Goal: Transaction & Acquisition: Purchase product/service

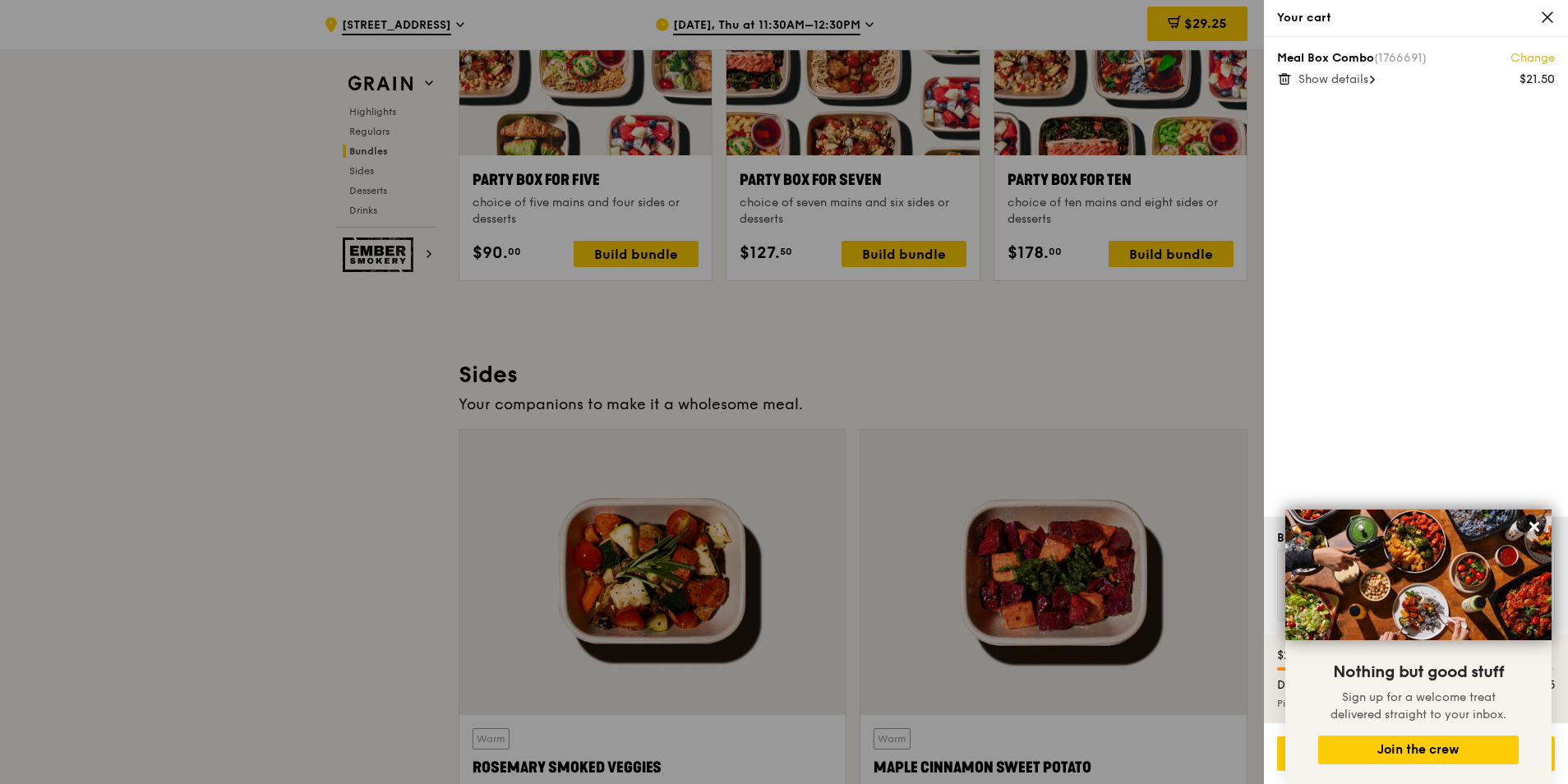
click at [1545, 18] on icon at bounding box center [1547, 17] width 15 height 15
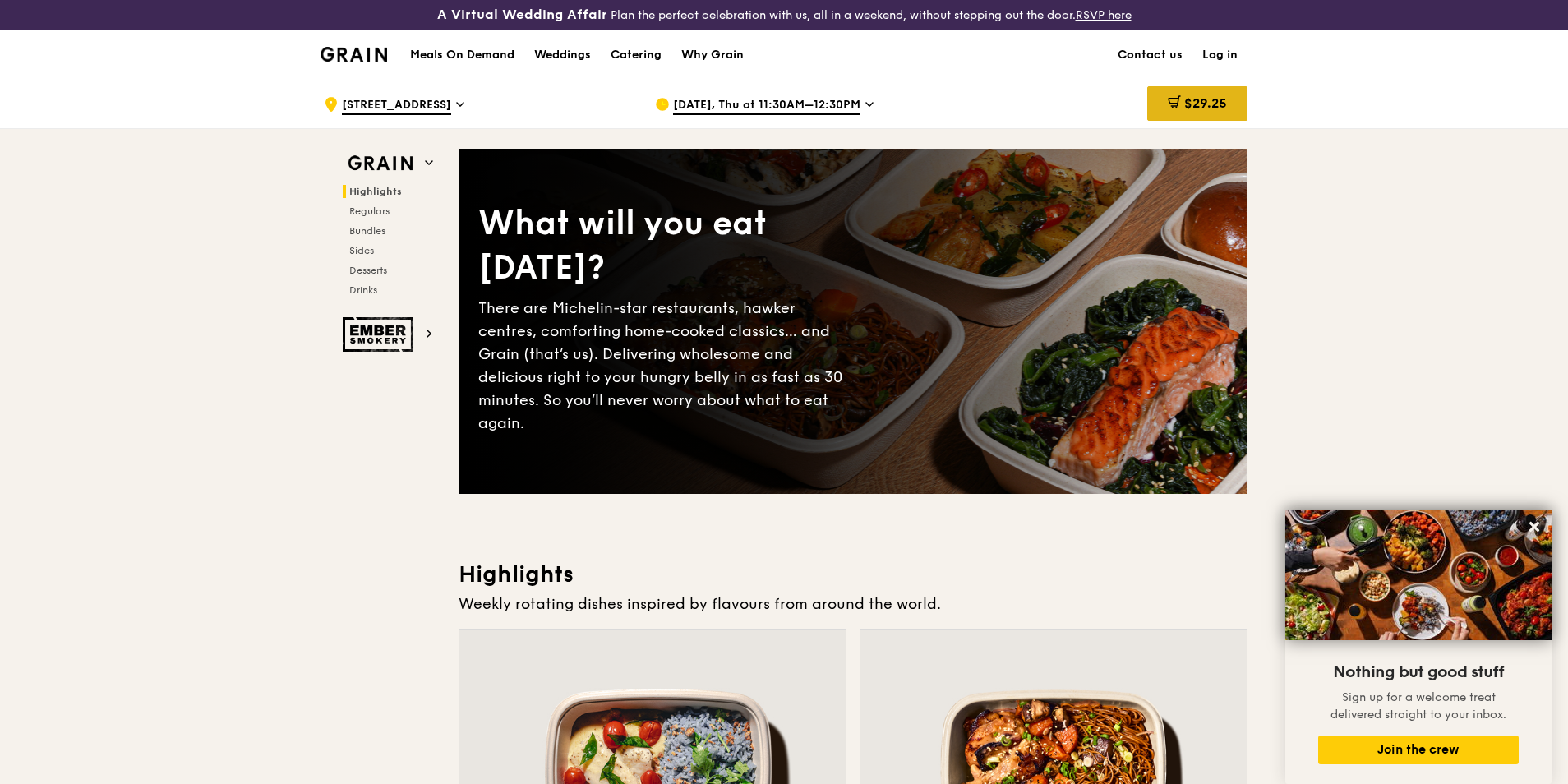
click at [1215, 114] on div "$29.25" at bounding box center [1197, 104] width 100 height 35
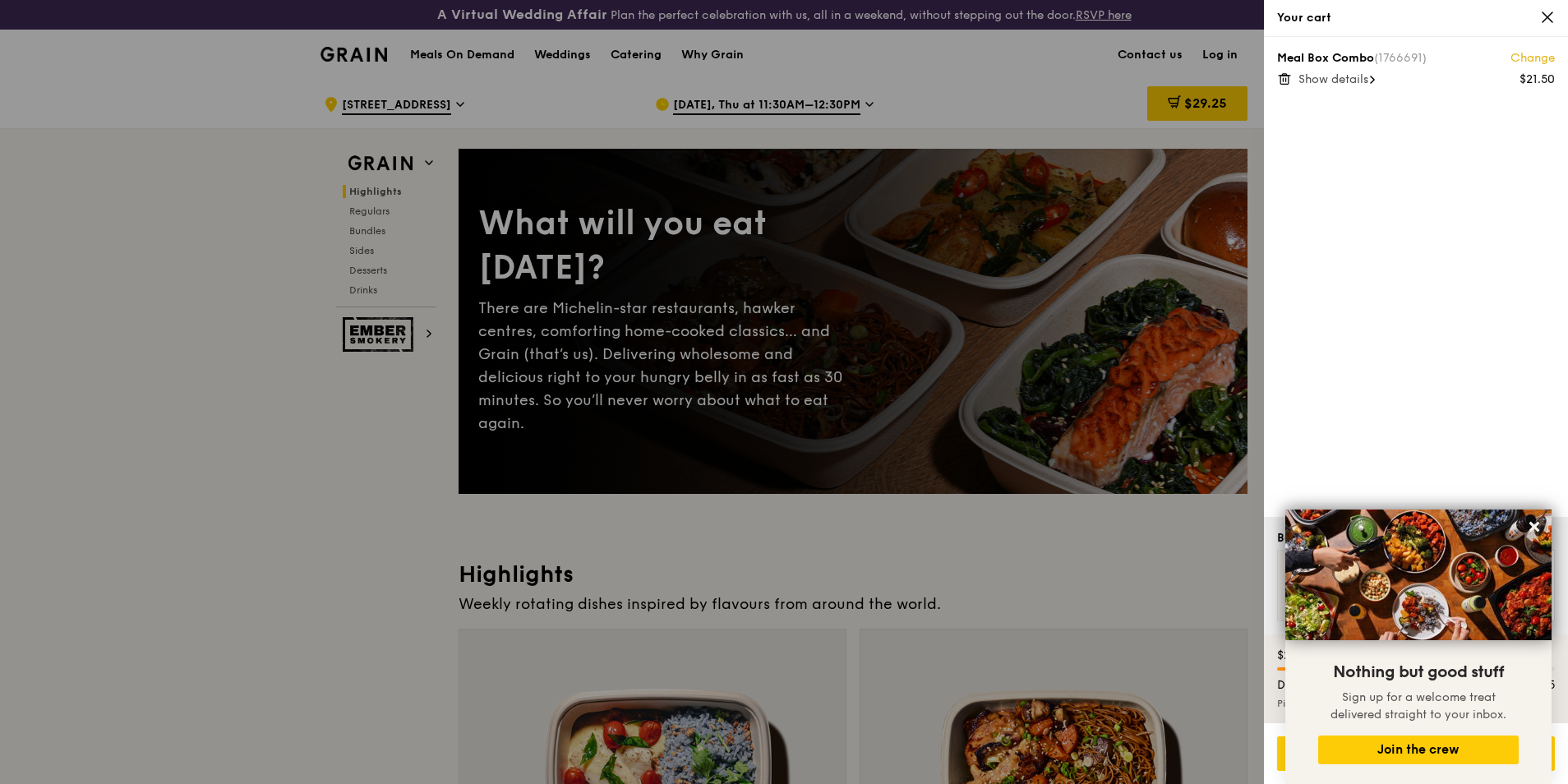
click at [1284, 80] on icon at bounding box center [1285, 79] width 15 height 15
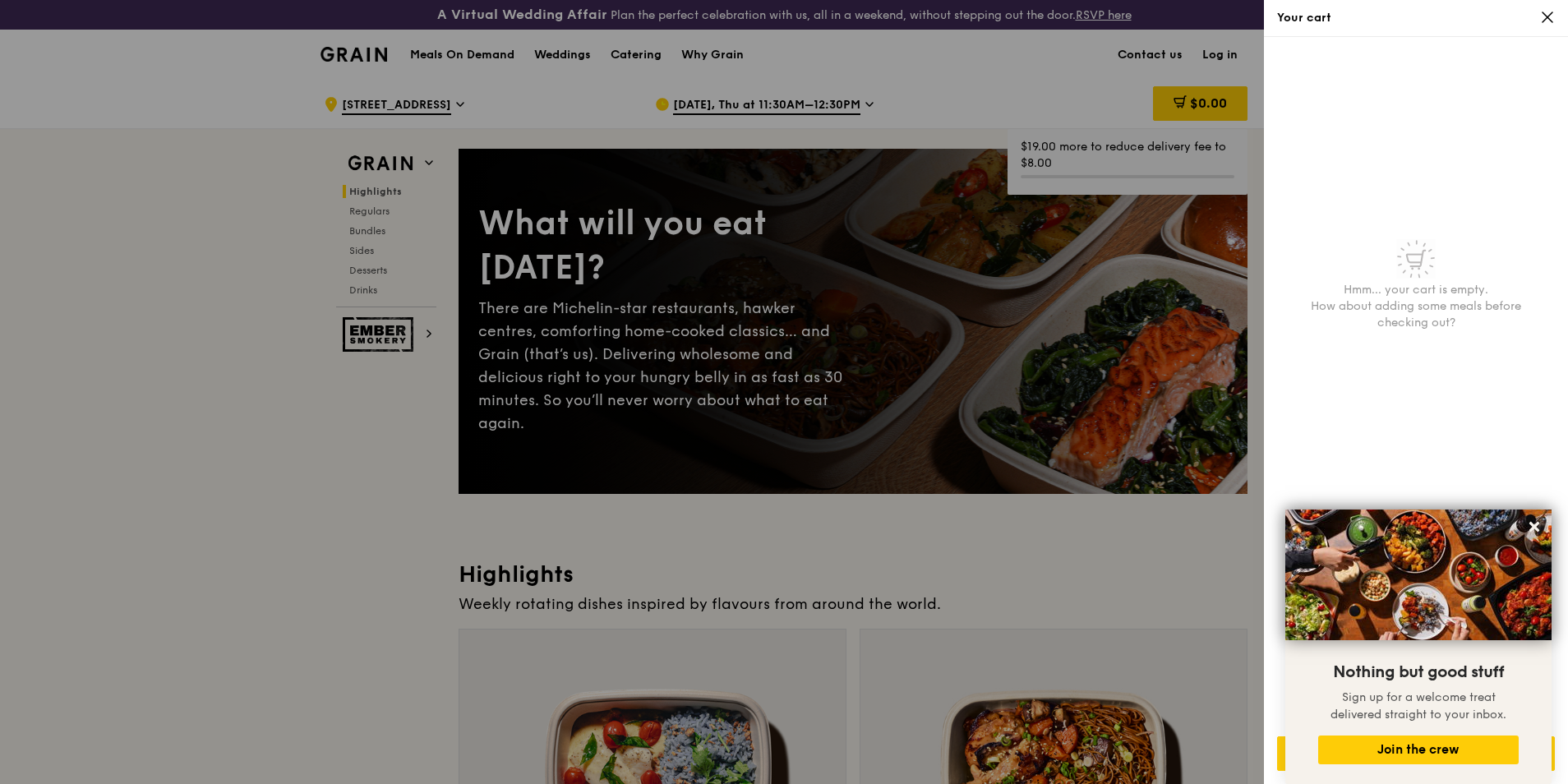
click at [1543, 16] on icon at bounding box center [1547, 17] width 15 height 15
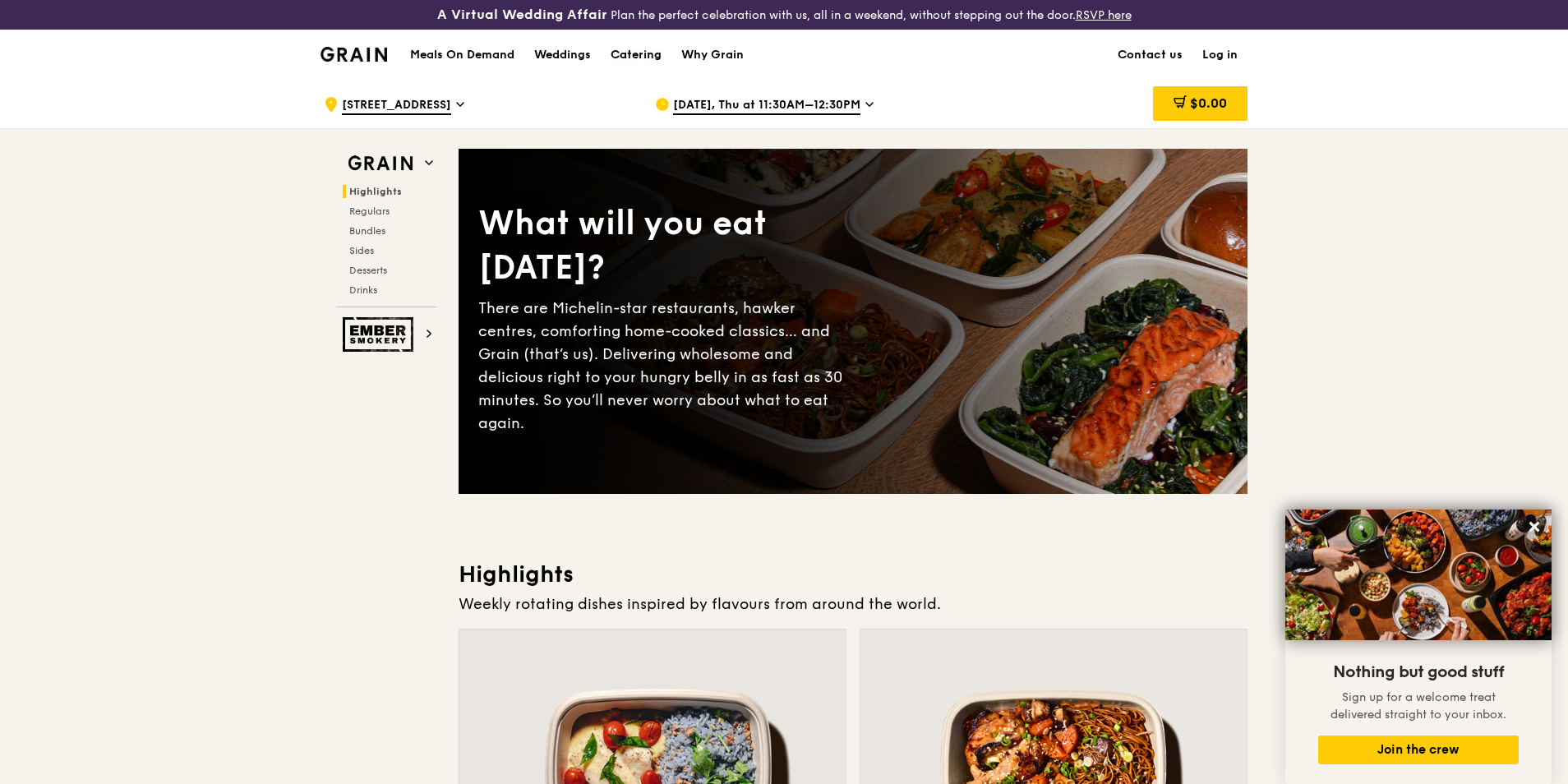
click at [615, 53] on div "Catering" at bounding box center [636, 54] width 51 height 49
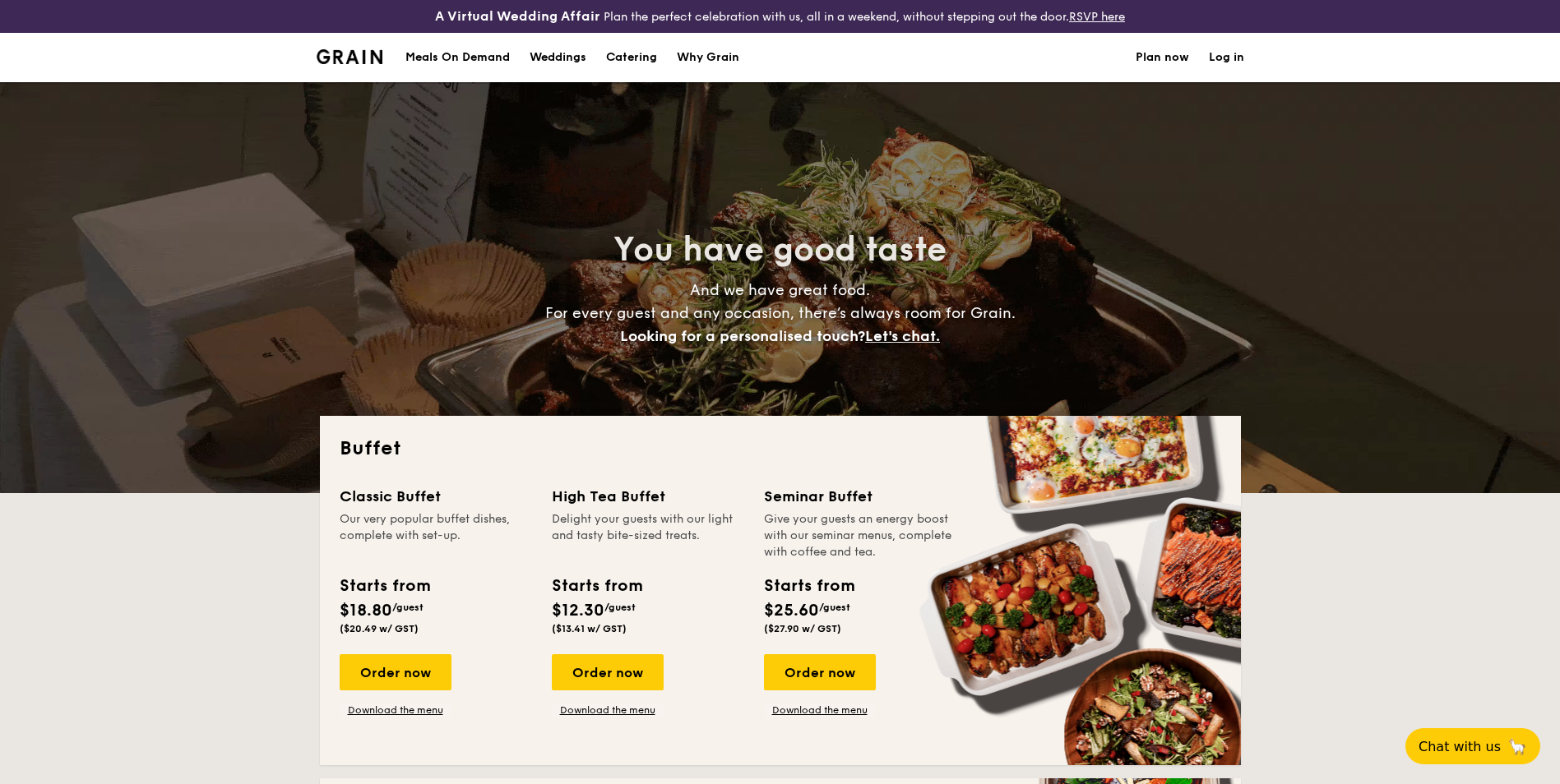
select select
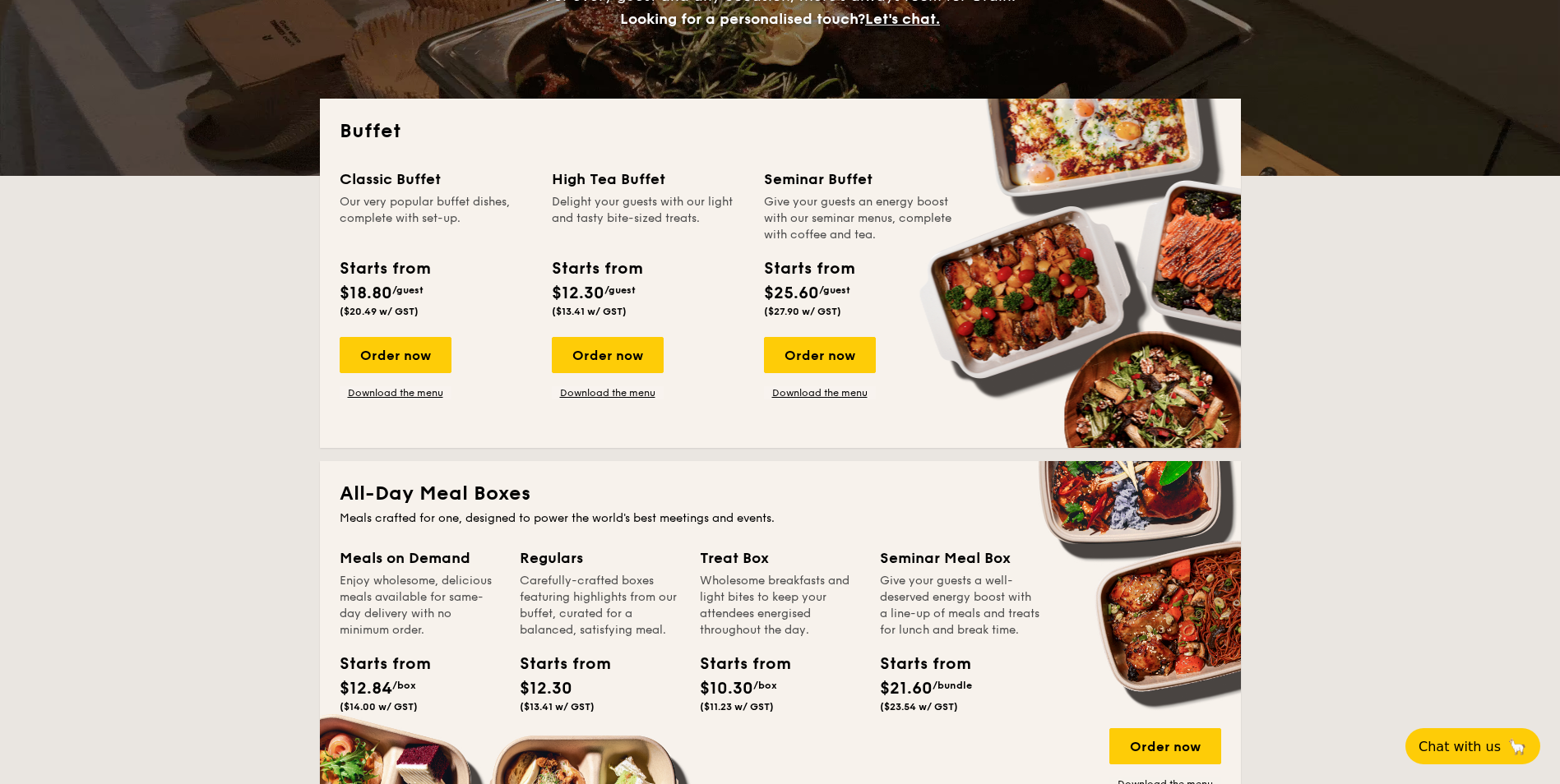
scroll to position [329, 0]
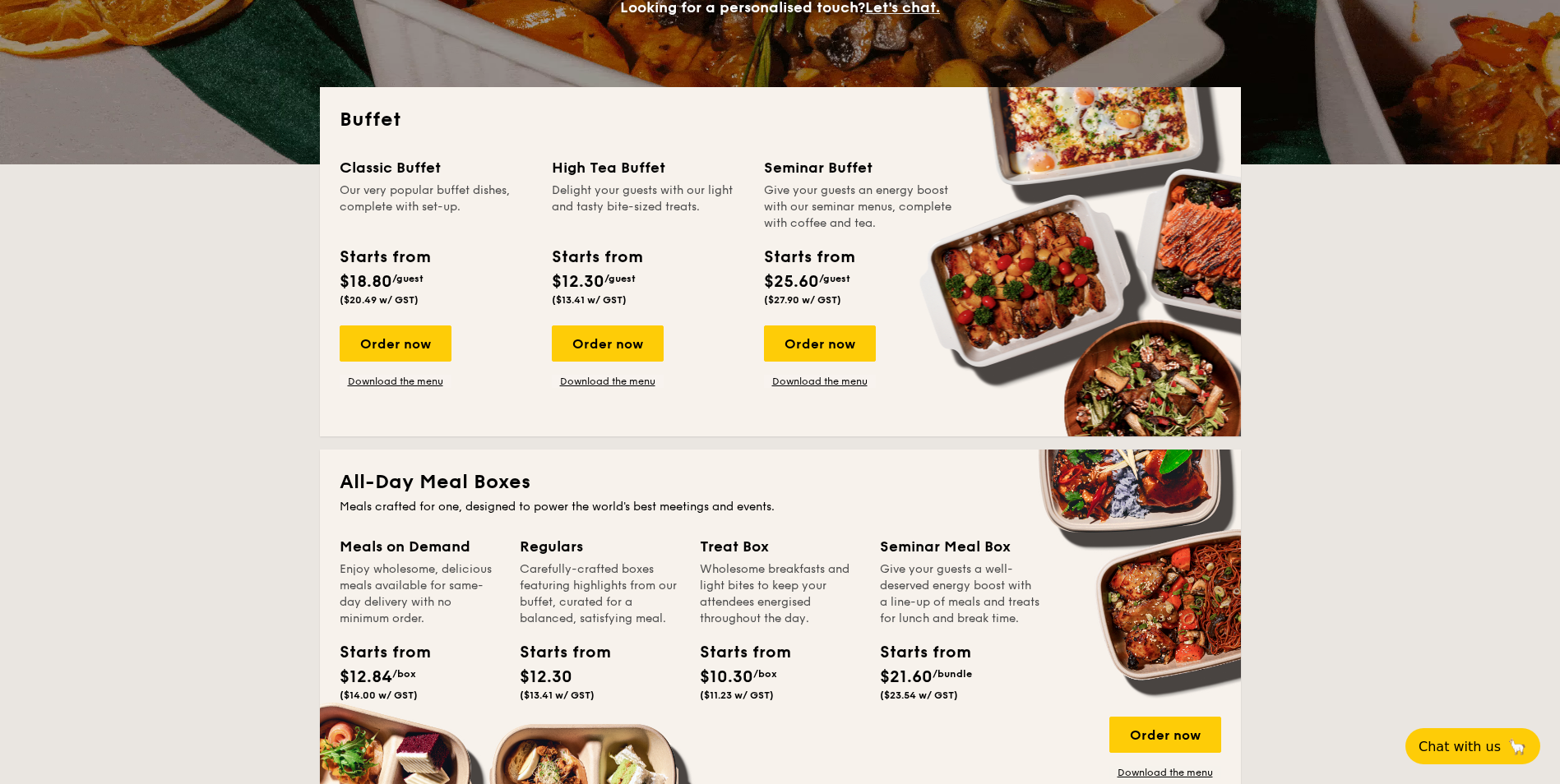
drag, startPoint x: 840, startPoint y: 198, endPoint x: 862, endPoint y: 233, distance: 41.3
click at [843, 224] on div "Give your guests an energy boost with our seminar menus, complete with coffee a…" at bounding box center [860, 206] width 192 height 49
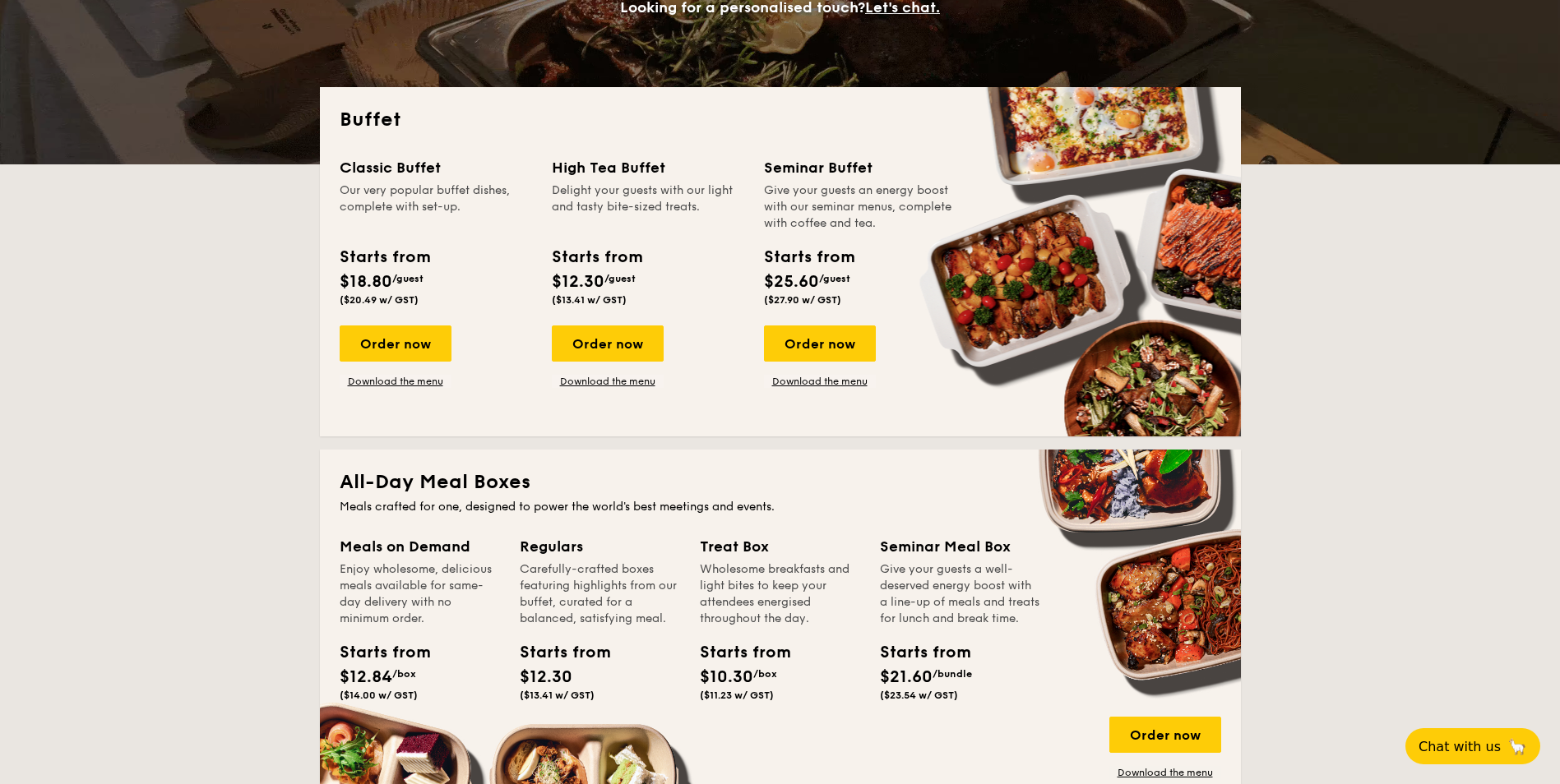
click at [777, 192] on div "Give your guests an energy boost with our seminar menus, complete with coffee a…" at bounding box center [860, 206] width 192 height 49
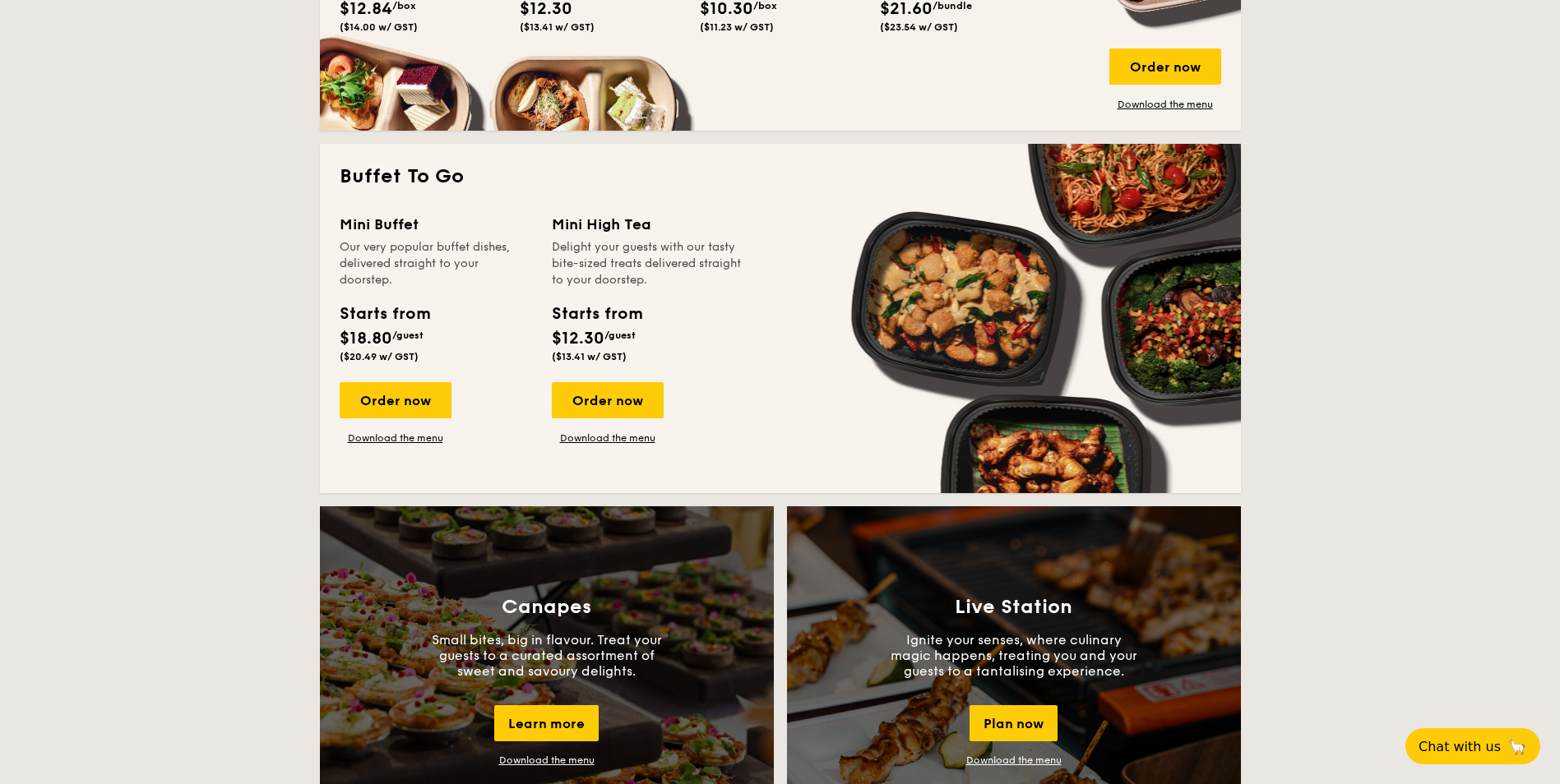
scroll to position [1069, 0]
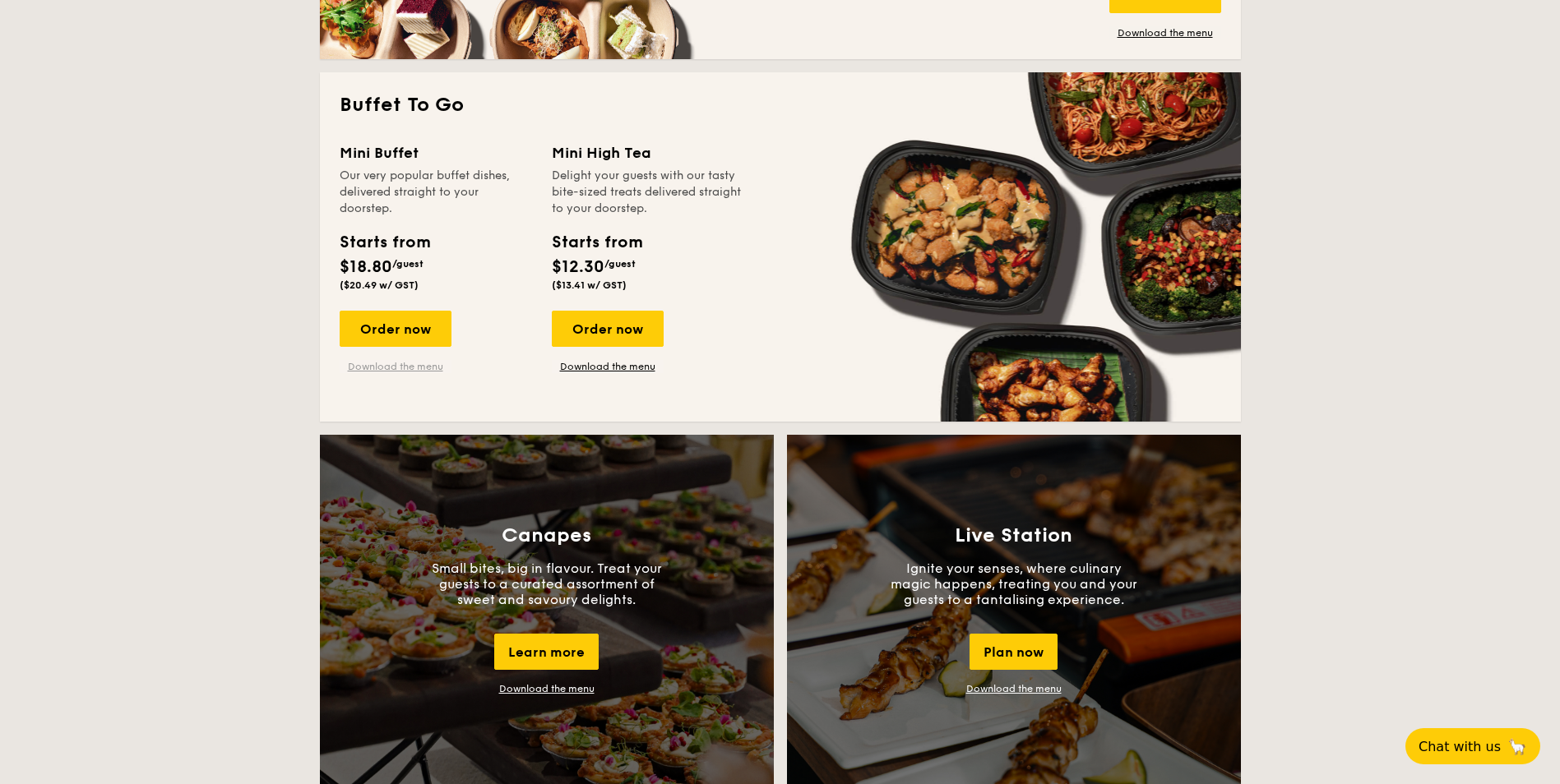
click at [419, 363] on link "Download the menu" at bounding box center [395, 366] width 112 height 13
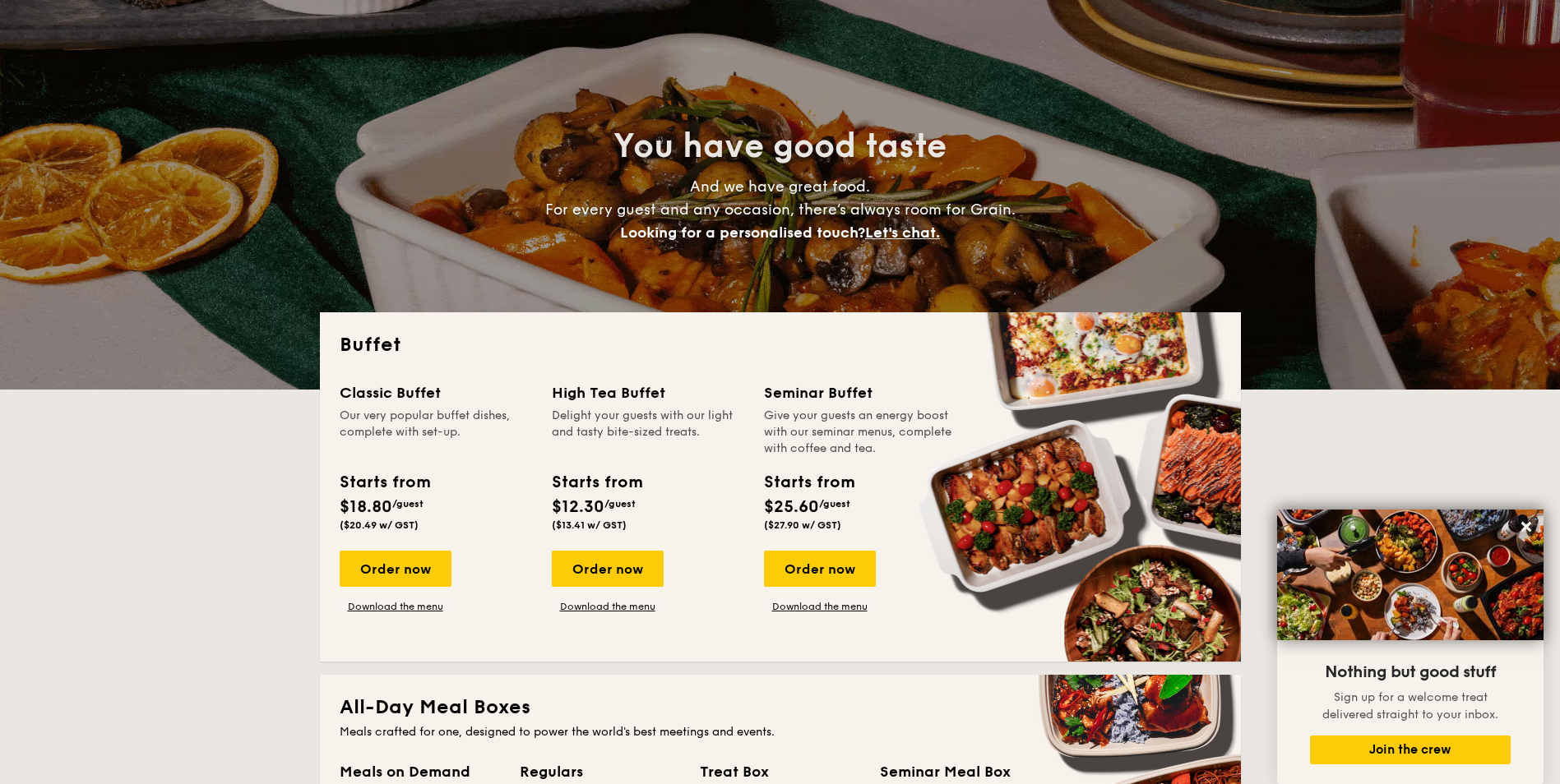
scroll to position [0, 0]
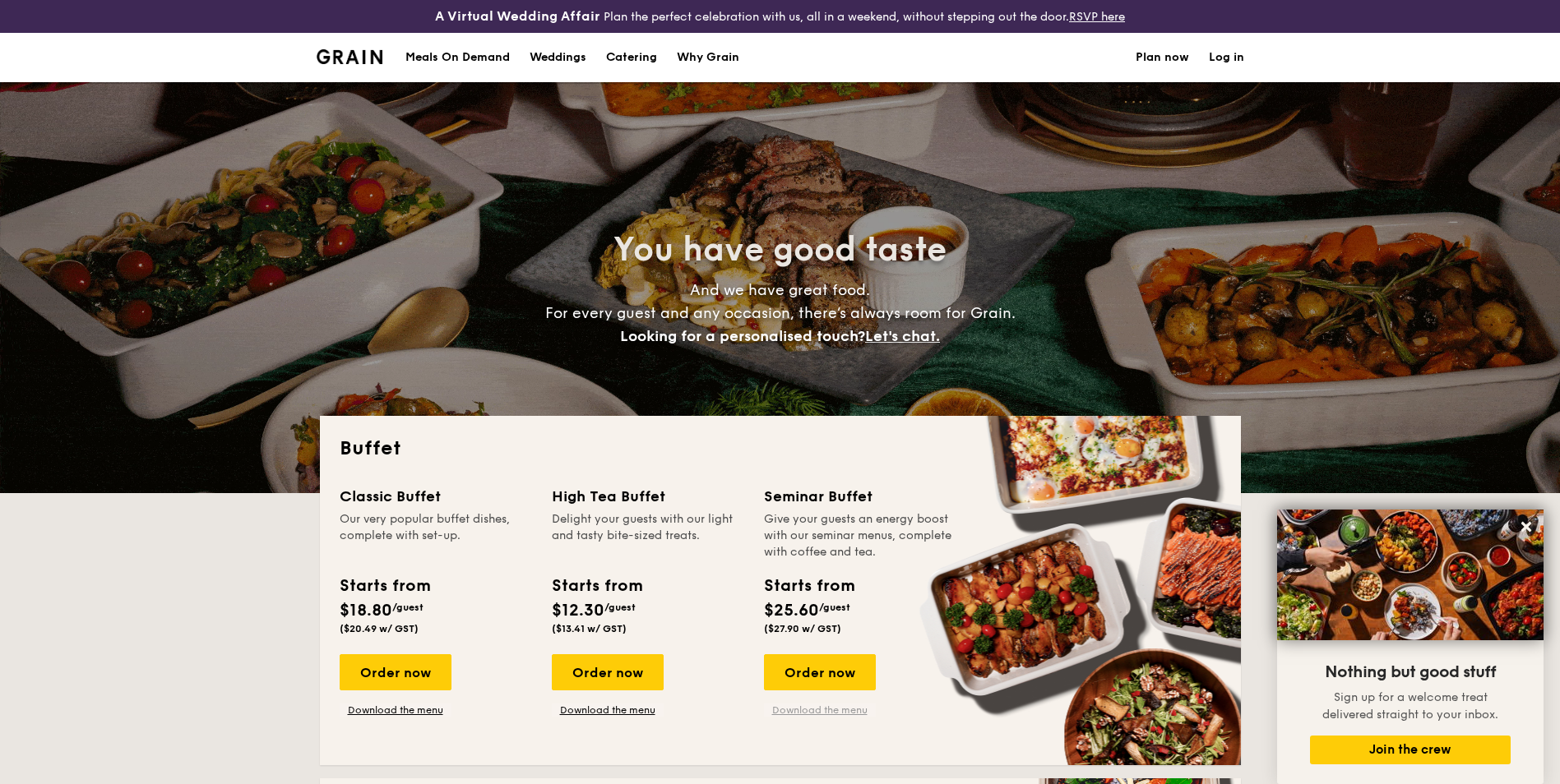
click at [802, 706] on link "Download the menu" at bounding box center [819, 710] width 112 height 13
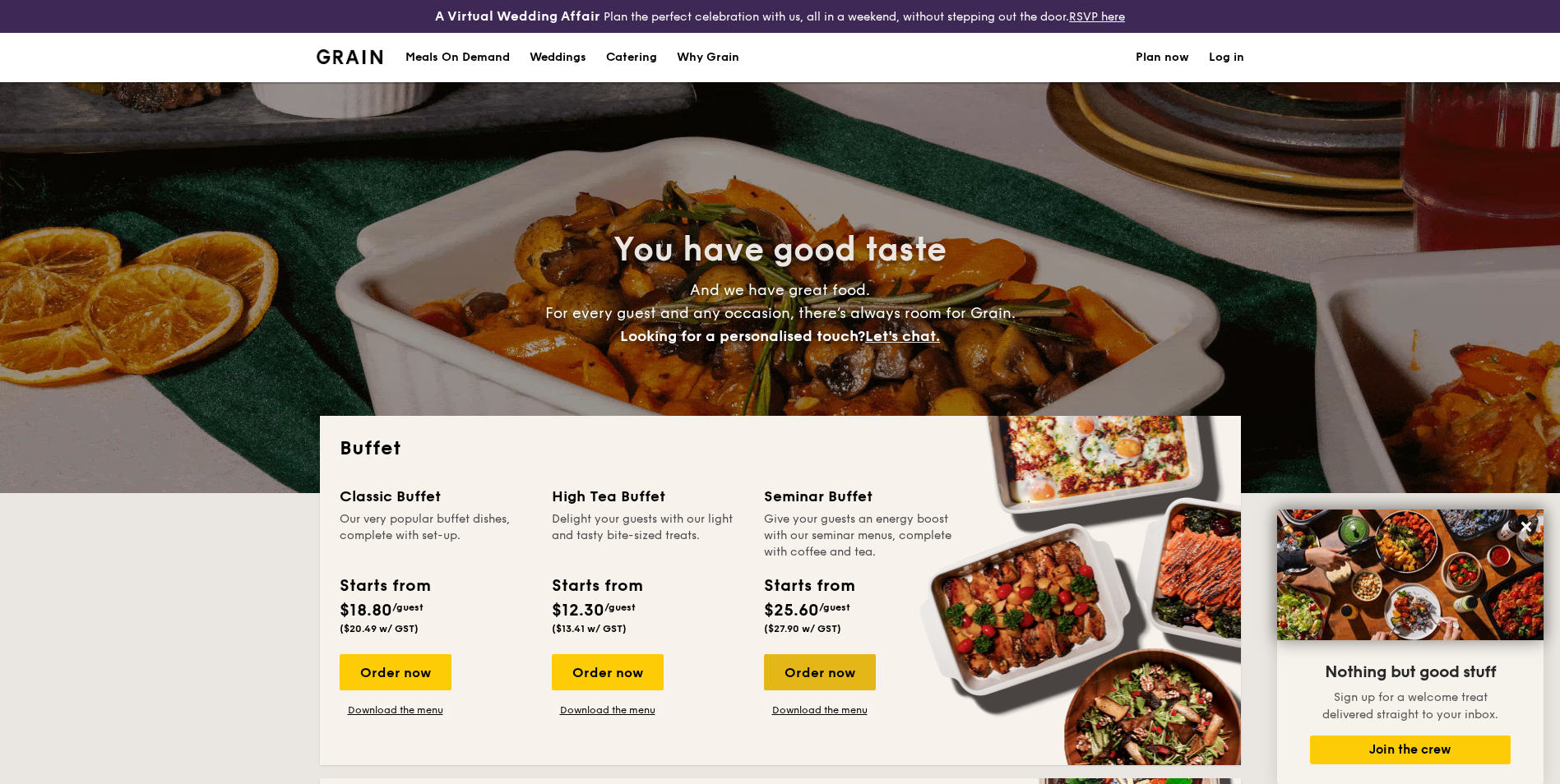
click at [803, 667] on div "Order now" at bounding box center [819, 672] width 112 height 37
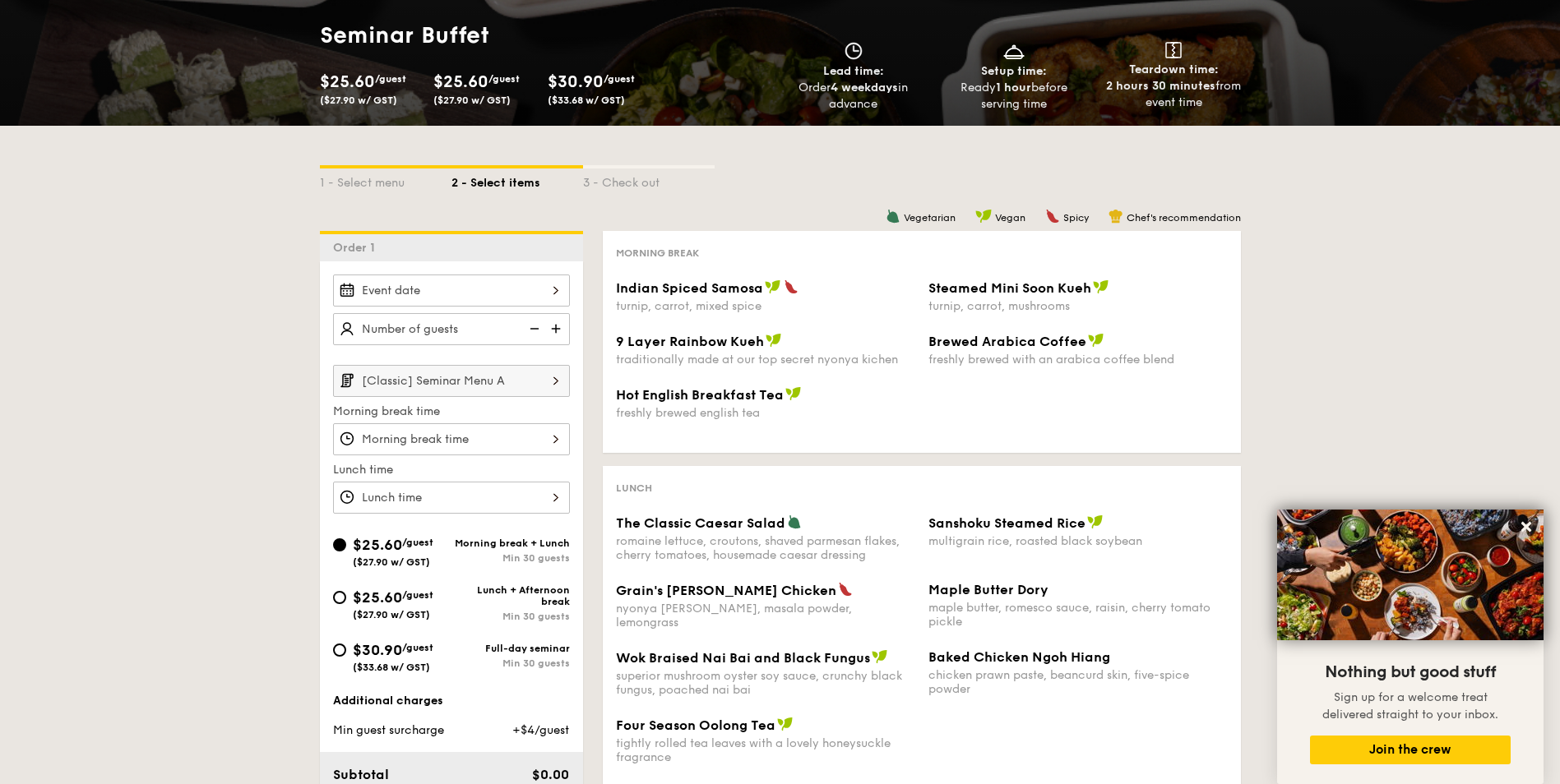
scroll to position [246, 0]
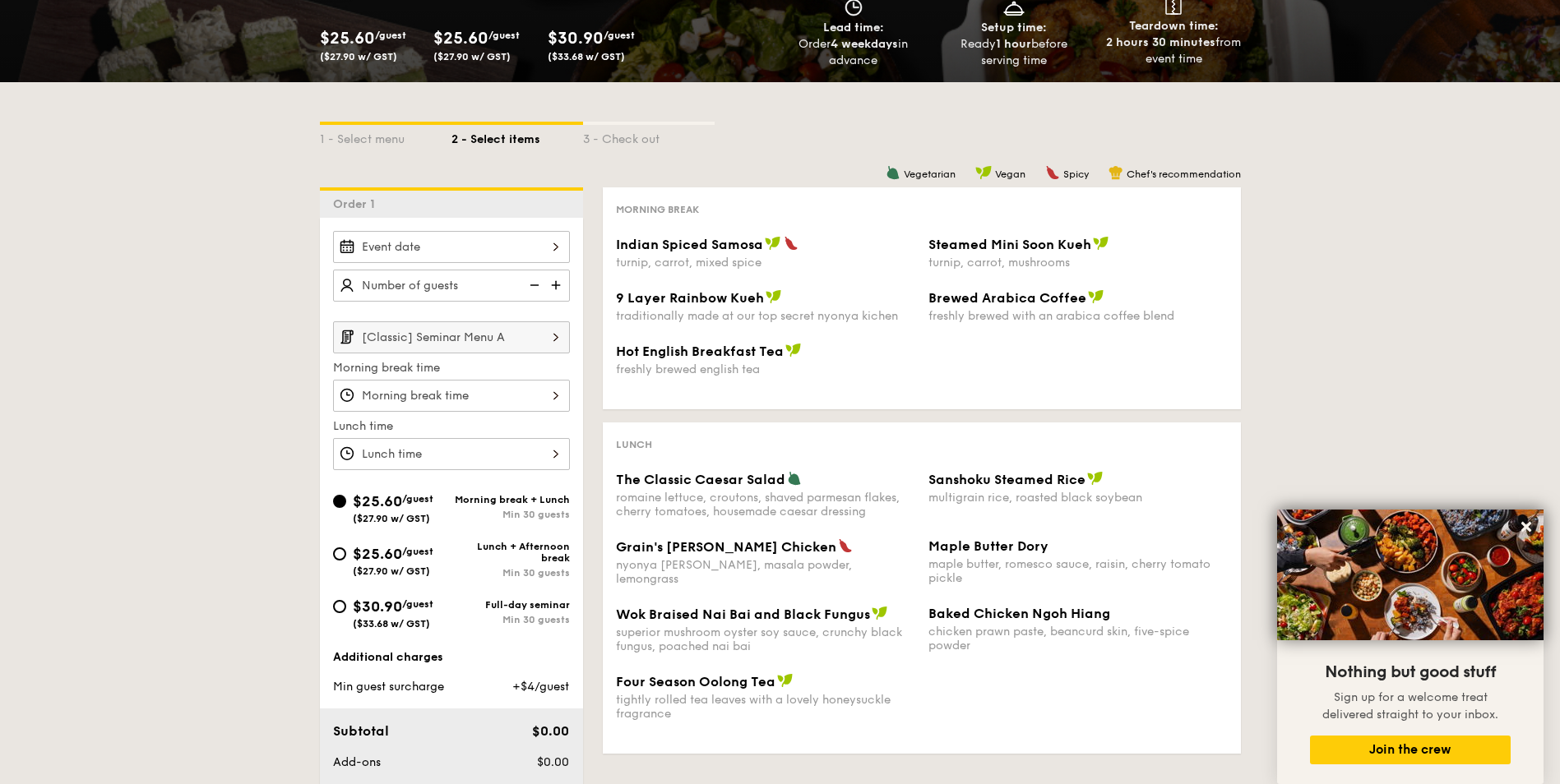
click at [505, 385] on input "Indian Spiced Samosa turnip, carrot, mixed spice" at bounding box center [451, 396] width 237 height 32
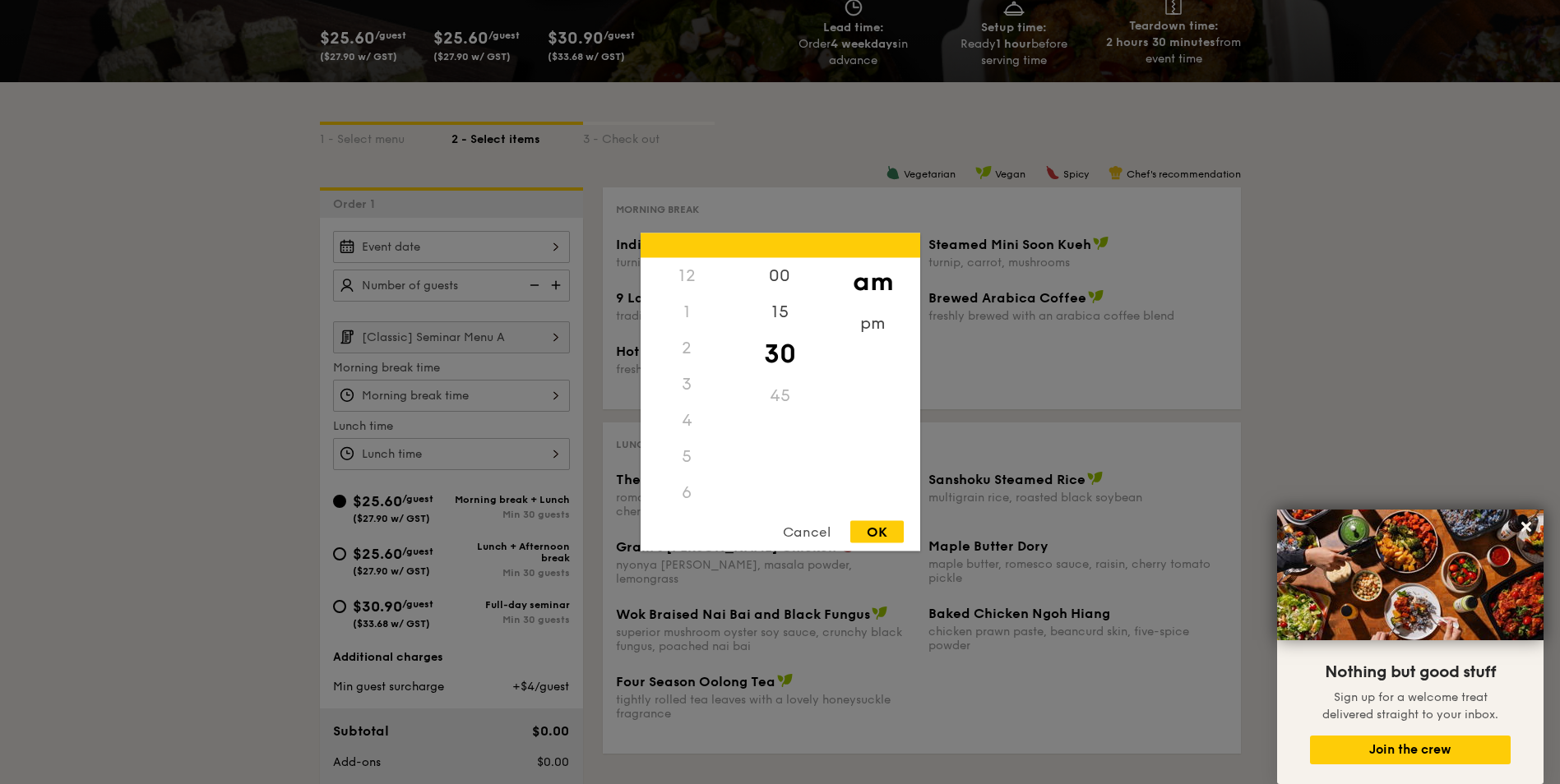
scroll to position [181, 0]
drag, startPoint x: 283, startPoint y: 438, endPoint x: 207, endPoint y: 427, distance: 76.8
click at [207, 427] on div at bounding box center [780, 392] width 1560 height 784
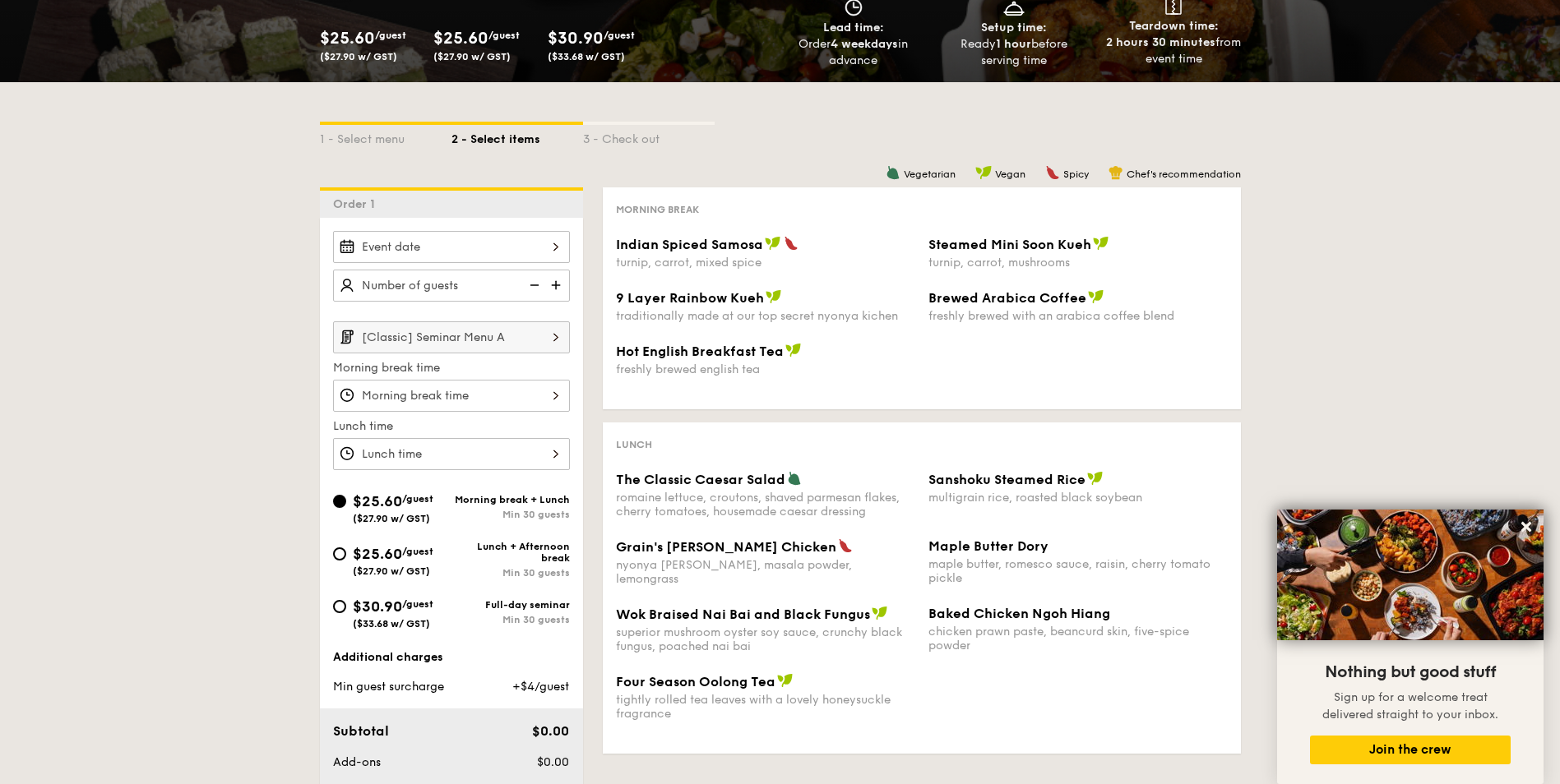
click at [486, 254] on input "Indian Spiced Samosa turnip, carrot, mixed spice" at bounding box center [451, 247] width 237 height 32
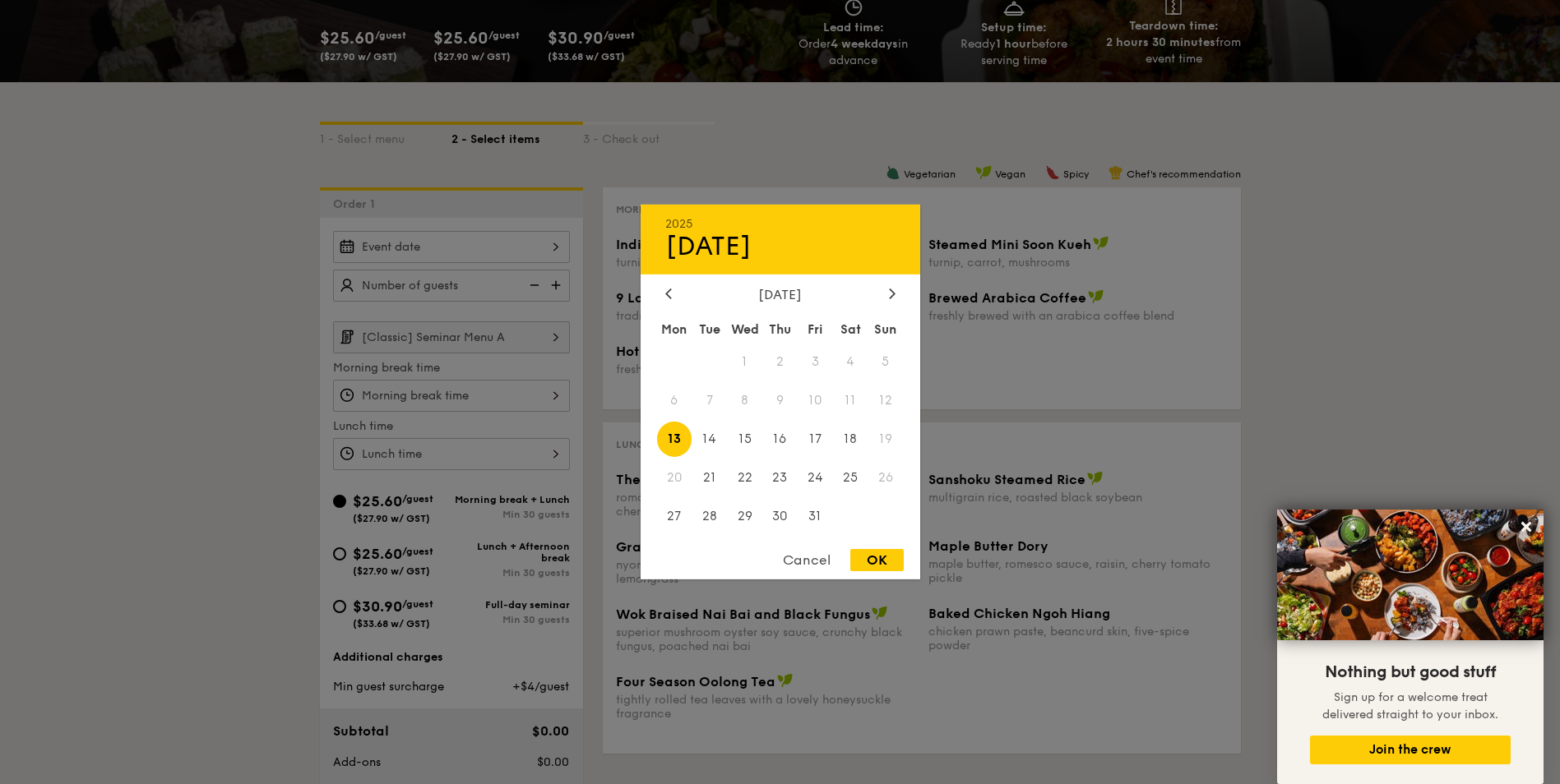
click at [914, 163] on div at bounding box center [780, 392] width 1560 height 784
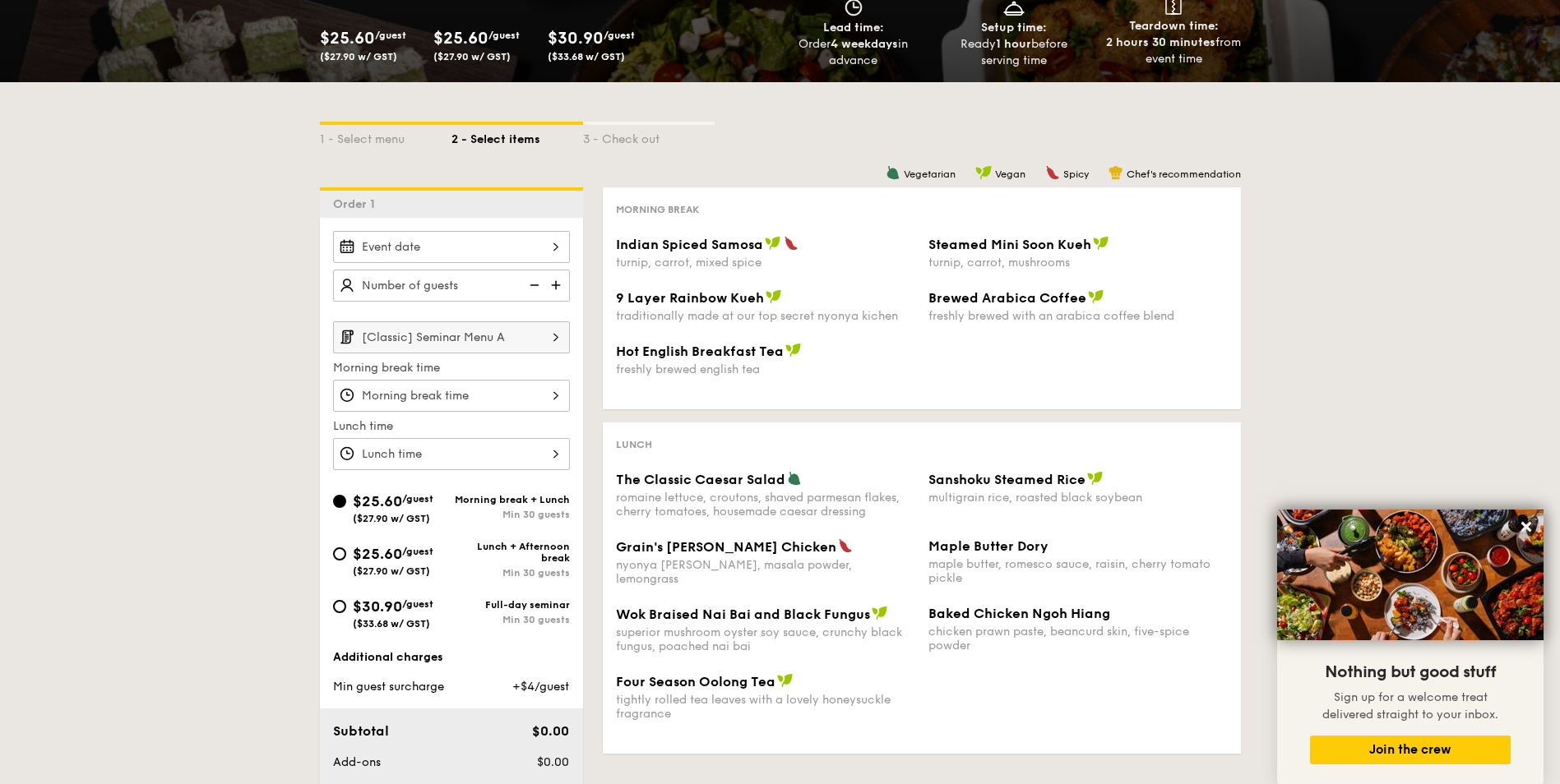
select select
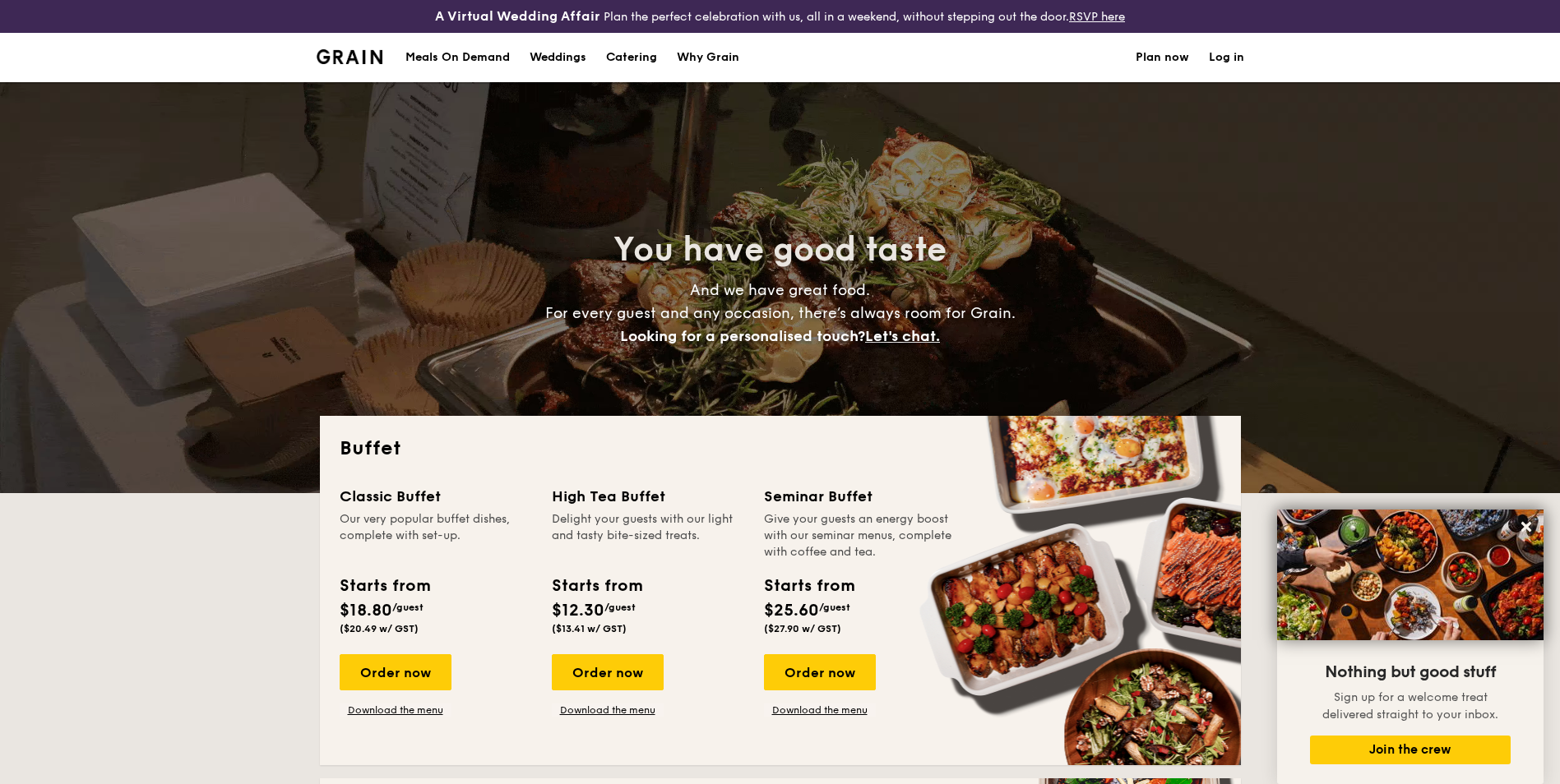
click at [476, 54] on div "Meals On Demand" at bounding box center [457, 57] width 105 height 49
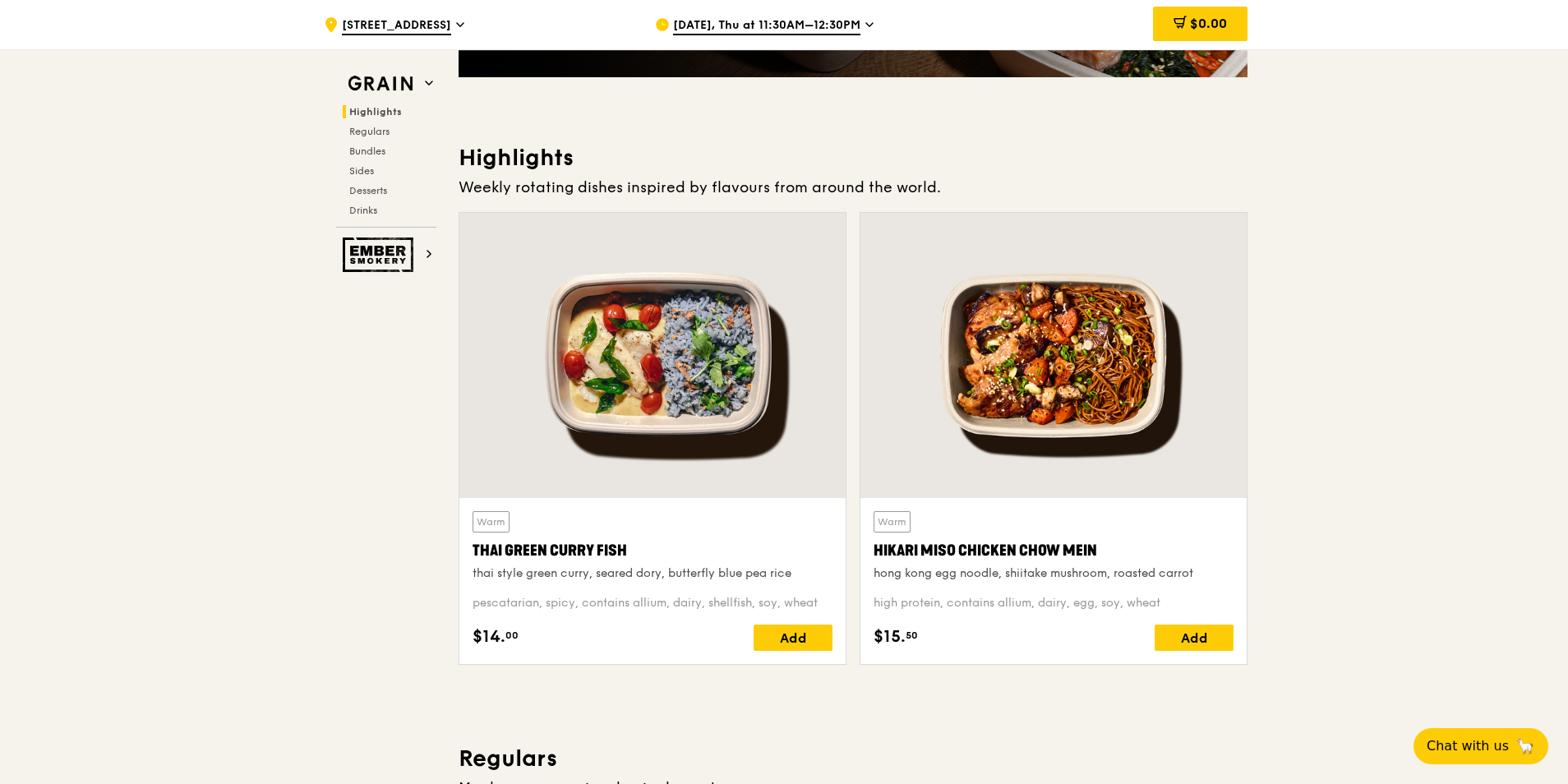
scroll to position [411, 0]
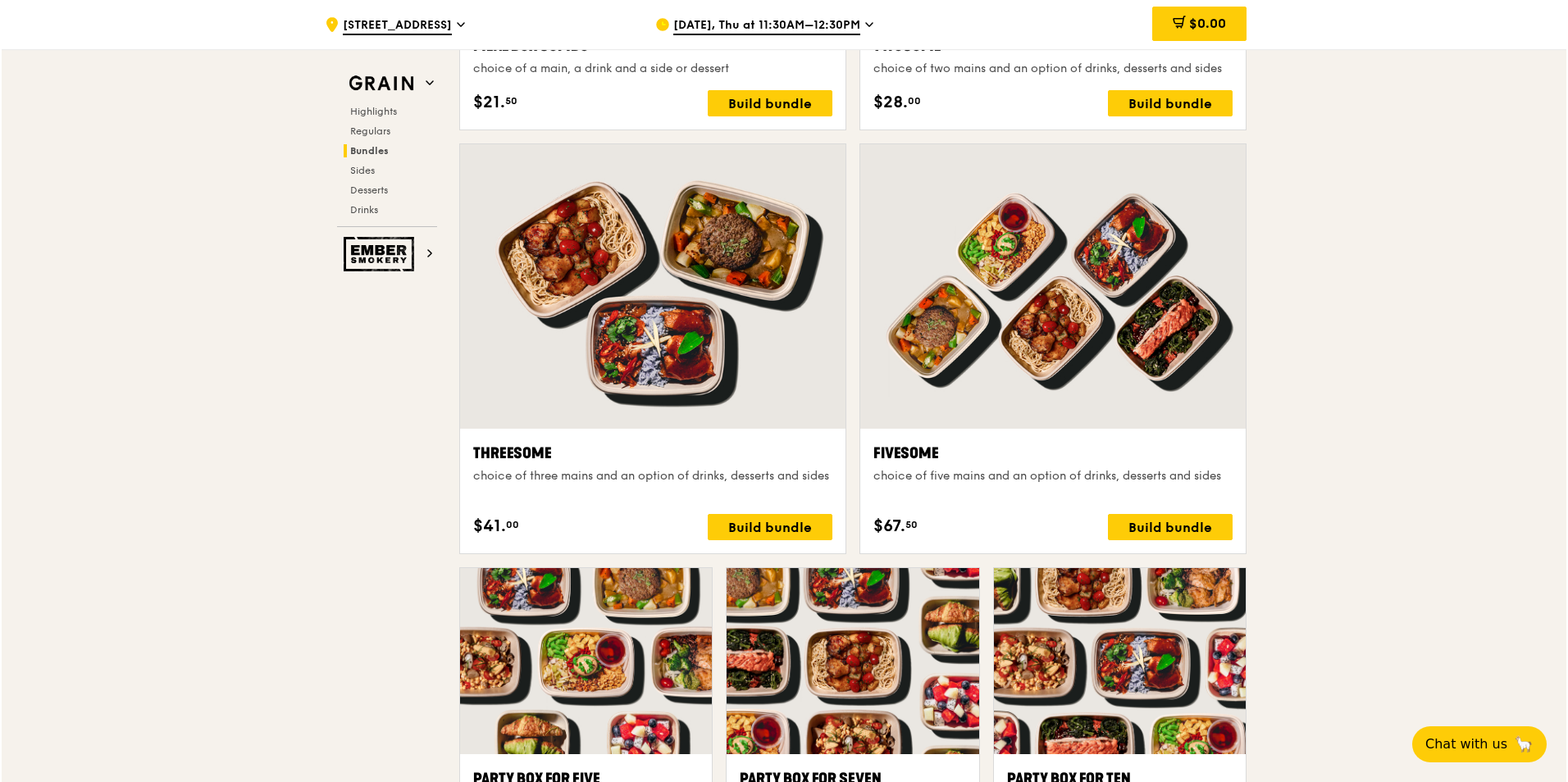
scroll to position [2788, 0]
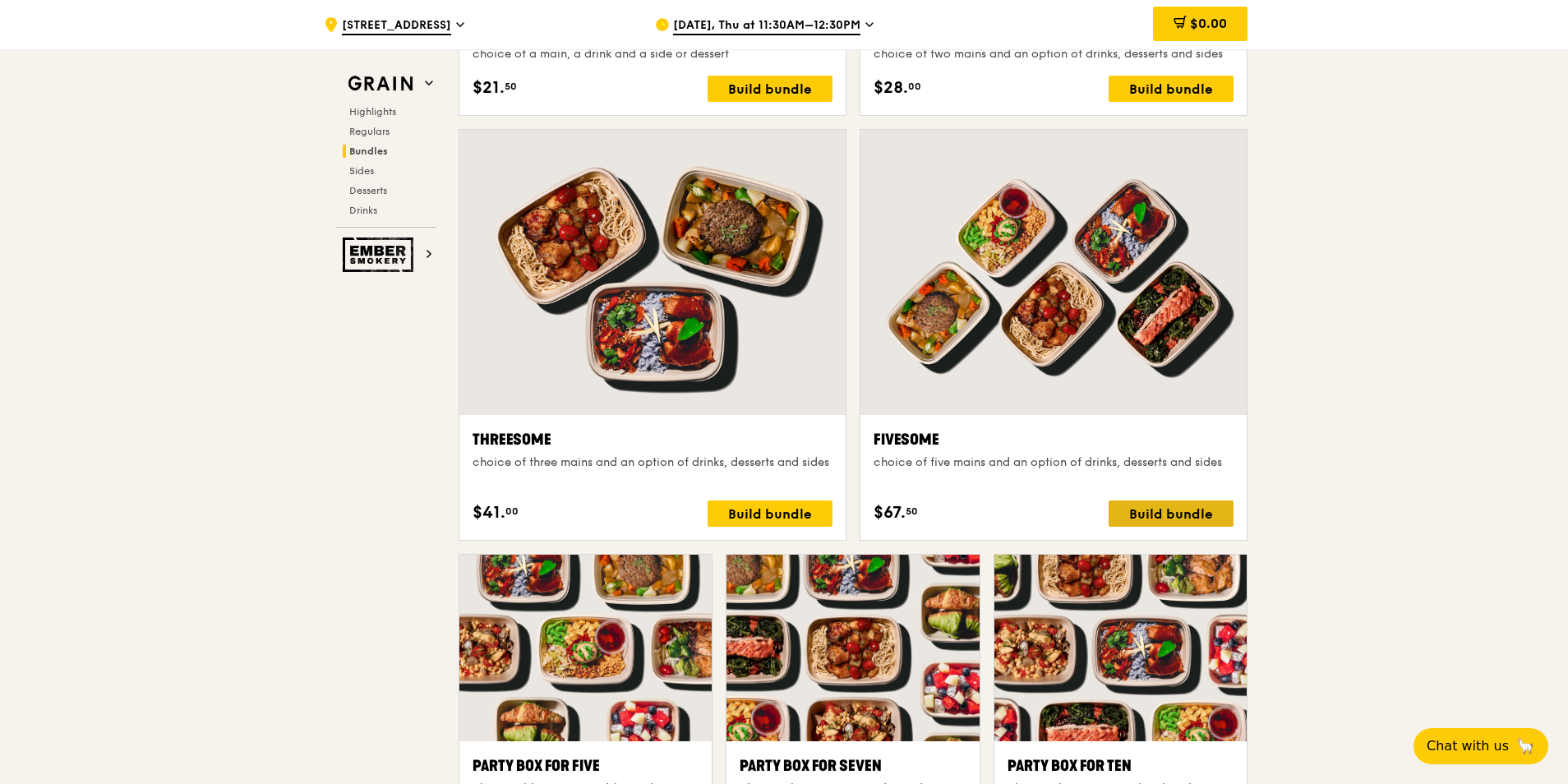
click at [1154, 512] on div "Build bundle" at bounding box center [1172, 513] width 125 height 26
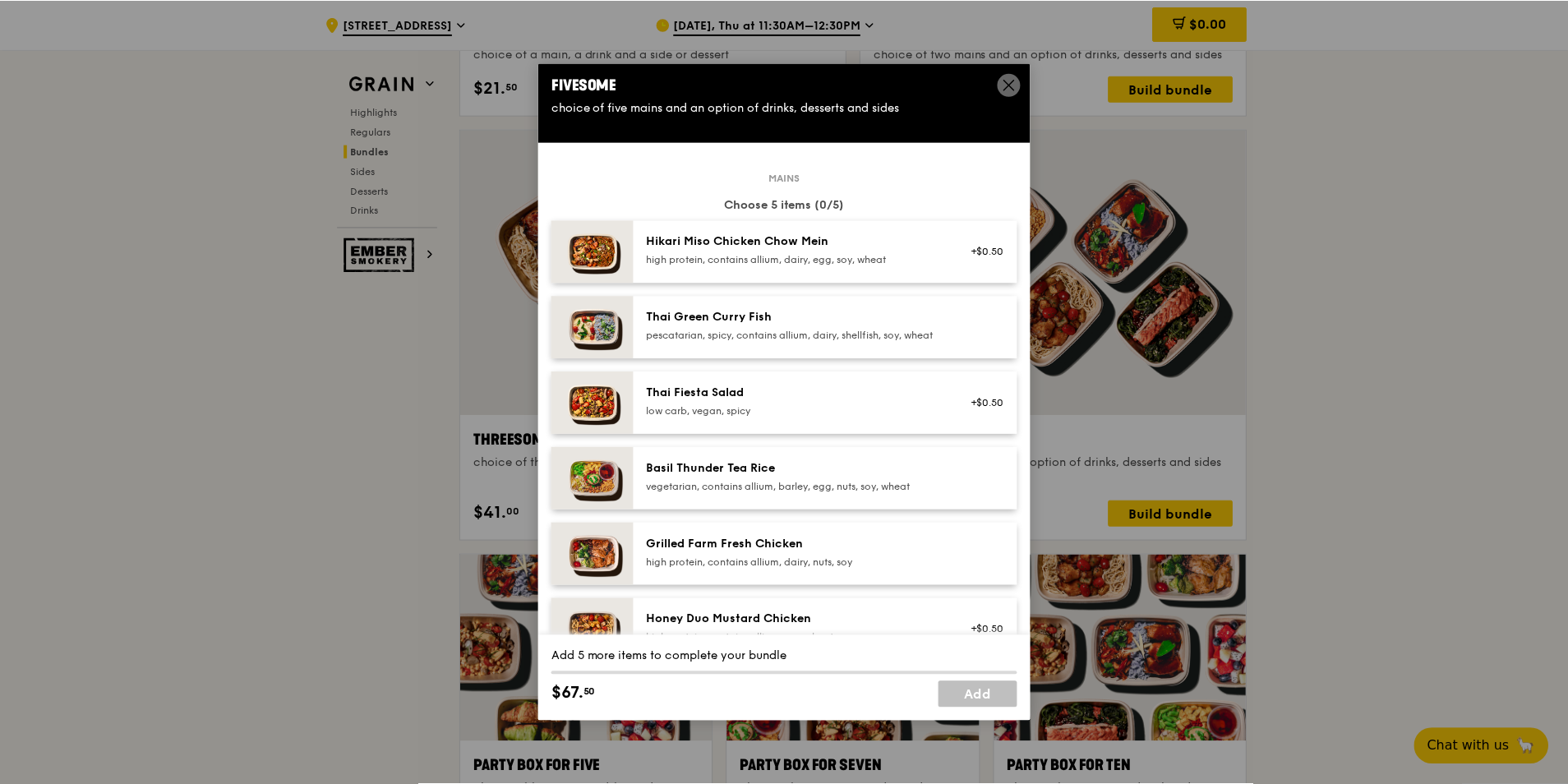
scroll to position [0, 0]
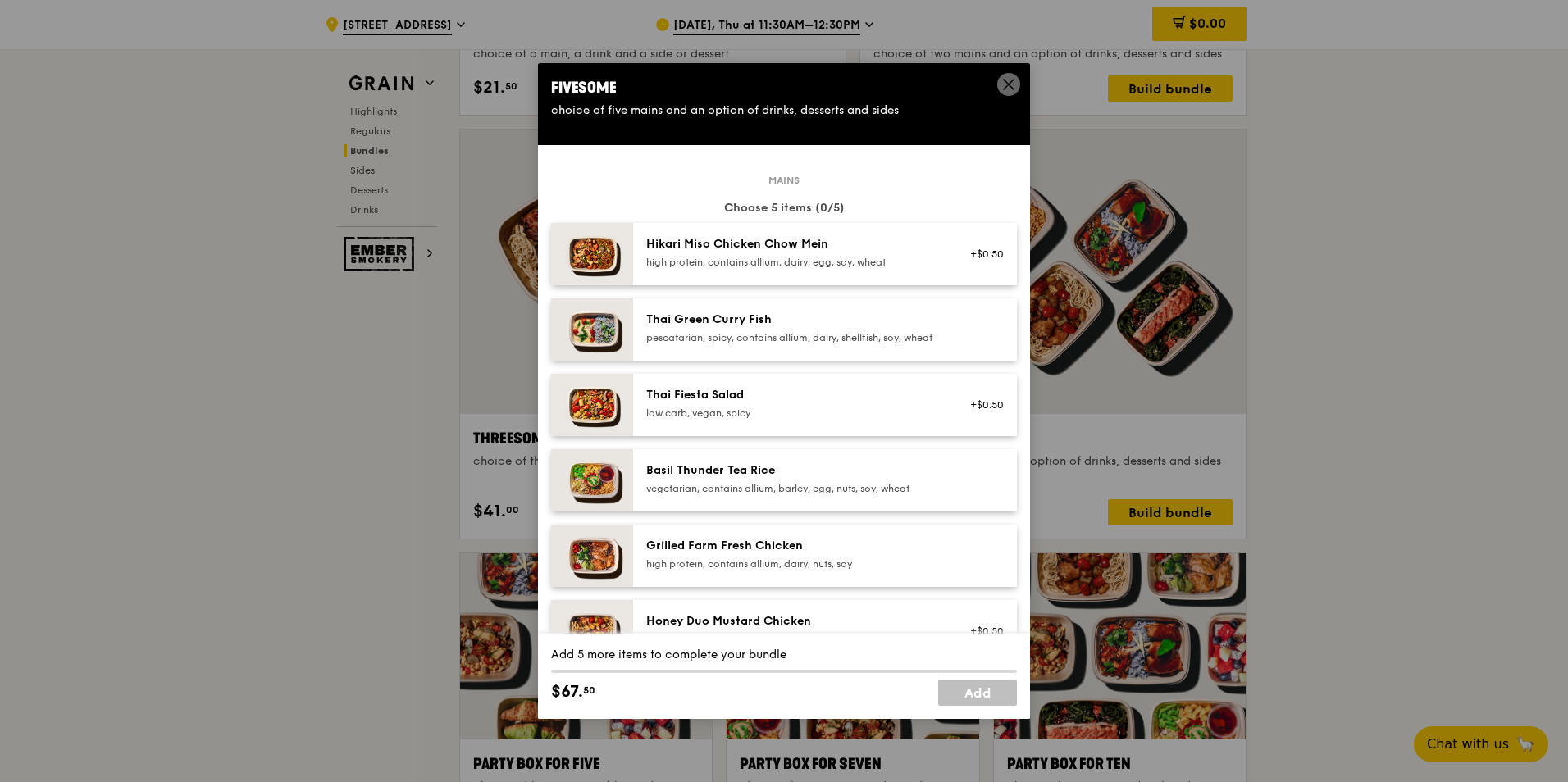
click at [1007, 78] on icon at bounding box center [1009, 85] width 15 height 15
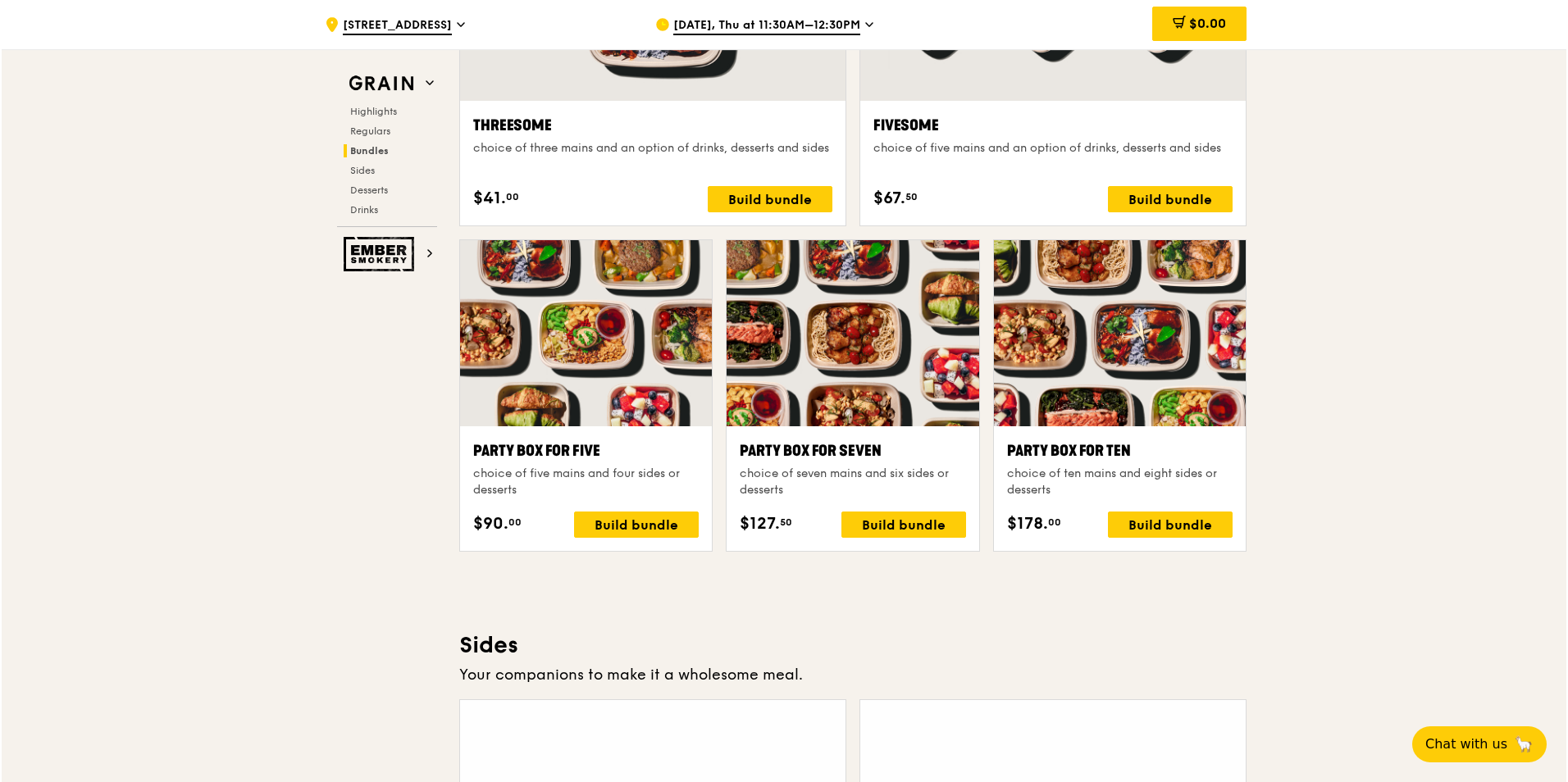
scroll to position [3197, 0]
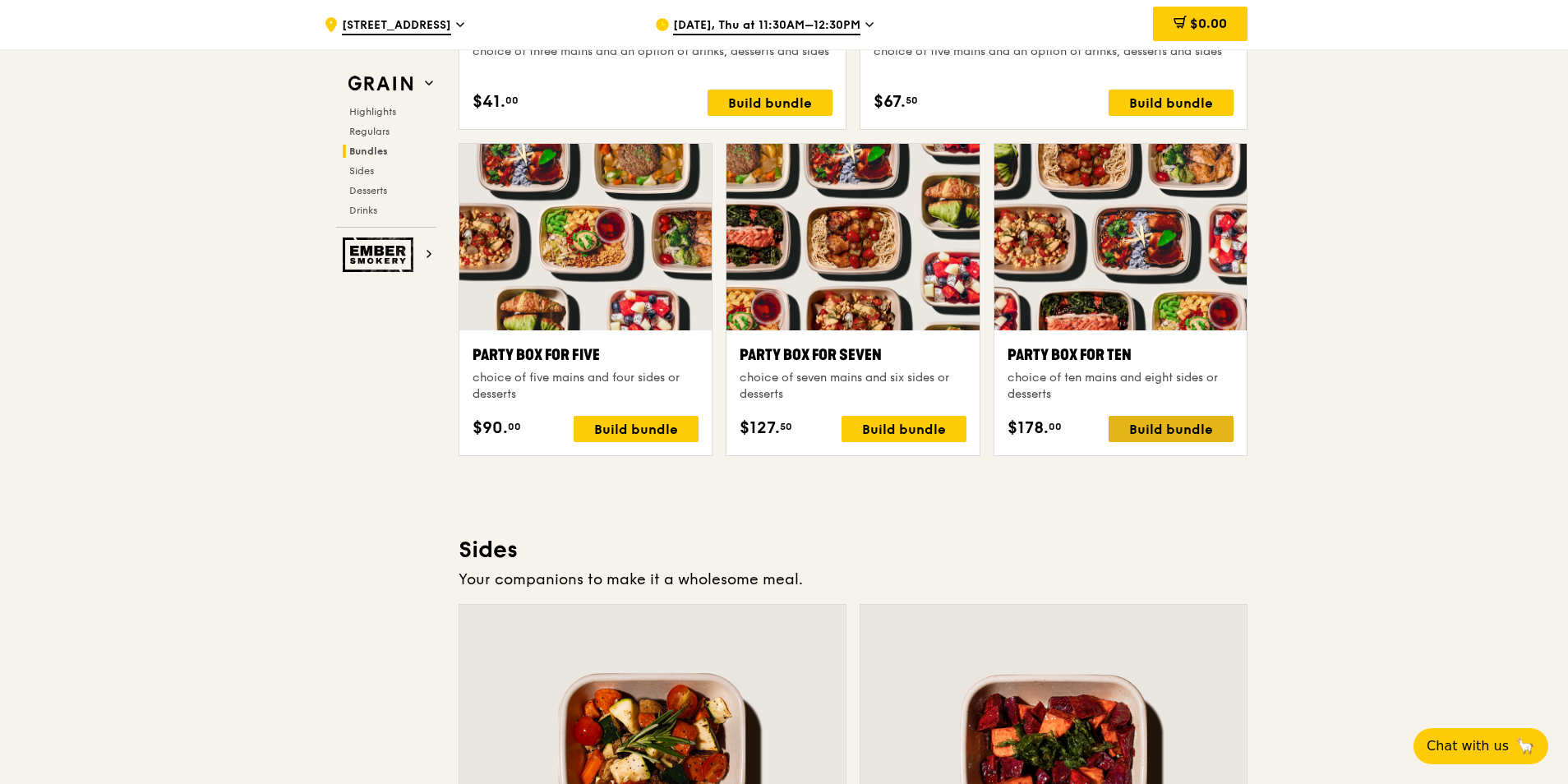
click at [1163, 438] on div "Build bundle" at bounding box center [1172, 429] width 125 height 26
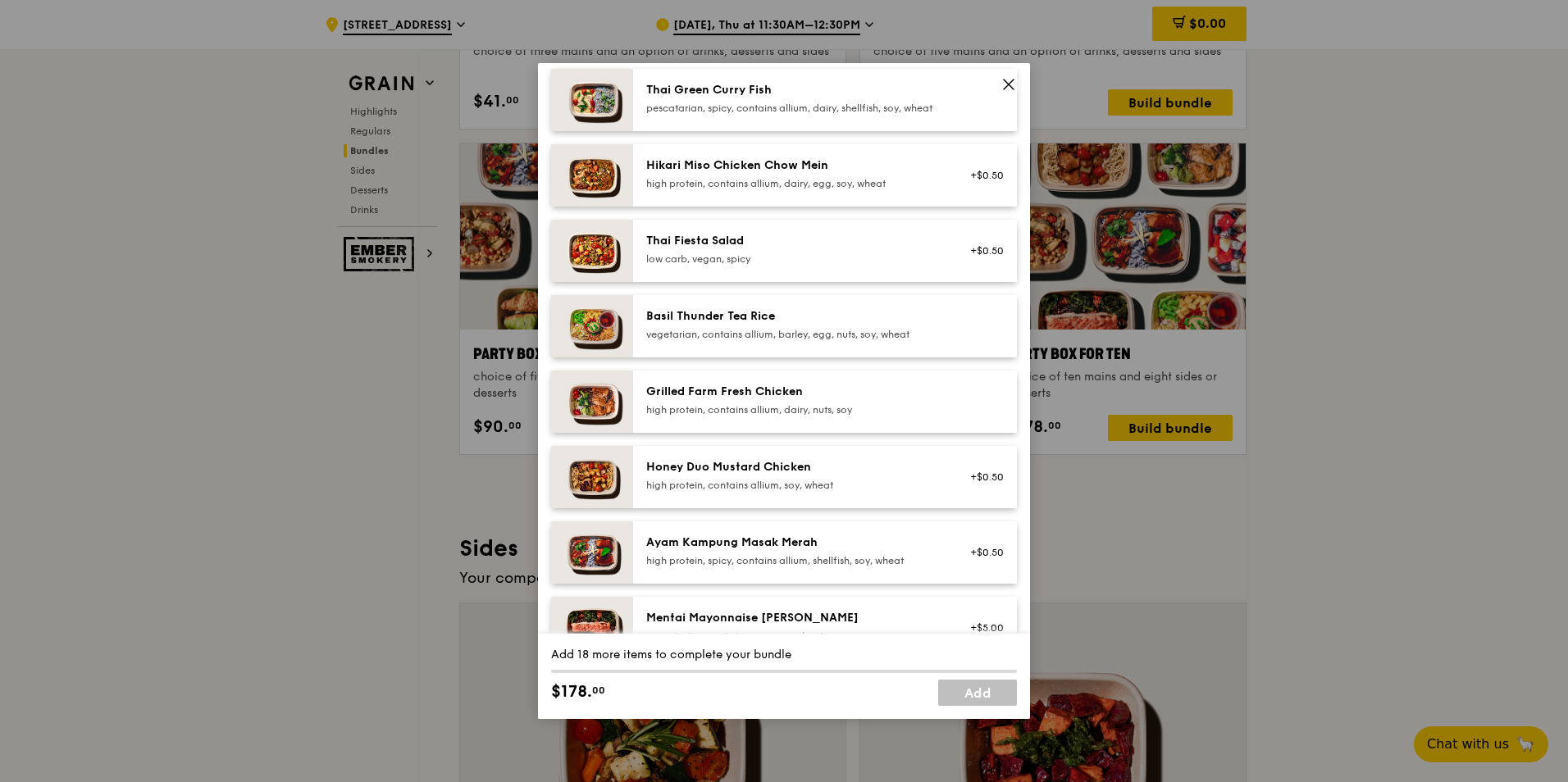
scroll to position [164, 0]
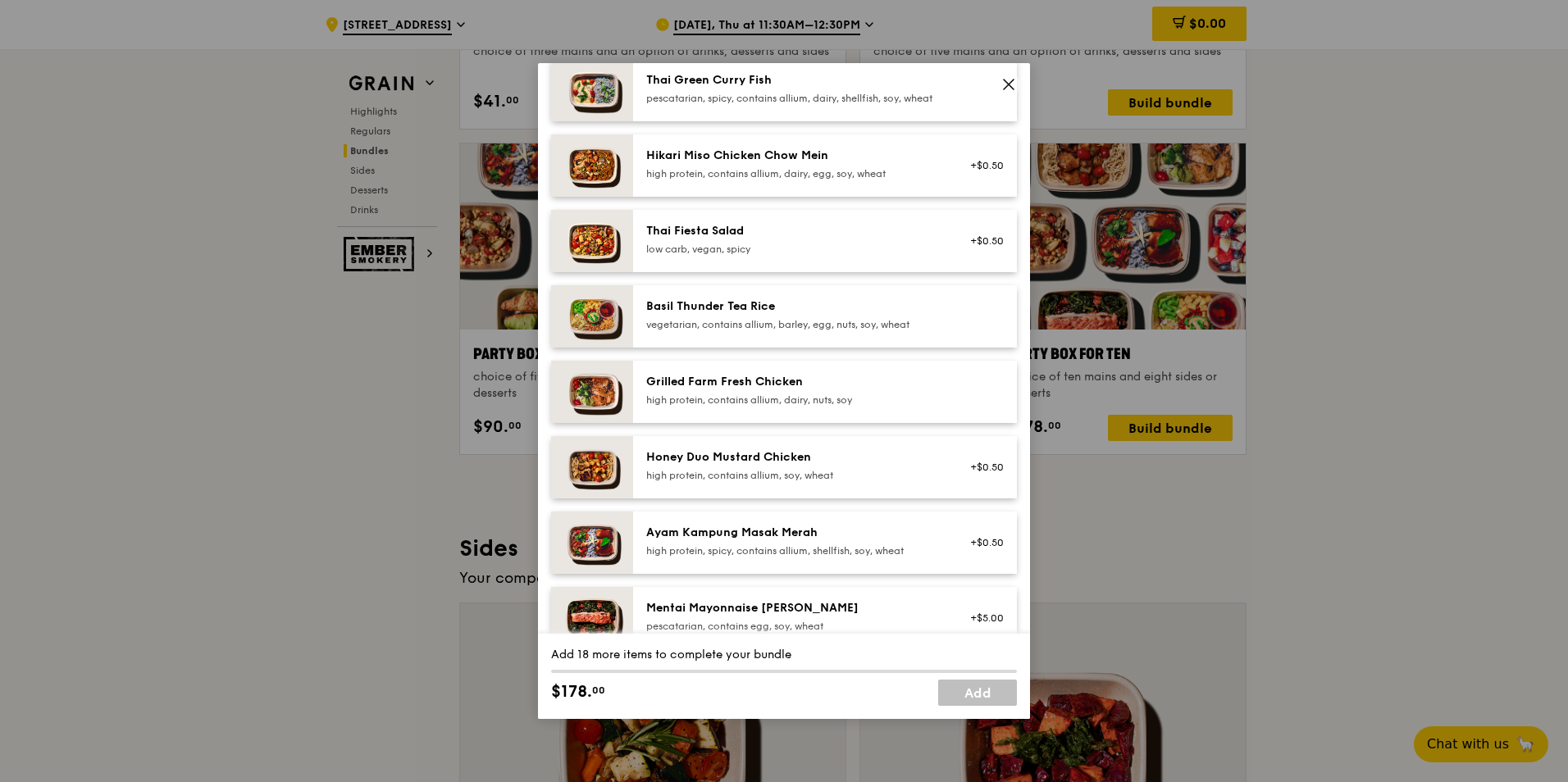
click at [715, 331] on div "vegetarian, contains allium, barley, egg, nuts, soy, wheat" at bounding box center [793, 324] width 294 height 13
click at [711, 407] on div "high protein, contains allium, dairy, nuts, soy" at bounding box center [793, 400] width 294 height 13
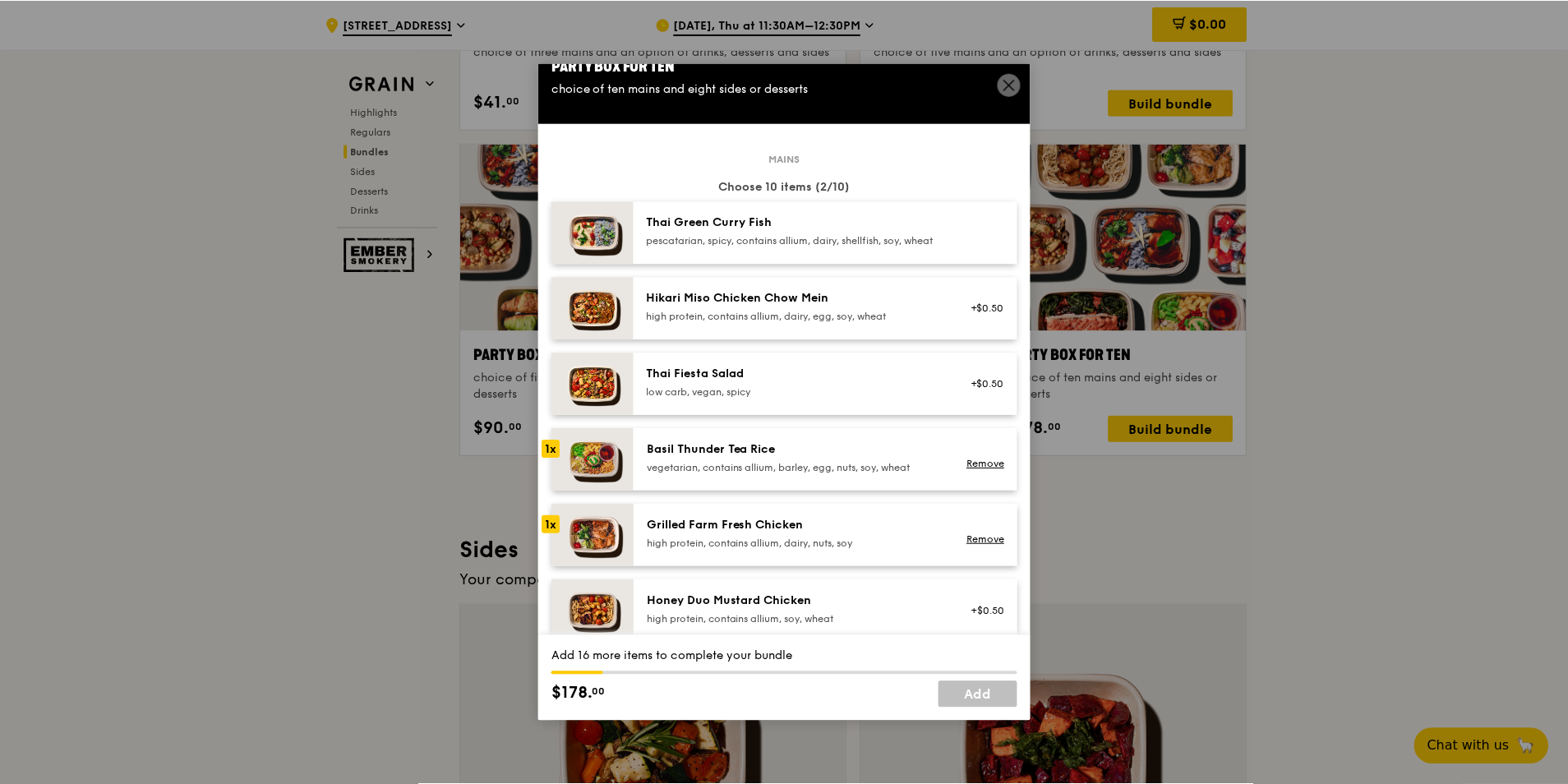
scroll to position [0, 0]
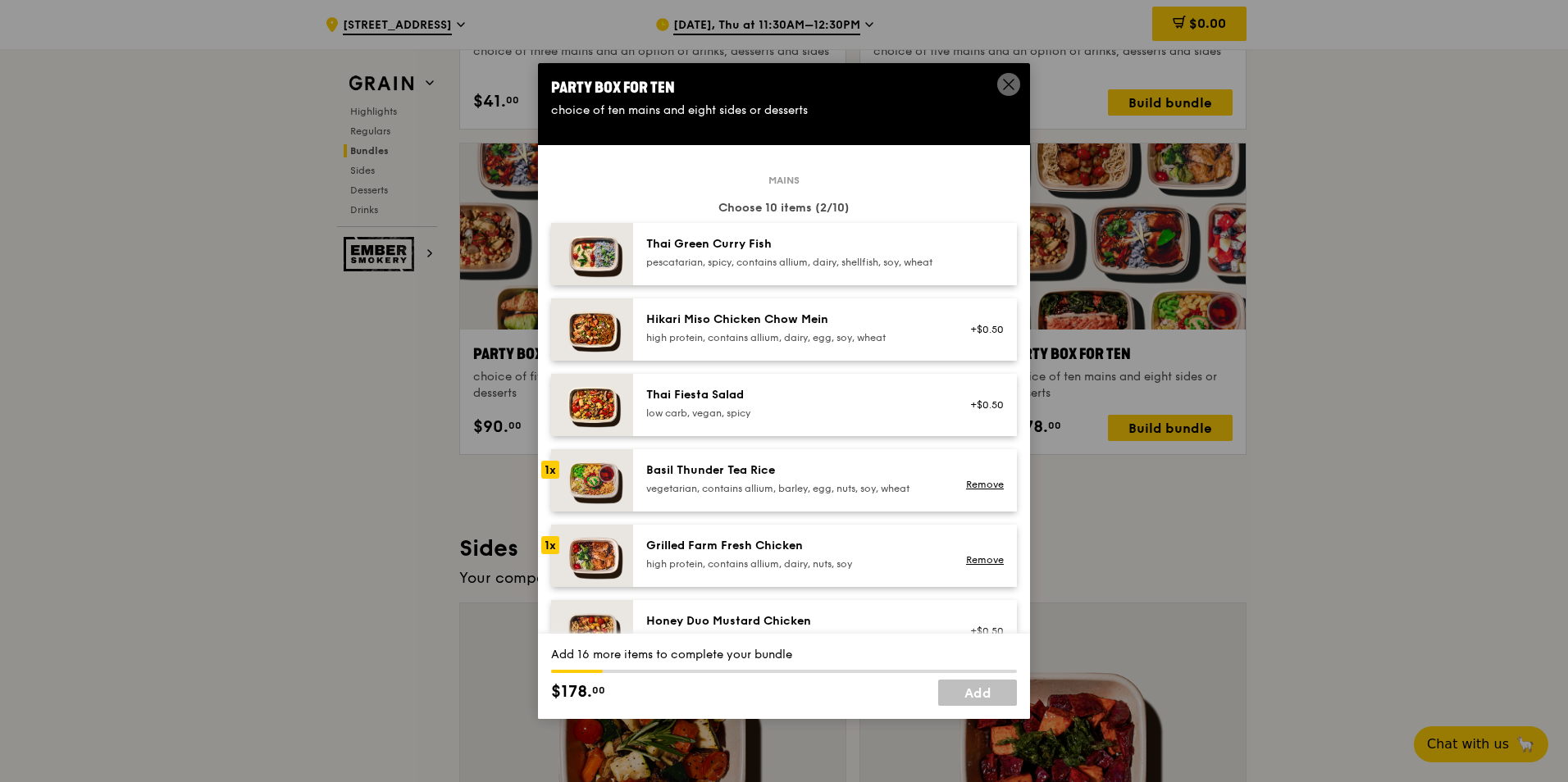
click at [723, 265] on div "pescatarian, spicy, contains allium, dairy, shellfish, soy, wheat" at bounding box center [793, 262] width 294 height 13
click at [1001, 82] on icon at bounding box center [1009, 85] width 15 height 15
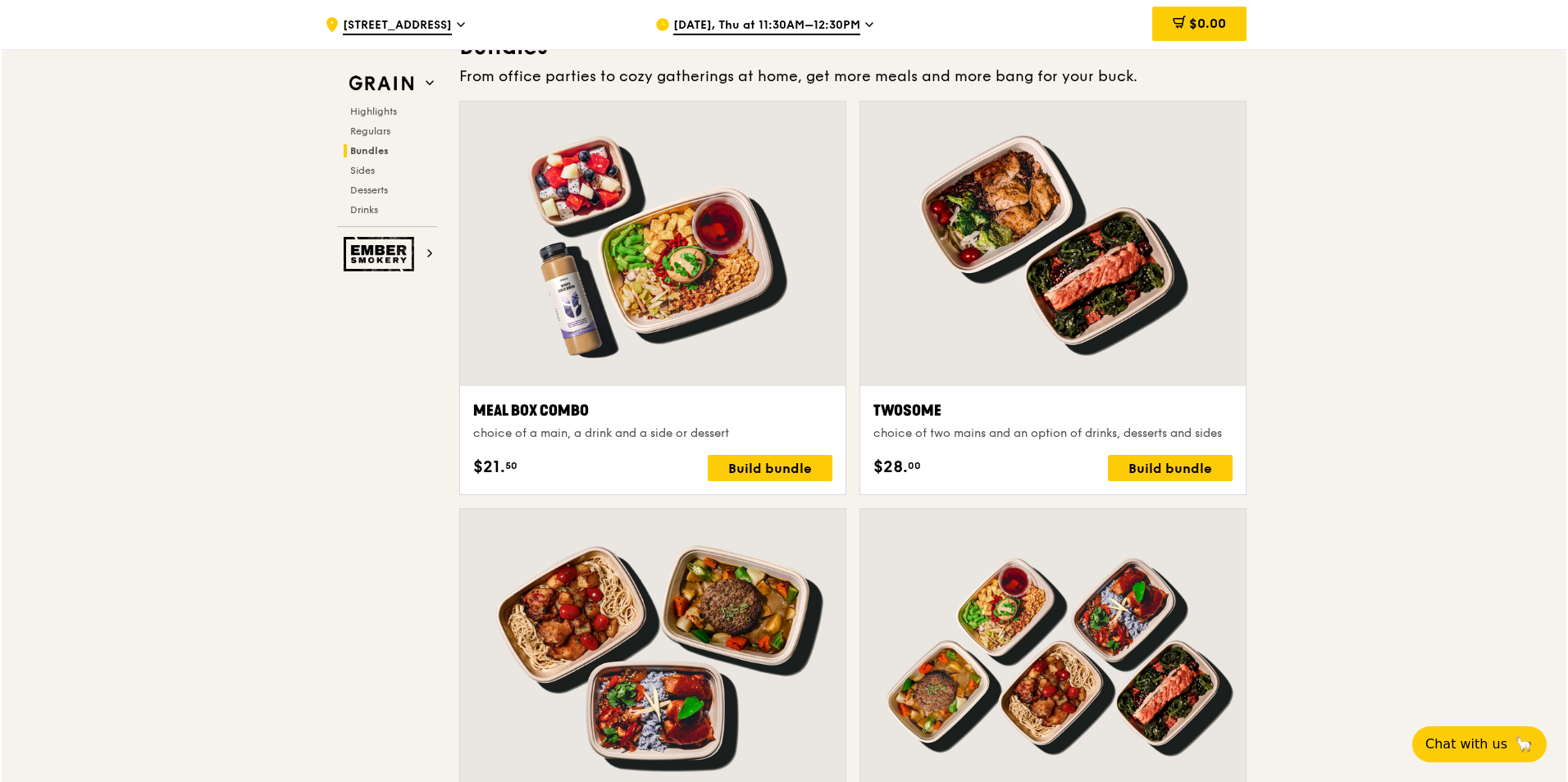
scroll to position [2378, 0]
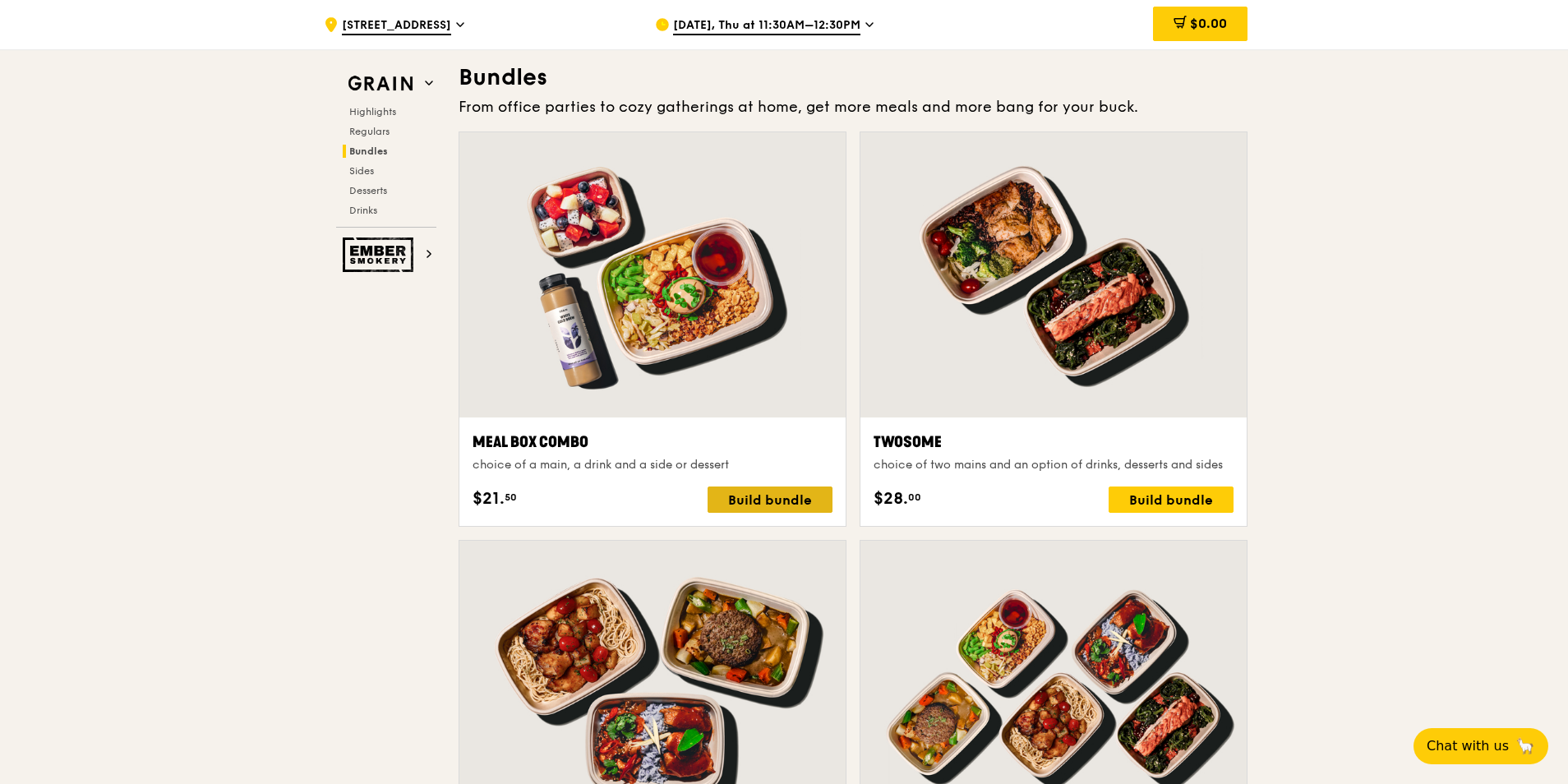
click at [777, 501] on div "Build bundle" at bounding box center [771, 499] width 125 height 26
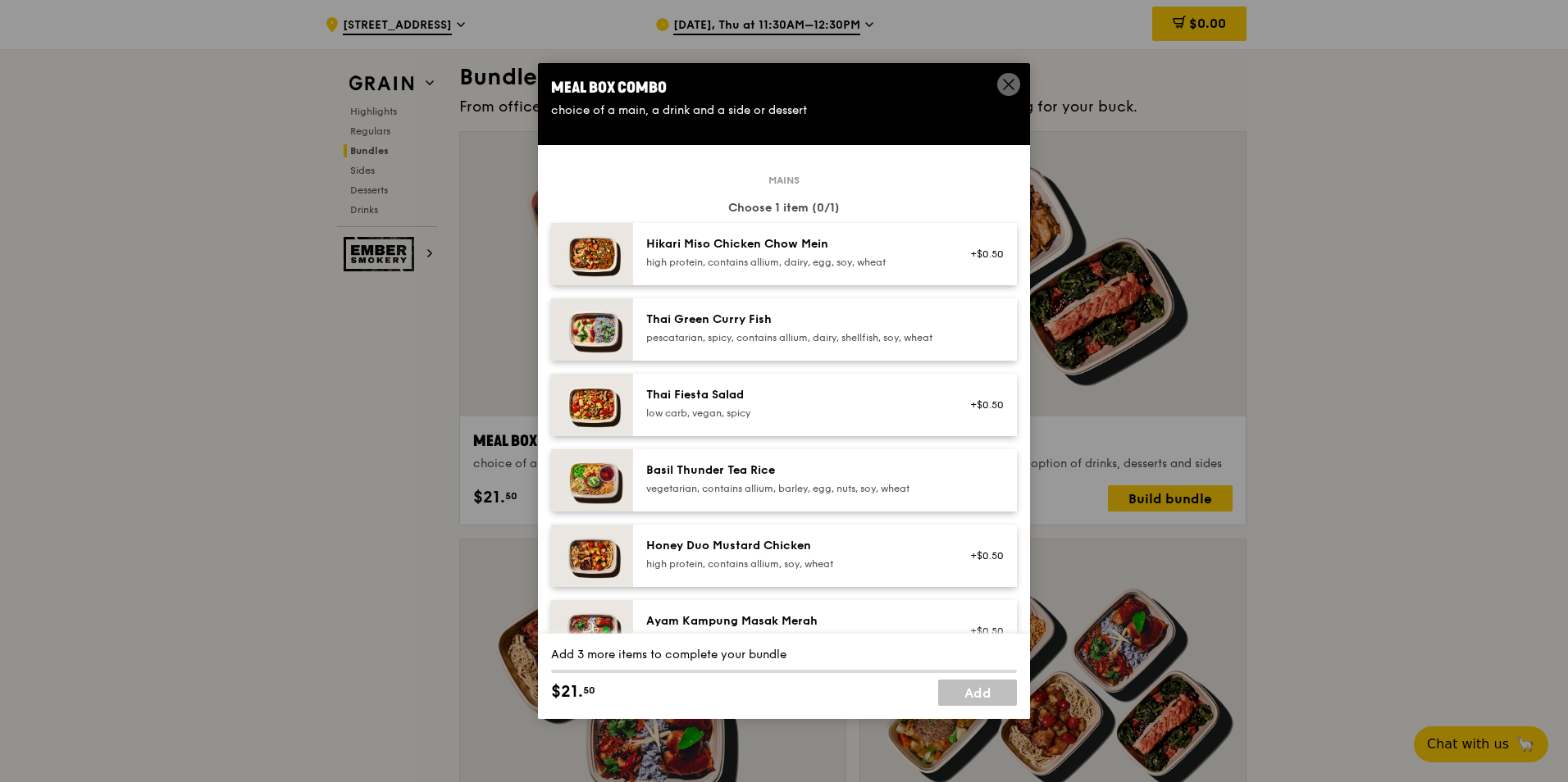
click at [813, 342] on div "pescatarian, spicy, contains allium, dairy, shellfish, soy, wheat" at bounding box center [793, 338] width 294 height 13
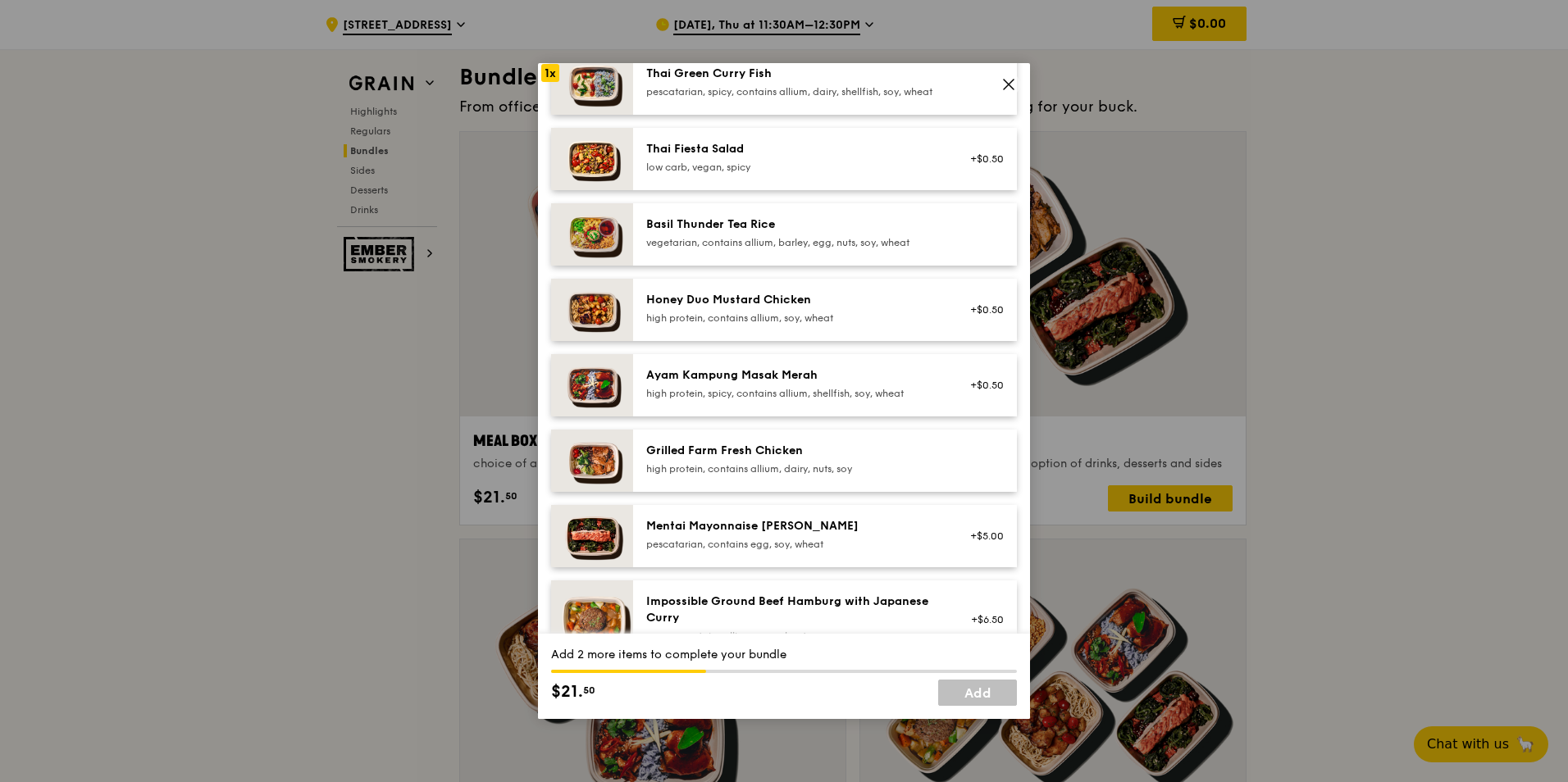
scroll to position [164, 0]
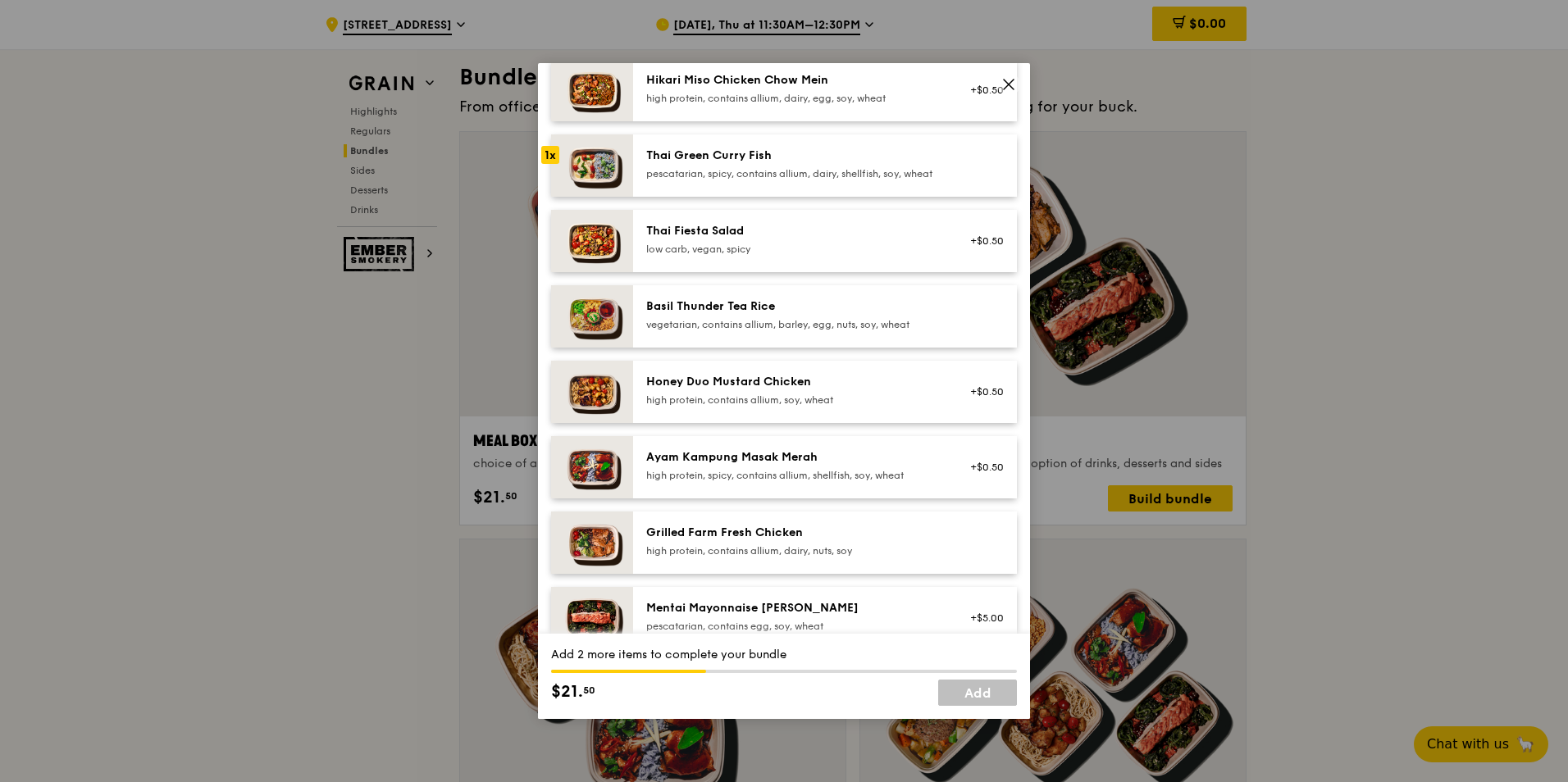
click at [809, 329] on div "Basil Thunder Tea Rice vegetarian, contains allium, barley, egg, nuts, soy, whe…" at bounding box center [793, 314] width 294 height 33
click at [839, 149] on div "Thai Green Curry Fish" at bounding box center [793, 156] width 294 height 16
drag, startPoint x: 807, startPoint y: 316, endPoint x: 804, endPoint y: 330, distance: 14.3
click at [804, 330] on div "Basil Thunder Tea Rice vegetarian, contains allium, barley, egg, nuts, soy, whe…" at bounding box center [793, 314] width 294 height 33
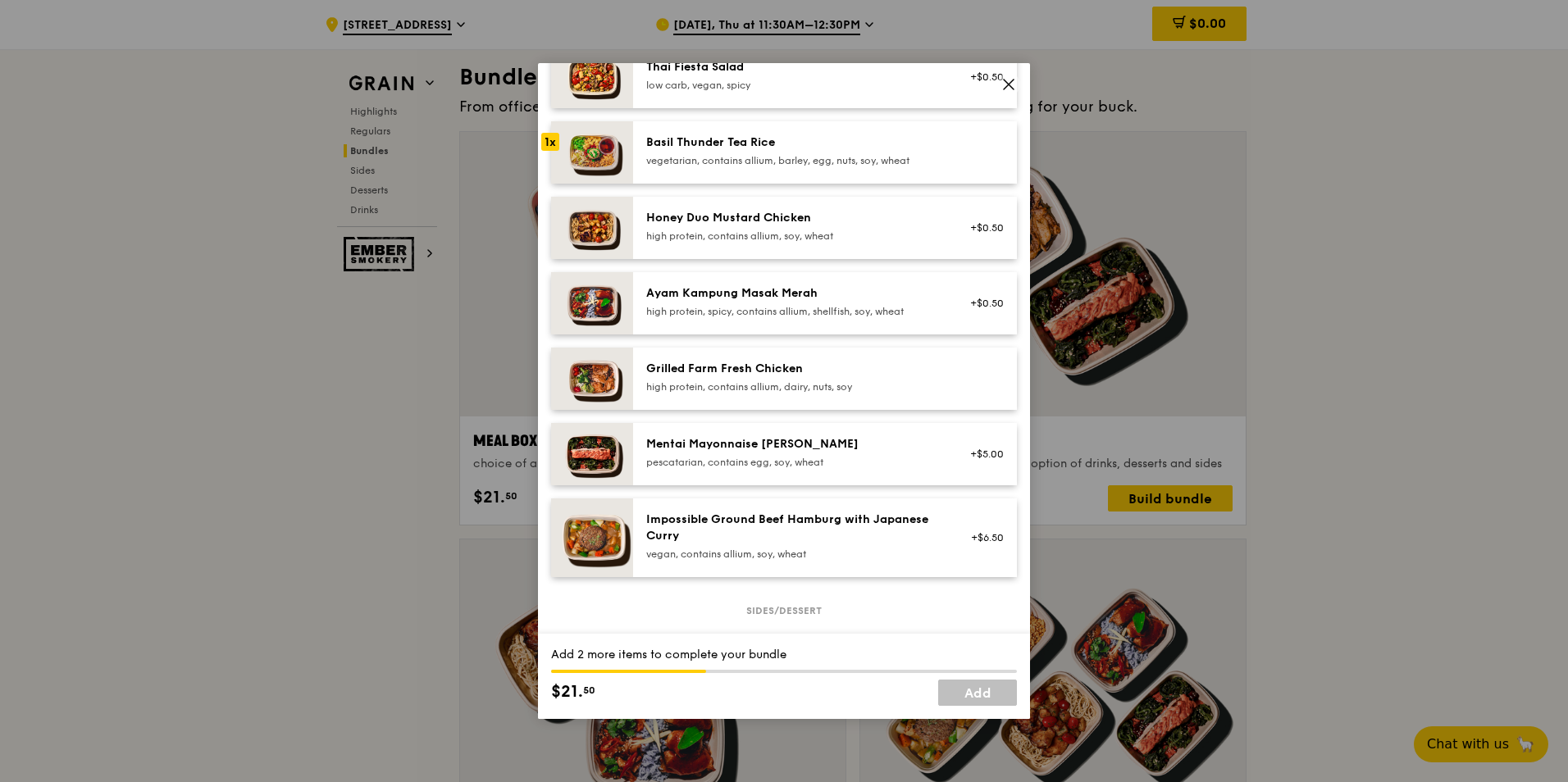
click at [815, 394] on div "high protein, contains allium, dairy, nuts, soy" at bounding box center [793, 387] width 294 height 13
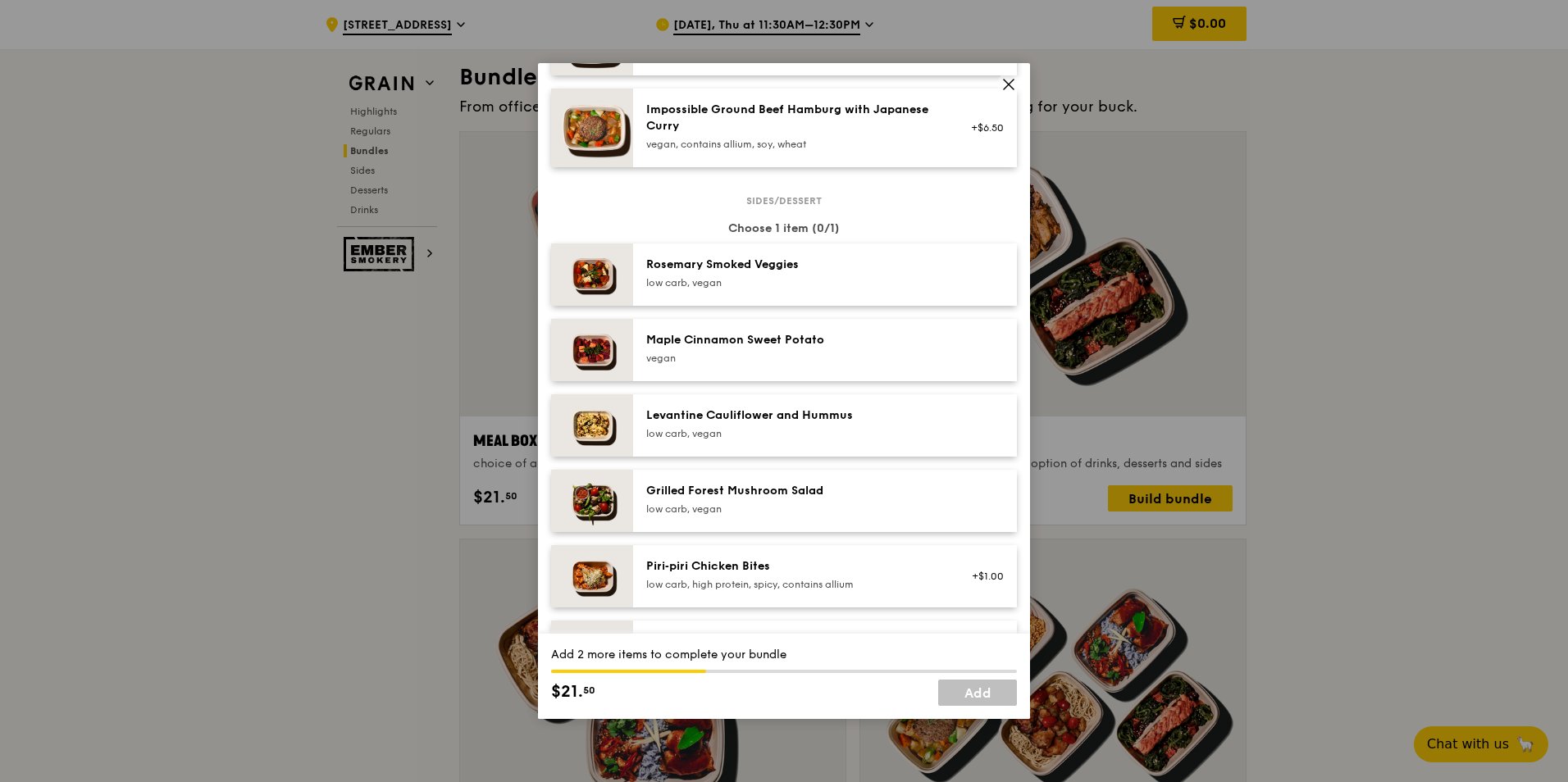
scroll to position [820, 0]
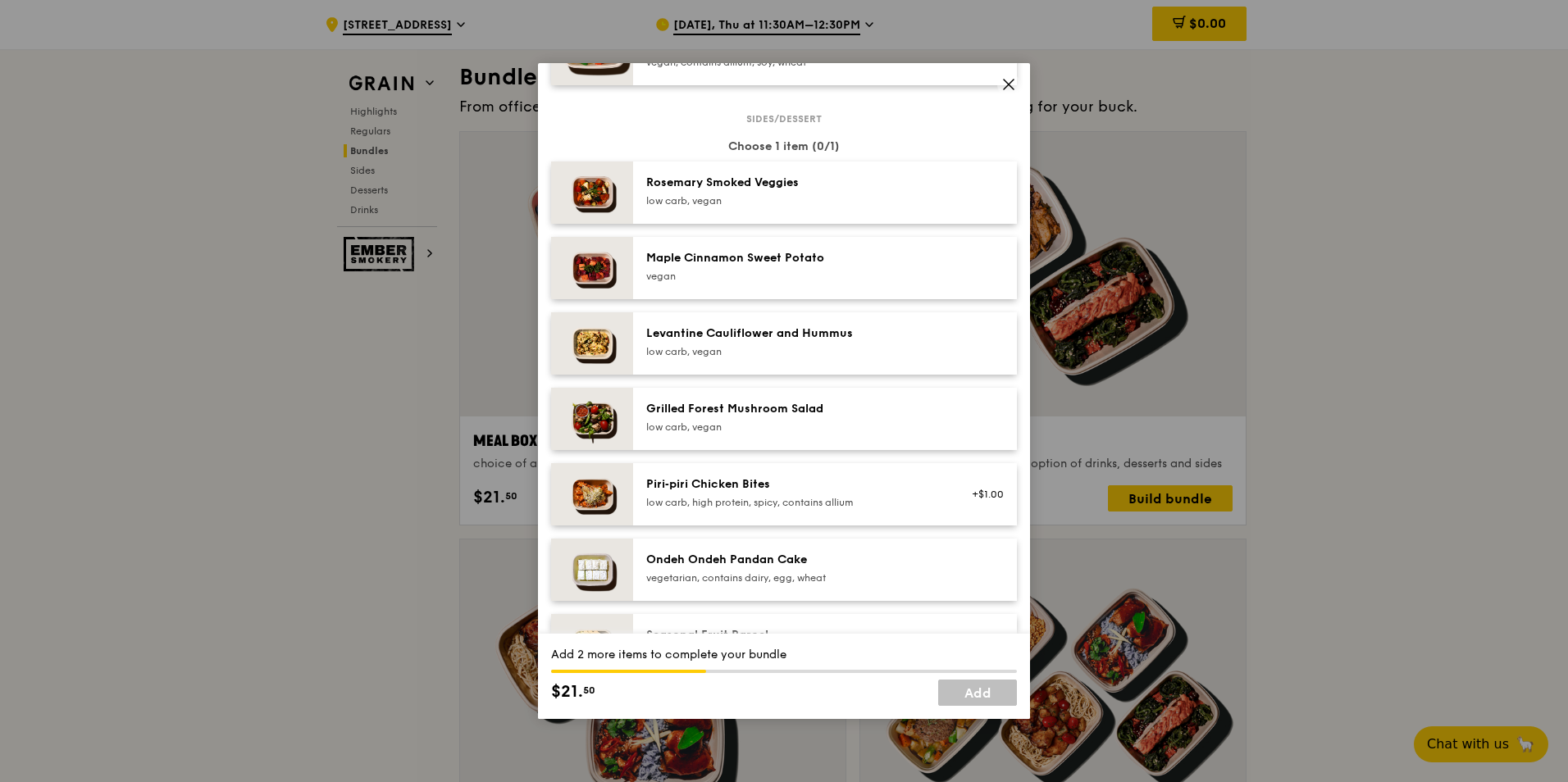
click at [769, 557] on div "Ondeh Ondeh Pandan Cake vegetarian, contains dairy, egg, wheat" at bounding box center [825, 570] width 384 height 62
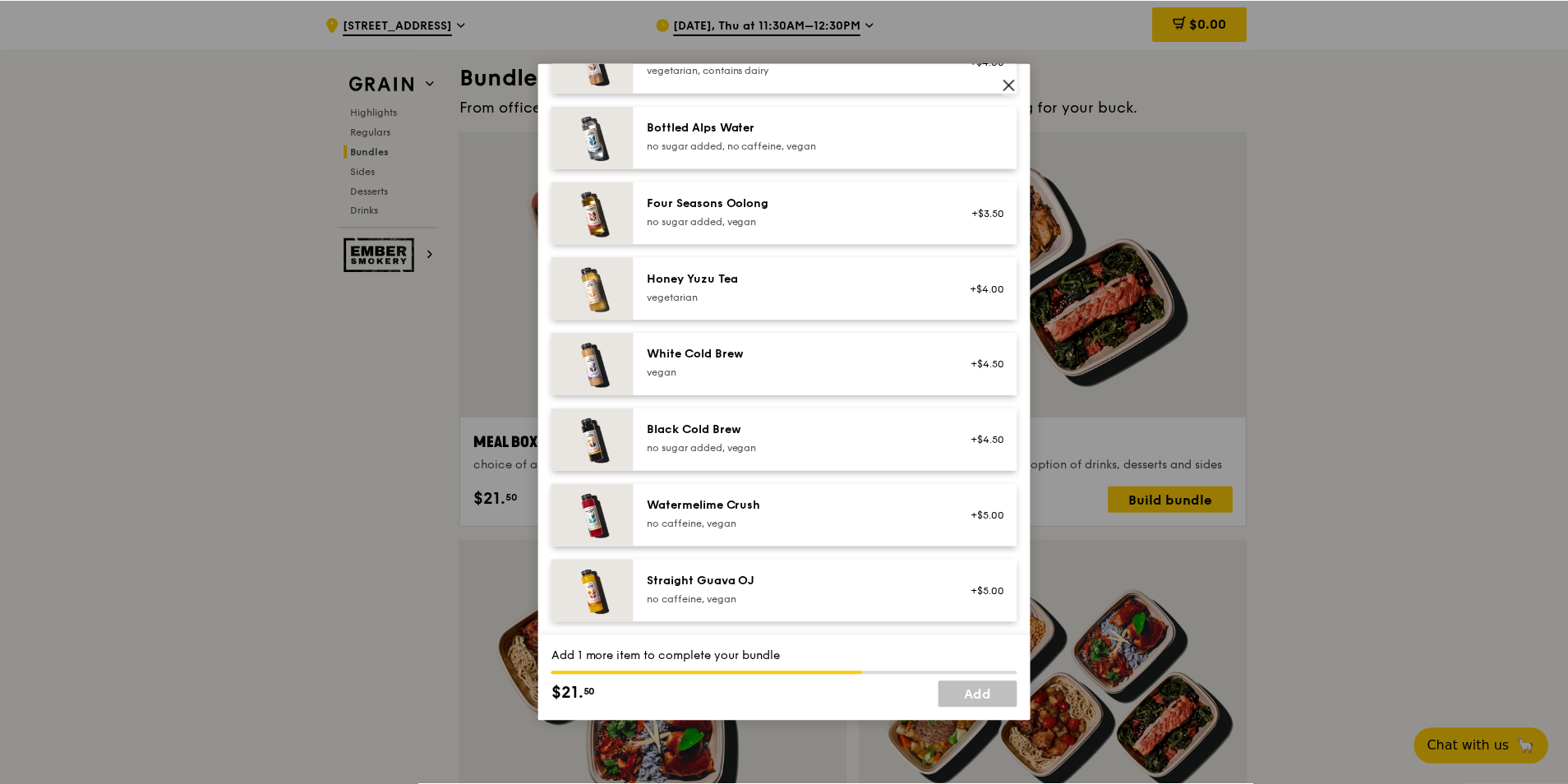
scroll to position [1799, 0]
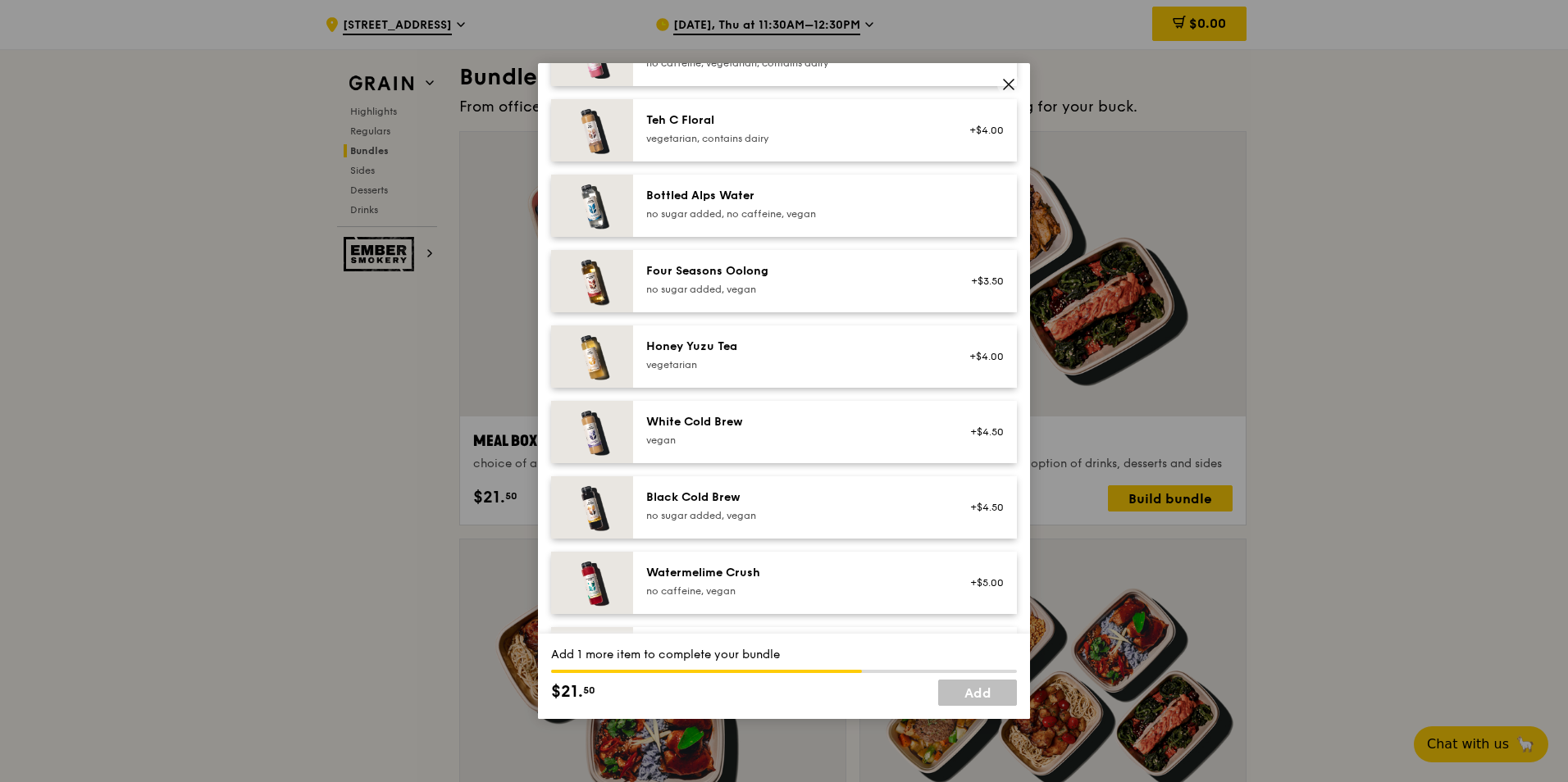
click at [839, 221] on div "no sugar added, no caffeine, vegan" at bounding box center [793, 214] width 294 height 13
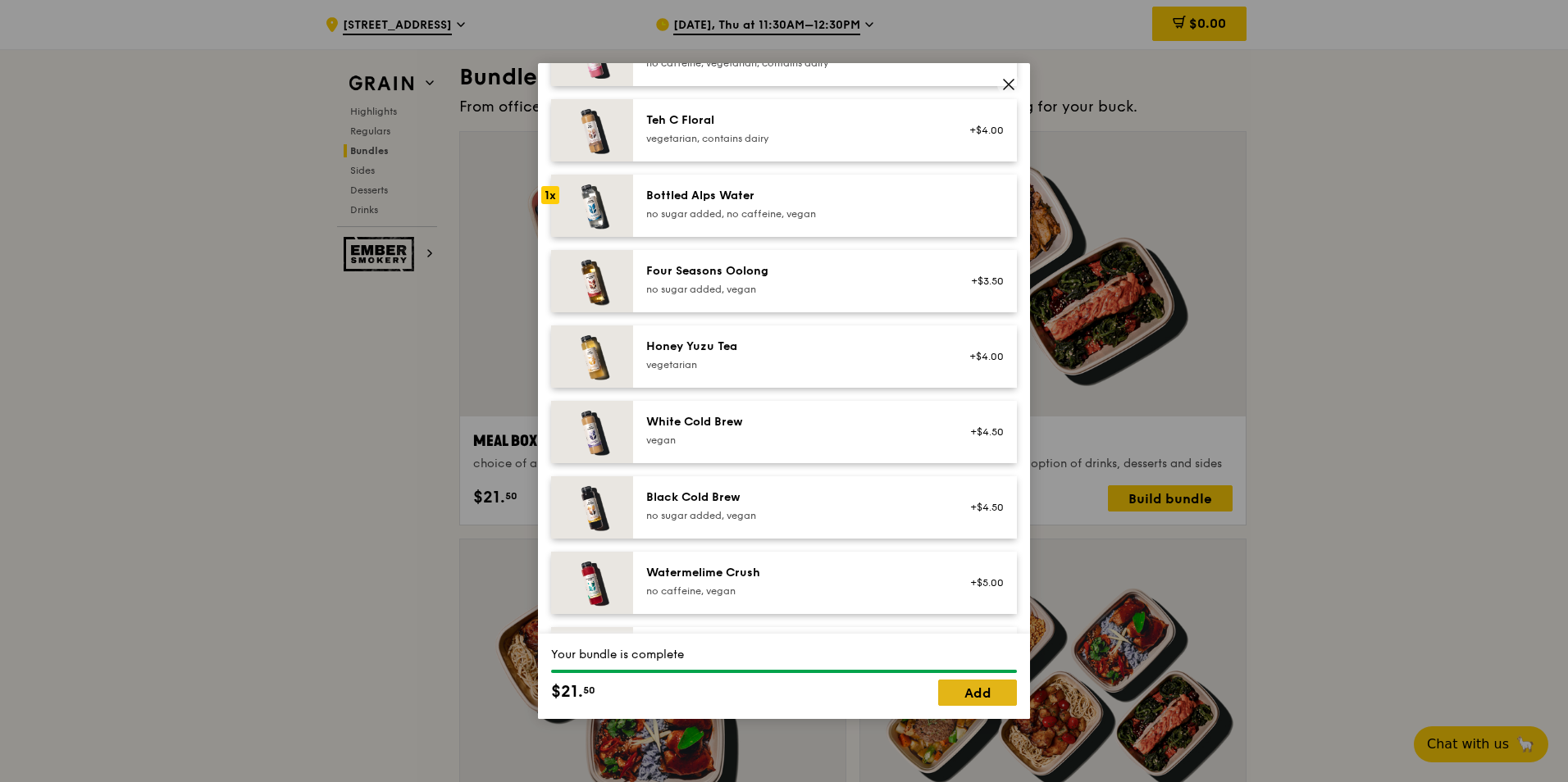
click at [965, 685] on link "Add" at bounding box center [977, 692] width 78 height 26
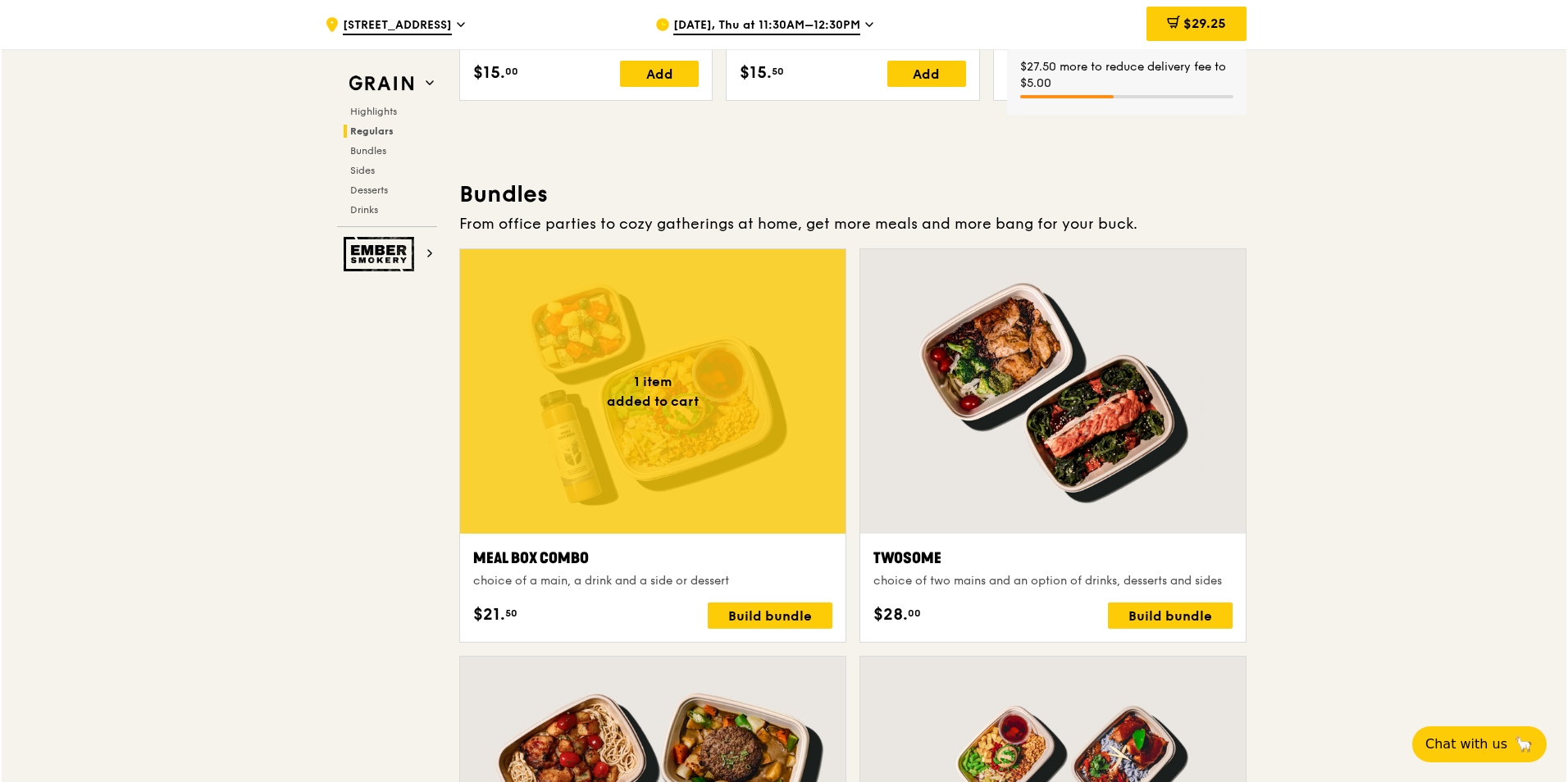
scroll to position [2213, 0]
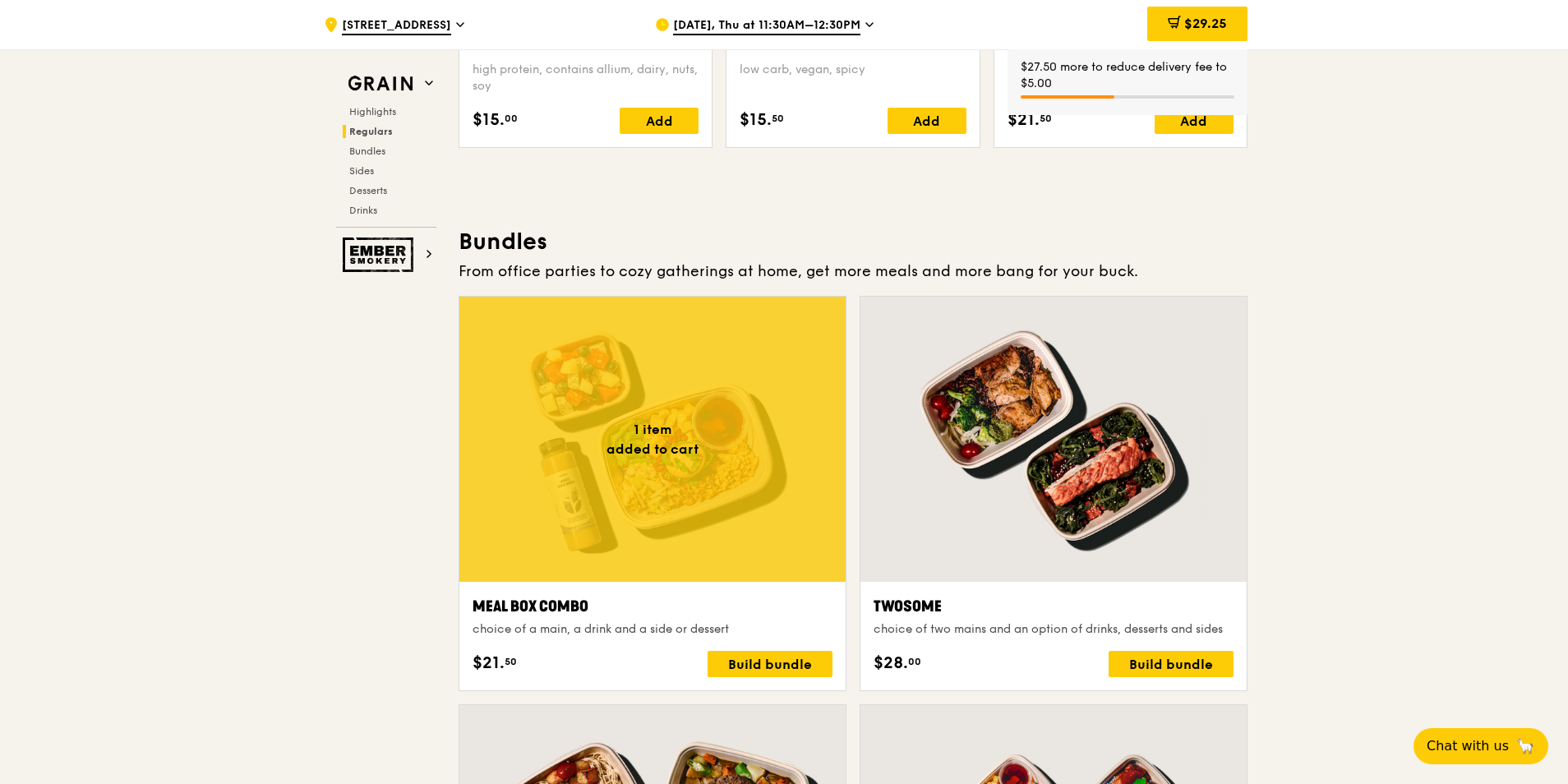
click at [690, 355] on div at bounding box center [653, 438] width 387 height 285
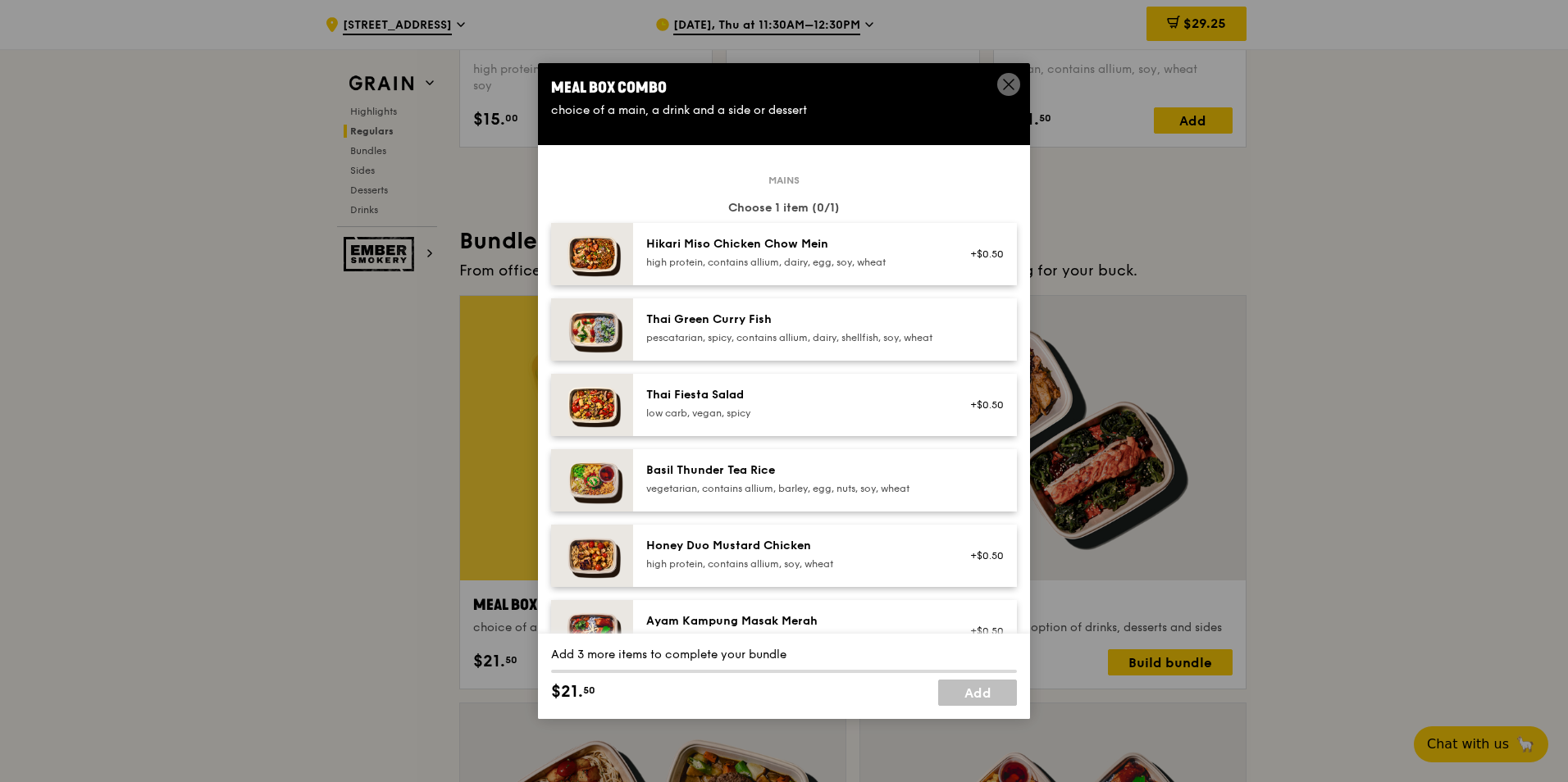
click at [1007, 77] on span at bounding box center [1009, 85] width 23 height 23
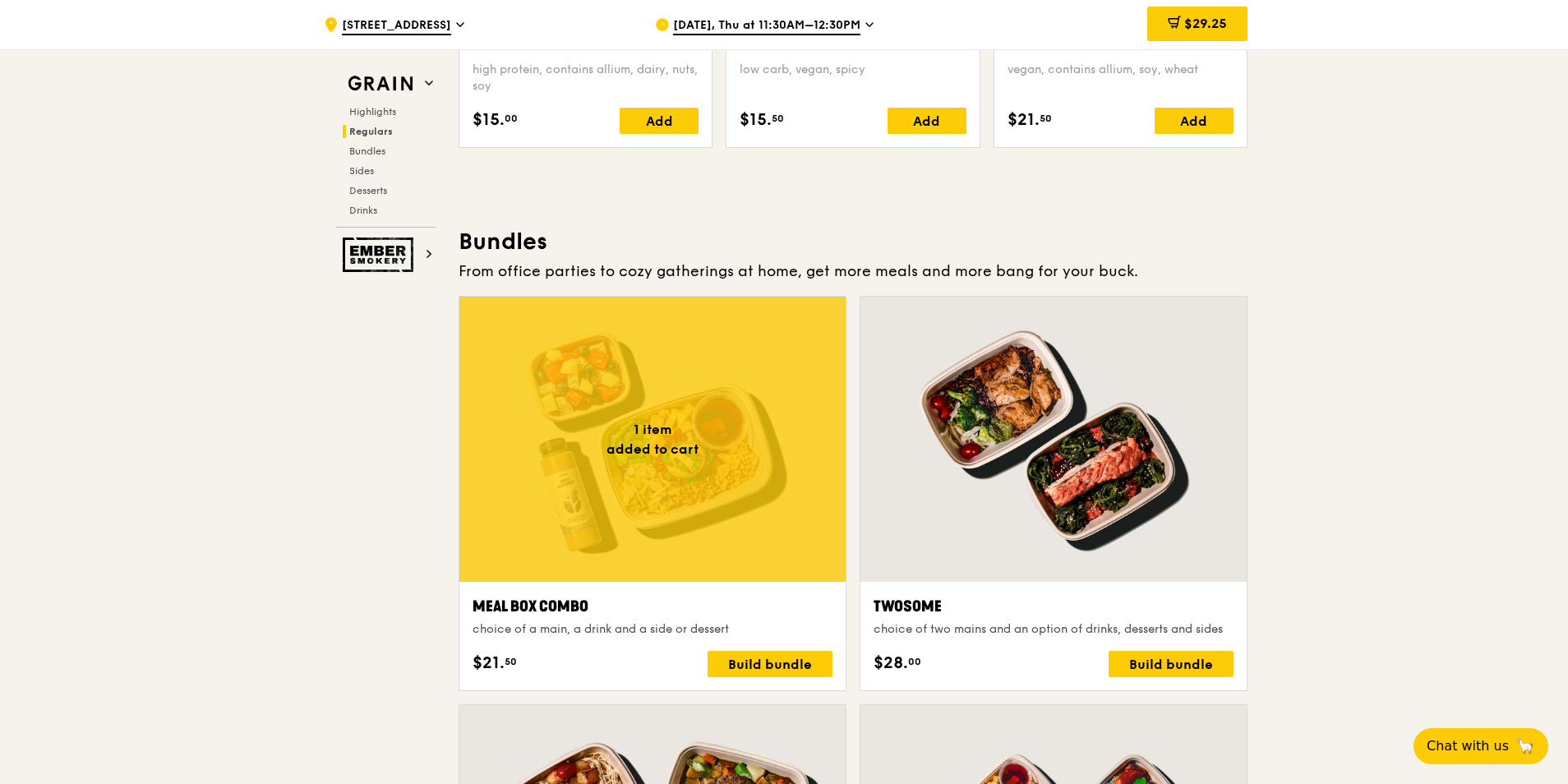
click at [685, 357] on div at bounding box center [653, 438] width 387 height 285
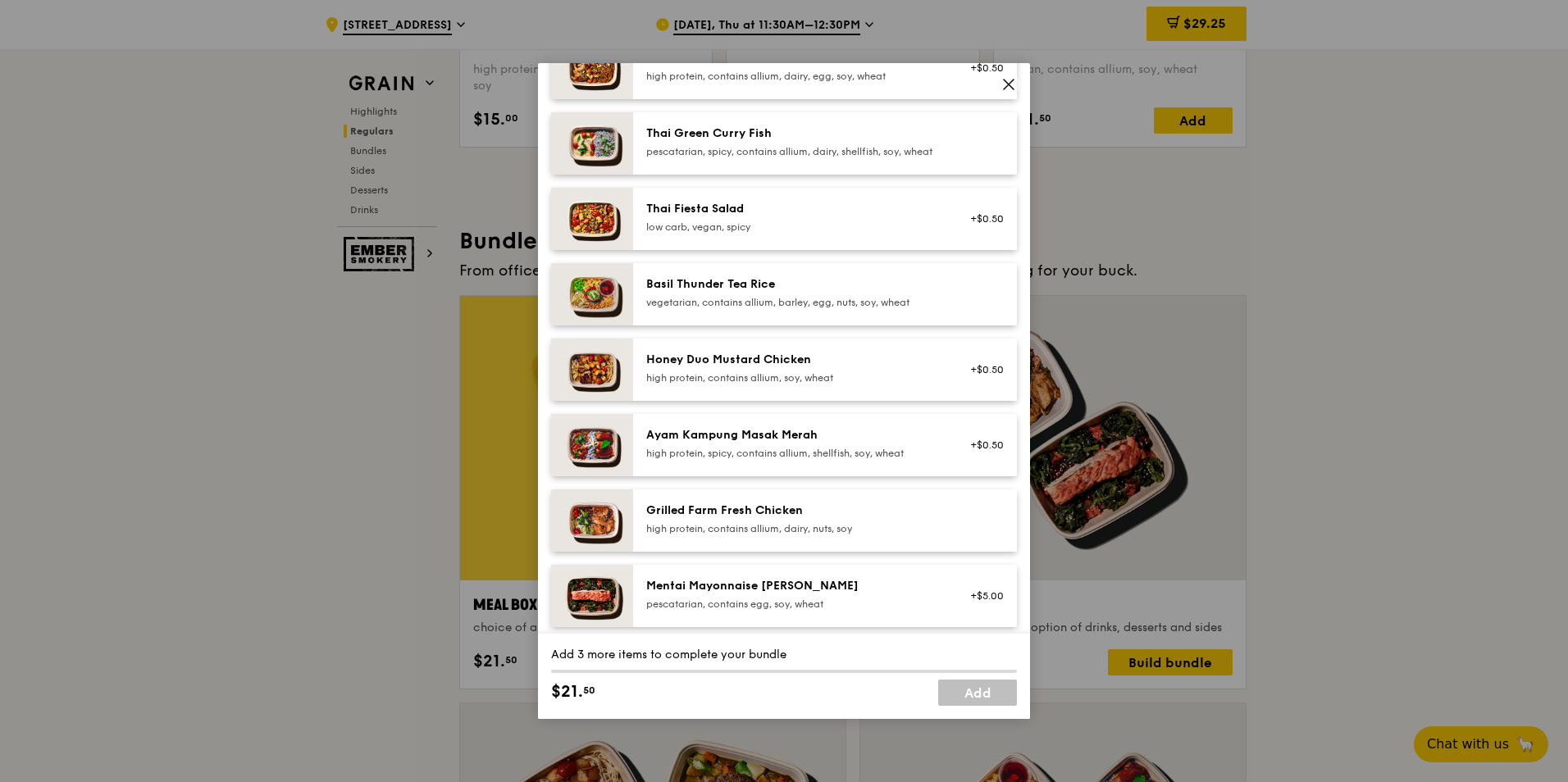
scroll to position [164, 0]
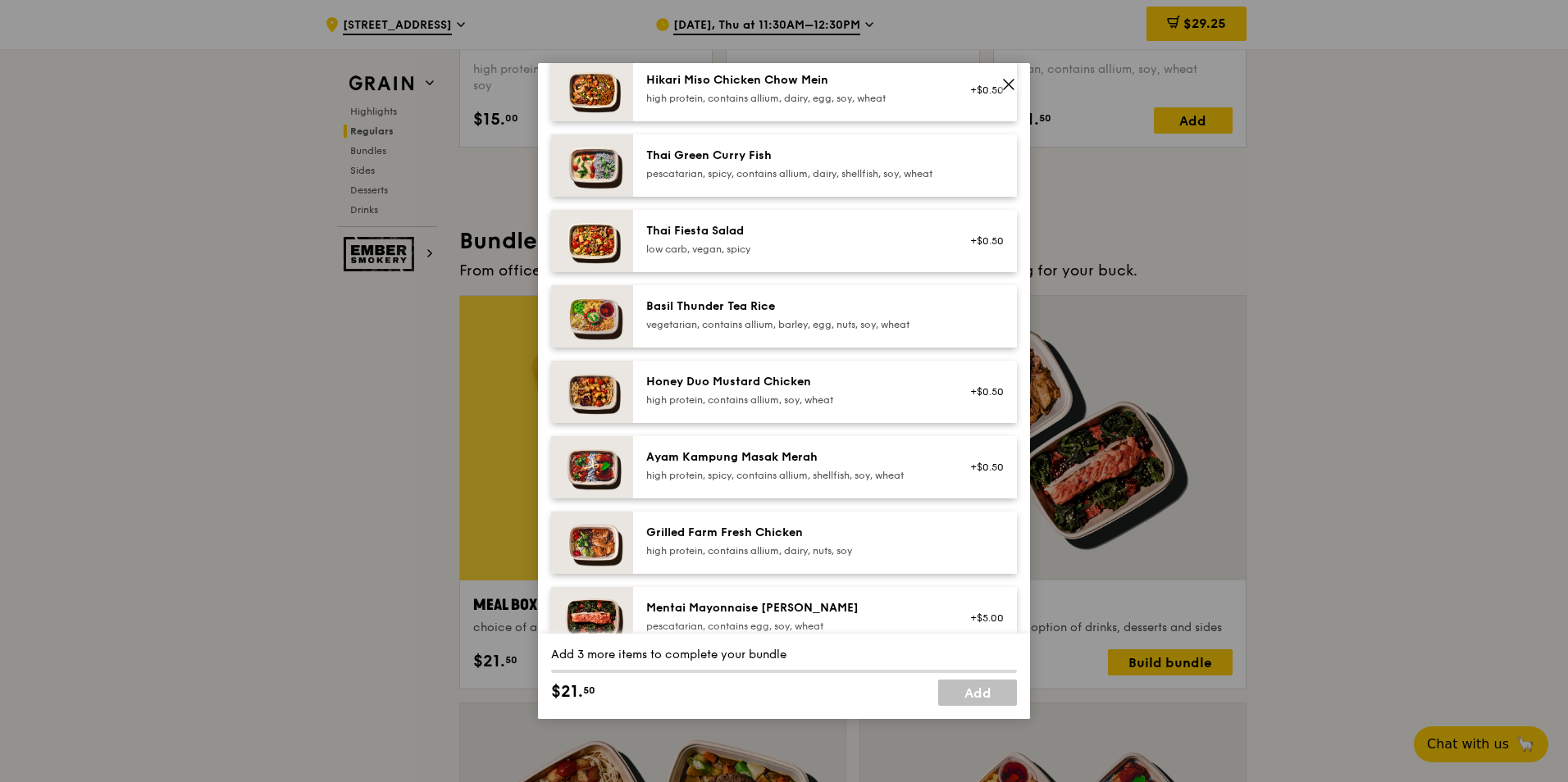
click at [779, 532] on div "Grilled Farm Fresh Chicken high protein, contains allium, dairy, nuts, soy" at bounding box center [825, 542] width 384 height 62
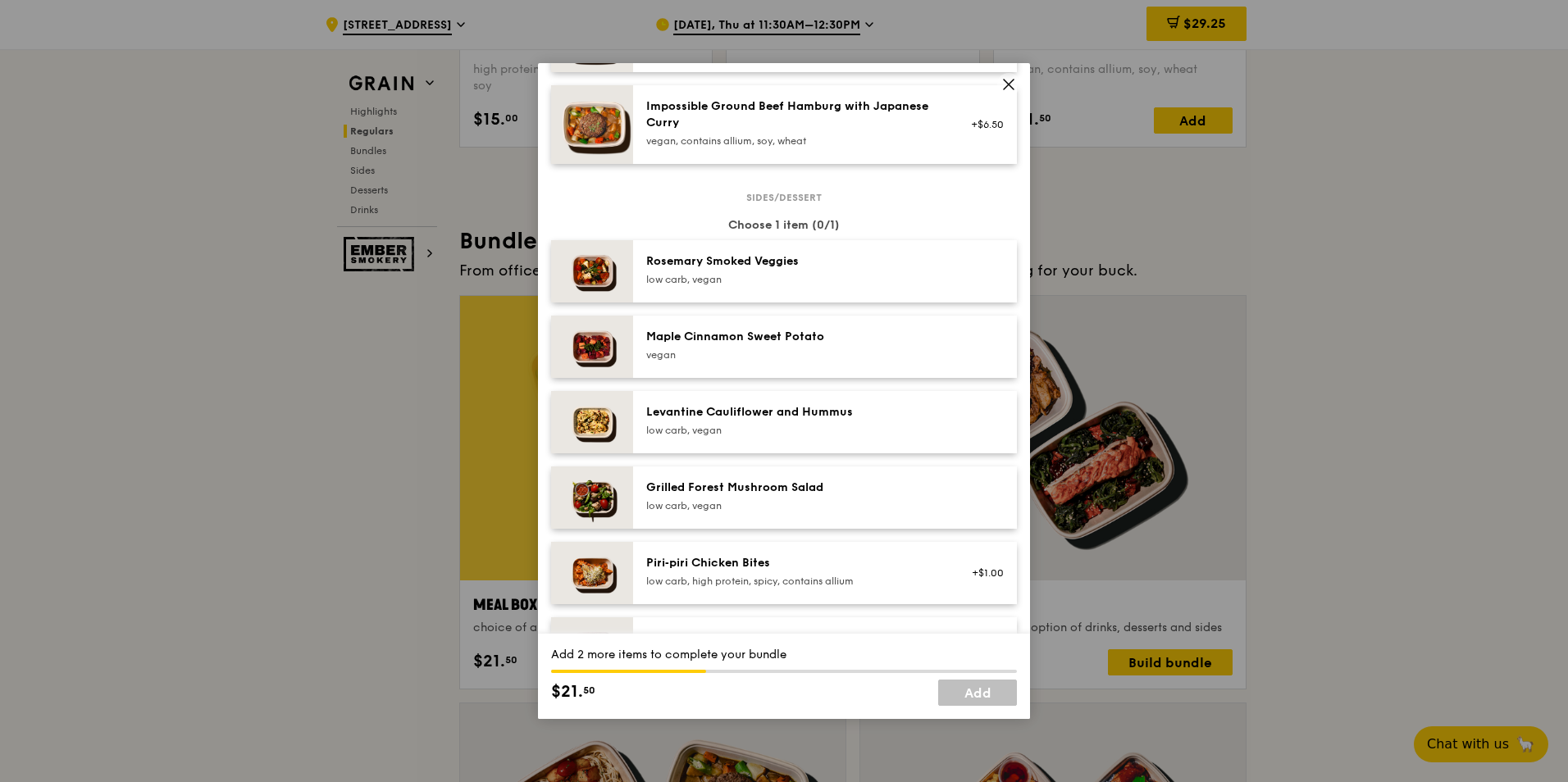
scroll to position [820, 0]
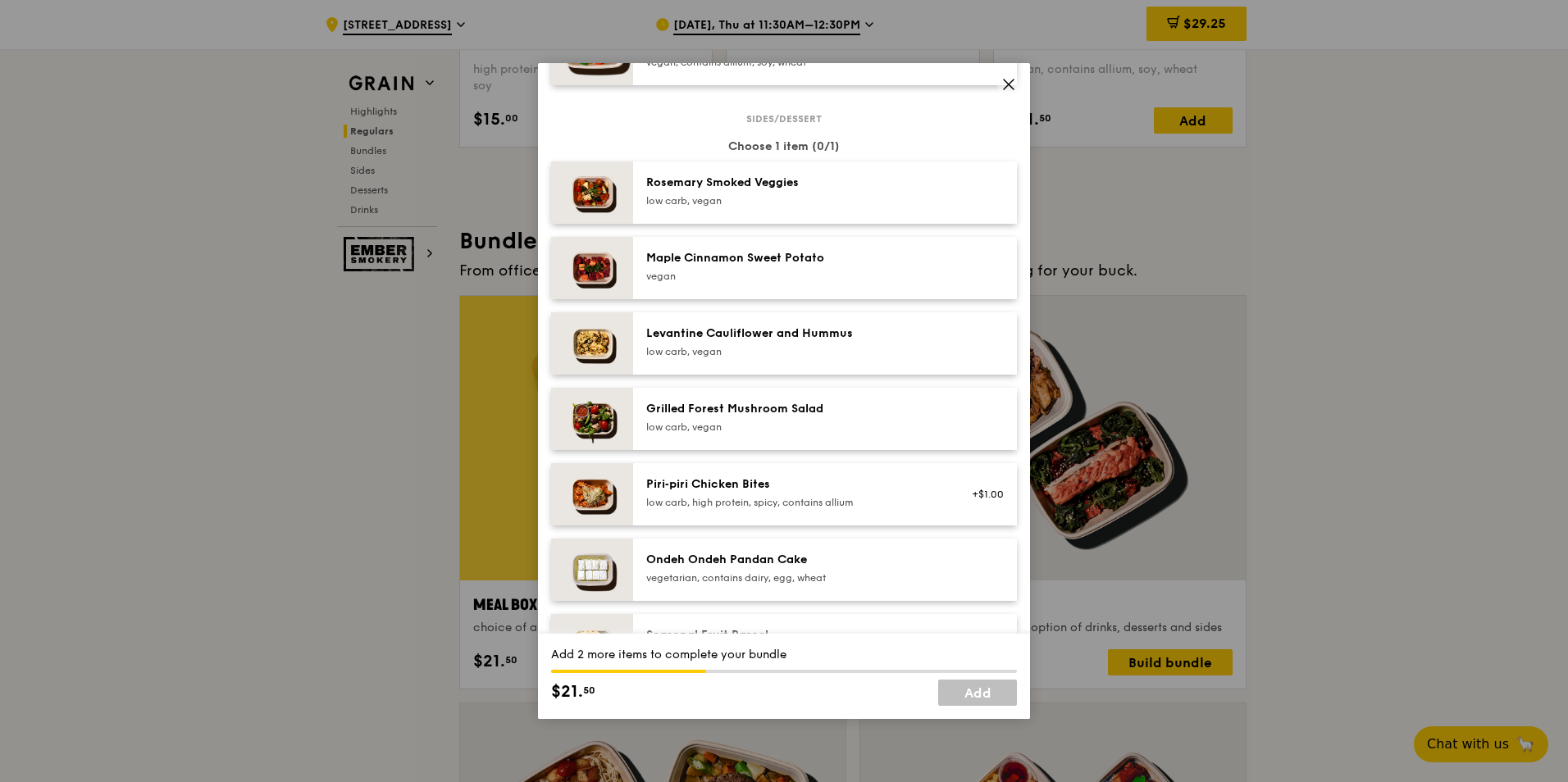
click at [798, 564] on div "Ondeh Ondeh Pandan Cake vegetarian, contains dairy, egg, wheat" at bounding box center [825, 570] width 384 height 62
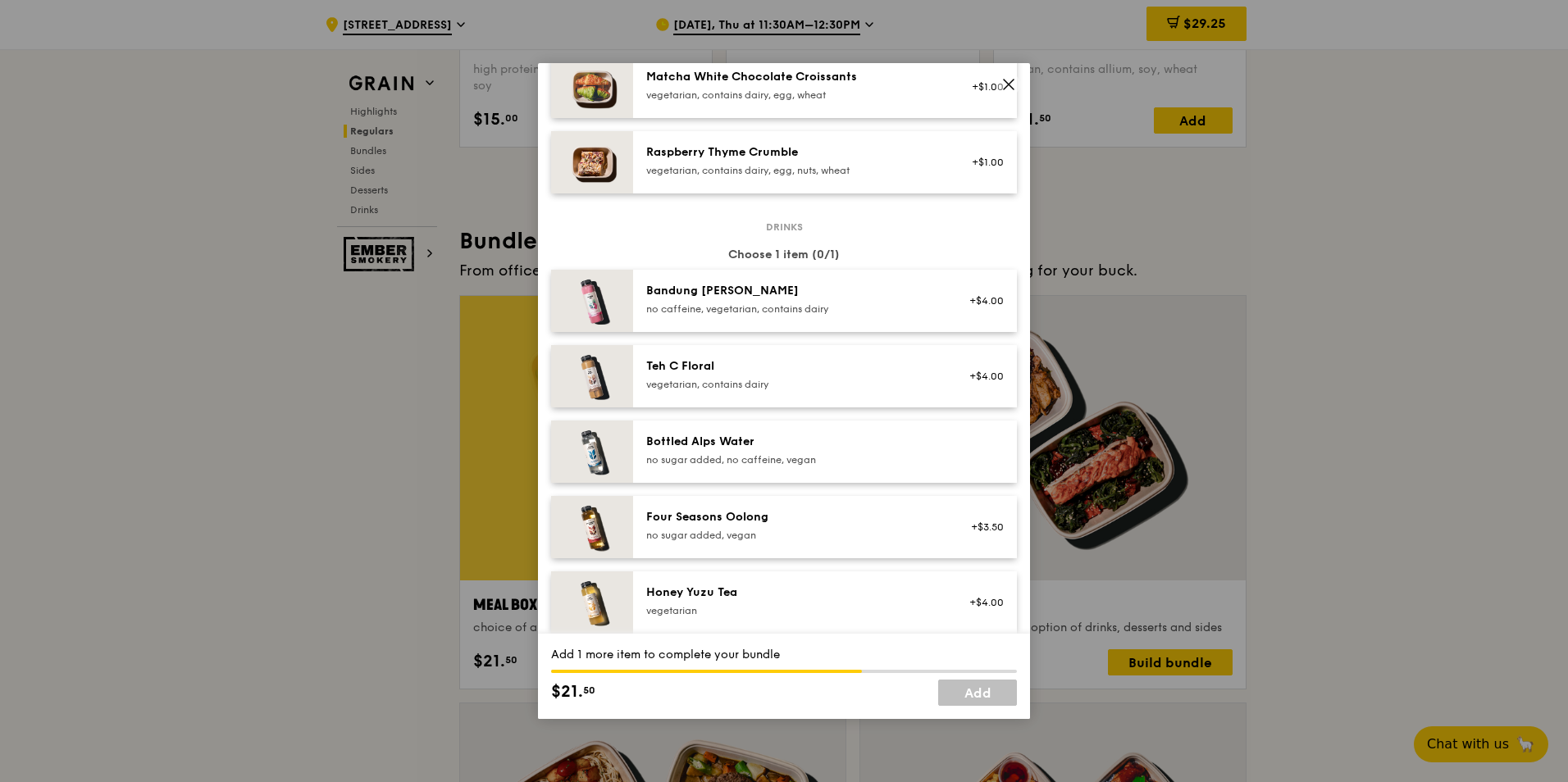
scroll to position [1558, 0]
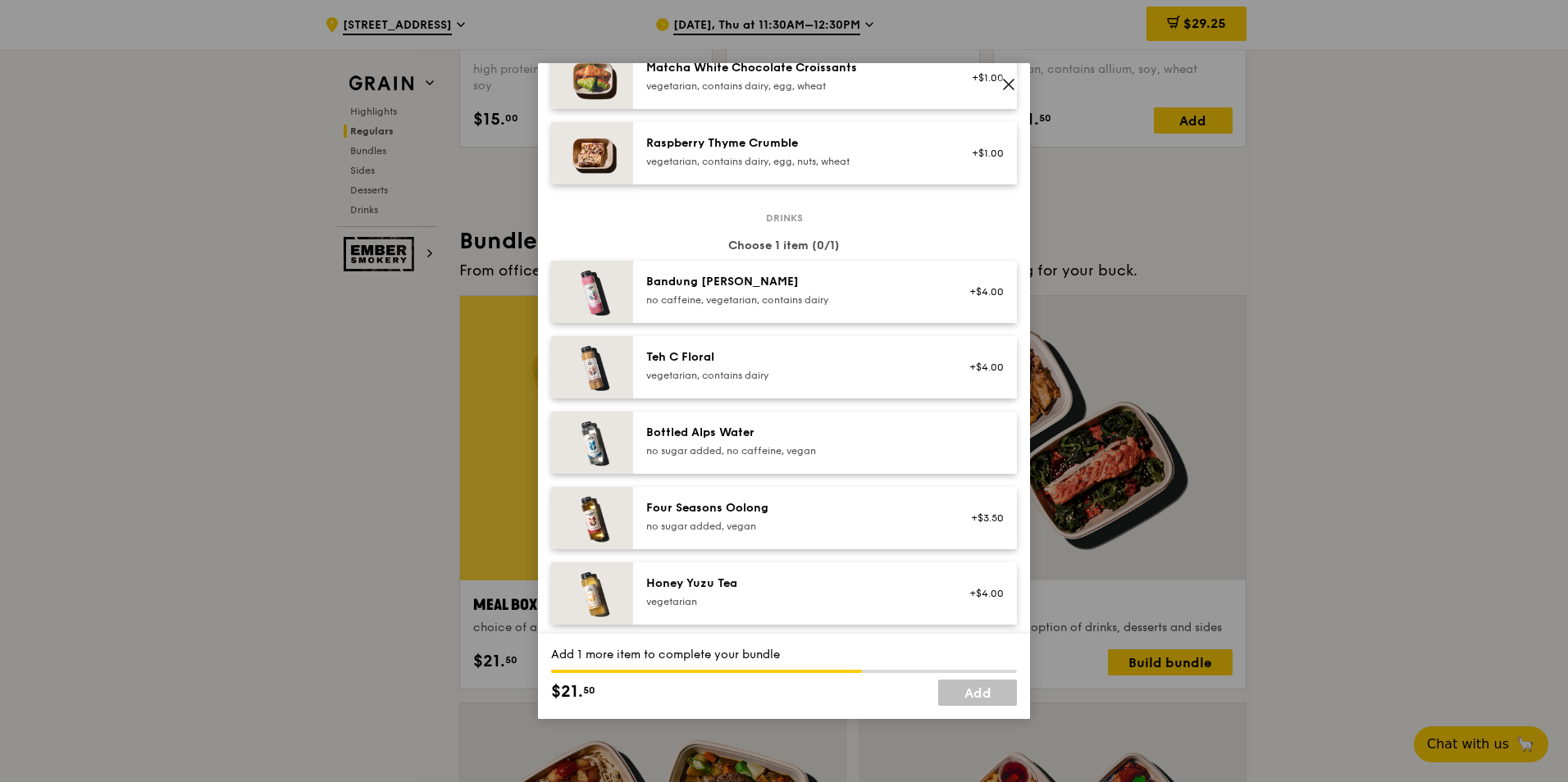
click at [833, 441] on div "Bottled Alps Water" at bounding box center [793, 433] width 294 height 16
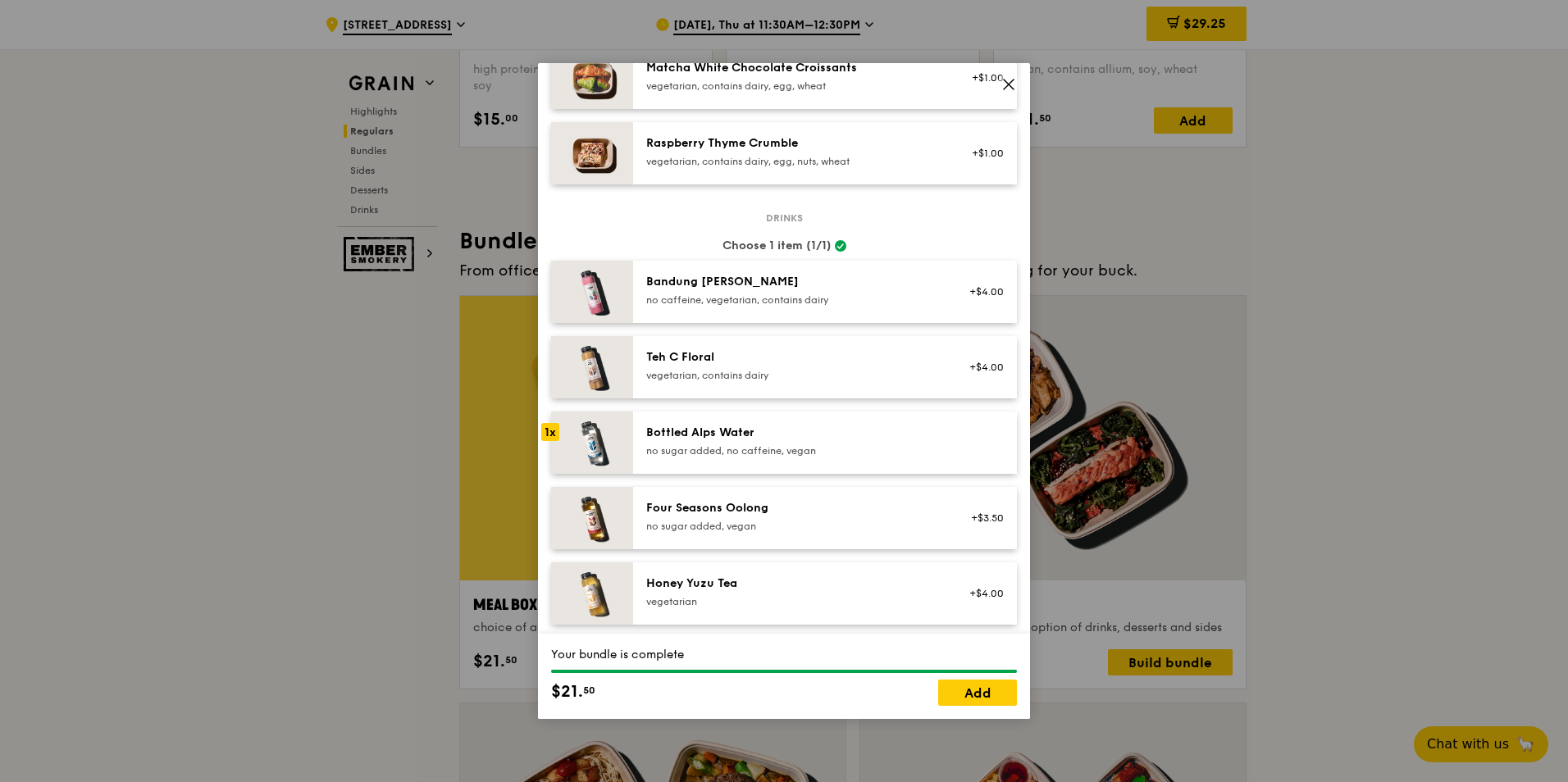
click at [972, 707] on div "Your bundle is complete $21. 50 Add" at bounding box center [784, 677] width 492 height 86
click at [973, 696] on link "Add" at bounding box center [977, 692] width 78 height 26
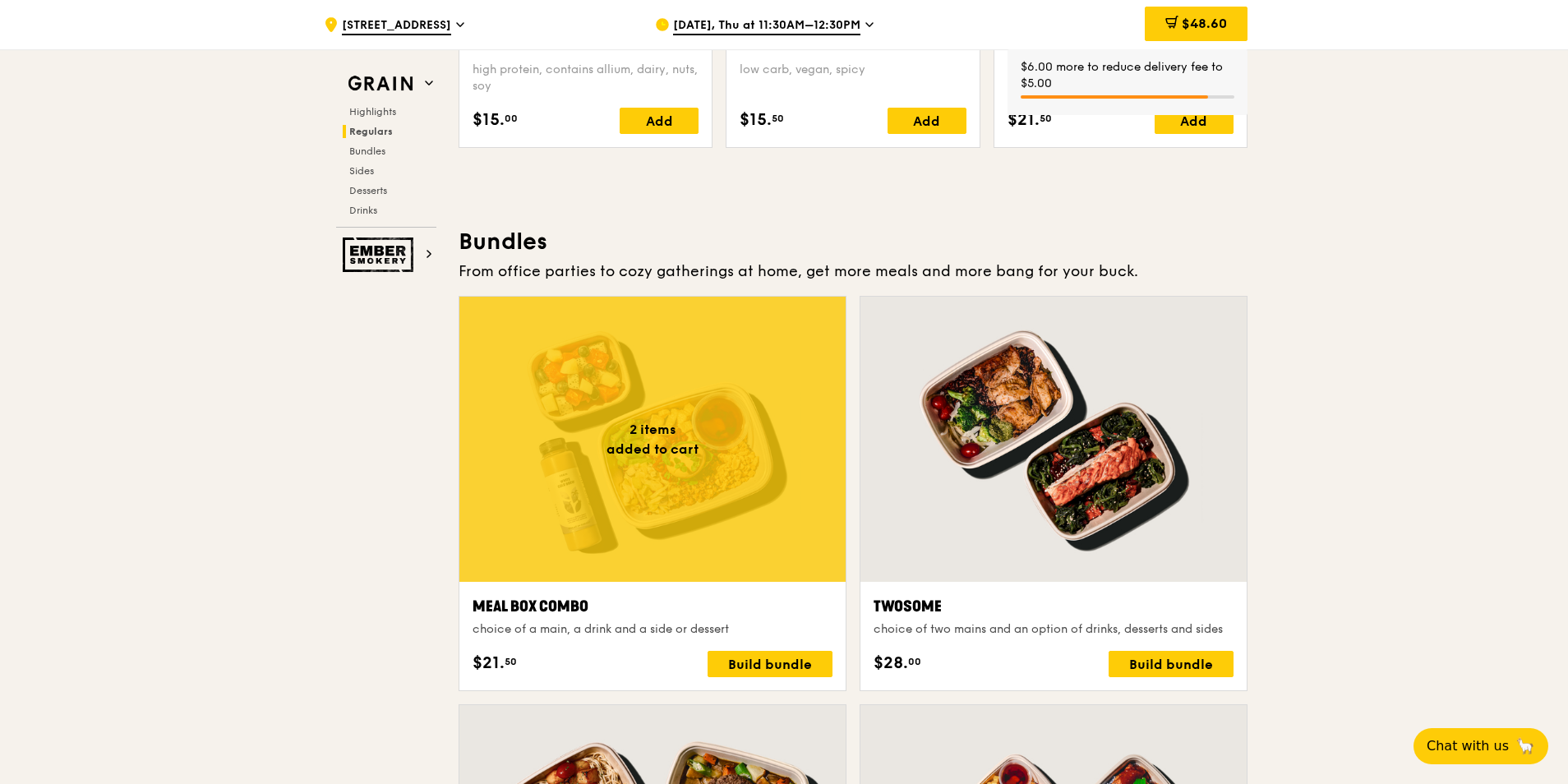
click at [640, 492] on div at bounding box center [653, 438] width 387 height 285
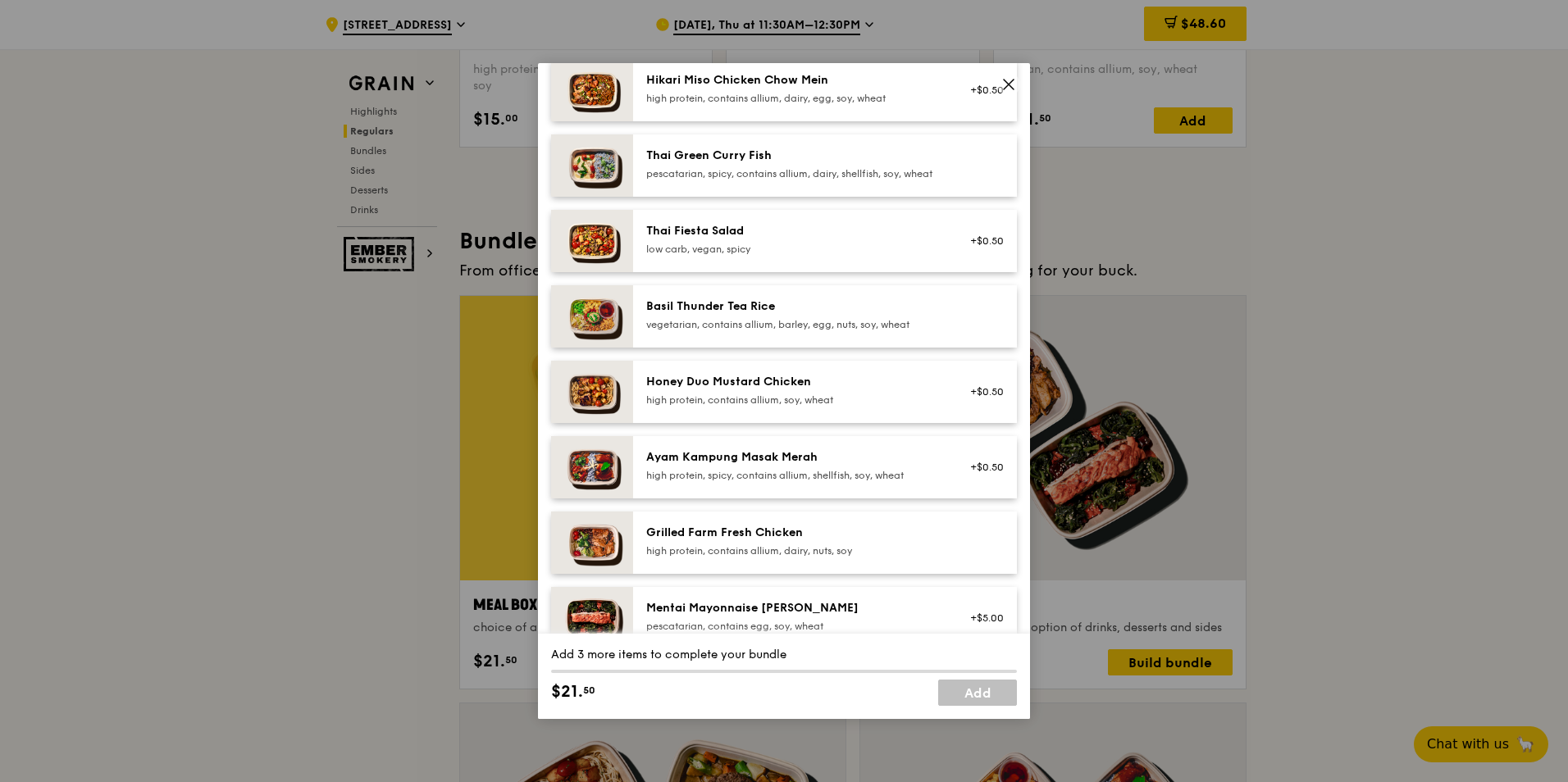
scroll to position [410, 0]
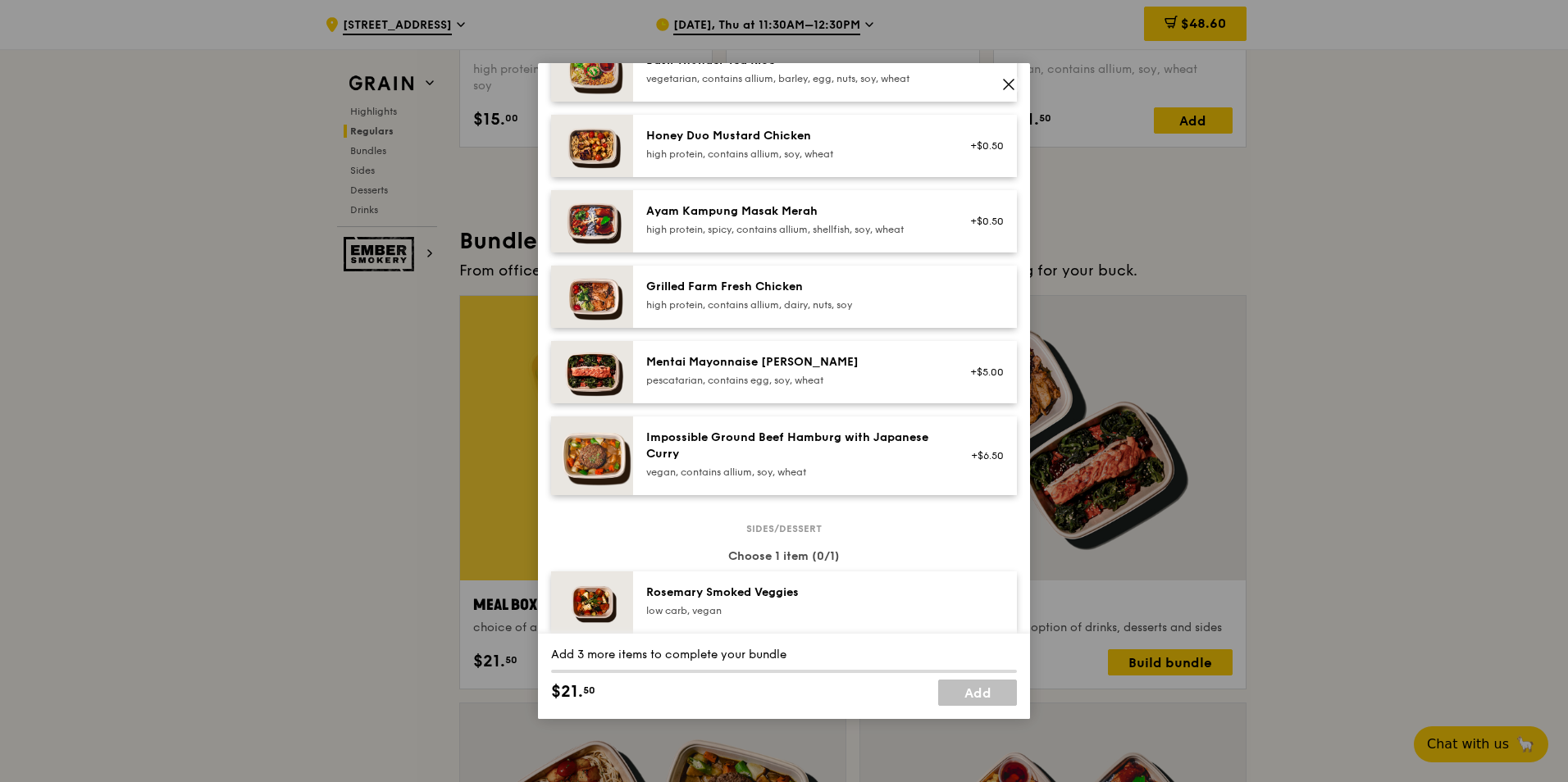
click at [802, 312] on div "high protein, contains allium, dairy, nuts, soy" at bounding box center [793, 305] width 294 height 13
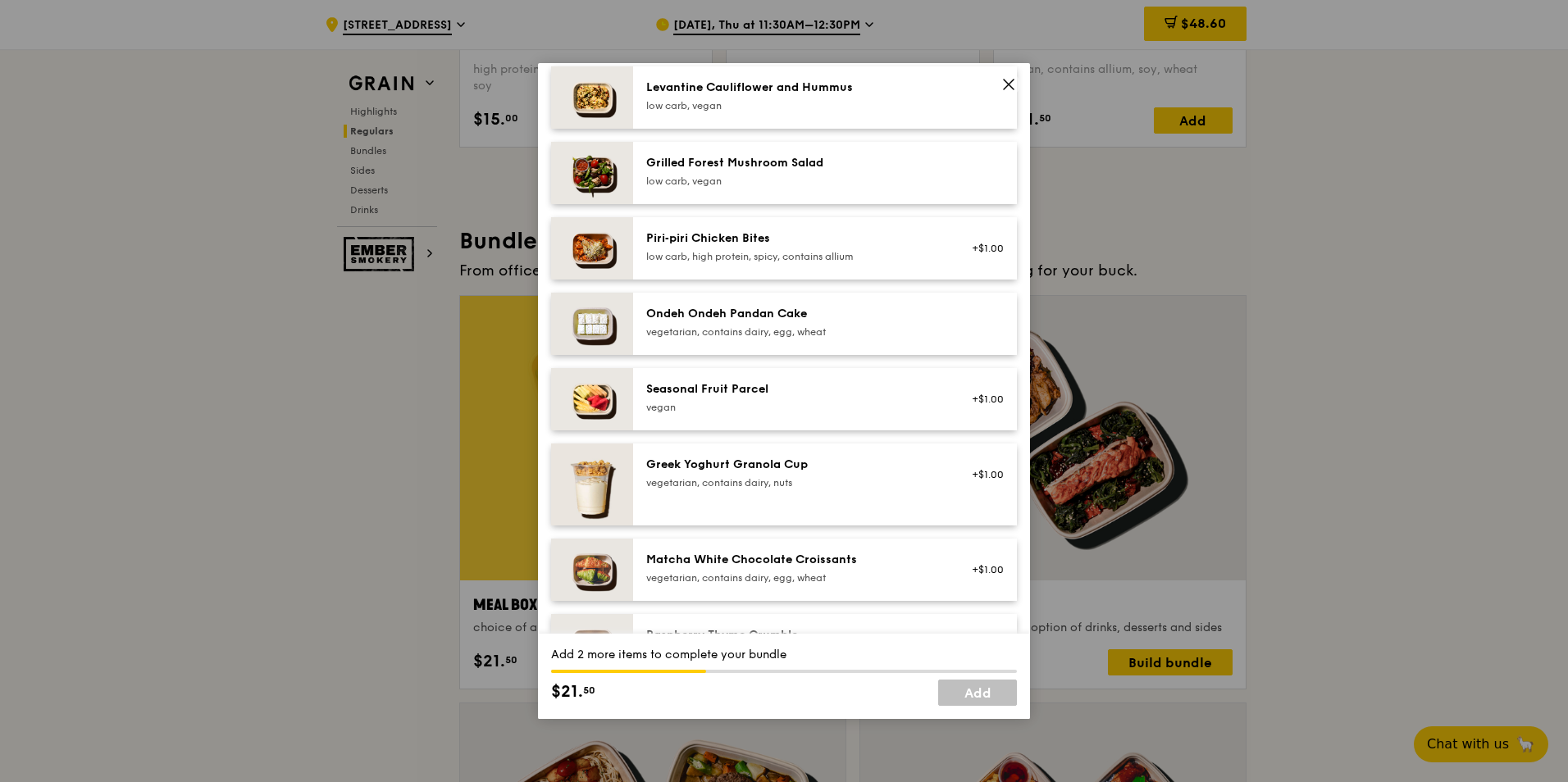
click at [839, 322] on div "Ondeh Ondeh Pandan Cake" at bounding box center [793, 314] width 294 height 16
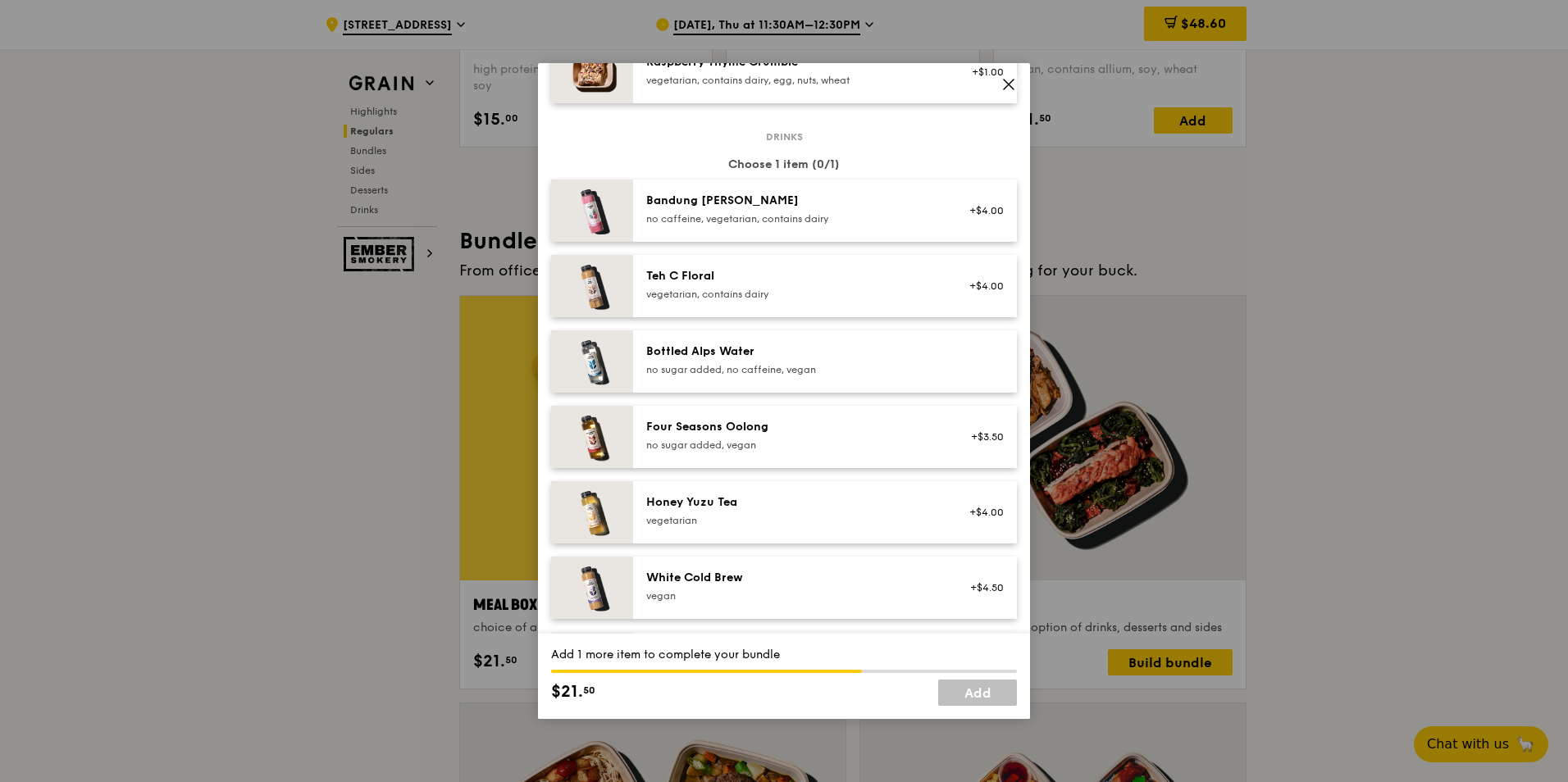
scroll to position [1640, 0]
click at [821, 356] on div "Bottled Alps Water" at bounding box center [793, 351] width 294 height 16
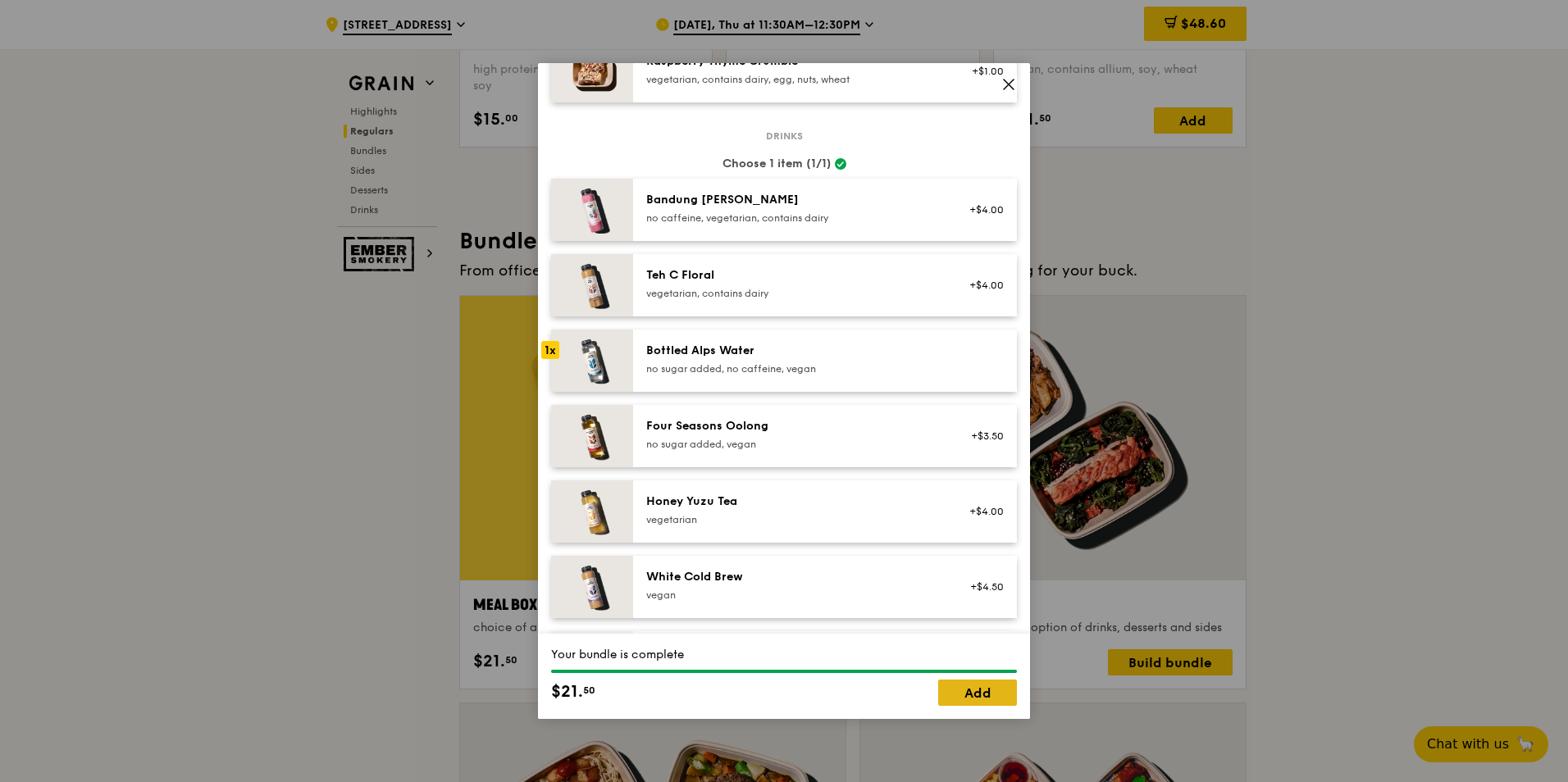
click at [970, 703] on link "Add" at bounding box center [977, 692] width 78 height 26
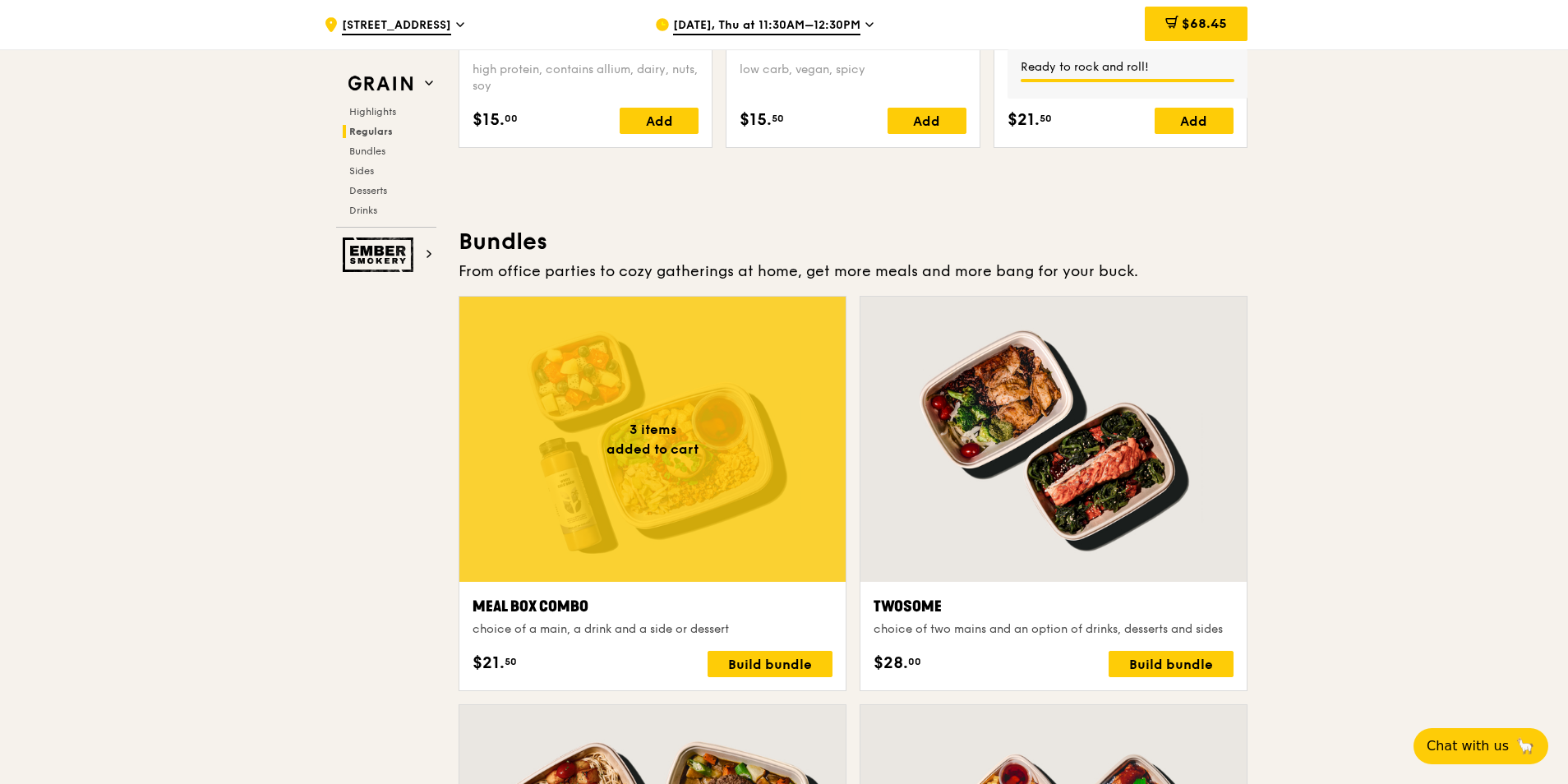
click at [748, 458] on div at bounding box center [653, 438] width 387 height 285
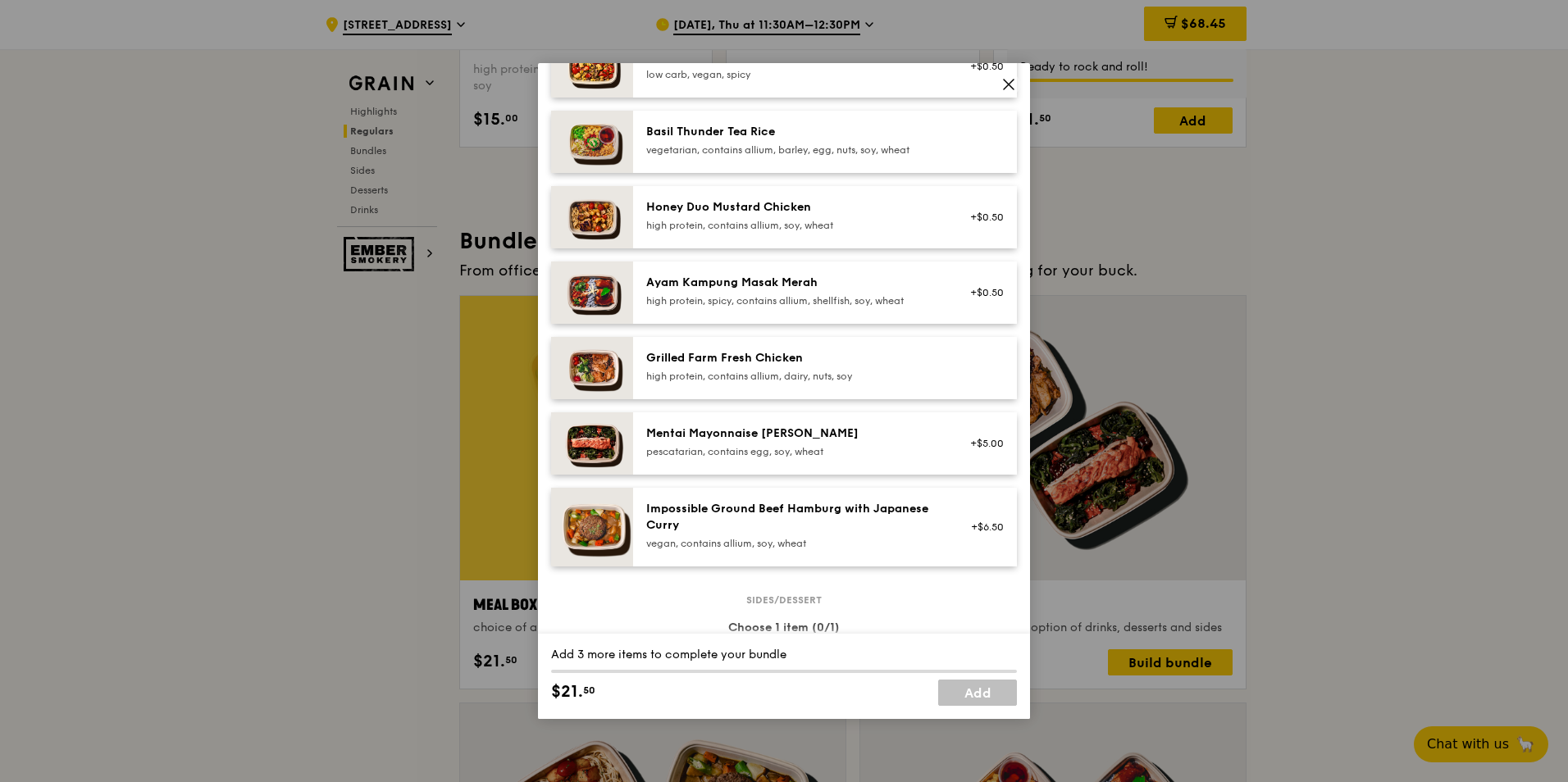
scroll to position [492, 0]
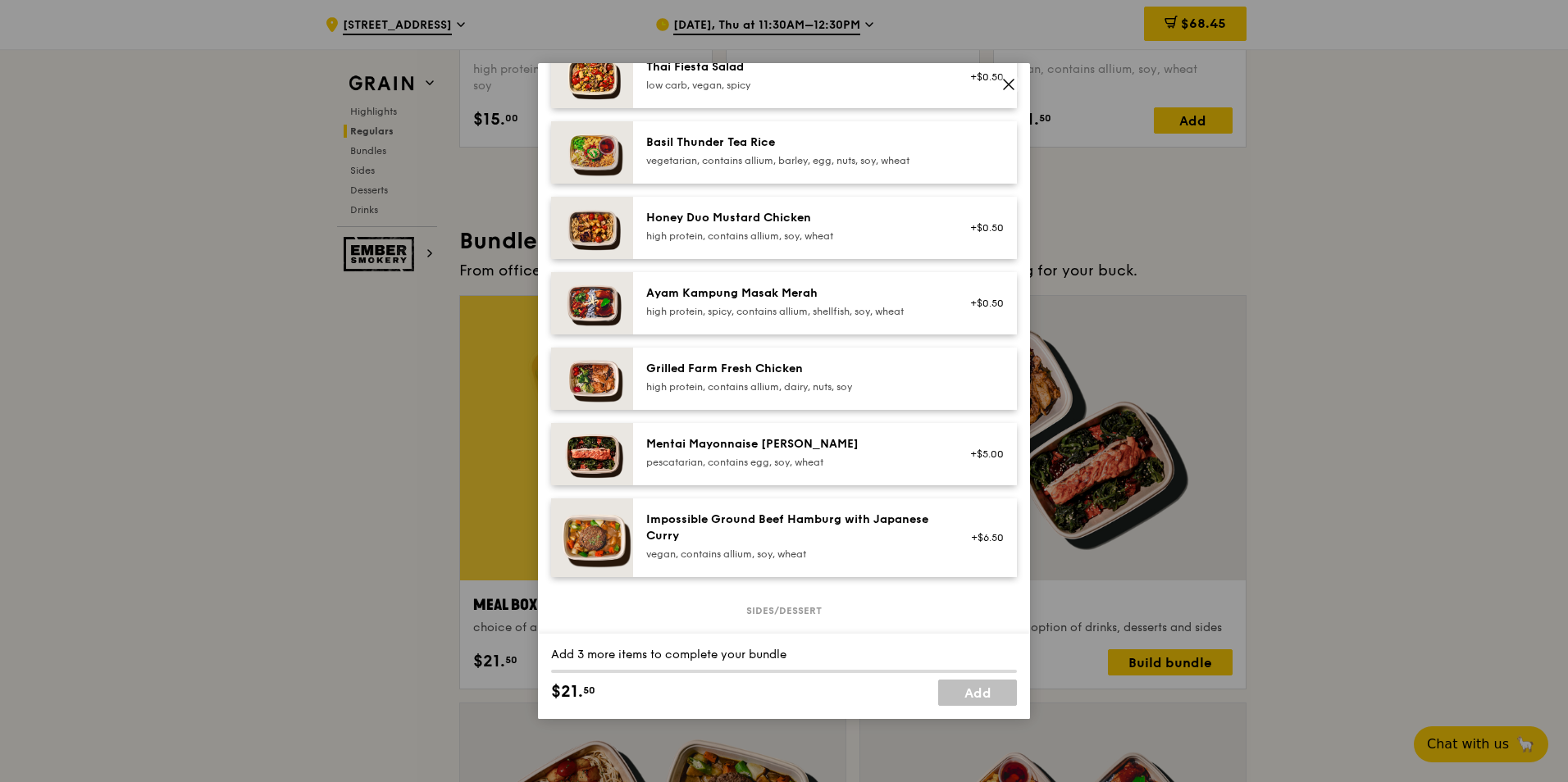
click at [793, 377] on div "Grilled Farm Fresh Chicken" at bounding box center [793, 369] width 294 height 16
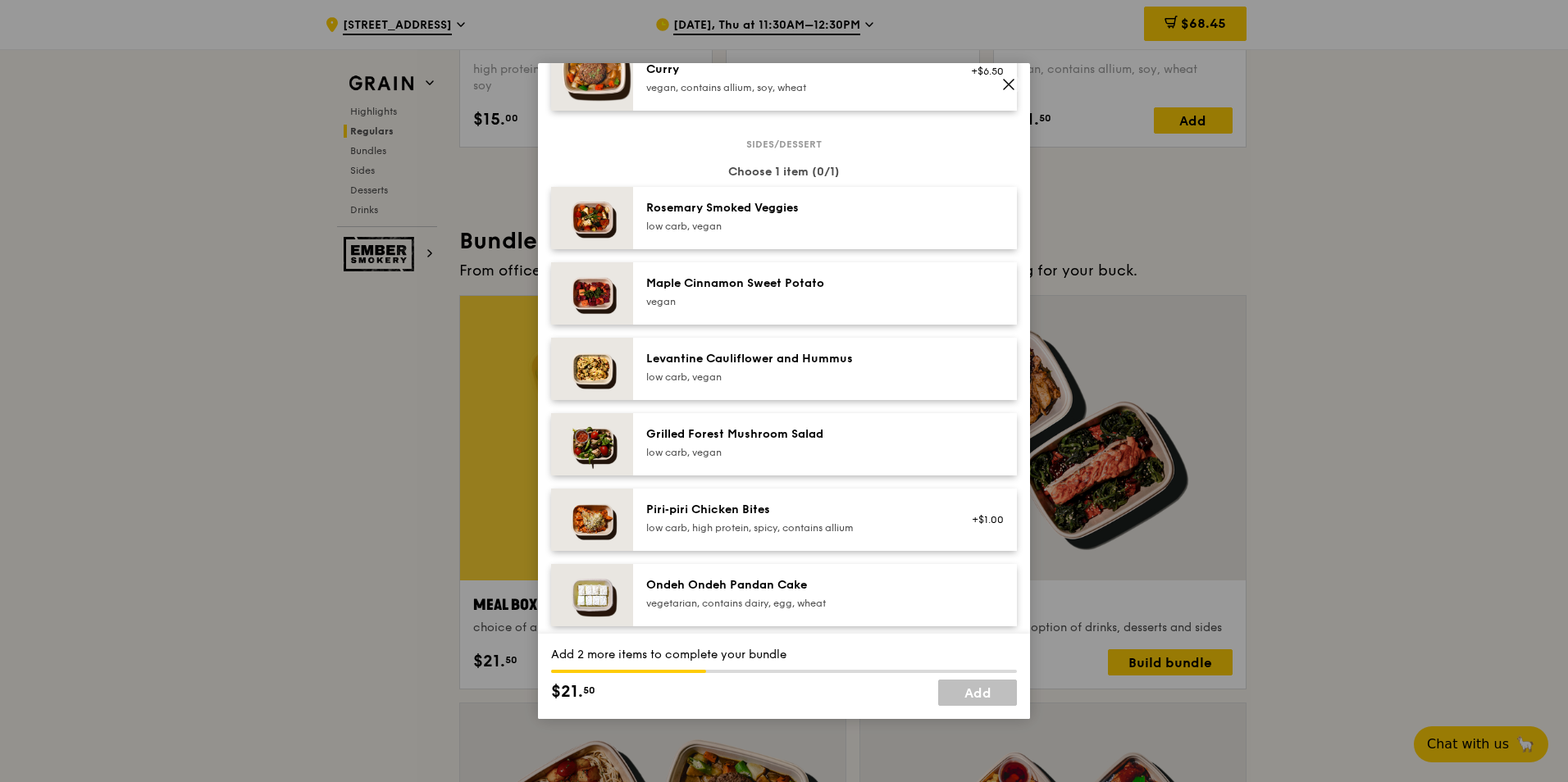
scroll to position [984, 0]
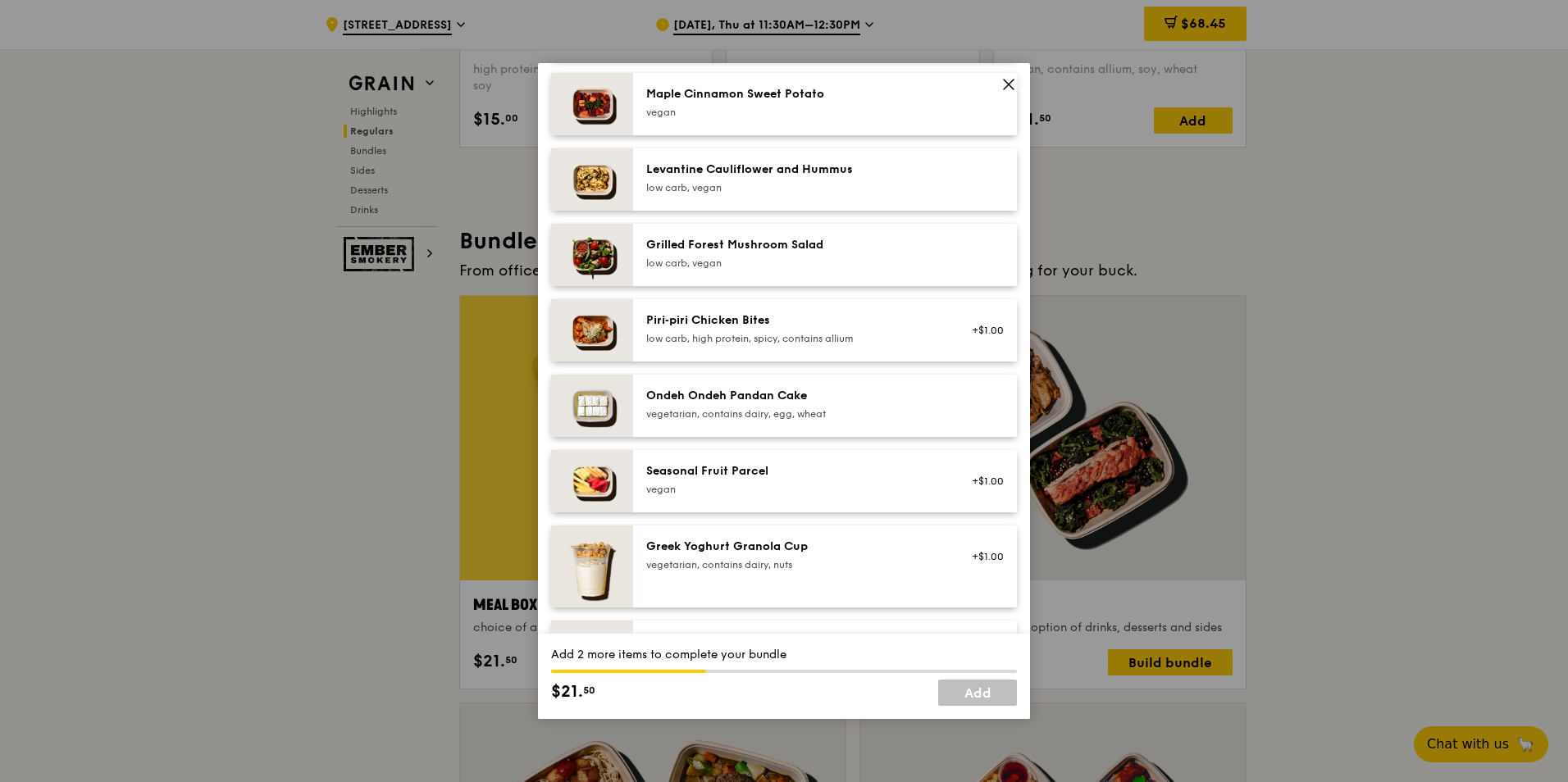
click at [808, 404] on div "Ondeh Ondeh Pandan Cake" at bounding box center [793, 395] width 294 height 16
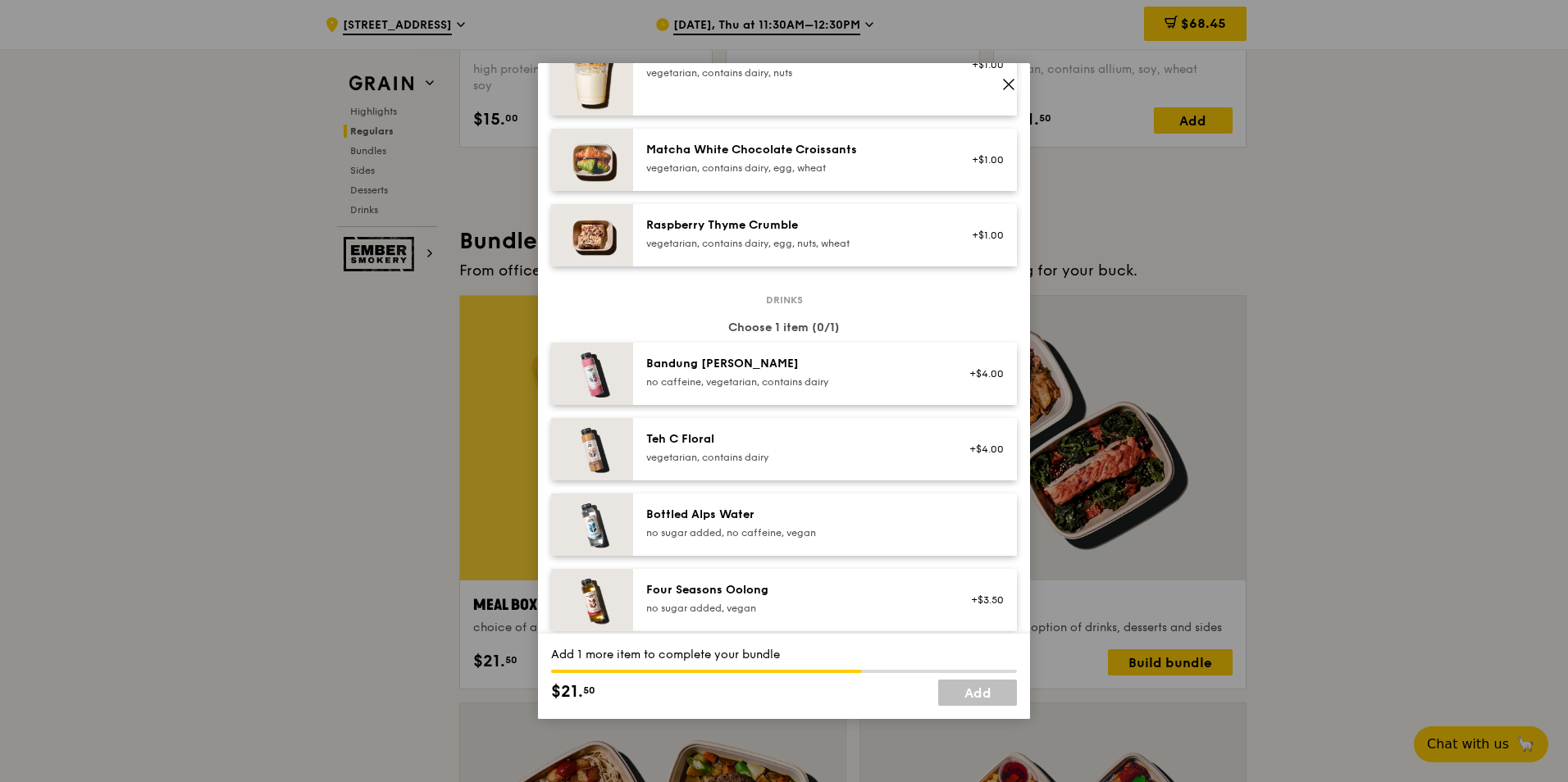
click at [811, 540] on div "no sugar added, no caffeine, vegan" at bounding box center [793, 533] width 294 height 13
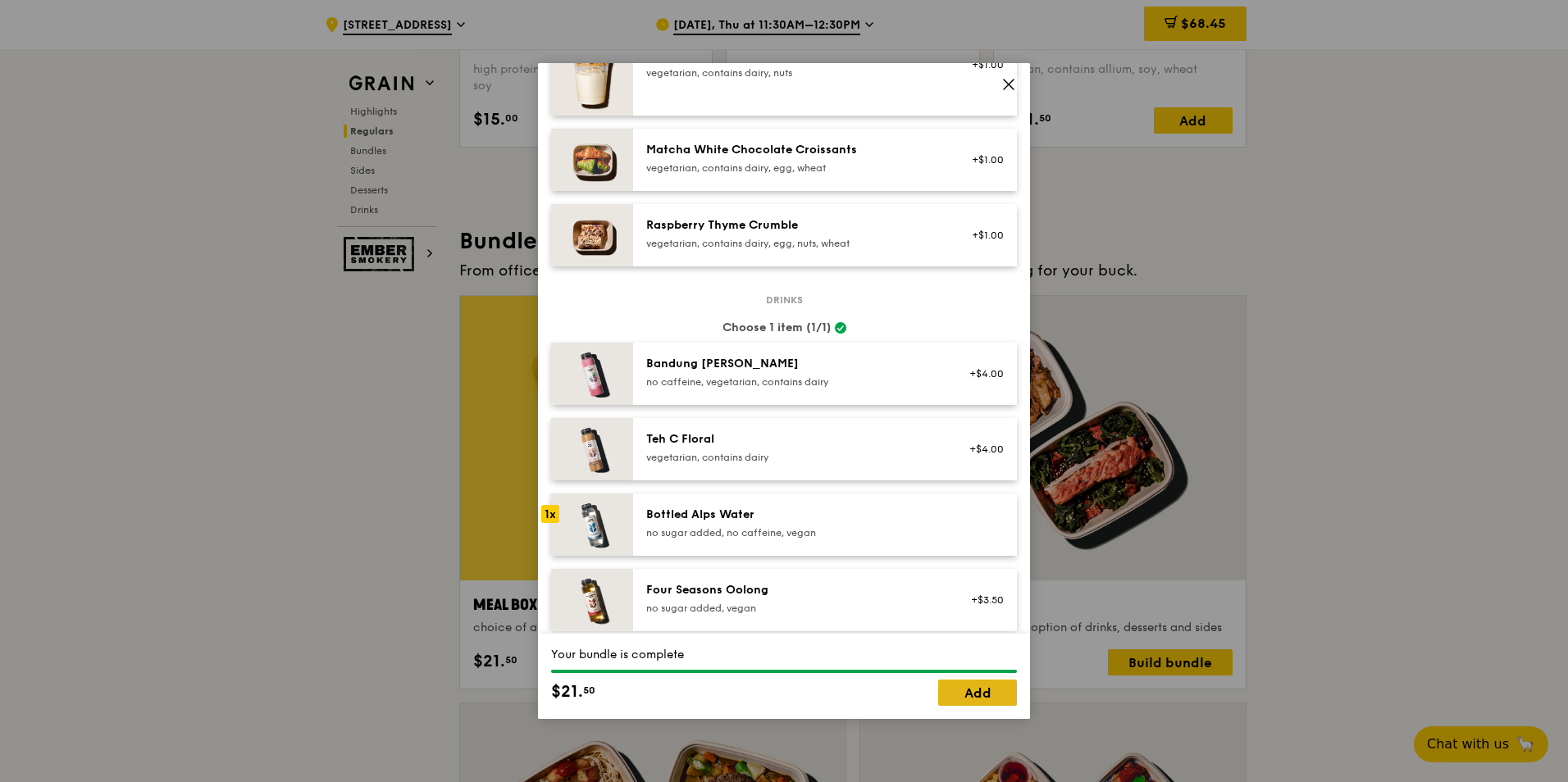
click at [948, 696] on link "Add" at bounding box center [977, 692] width 78 height 26
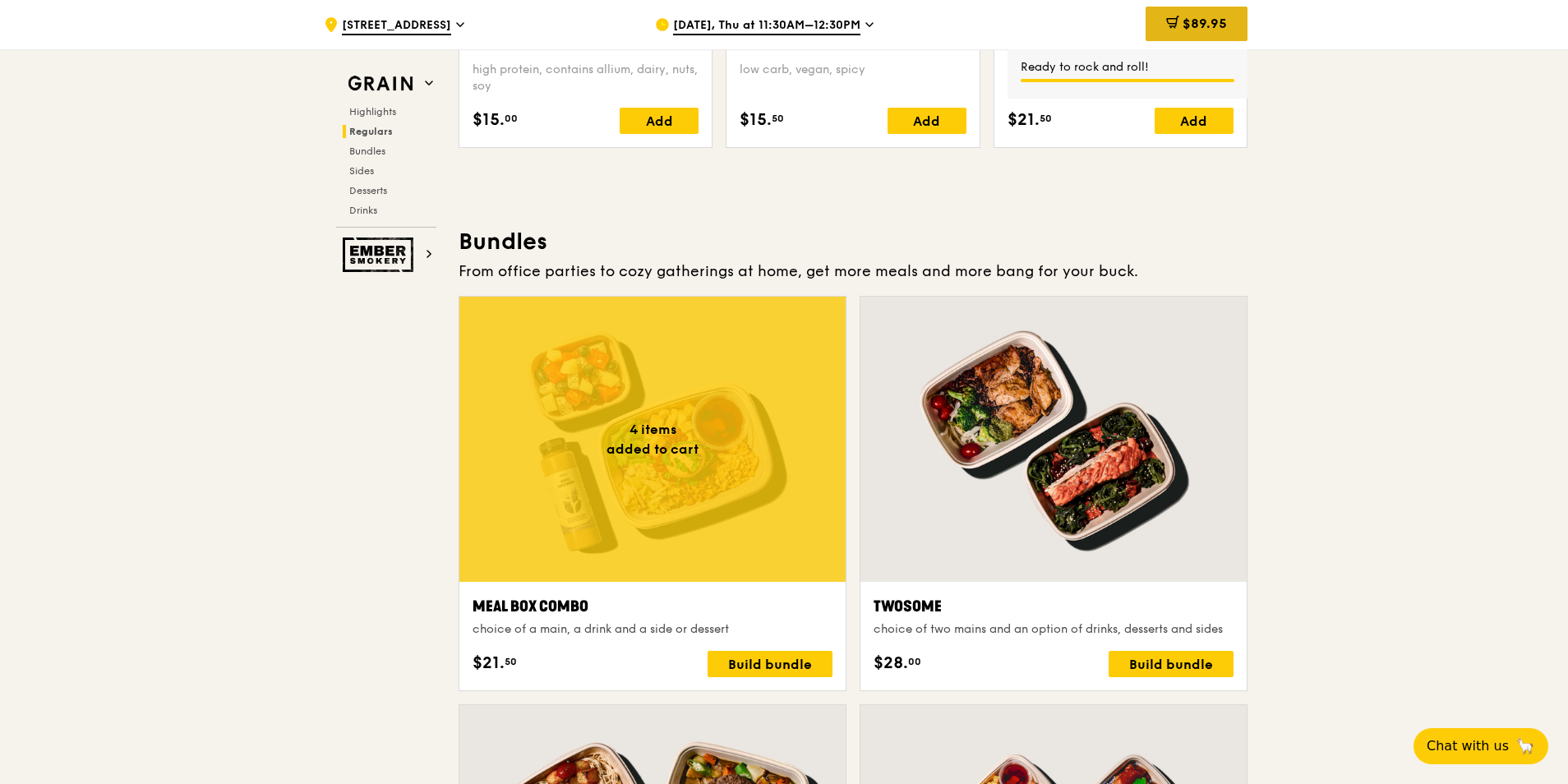
click at [1204, 28] on span "$89.95" at bounding box center [1205, 22] width 45 height 15
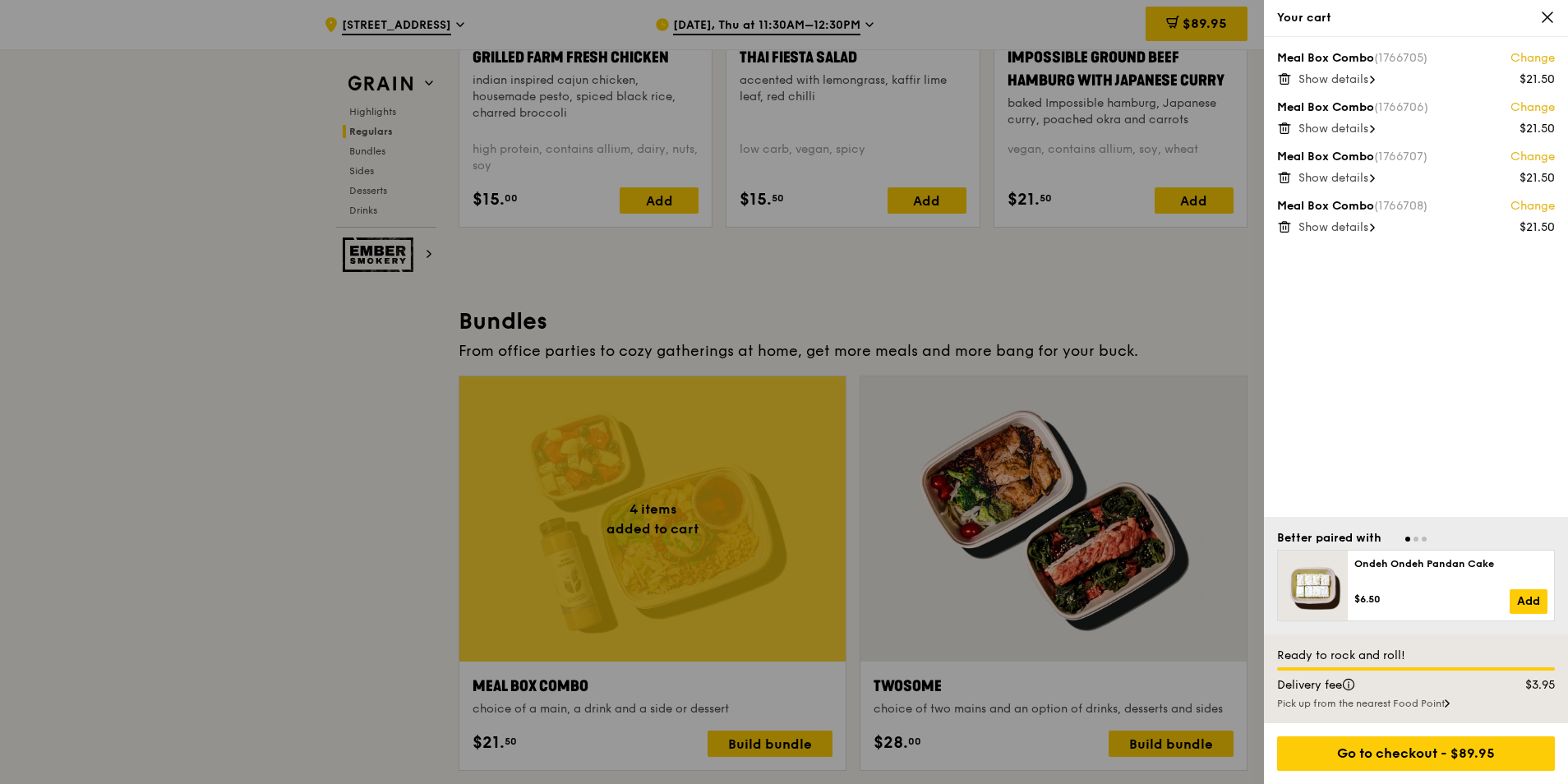
scroll to position [2137, 0]
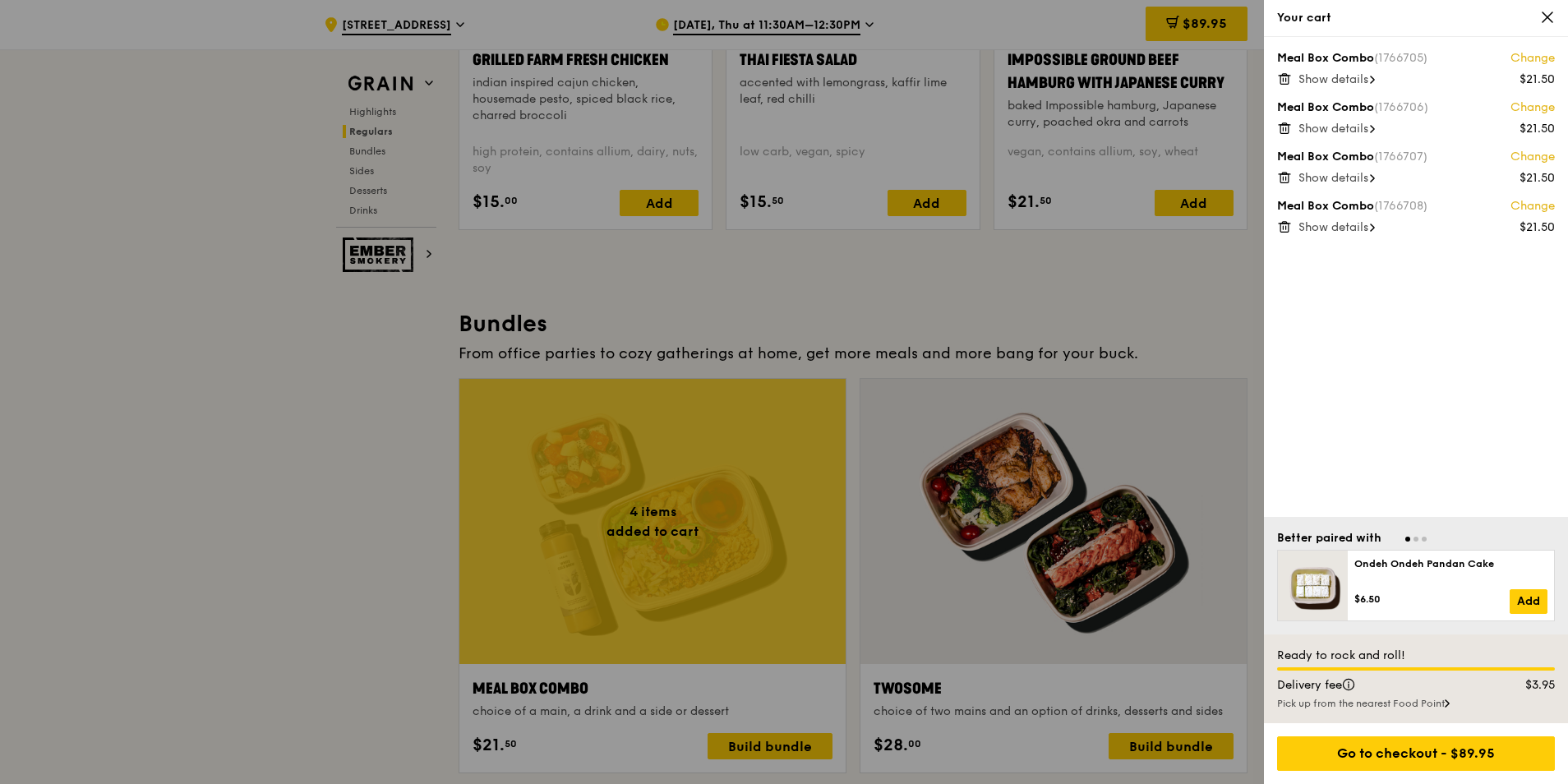
drag, startPoint x: 1545, startPoint y: 16, endPoint x: 1514, endPoint y: 27, distance: 32.9
click at [1545, 15] on icon at bounding box center [1547, 17] width 15 height 15
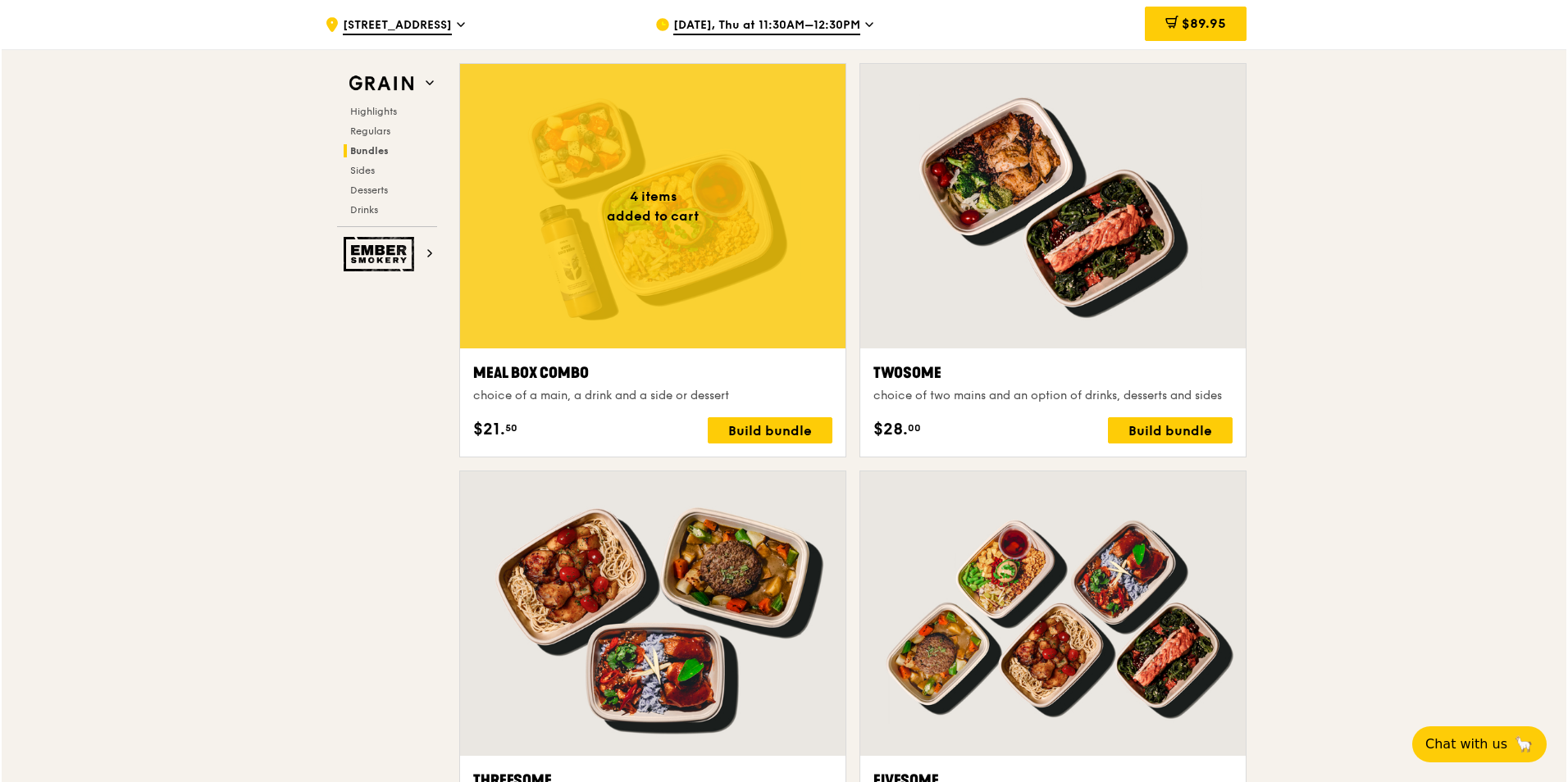
scroll to position [2460, 0]
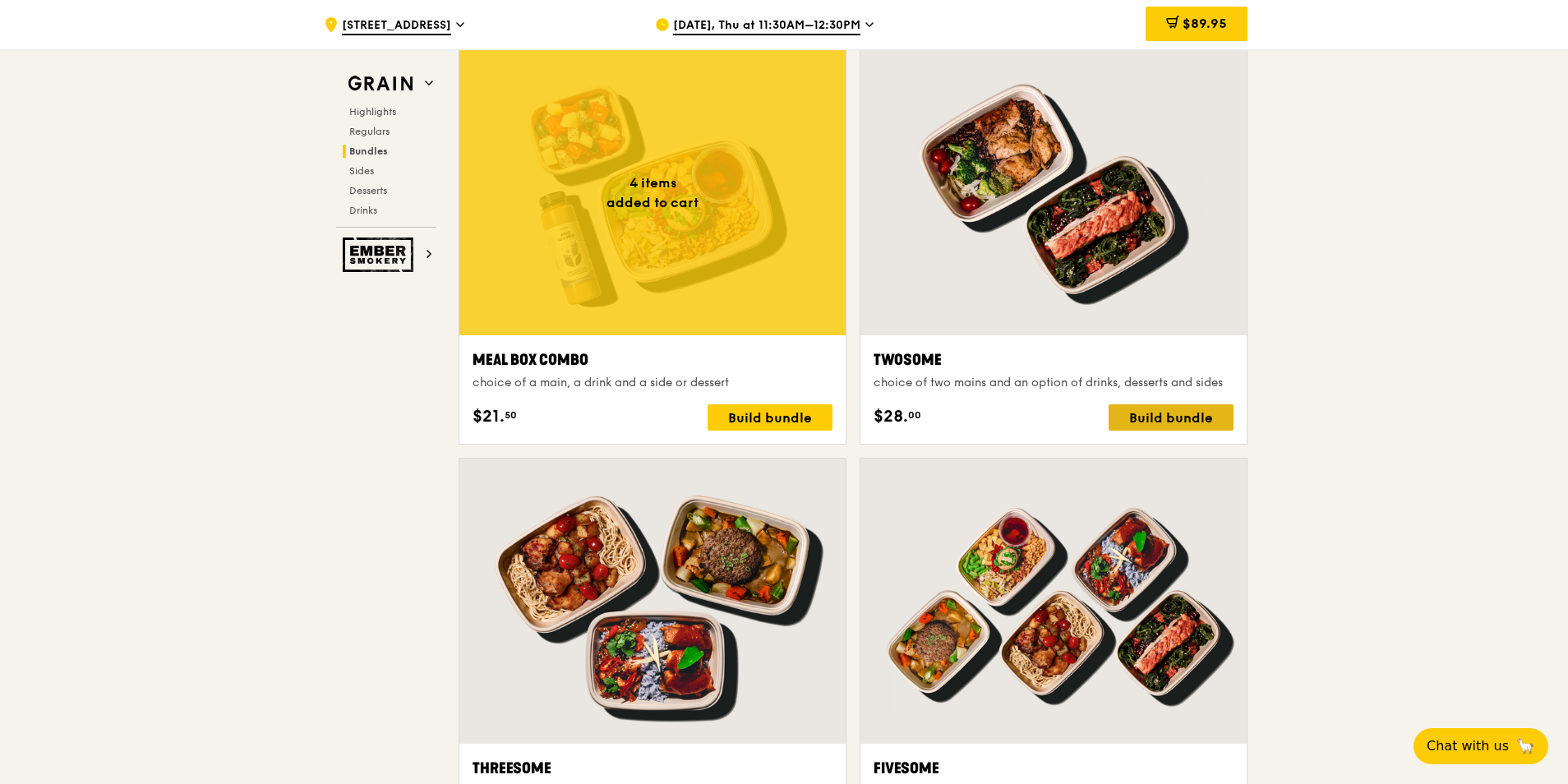
click at [1148, 411] on div "Build bundle" at bounding box center [1172, 417] width 125 height 26
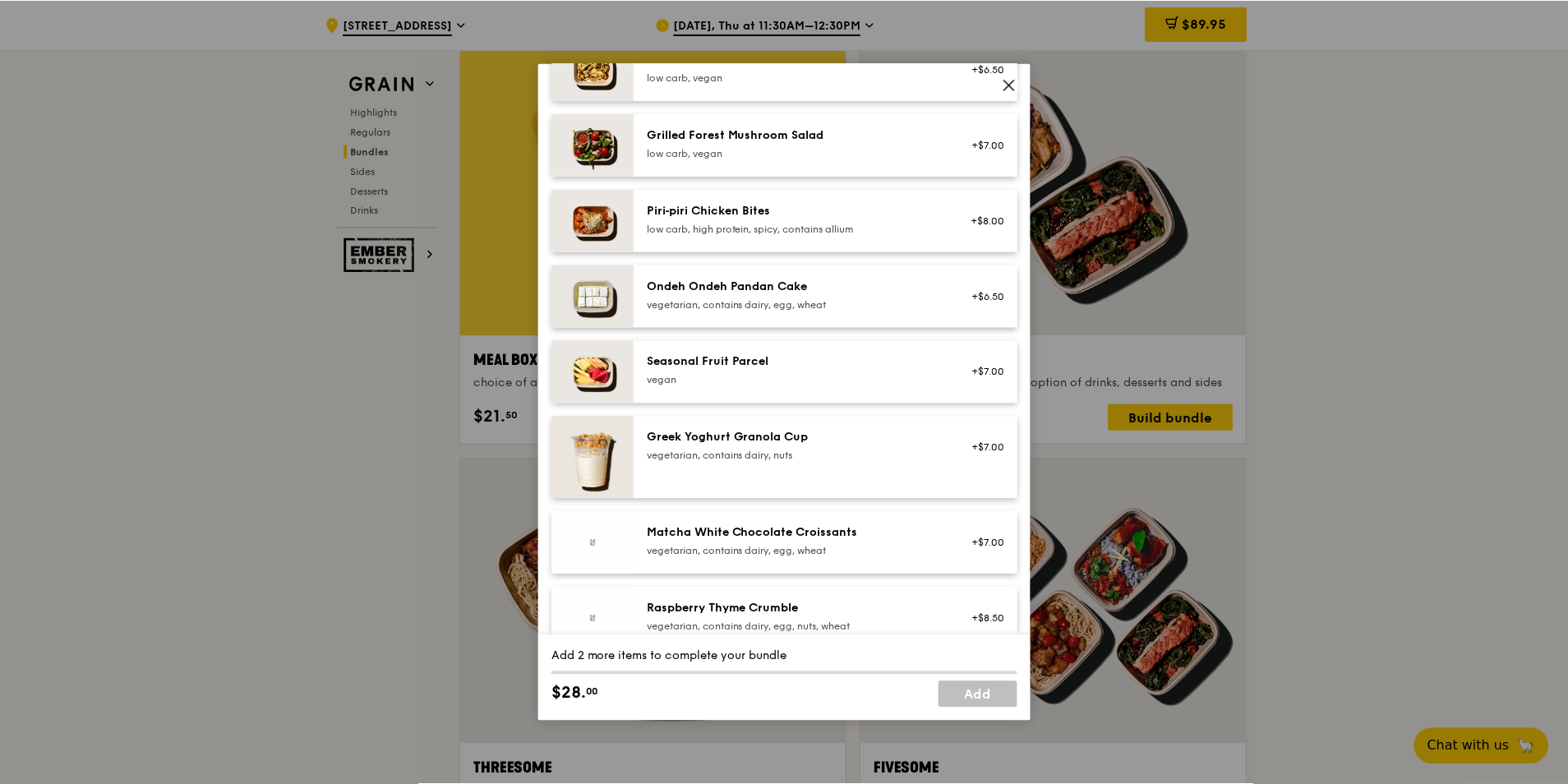
scroll to position [1232, 0]
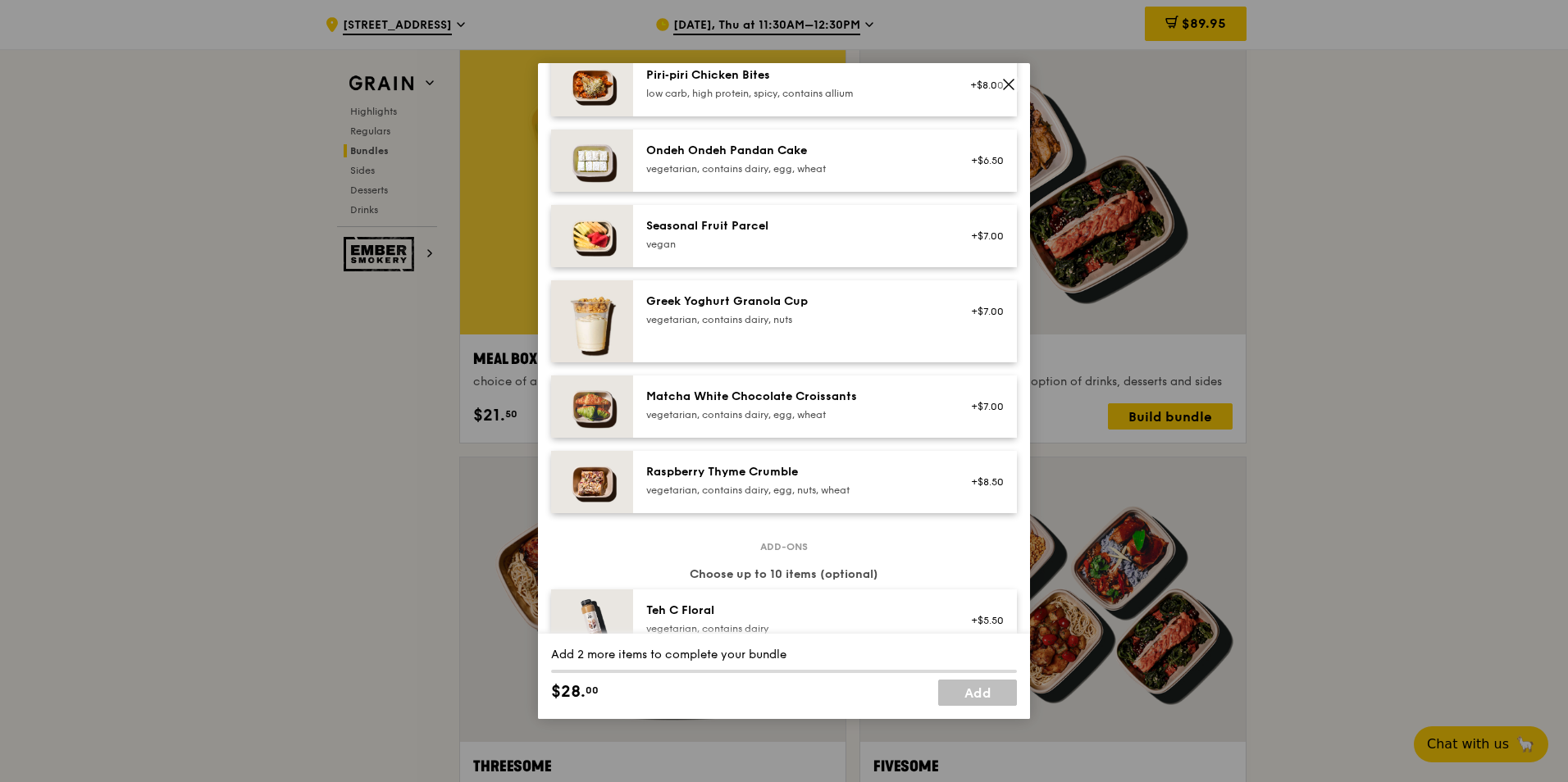
click at [1009, 86] on icon at bounding box center [1009, 84] width 10 height 10
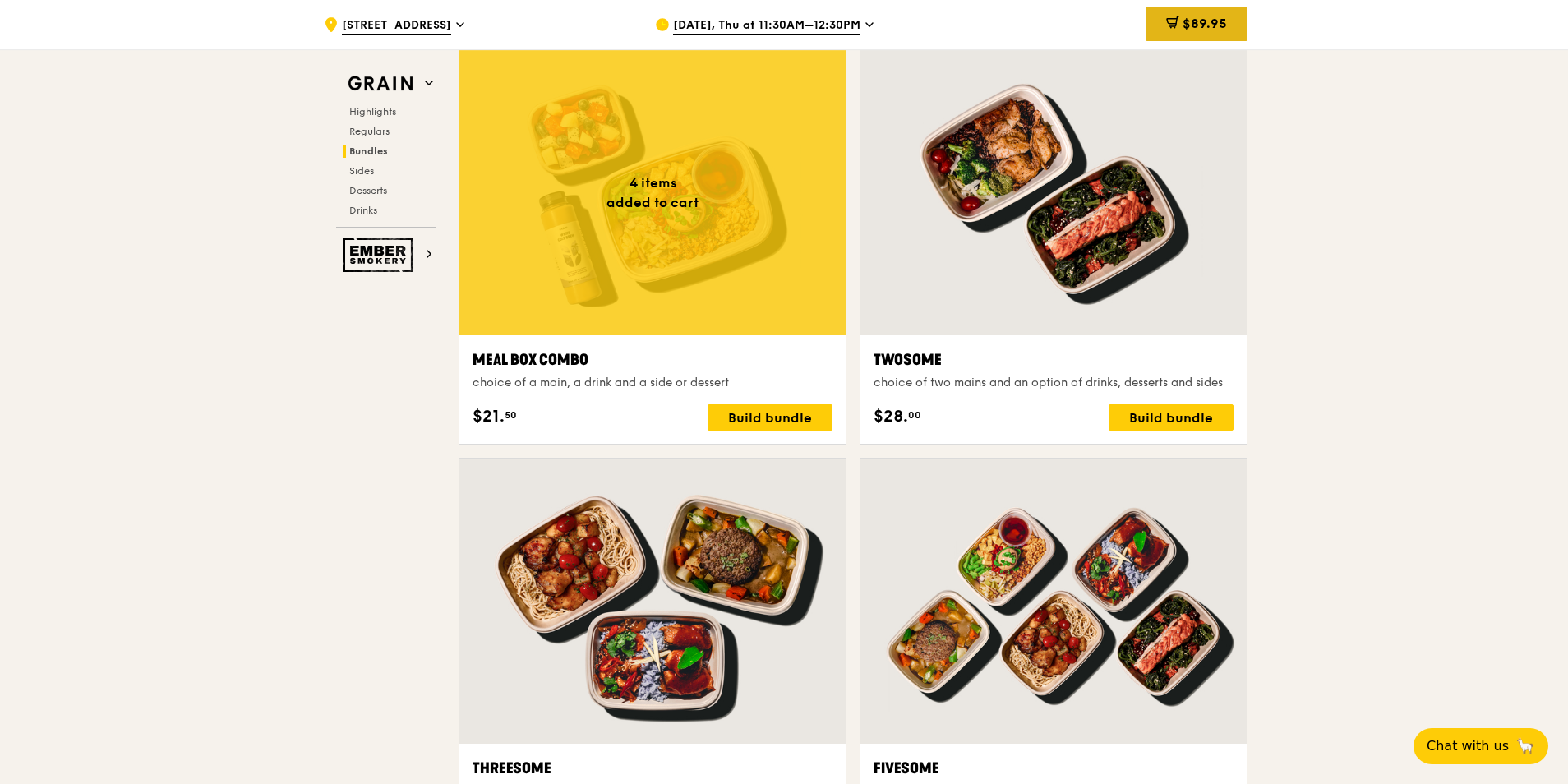
click at [1222, 30] on span "$89.95" at bounding box center [1205, 22] width 45 height 15
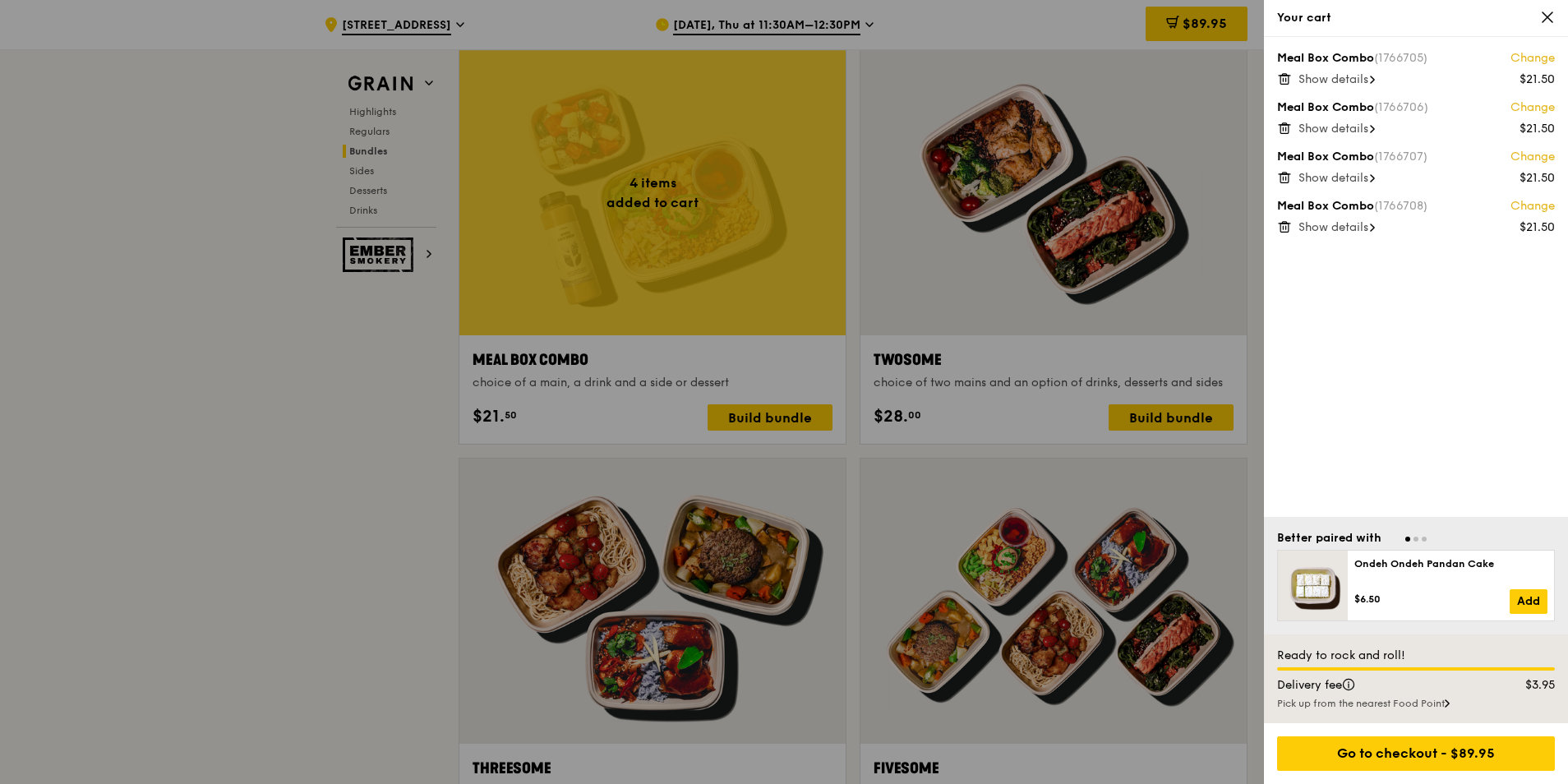
click at [1288, 234] on div "Meal Box Combo (1766705) Change $21.50 Show details Meal Box Combo (1766706) Ch…" at bounding box center [1416, 277] width 304 height 480
click at [1284, 224] on icon at bounding box center [1285, 227] width 15 height 15
click at [1288, 179] on icon at bounding box center [1285, 178] width 15 height 15
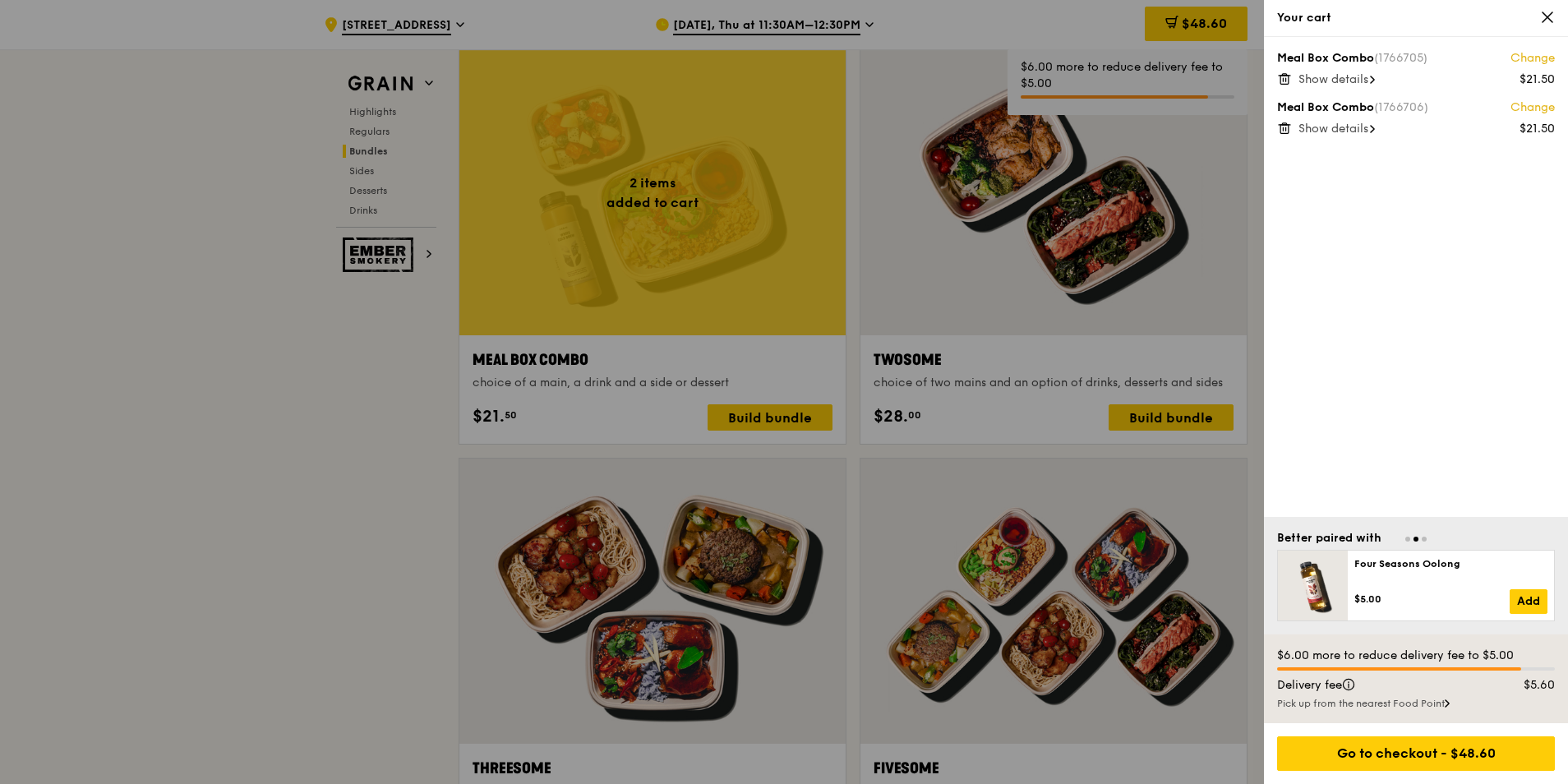
click at [1289, 124] on icon at bounding box center [1285, 128] width 15 height 15
click at [1285, 79] on icon at bounding box center [1285, 79] width 15 height 15
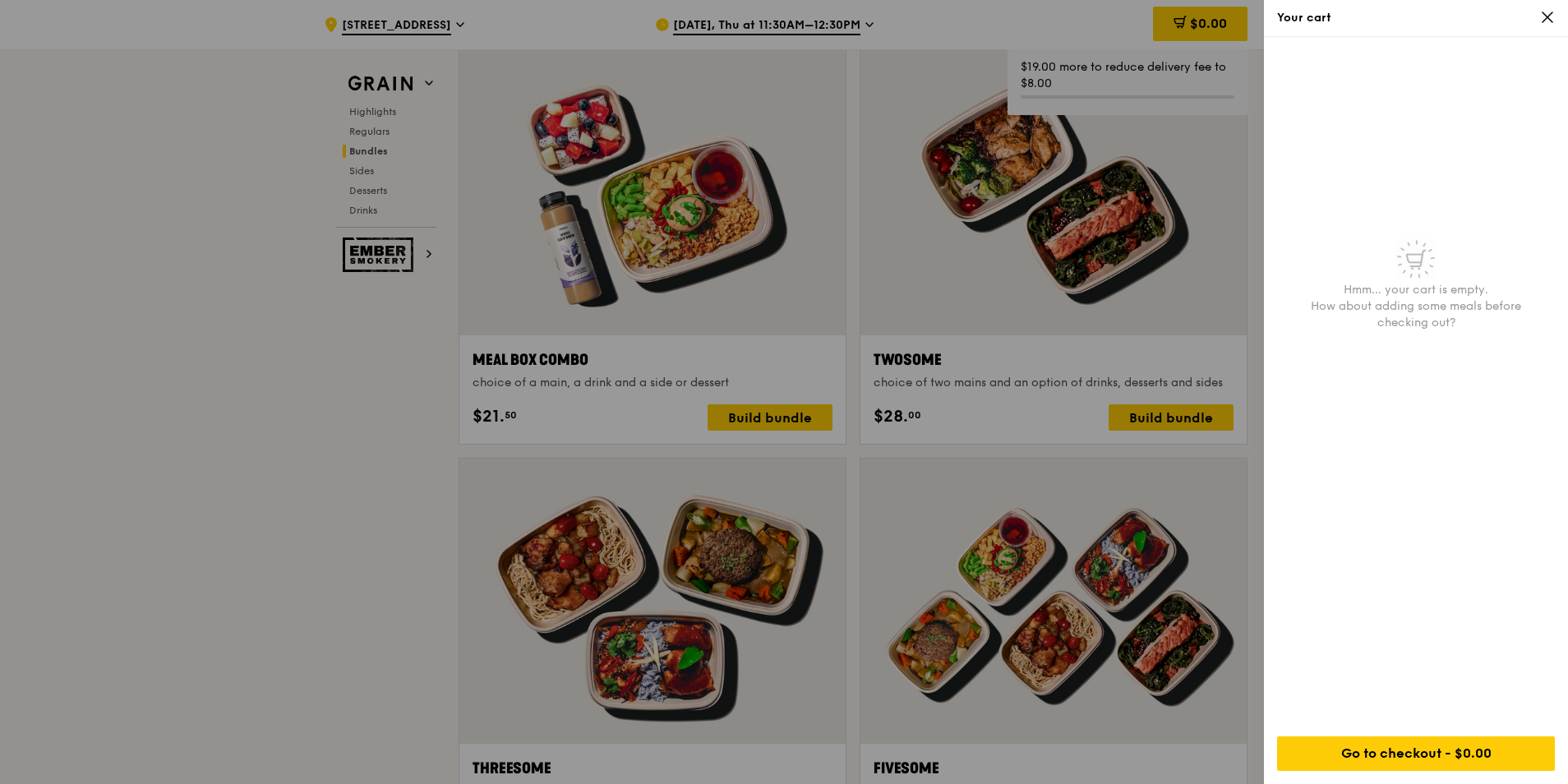
click at [1550, 13] on icon at bounding box center [1547, 17] width 15 height 15
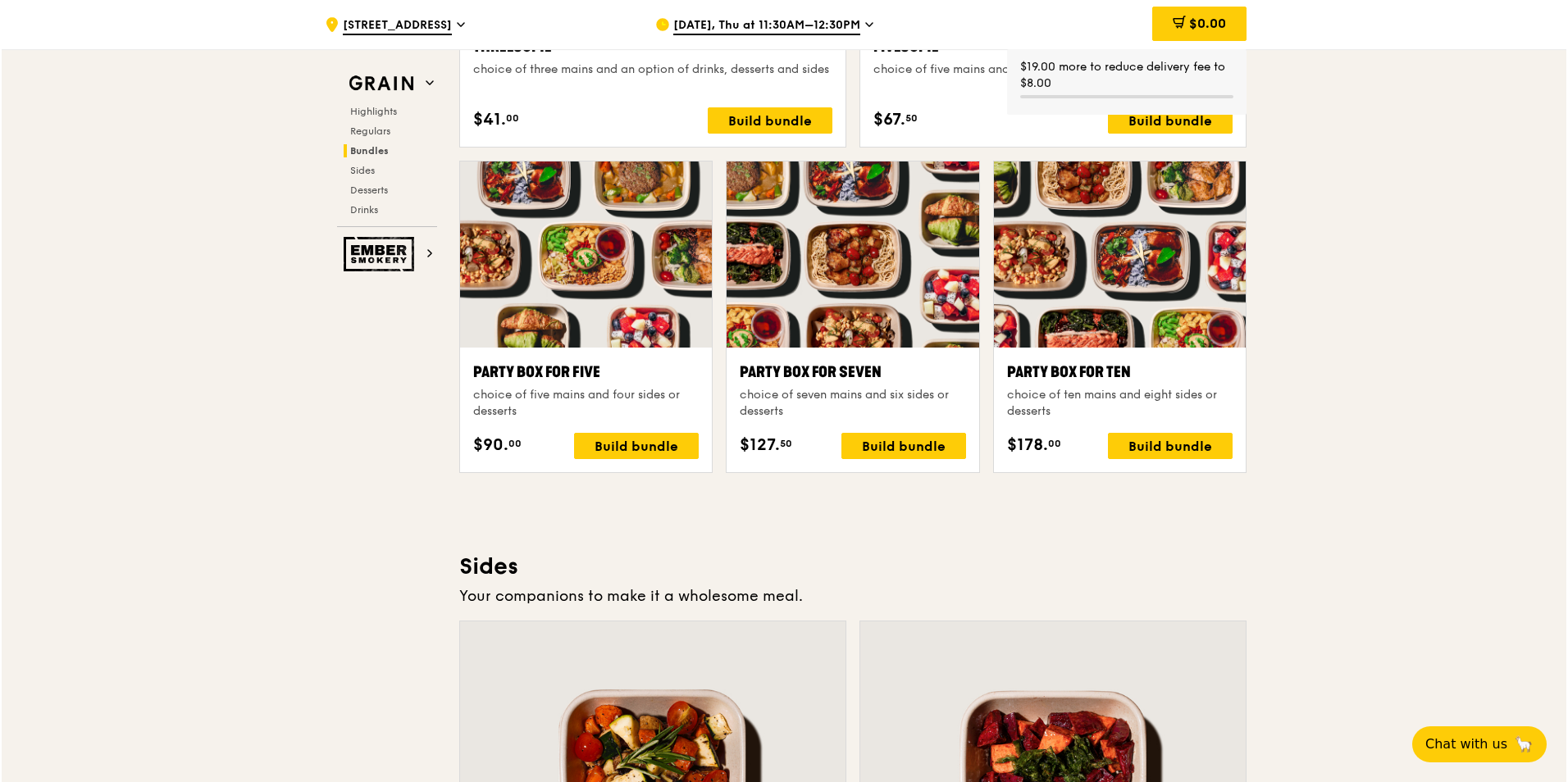
scroll to position [3197, 0]
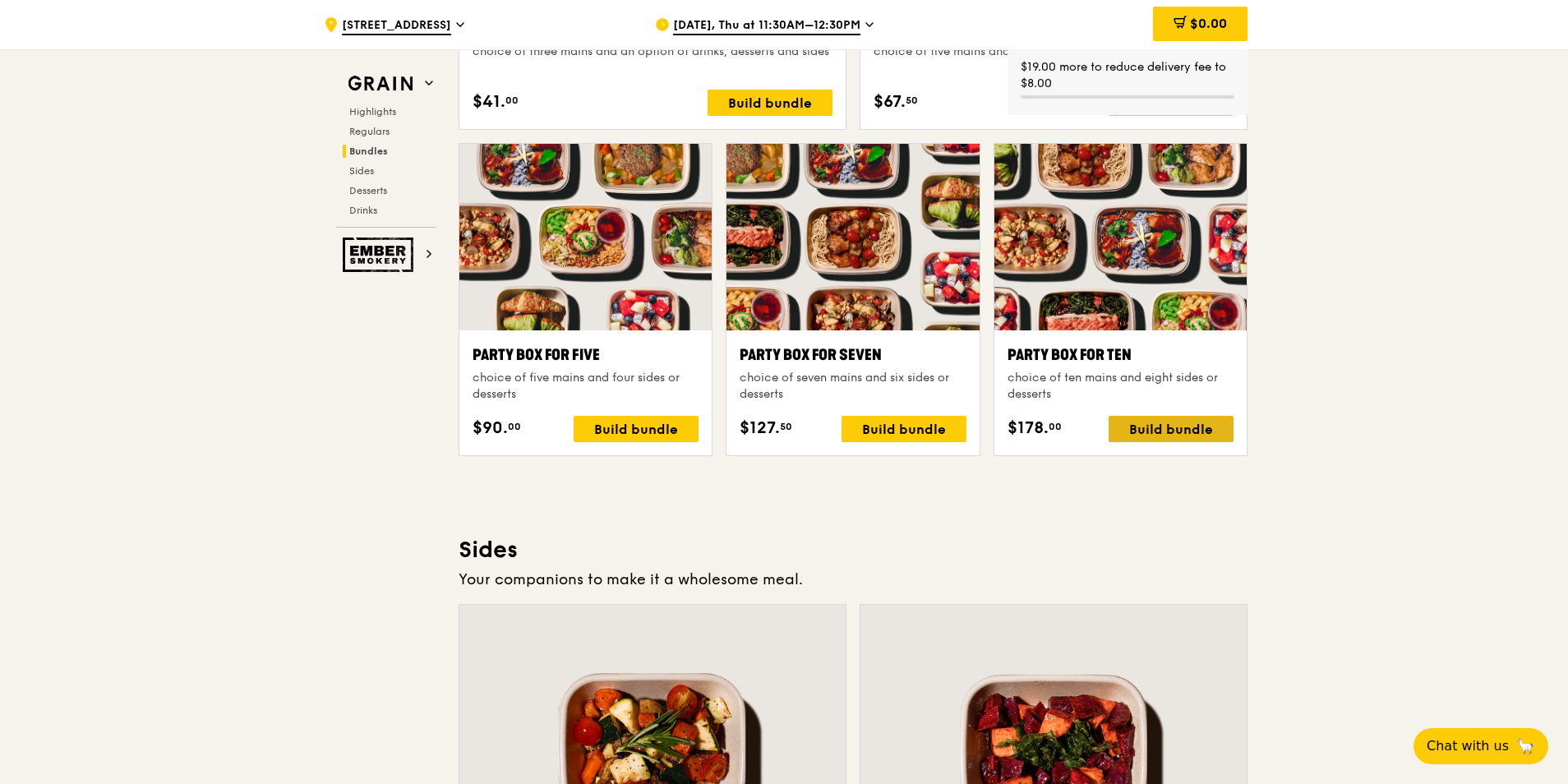
click at [1139, 430] on div "Build bundle" at bounding box center [1172, 429] width 125 height 26
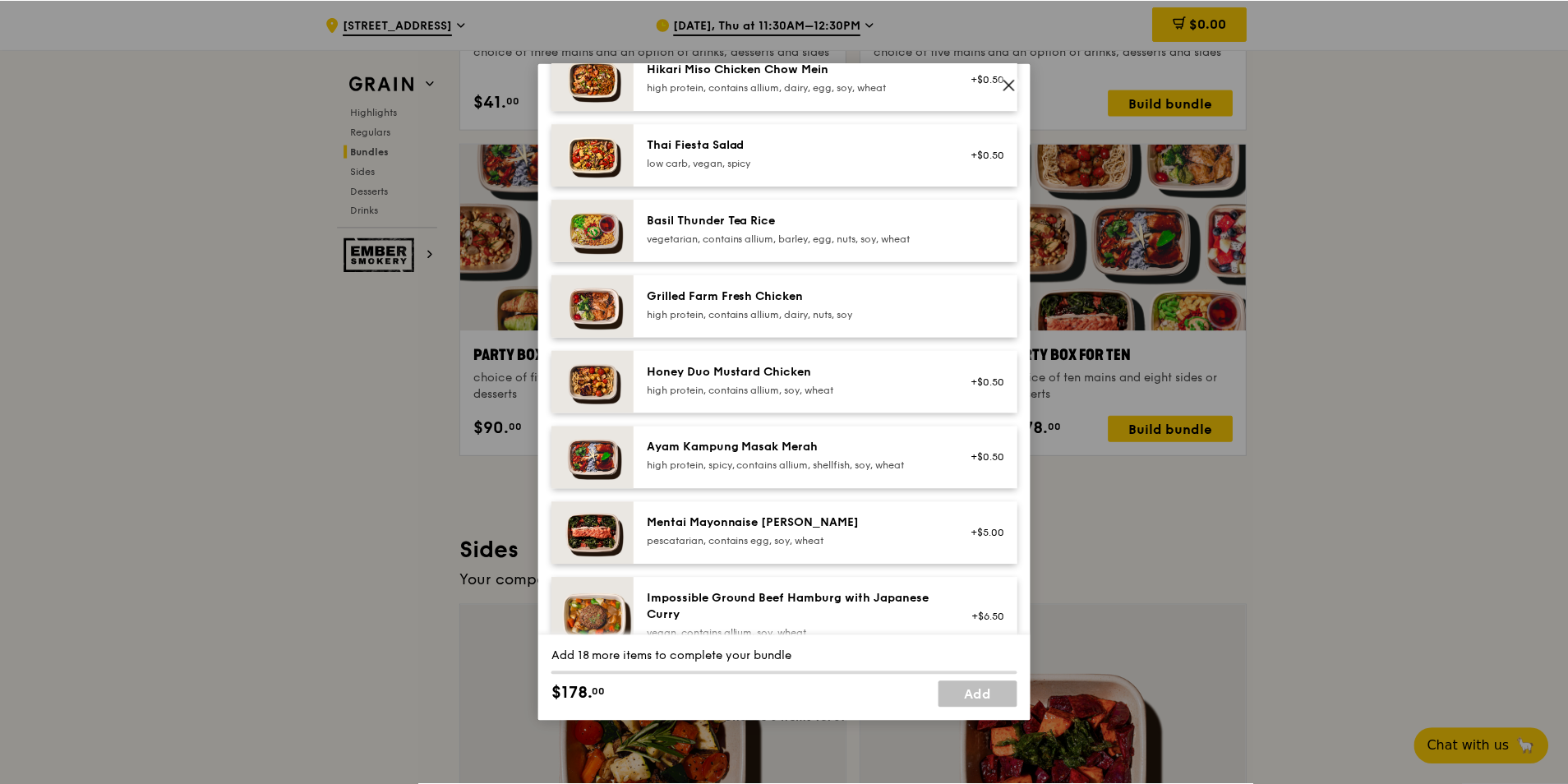
scroll to position [246, 0]
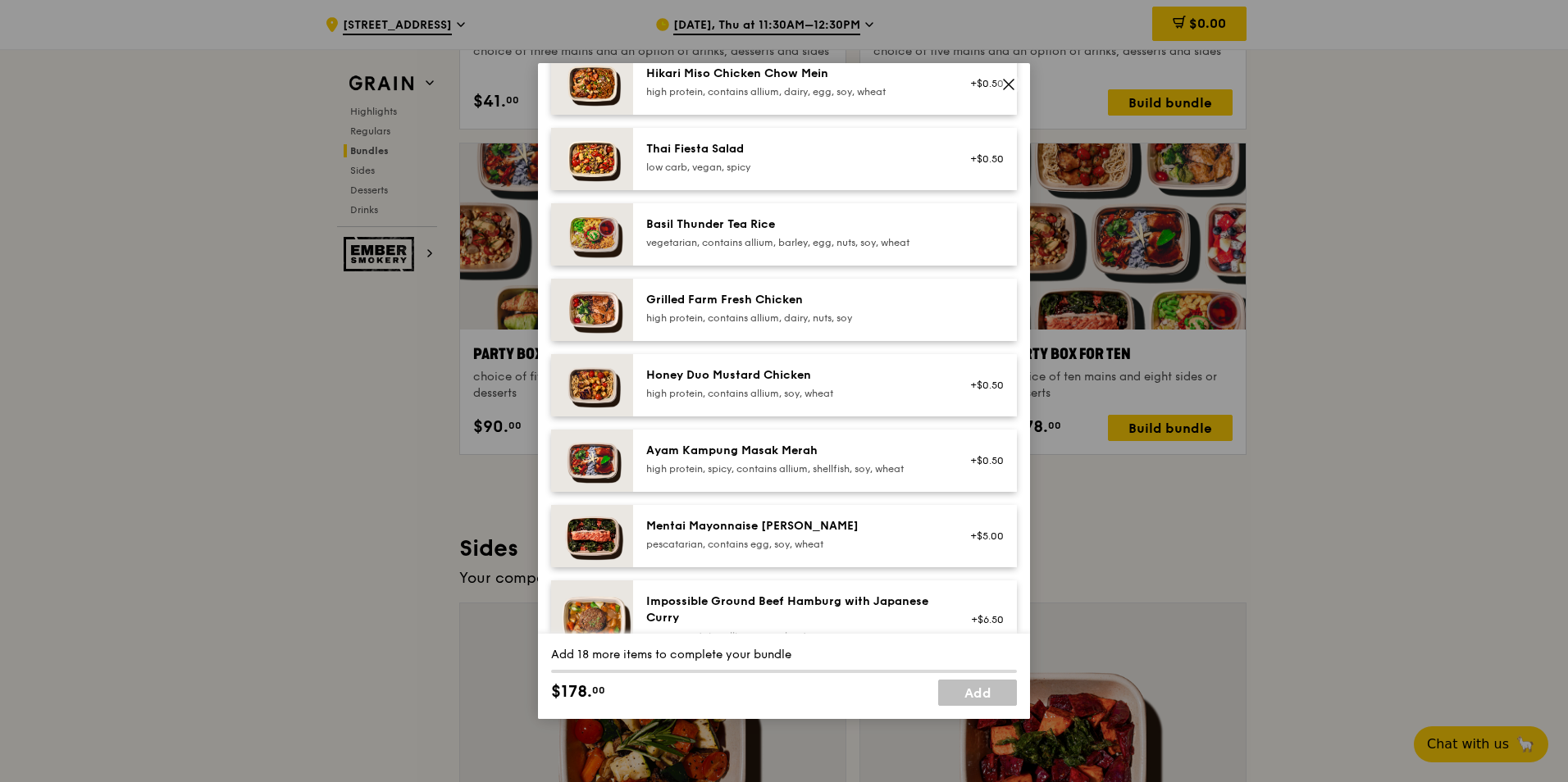
click at [793, 308] on div "Grilled Farm Fresh Chicken" at bounding box center [793, 300] width 294 height 16
click at [554, 305] on div "1x" at bounding box center [551, 299] width 18 height 18
click at [552, 307] on div "2x" at bounding box center [551, 299] width 18 height 18
click at [1014, 79] on icon at bounding box center [1009, 84] width 10 height 10
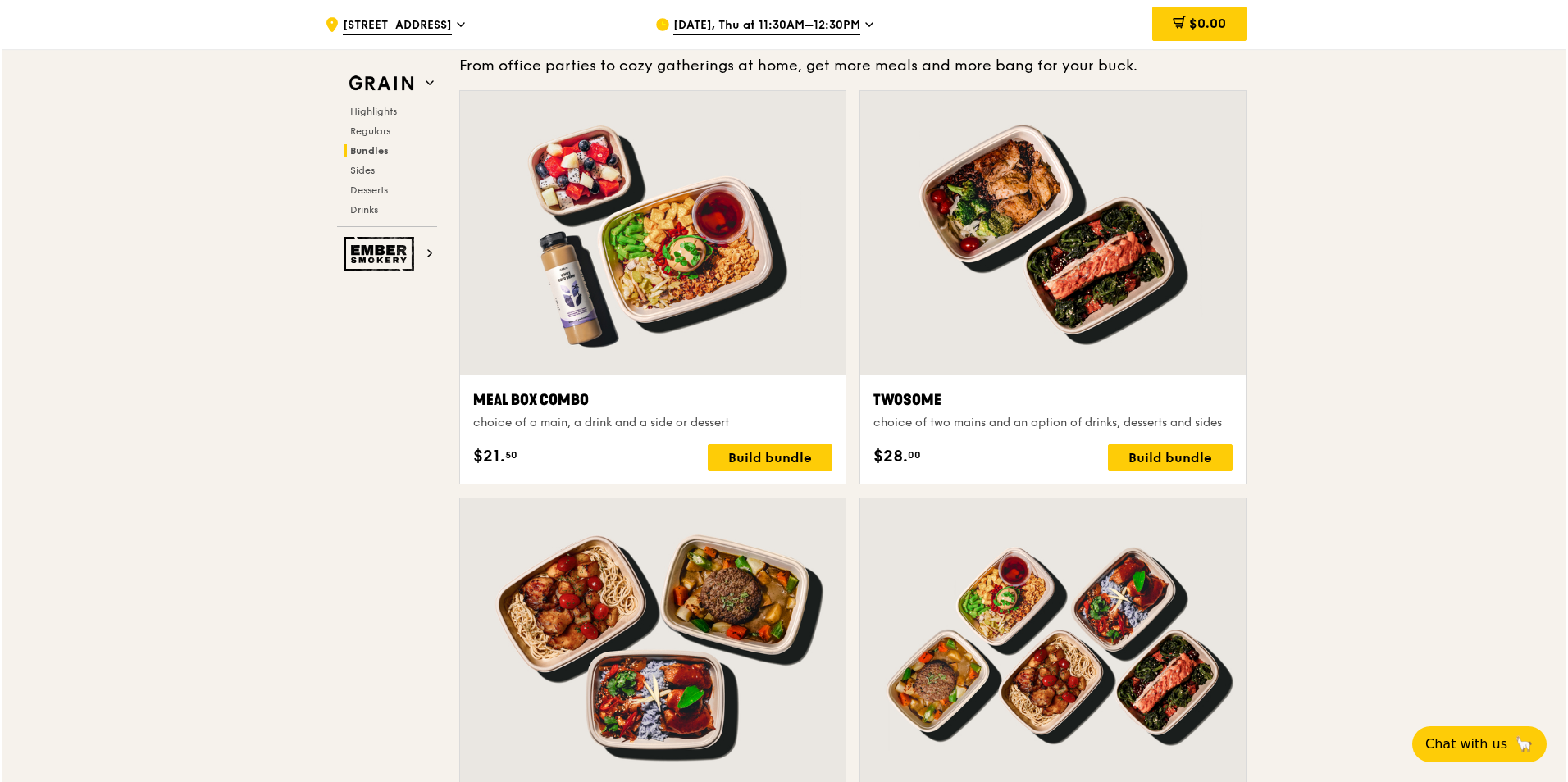
scroll to position [2378, 0]
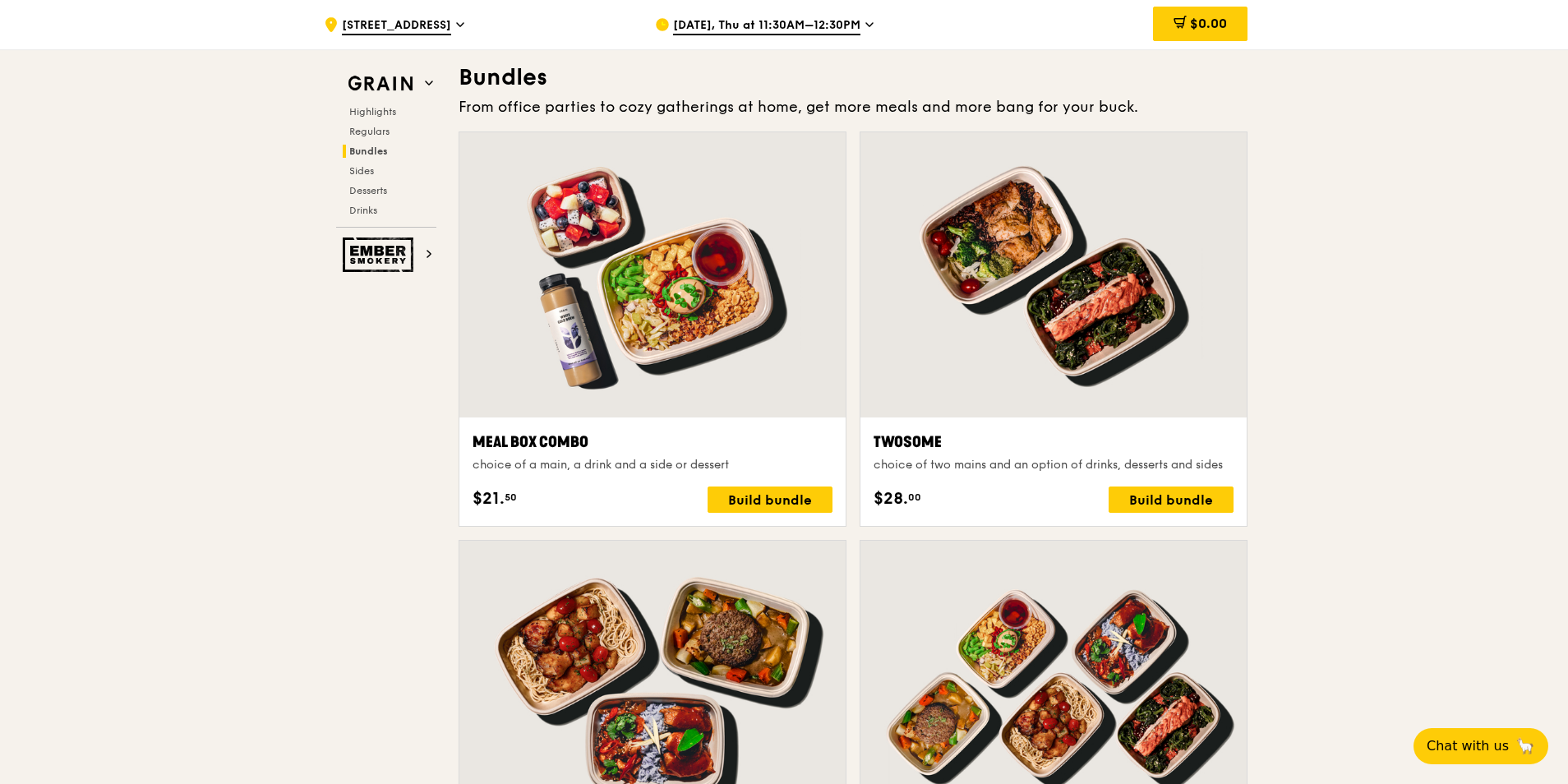
drag, startPoint x: 680, startPoint y: 192, endPoint x: 678, endPoint y: 213, distance: 21.1
click at [678, 213] on div at bounding box center [653, 274] width 387 height 285
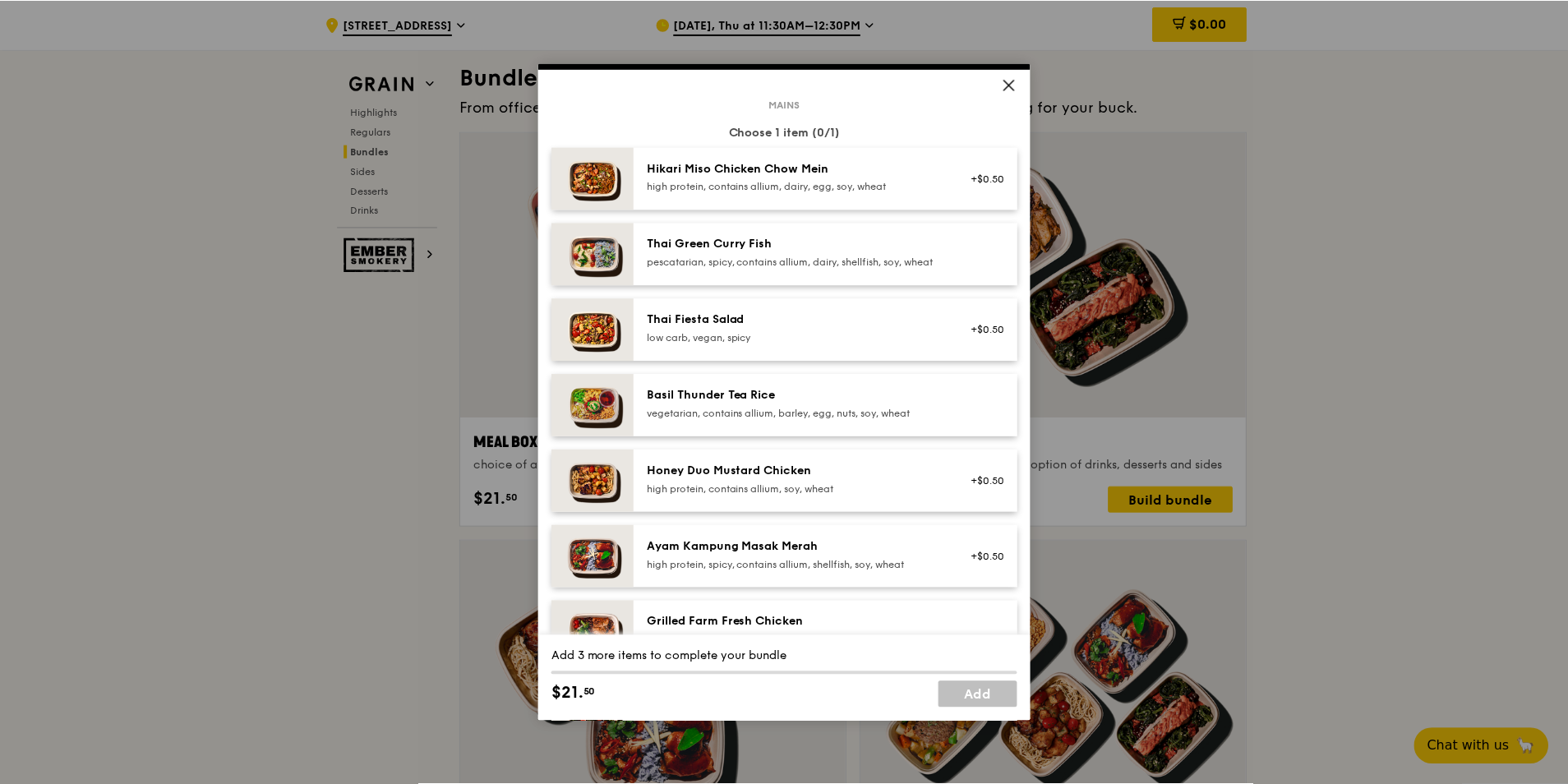
scroll to position [329, 0]
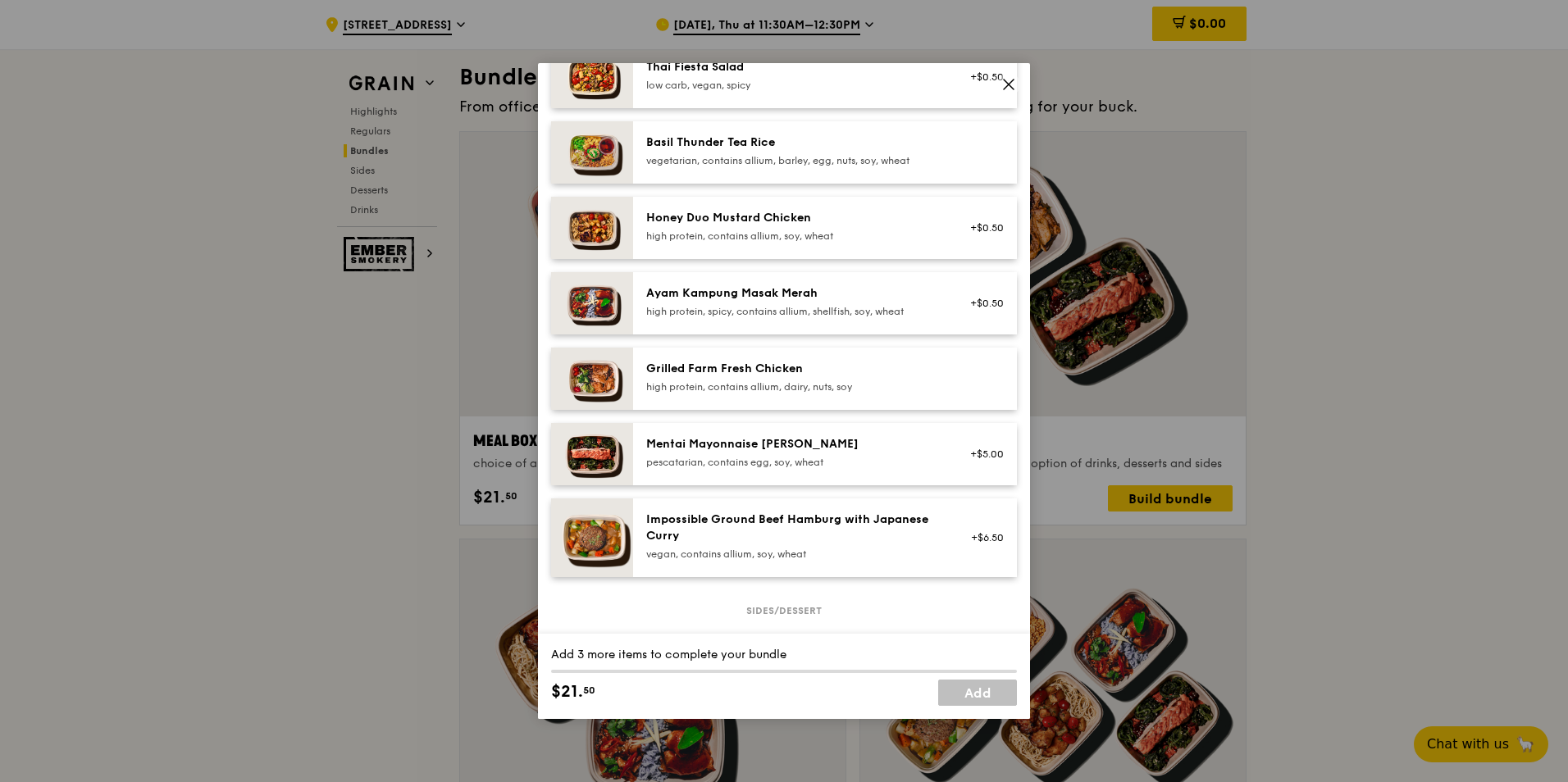
click at [745, 394] on div "high protein, contains allium, dairy, nuts, soy" at bounding box center [793, 387] width 294 height 13
click at [756, 377] on div "Grilled Farm Fresh Chicken" at bounding box center [793, 369] width 294 height 16
click at [1008, 87] on icon at bounding box center [1009, 85] width 15 height 15
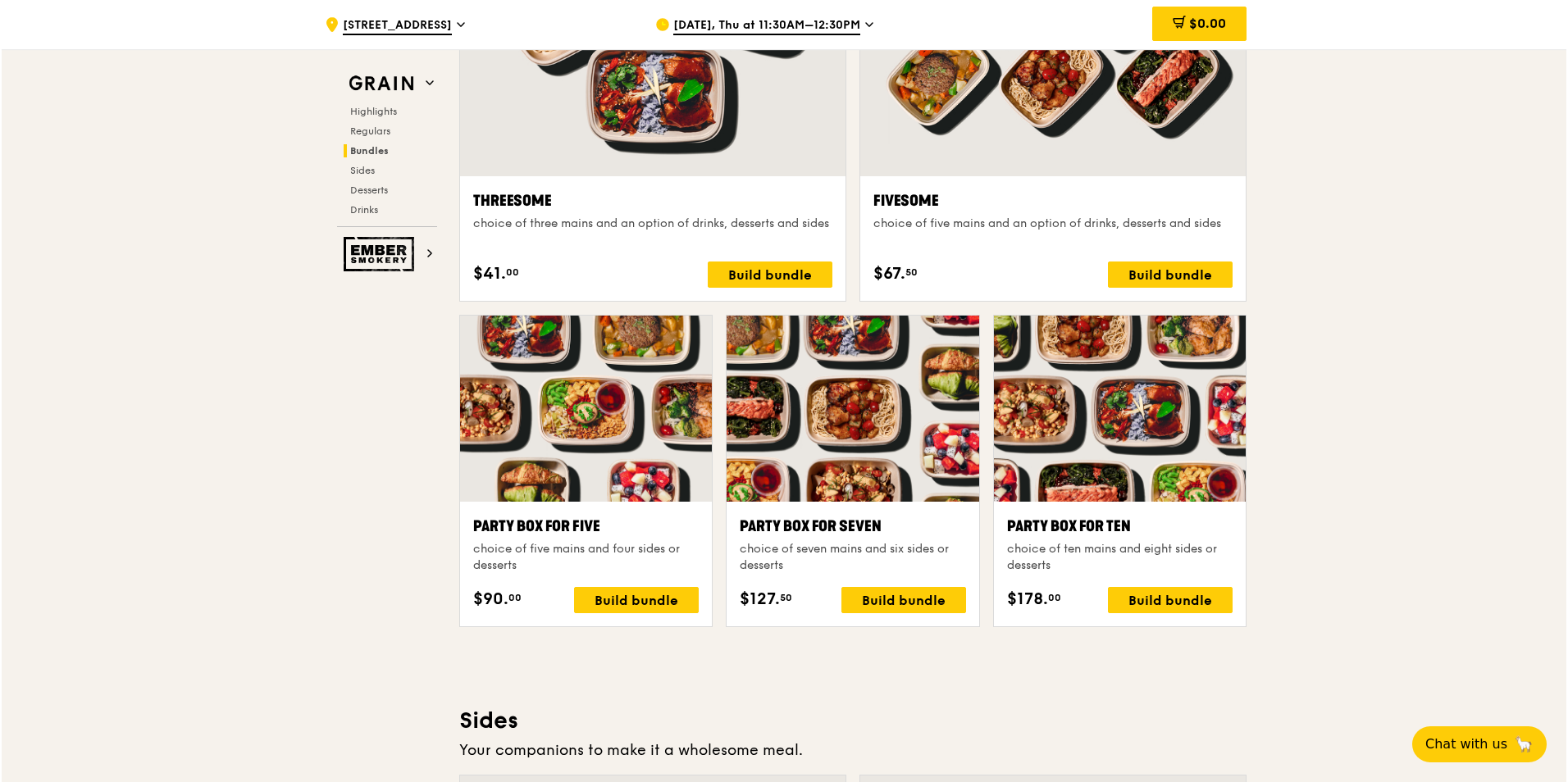
scroll to position [3197, 0]
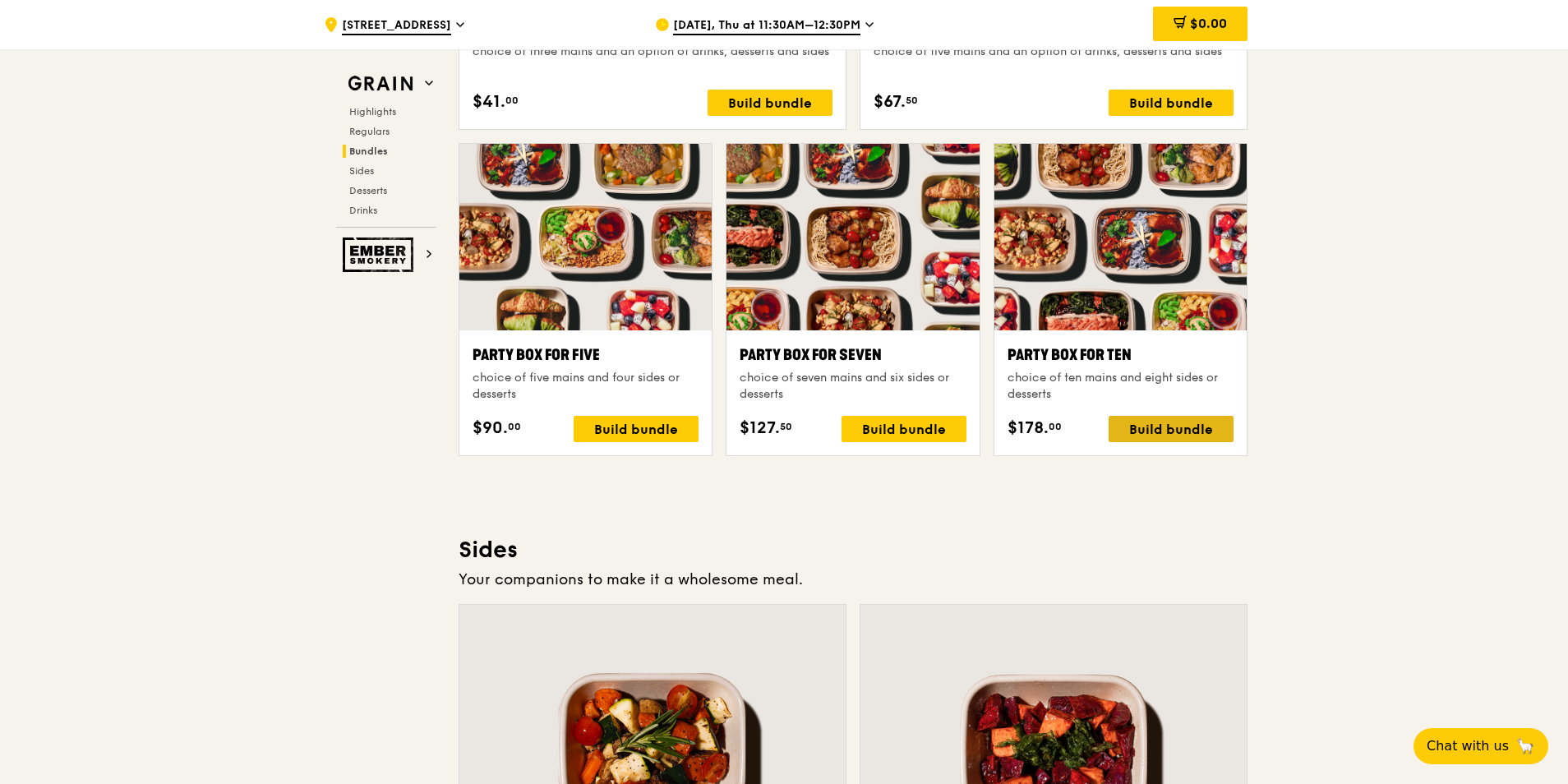
click at [1159, 430] on div "Build bundle" at bounding box center [1172, 429] width 125 height 26
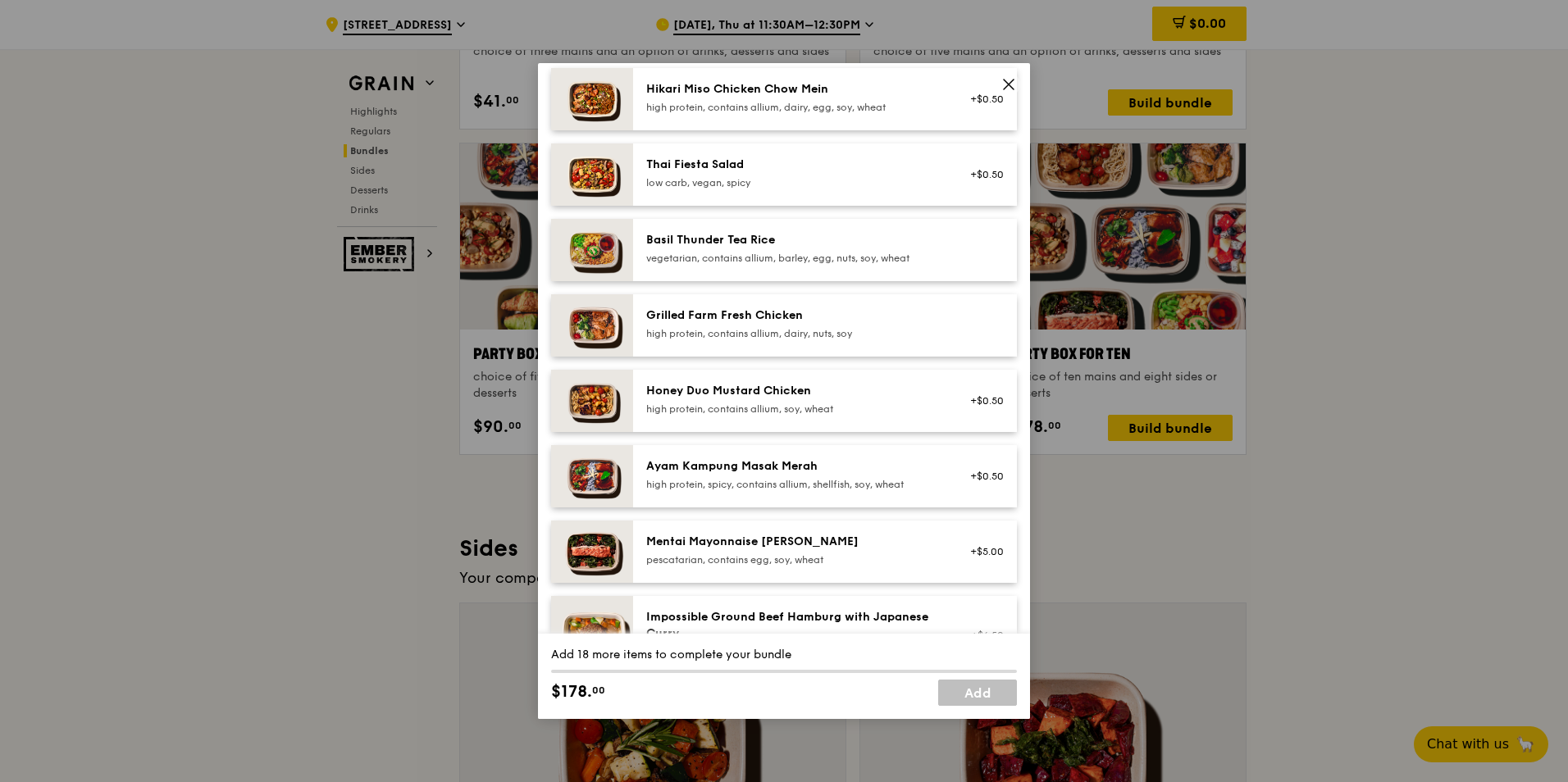
scroll to position [246, 0]
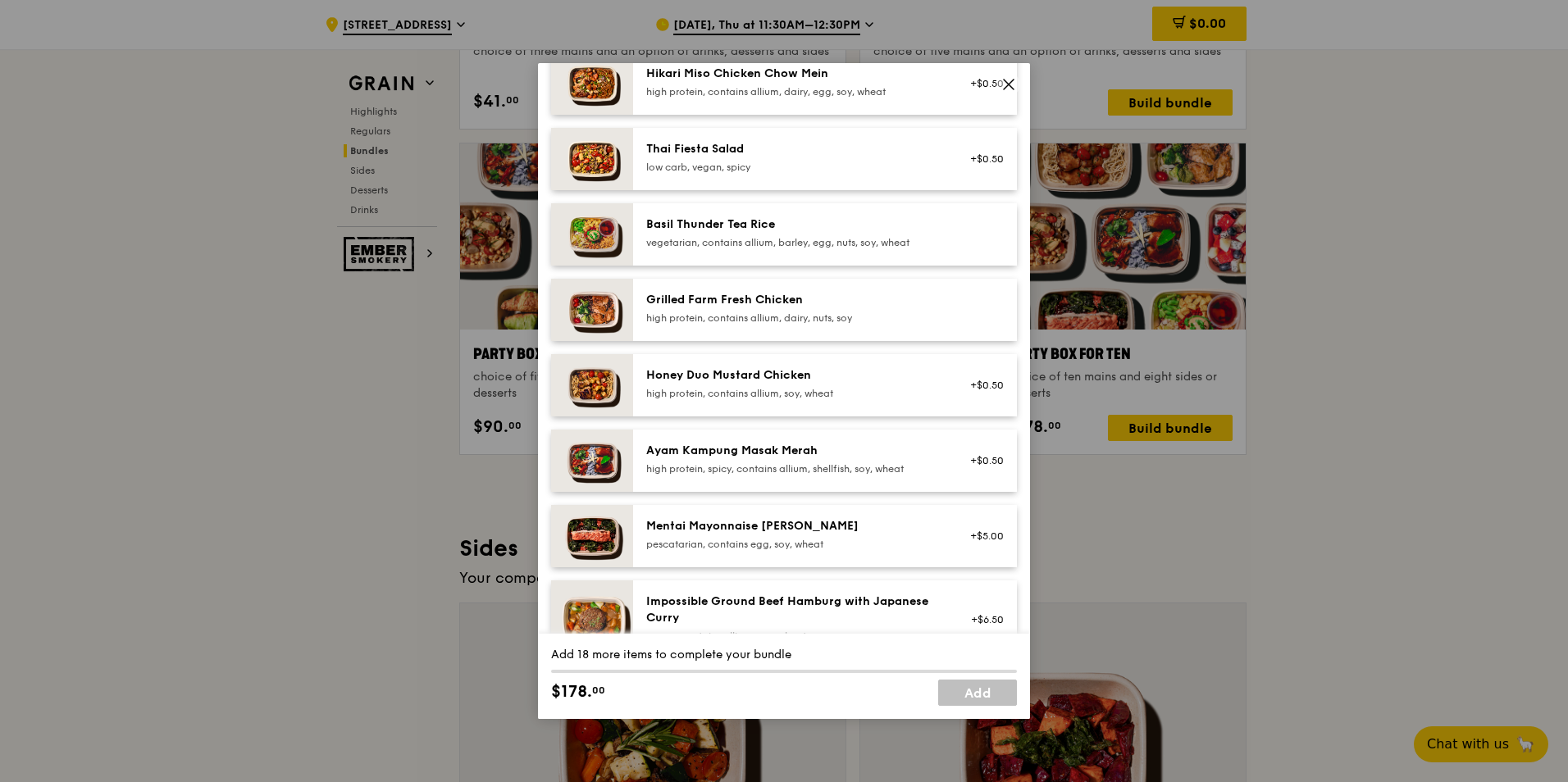
click at [785, 308] on div "Grilled Farm Fresh Chicken" at bounding box center [793, 300] width 294 height 16
click at [789, 308] on div "Grilled Farm Fresh Chicken" at bounding box center [793, 300] width 294 height 16
click at [788, 308] on div "Grilled Farm Fresh Chicken" at bounding box center [793, 300] width 294 height 16
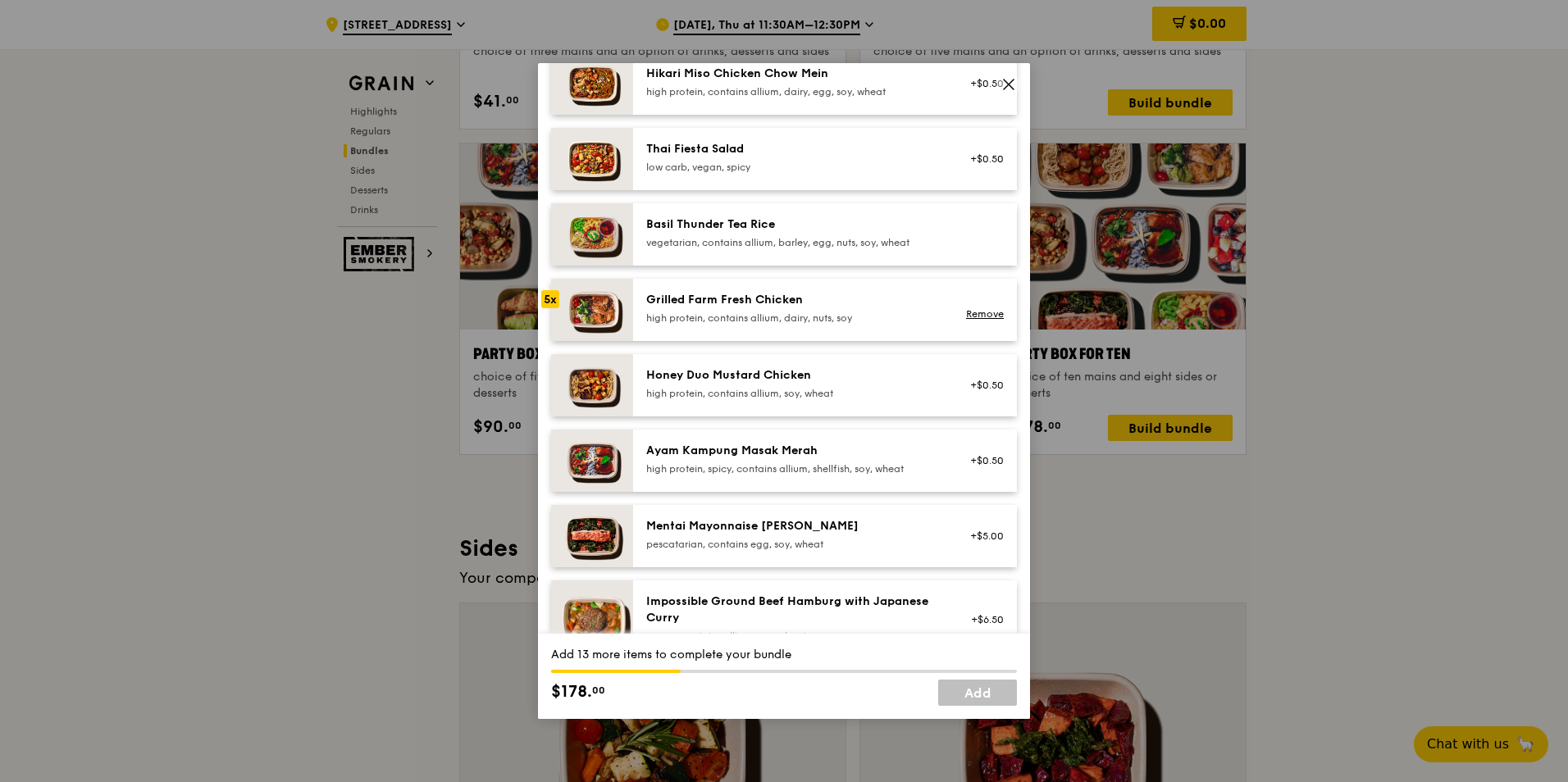
click at [788, 308] on div "Grilled Farm Fresh Chicken" at bounding box center [793, 300] width 294 height 16
click at [976, 320] on link "Remove" at bounding box center [984, 314] width 37 height 12
drag, startPoint x: 793, startPoint y: 325, endPoint x: 780, endPoint y: 317, distance: 15.3
click at [780, 308] on div "Grilled Farm Fresh Chicken" at bounding box center [793, 300] width 294 height 16
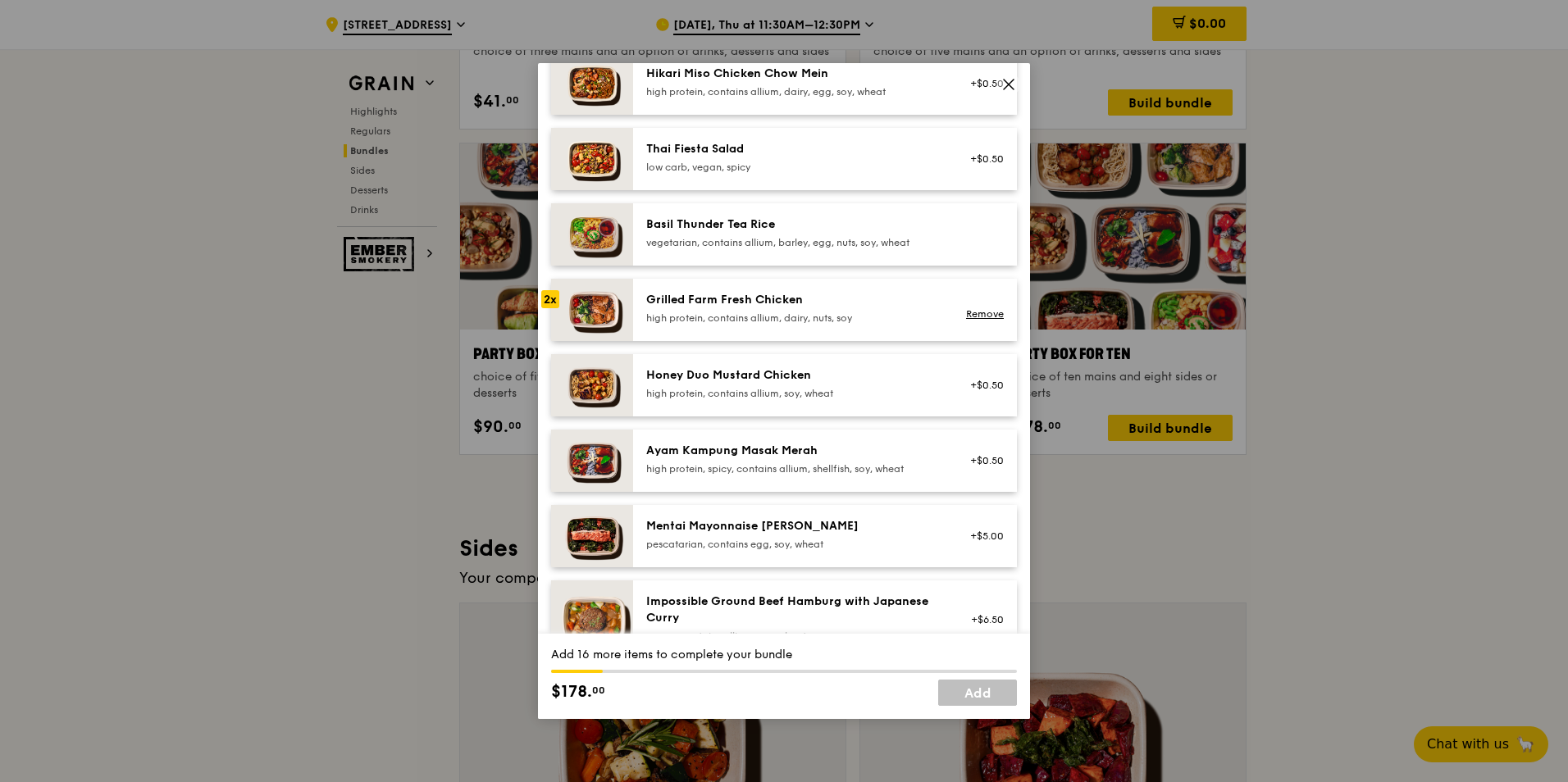
click at [780, 308] on div "Grilled Farm Fresh Chicken" at bounding box center [793, 300] width 294 height 16
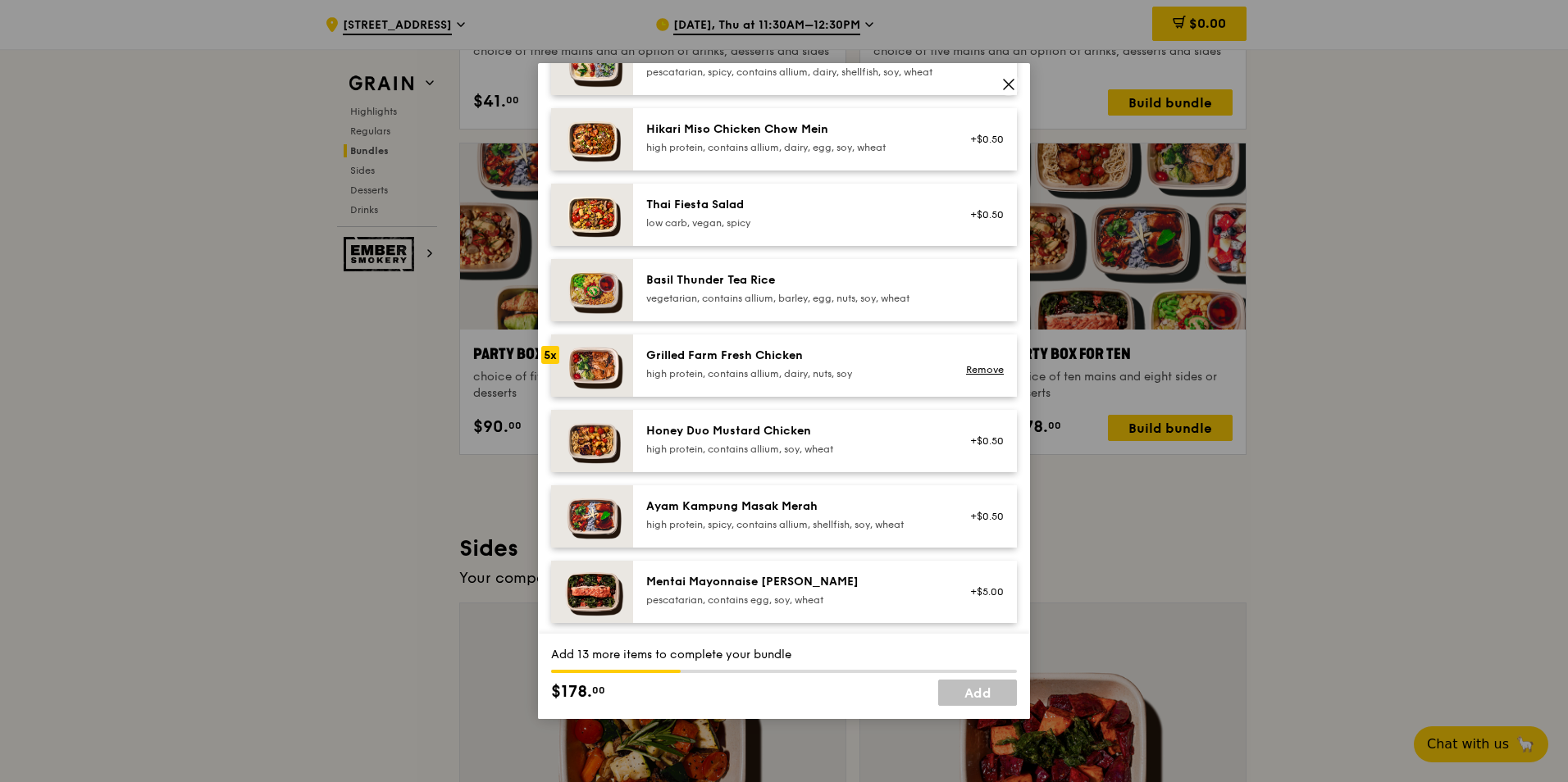
scroll to position [0, 0]
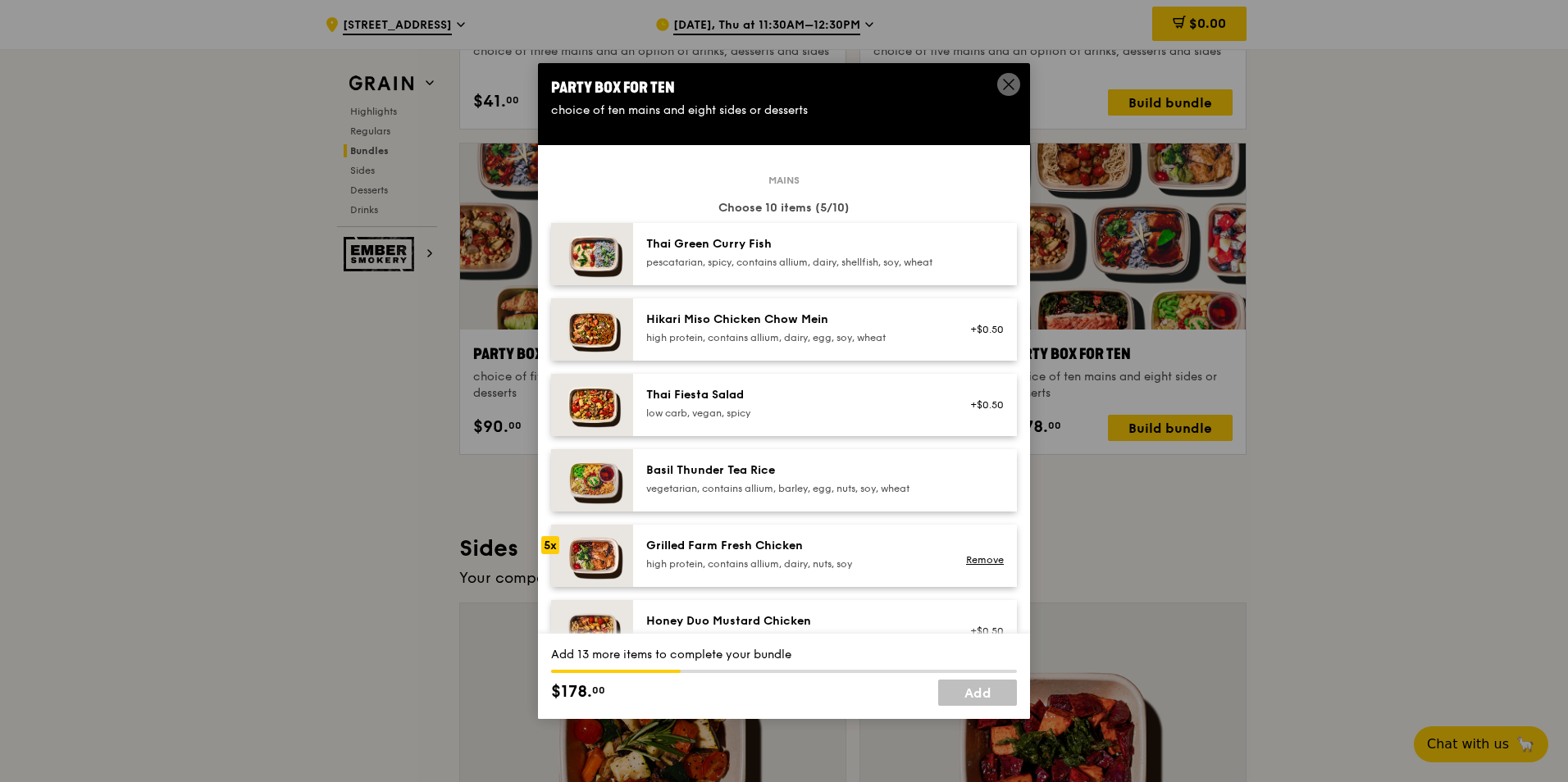
drag, startPoint x: 781, startPoint y: 274, endPoint x: 780, endPoint y: 264, distance: 10.0
click at [780, 264] on div "pescatarian, spicy, contains allium, dairy, shellfish, soy, wheat" at bounding box center [793, 262] width 294 height 13
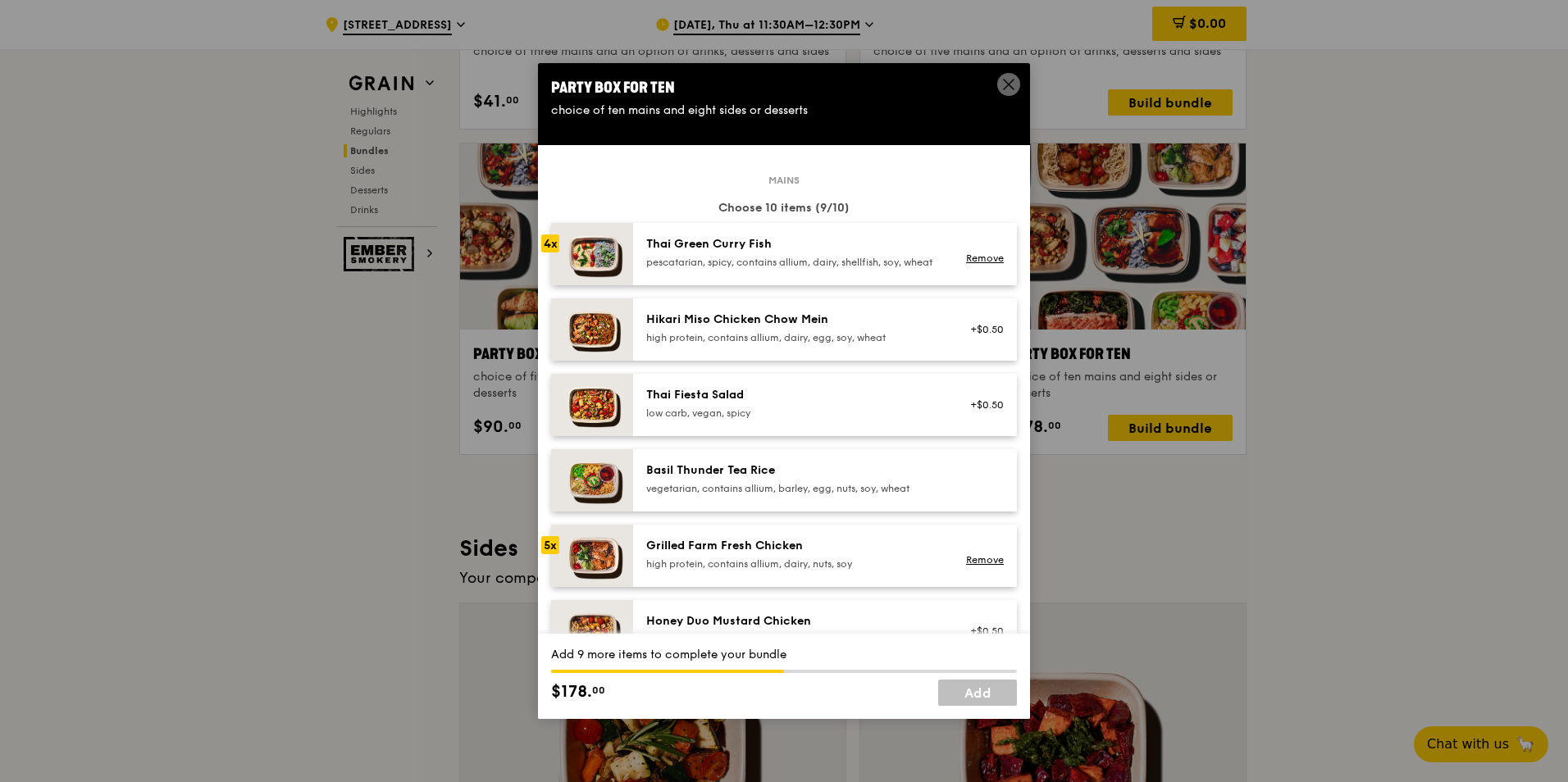
click at [780, 264] on div "pescatarian, spicy, contains allium, dairy, shellfish, soy, wheat" at bounding box center [793, 262] width 294 height 13
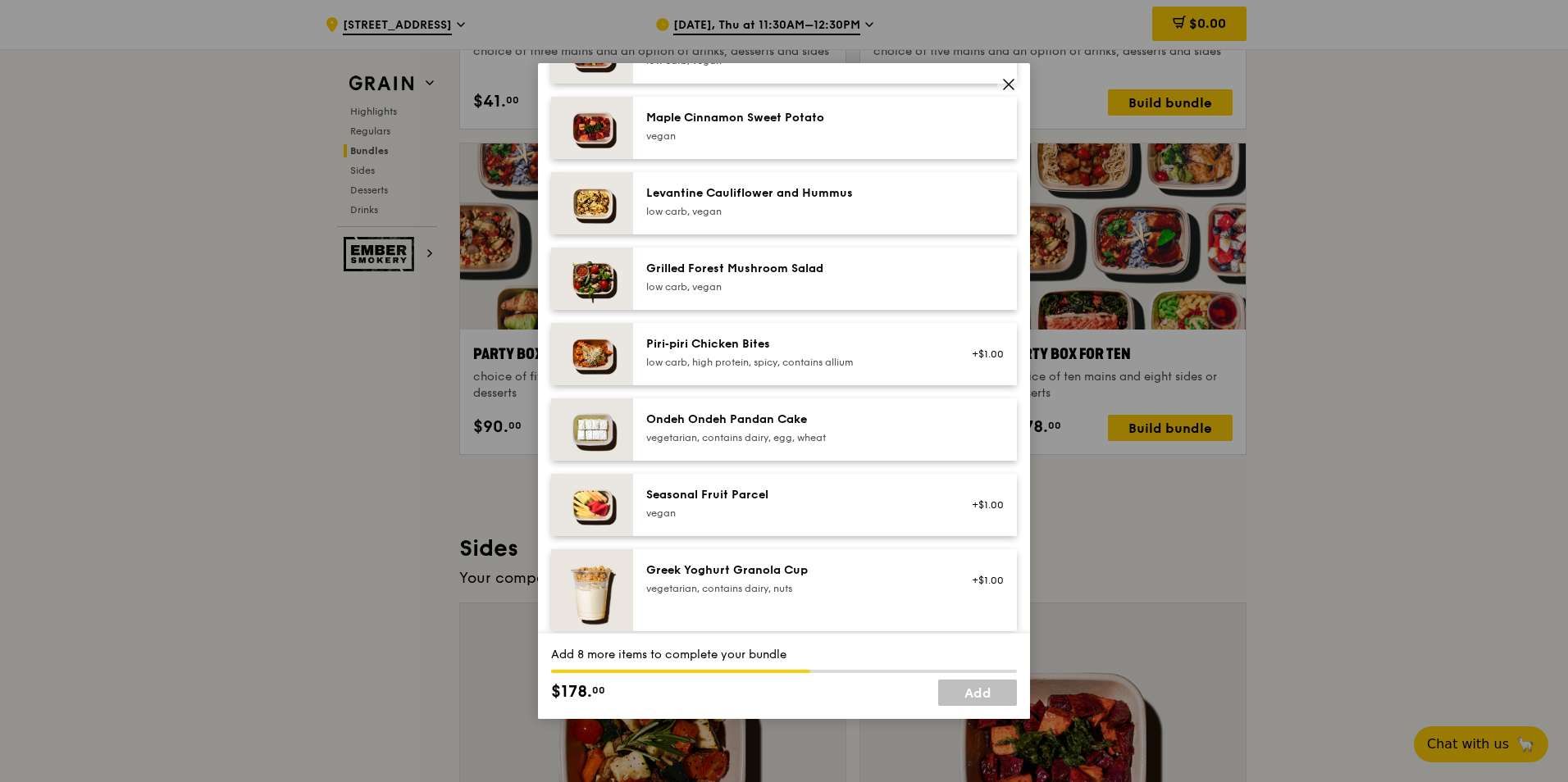
scroll to position [984, 0]
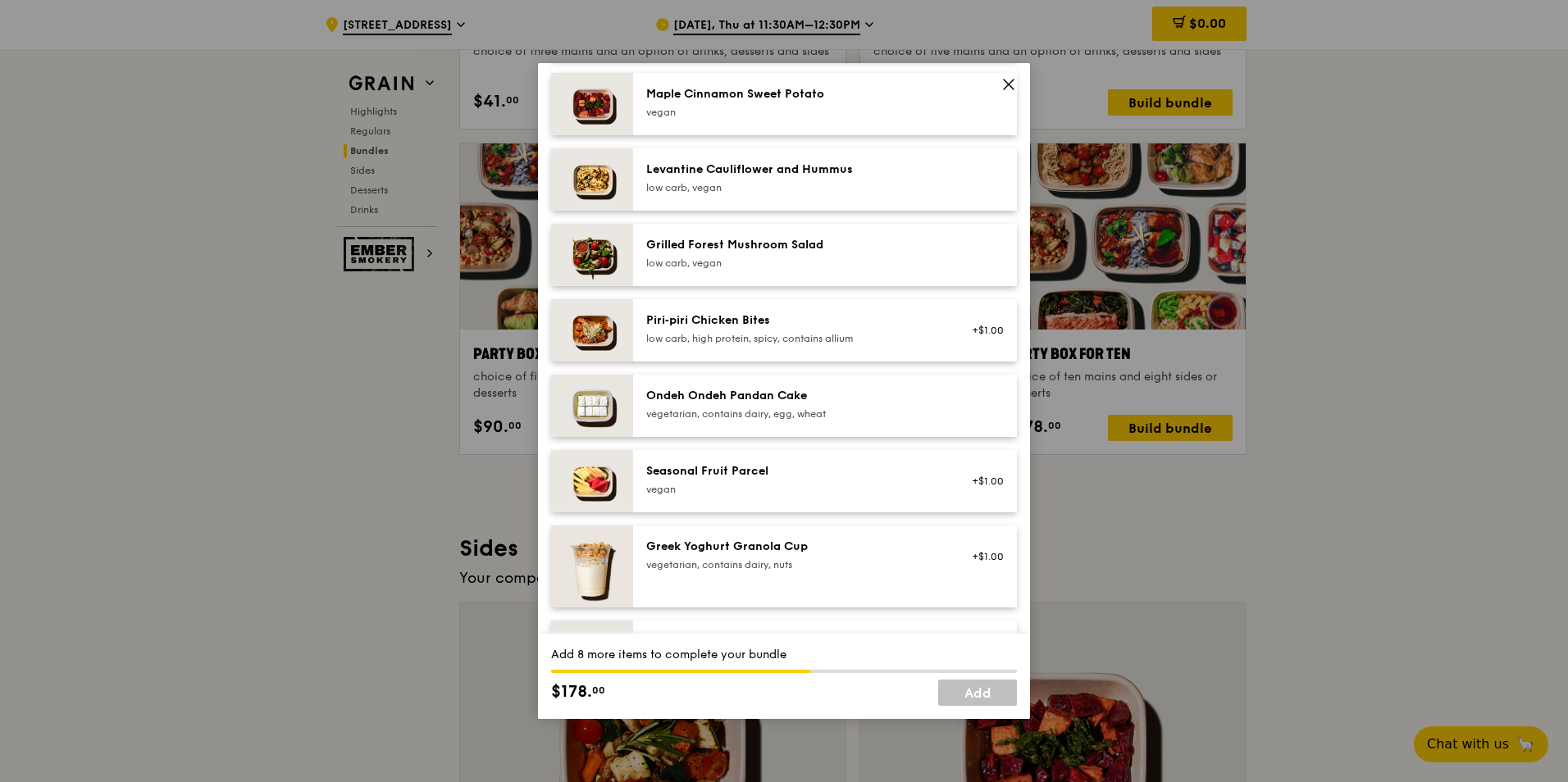
click at [800, 420] on div "vegetarian, contains dairy, egg, wheat" at bounding box center [793, 414] width 294 height 13
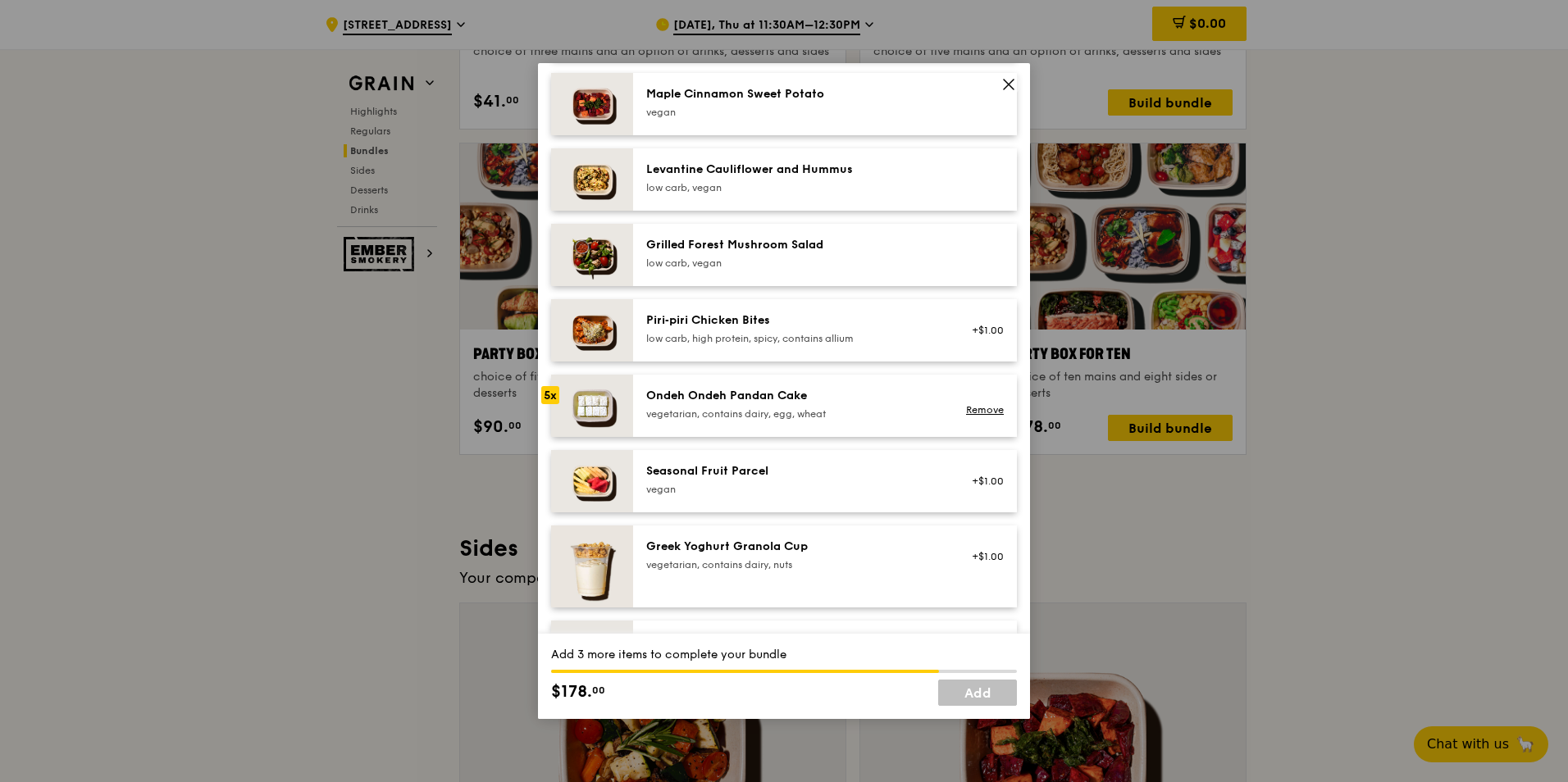
click at [800, 420] on div "vegetarian, contains dairy, egg, wheat" at bounding box center [793, 414] width 294 height 13
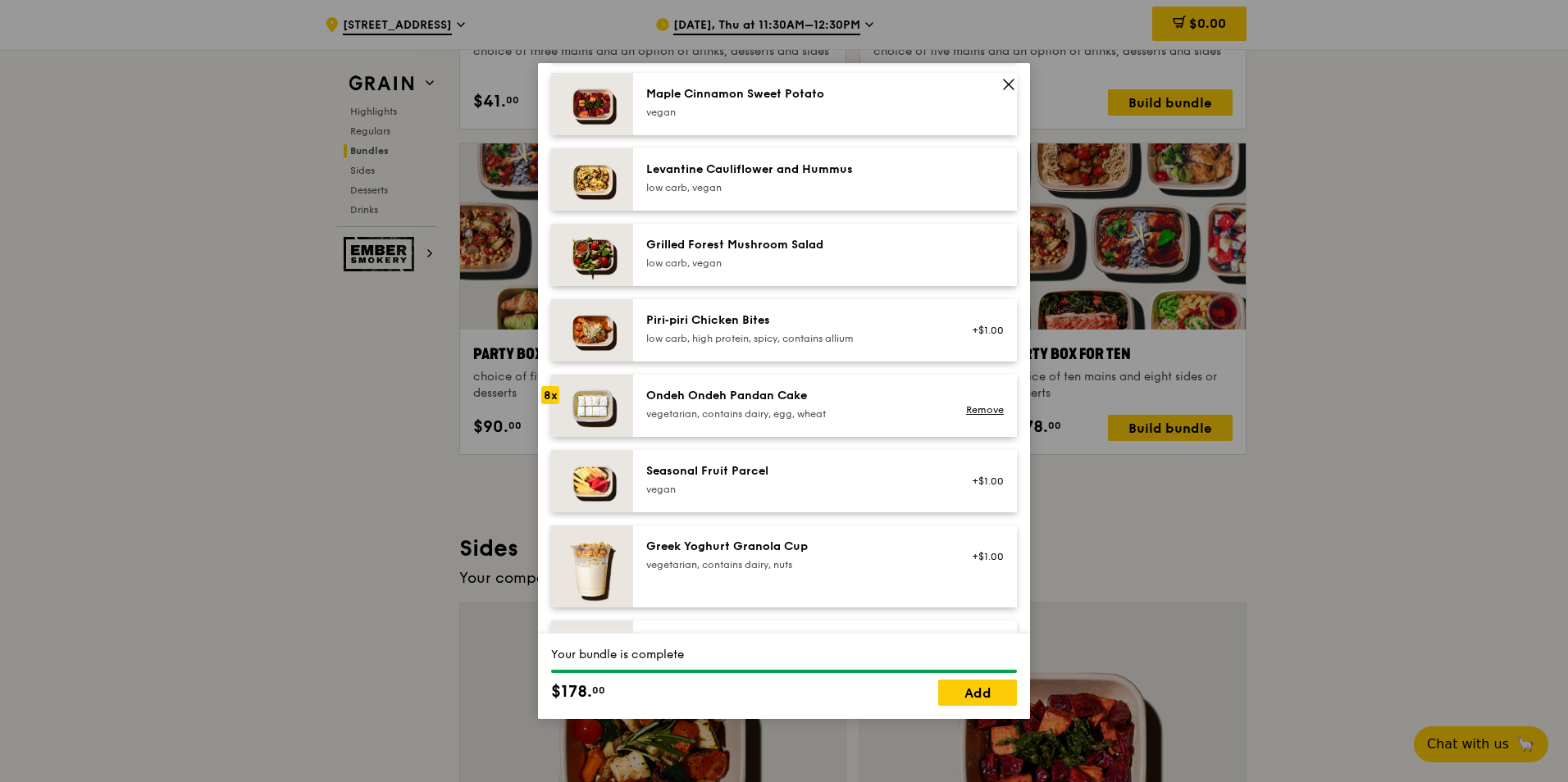
click at [800, 420] on div "vegetarian, contains dairy, egg, wheat" at bounding box center [793, 414] width 294 height 13
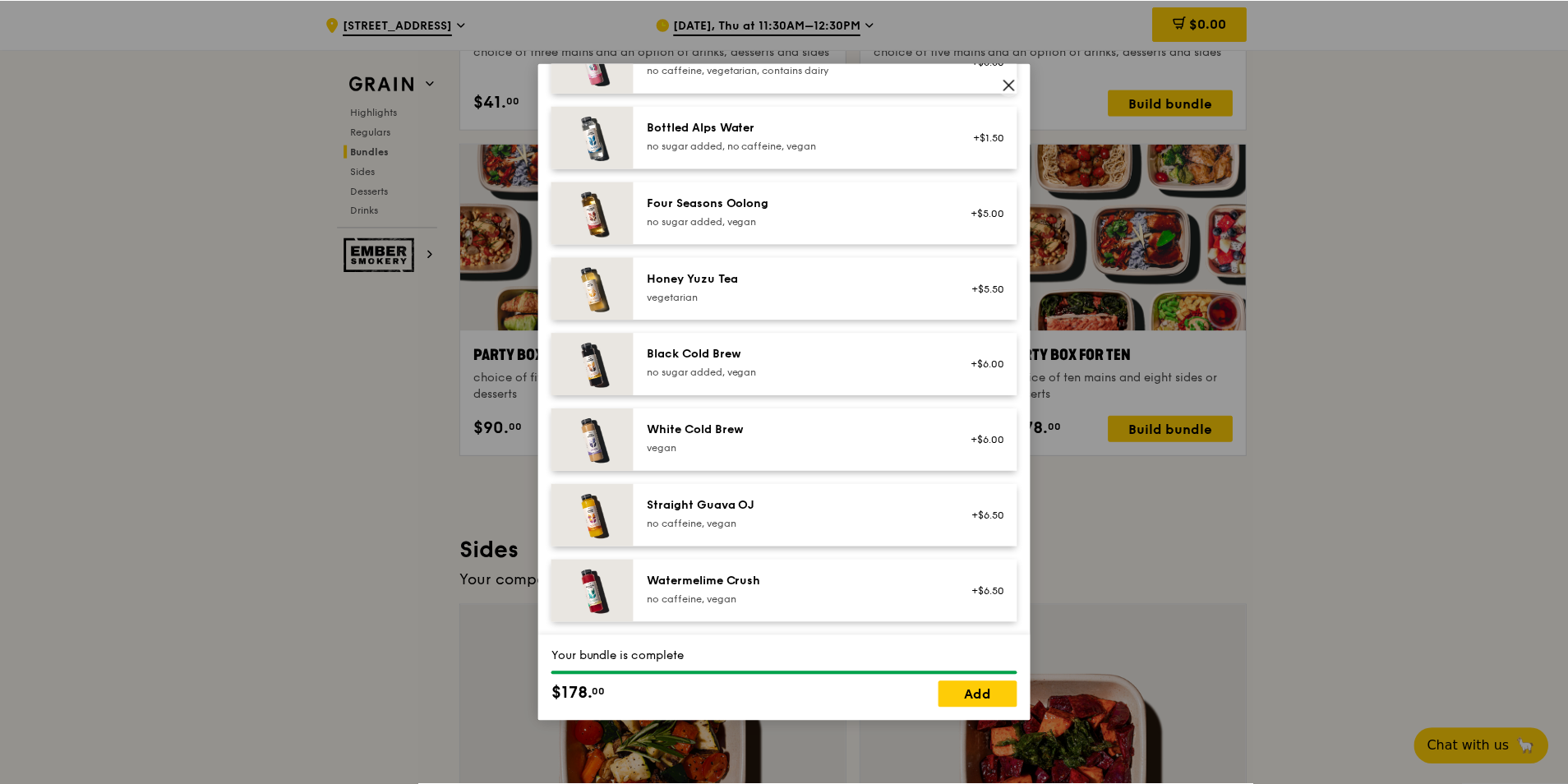
scroll to position [1881, 0]
click at [963, 695] on link "Add" at bounding box center [980, 694] width 79 height 26
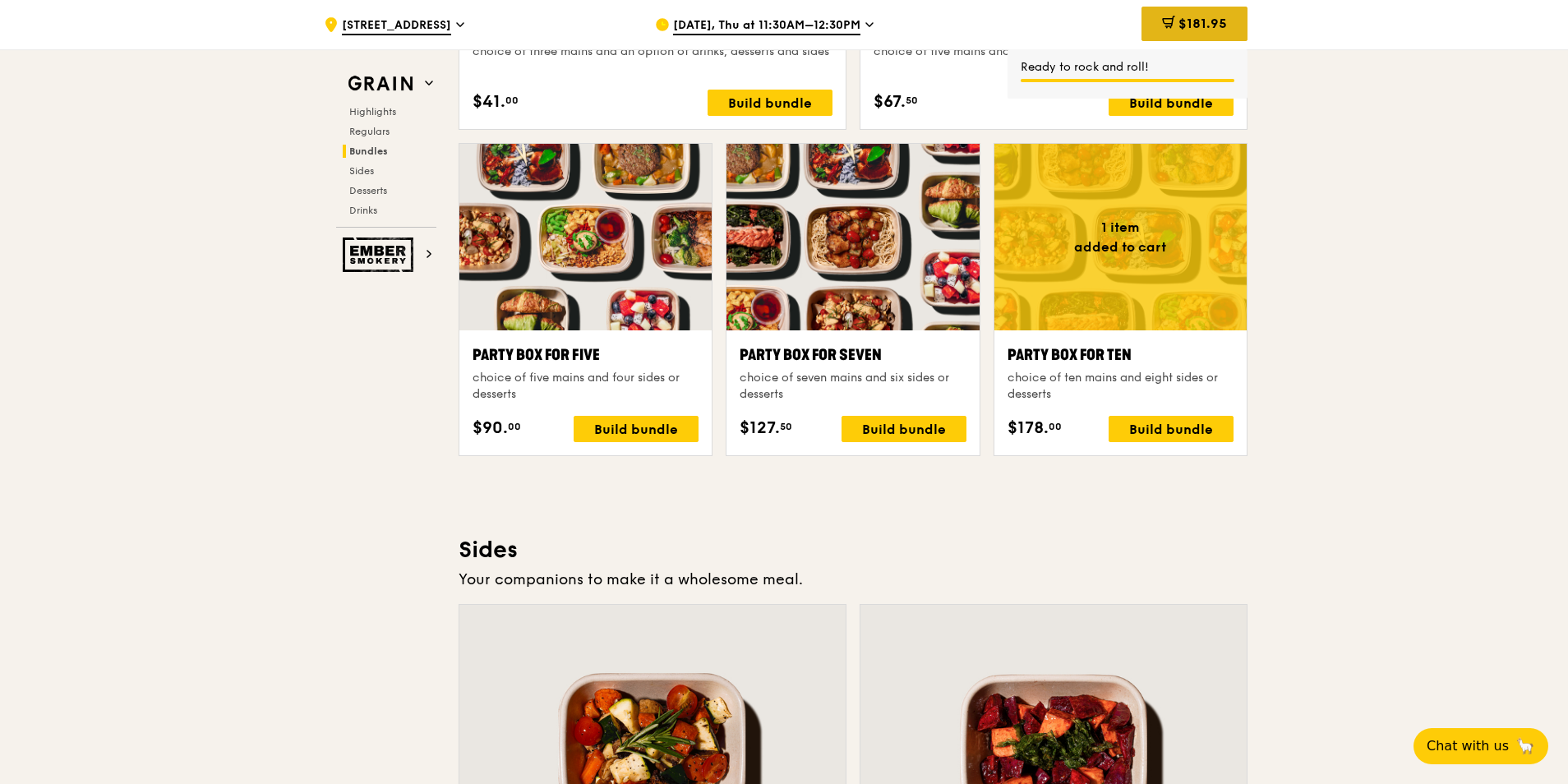
click at [1232, 22] on div "$181.95" at bounding box center [1195, 23] width 106 height 35
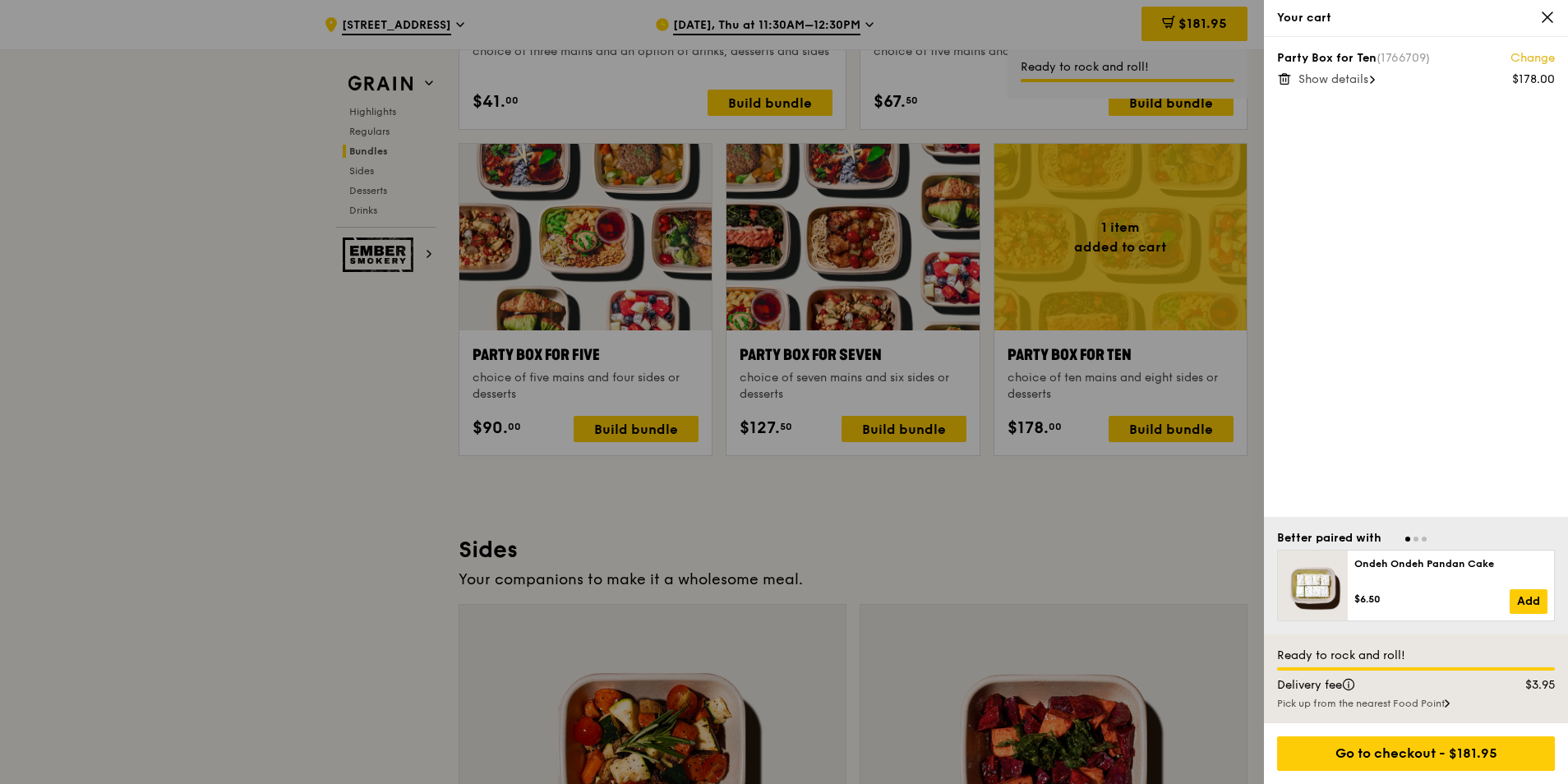
click at [1554, 15] on icon at bounding box center [1547, 17] width 15 height 15
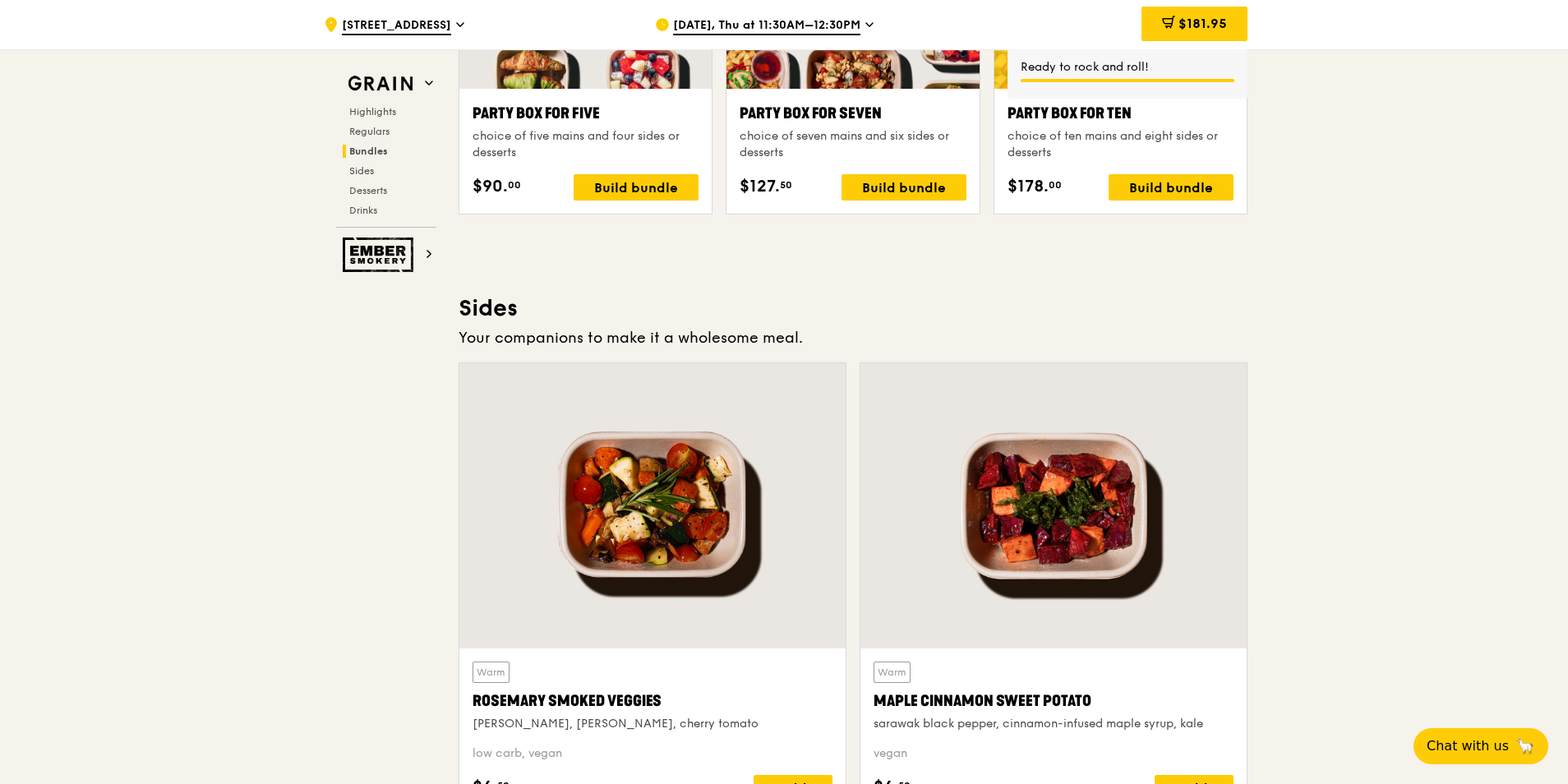
scroll to position [3534, 0]
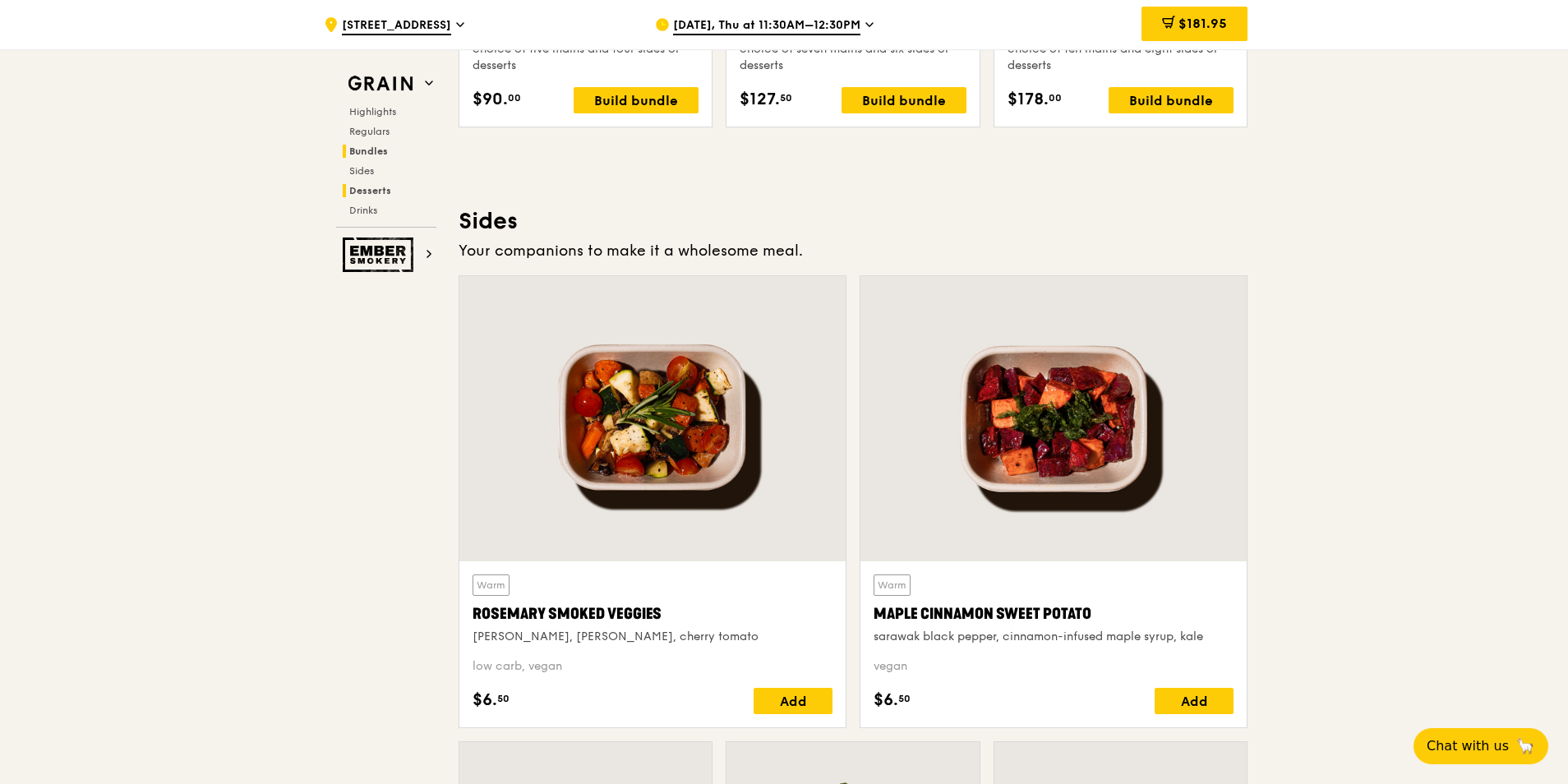
click at [377, 190] on span "Desserts" at bounding box center [370, 190] width 42 height 12
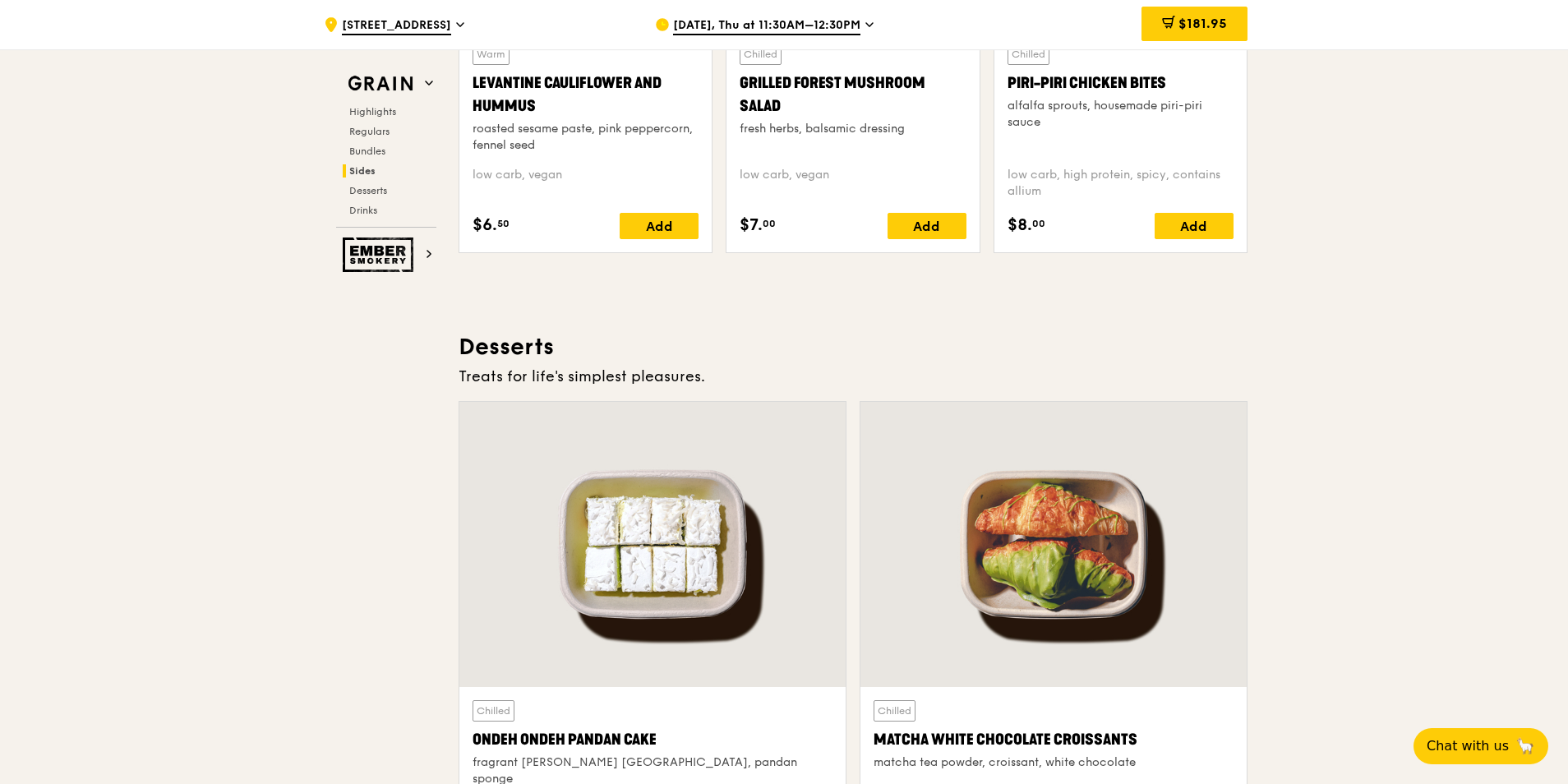
scroll to position [4700, 0]
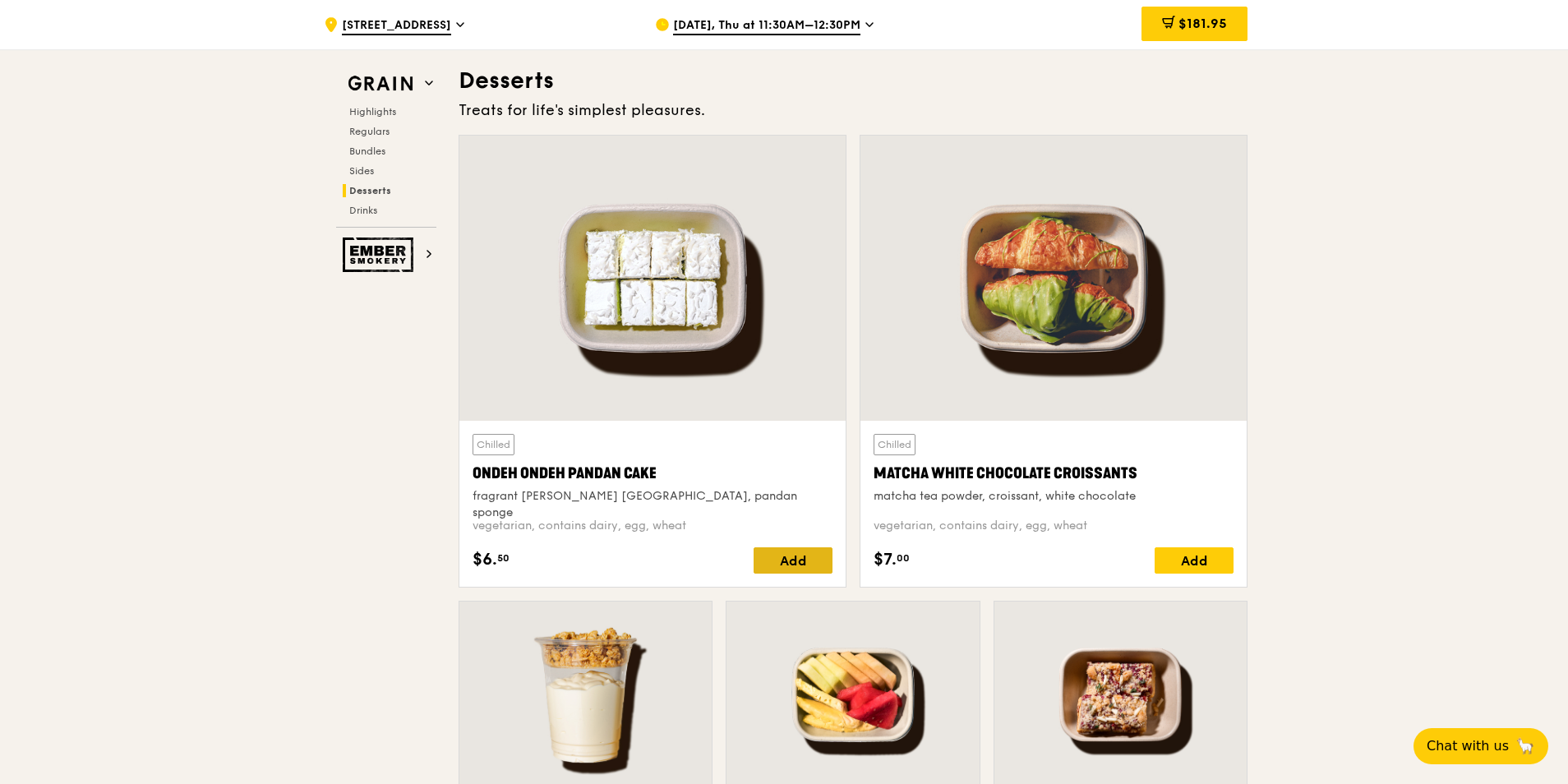
click at [780, 554] on div "Add" at bounding box center [793, 560] width 79 height 26
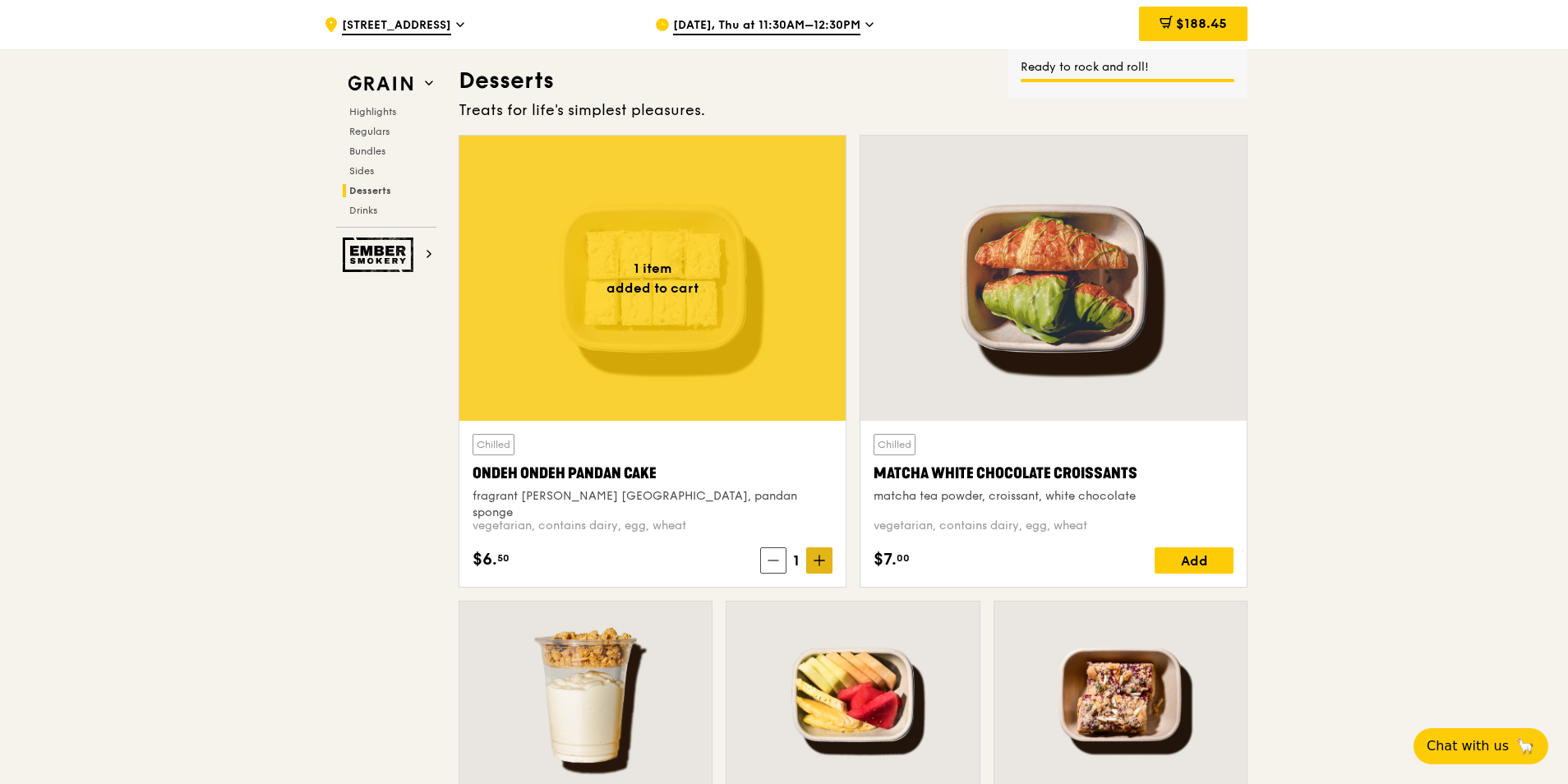
click at [814, 559] on icon at bounding box center [819, 560] width 12 height 12
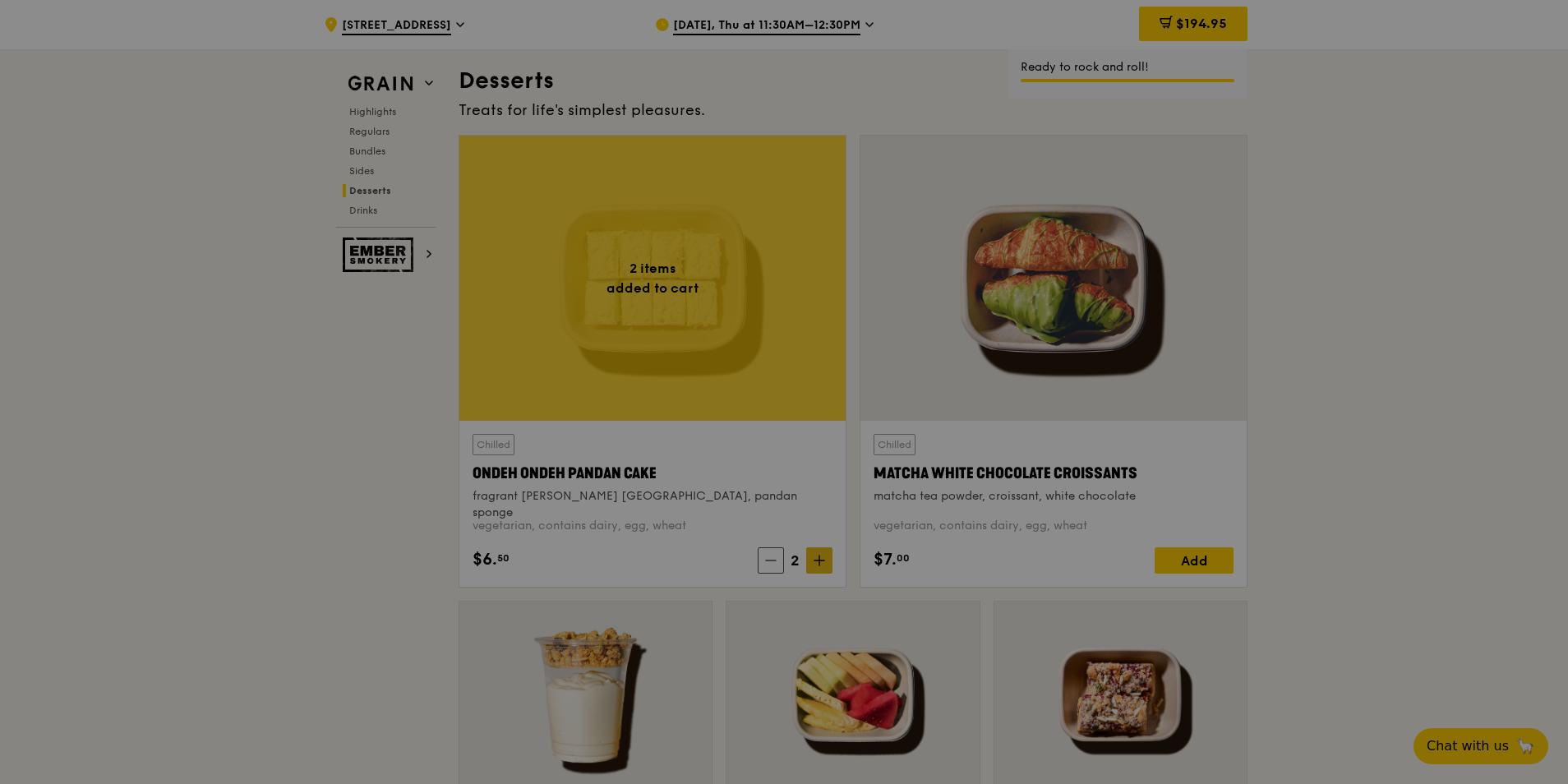
type input "2"
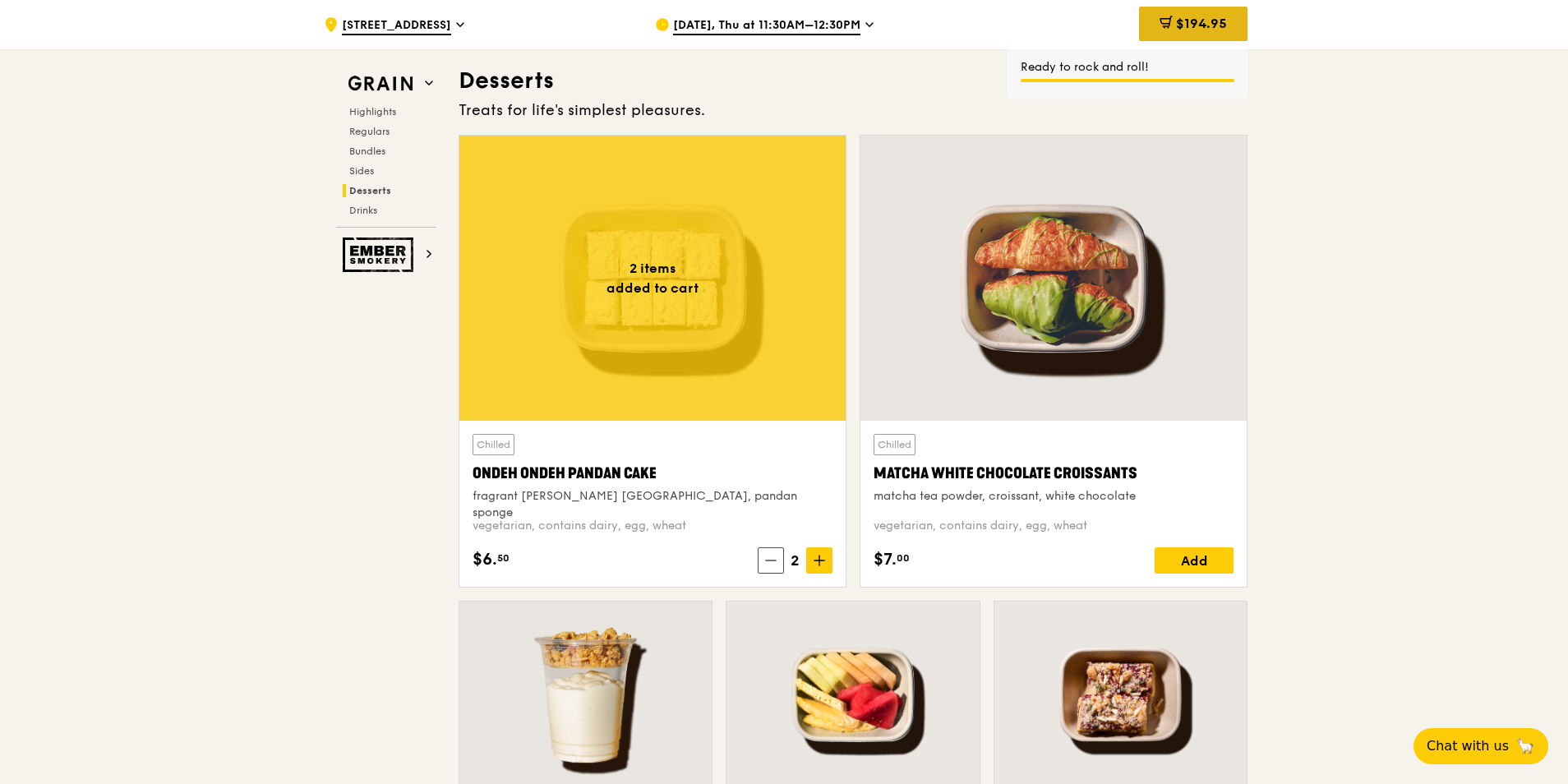
click at [1236, 21] on div "$194.95" at bounding box center [1194, 23] width 109 height 35
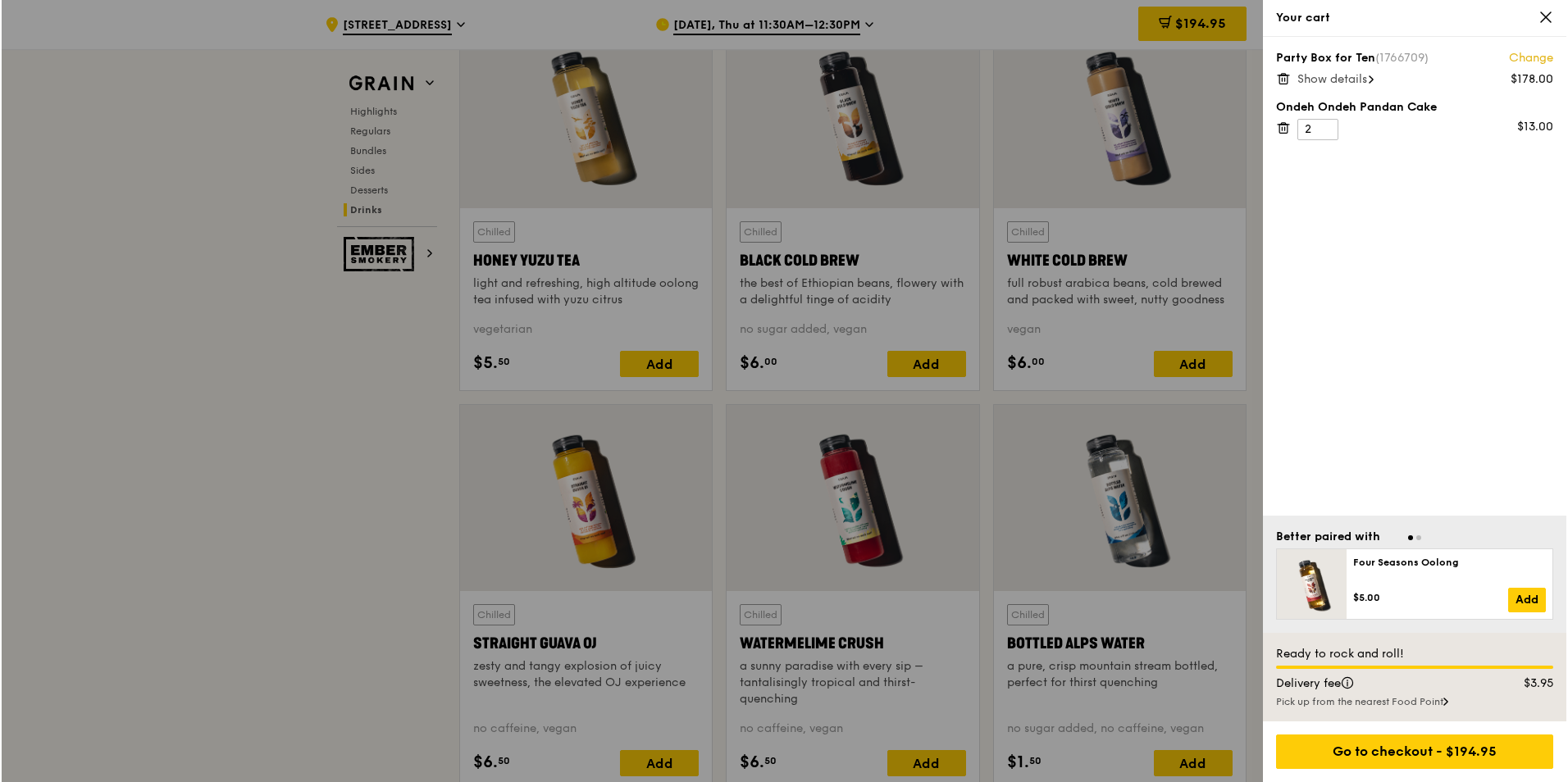
scroll to position [6180, 0]
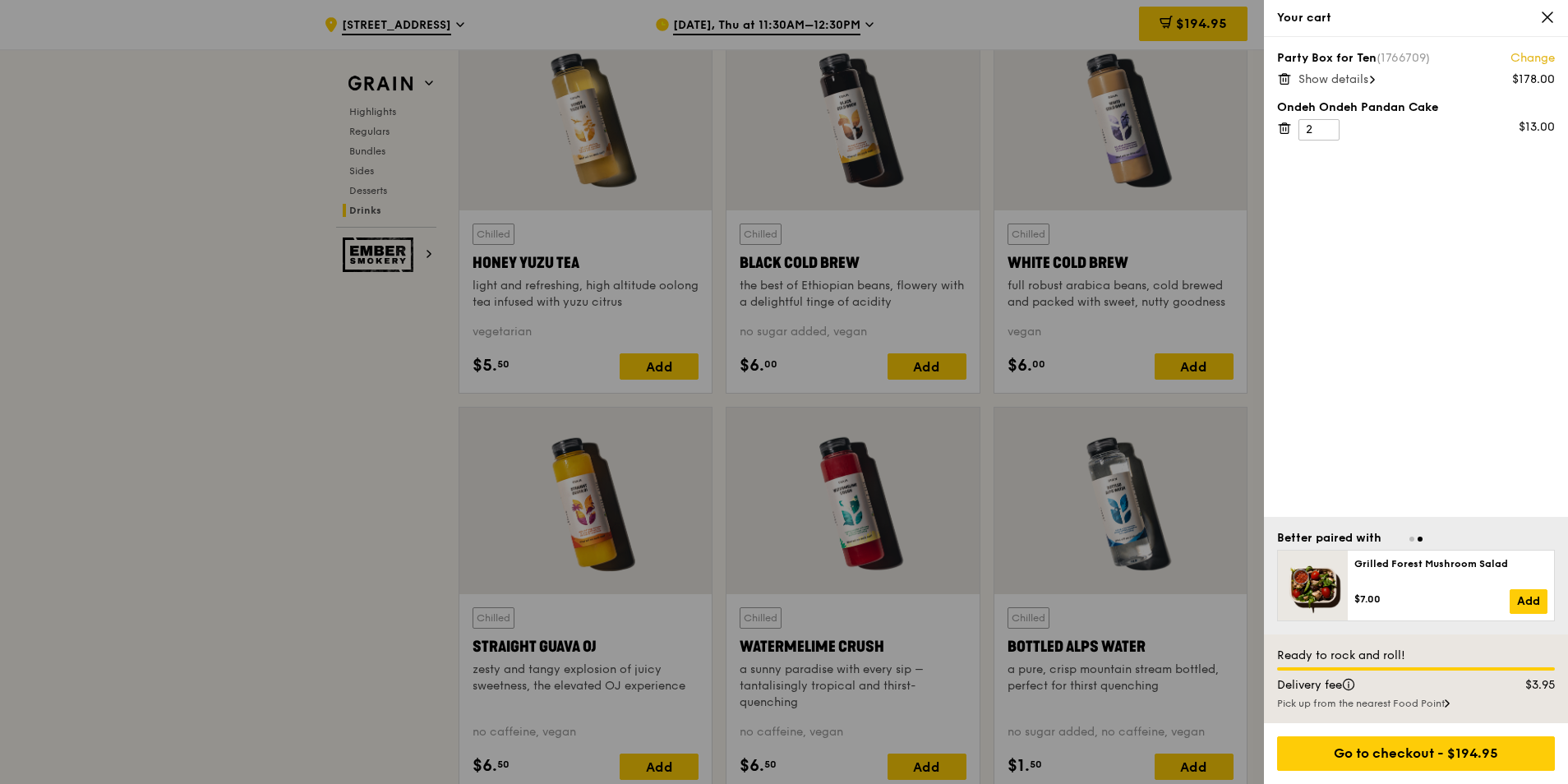
click at [1362, 78] on span "Show details" at bounding box center [1333, 79] width 70 height 14
drag, startPoint x: 1412, startPoint y: 107, endPoint x: 1462, endPoint y: 138, distance: 58.8
click at [1462, 138] on div "5x Thai Green Curry Fish 5x Grilled Farm Fresh Chicken 8x Ondeh Ondeh Pandan Ca…" at bounding box center [1426, 119] width 256 height 56
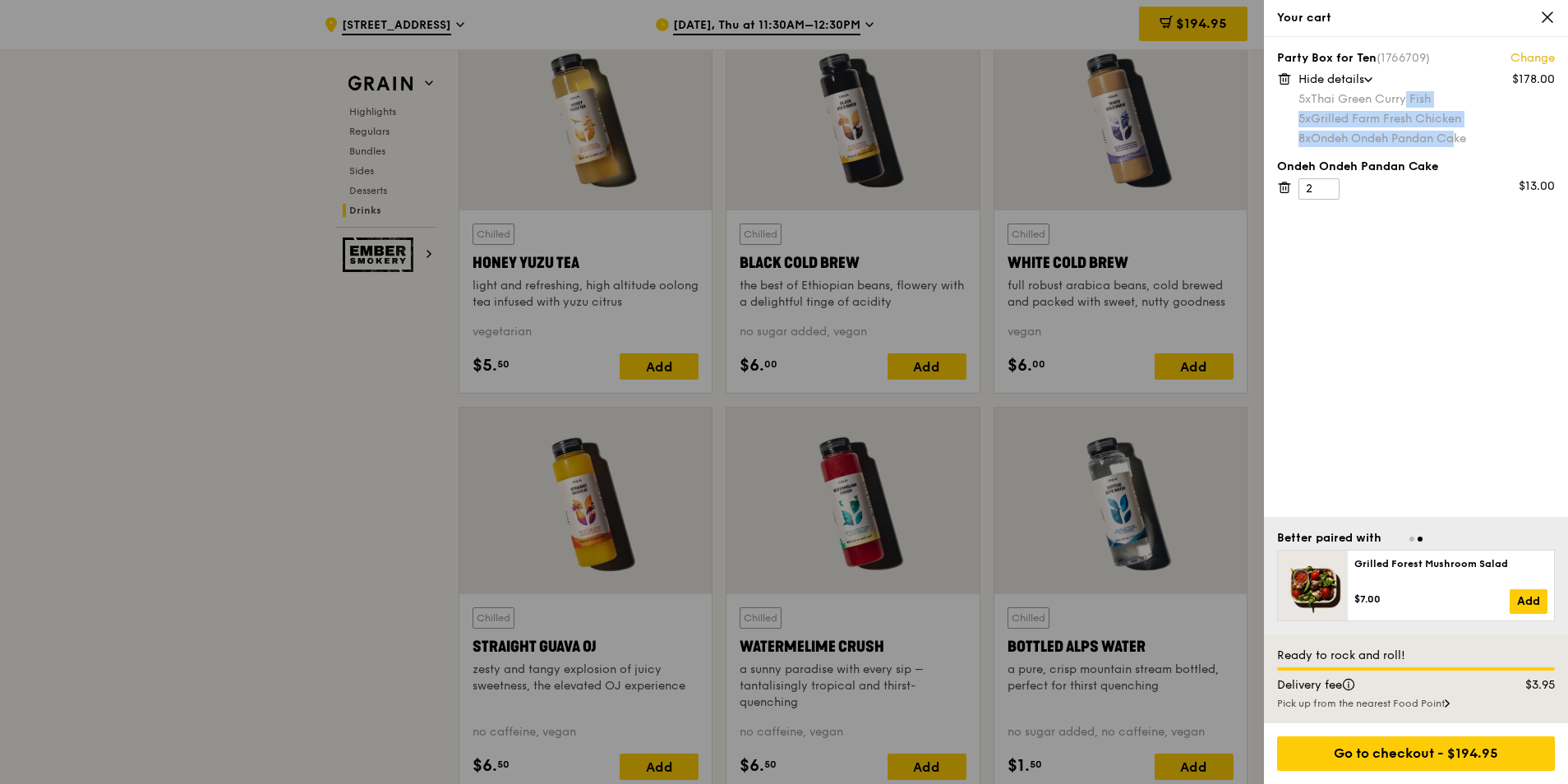
click at [1390, 104] on div "5x Thai Green Curry Fish" at bounding box center [1426, 99] width 256 height 16
drag, startPoint x: 1381, startPoint y: 96, endPoint x: 1473, endPoint y: 137, distance: 100.7
click at [1464, 133] on div "5x Thai Green Curry Fish 5x Grilled Farm Fresh Chicken 8x Ondeh Ondeh Pandan Ca…" at bounding box center [1426, 119] width 256 height 56
click at [1354, 97] on div "5x Thai Green Curry Fish" at bounding box center [1426, 99] width 256 height 16
drag, startPoint x: 1339, startPoint y: 100, endPoint x: 1480, endPoint y: 147, distance: 148.6
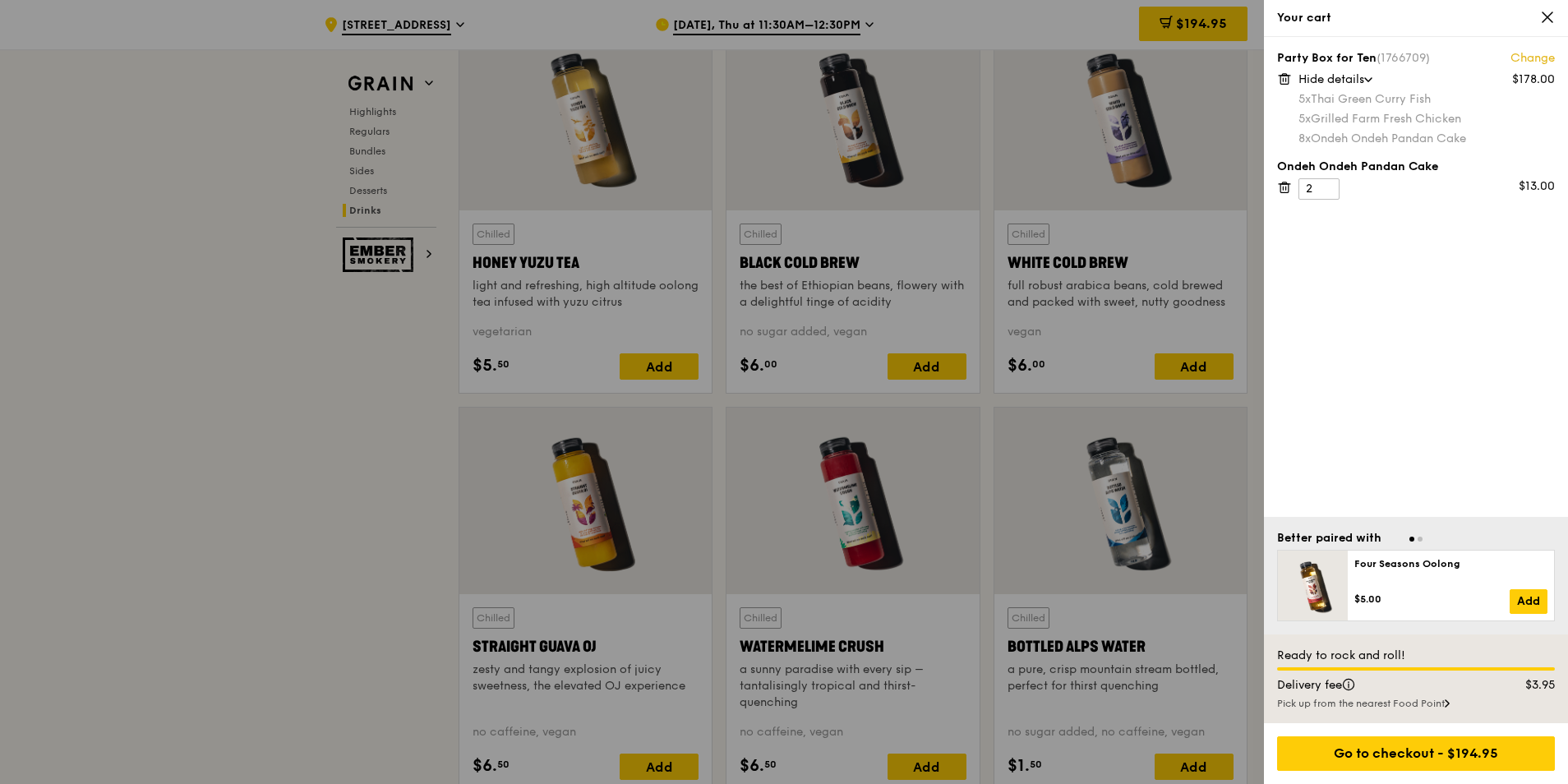
click at [1480, 147] on div "Party Box for Ten (1766709) Change $178.00 Hide details 5x Thai Green Curry Fis…" at bounding box center [1416, 277] width 304 height 480
click at [1338, 101] on div "5x Thai Green Curry Fish" at bounding box center [1426, 99] width 256 height 16
click at [1535, 55] on link "Change" at bounding box center [1533, 58] width 45 height 16
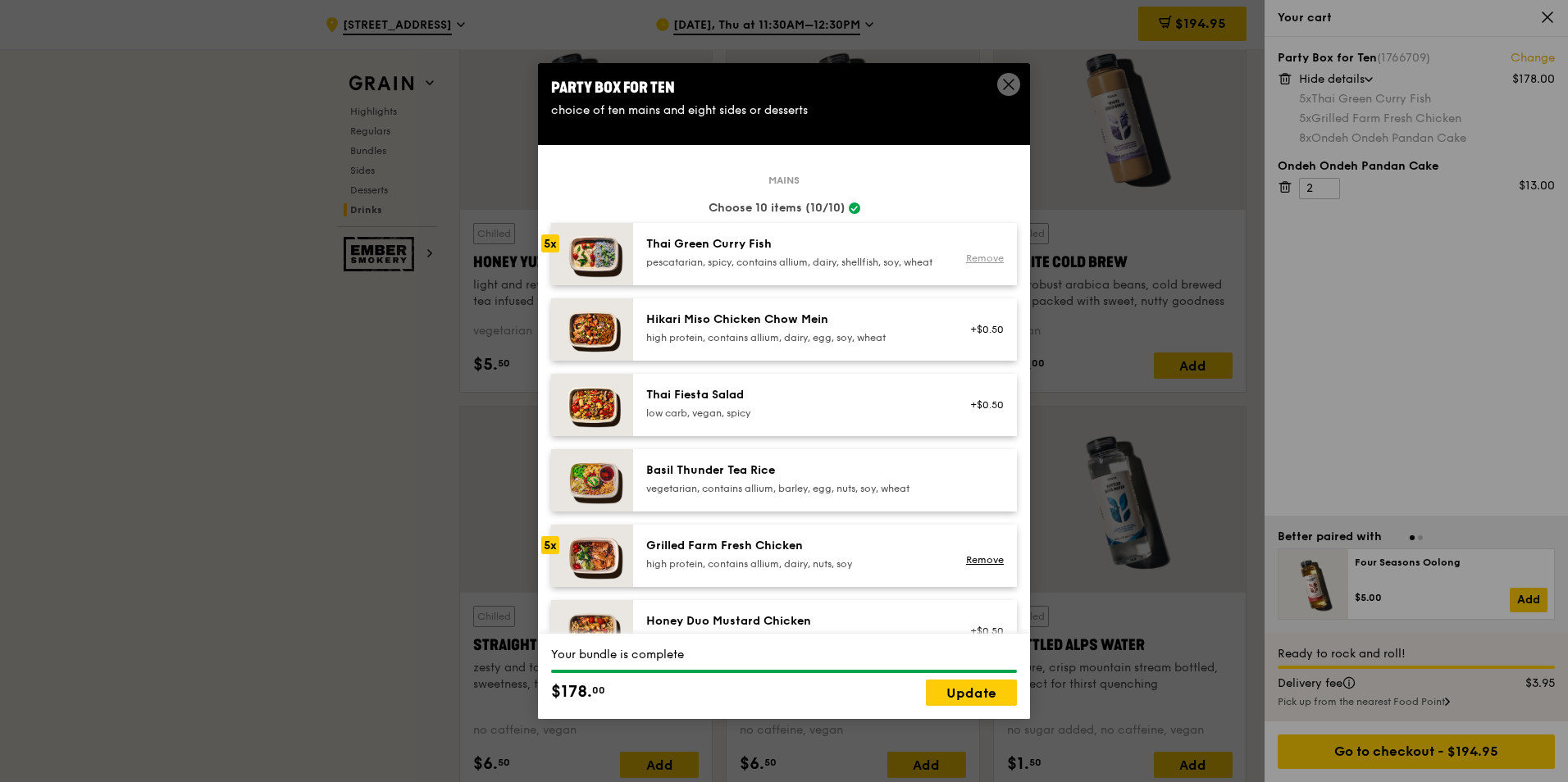
click at [966, 264] on link "Remove" at bounding box center [984, 258] width 37 height 12
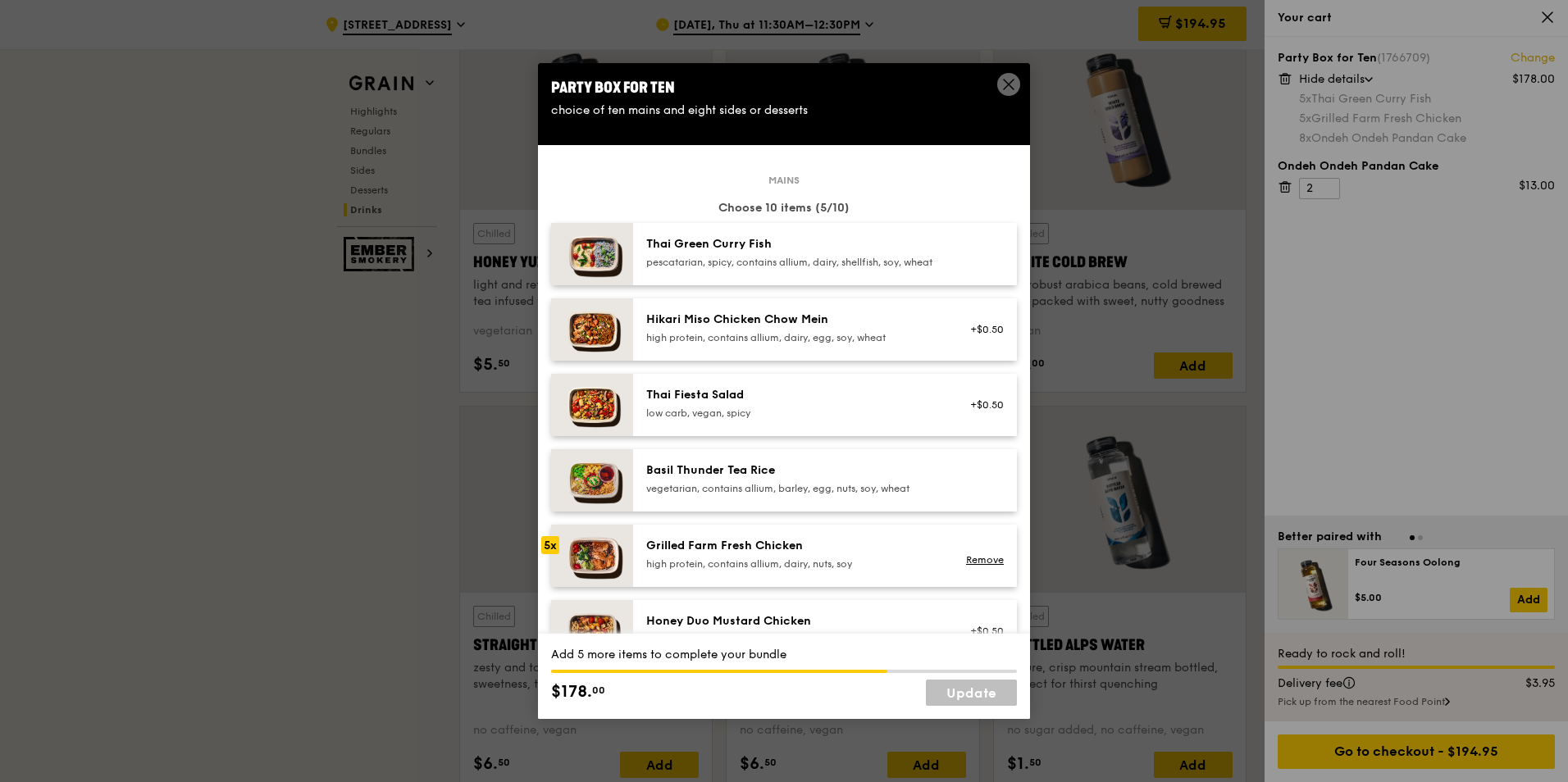
click at [757, 571] on div "high protein, contains allium, dairy, nuts, soy" at bounding box center [793, 564] width 294 height 13
click at [732, 259] on div "pescatarian, spicy, contains allium, dairy, shellfish, soy, wheat" at bounding box center [793, 262] width 294 height 13
click at [733, 259] on div "pescatarian, spicy, contains allium, dairy, shellfish, soy, wheat" at bounding box center [793, 262] width 294 height 13
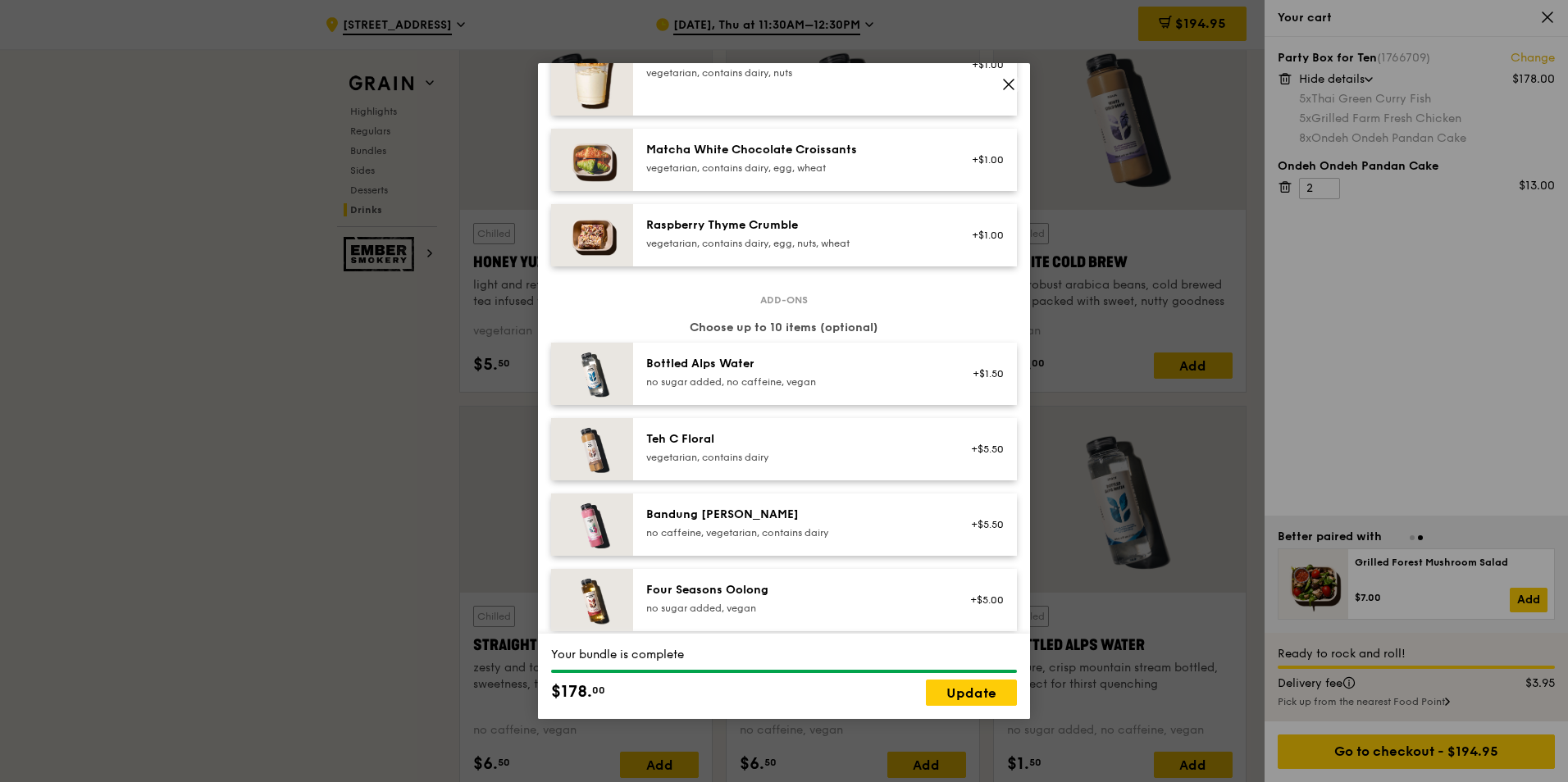
scroll to position [1877, 0]
